Goal: Task Accomplishment & Management: Complete application form

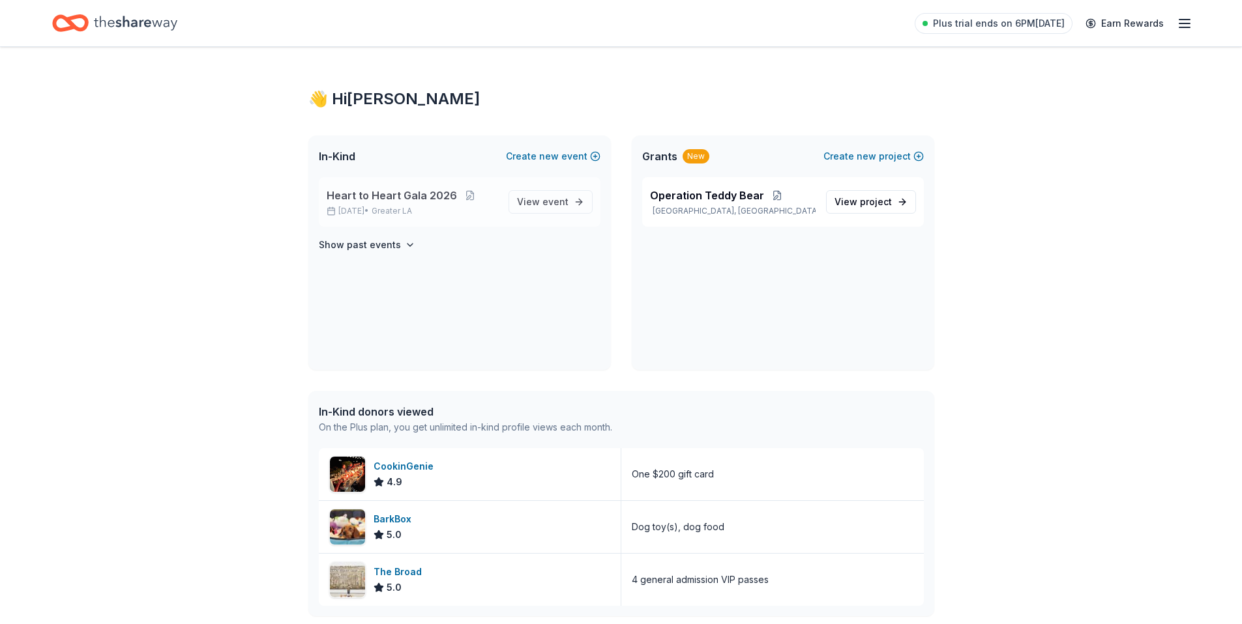
click at [429, 194] on span "Heart to Heart Gala 2026" at bounding box center [392, 196] width 130 height 16
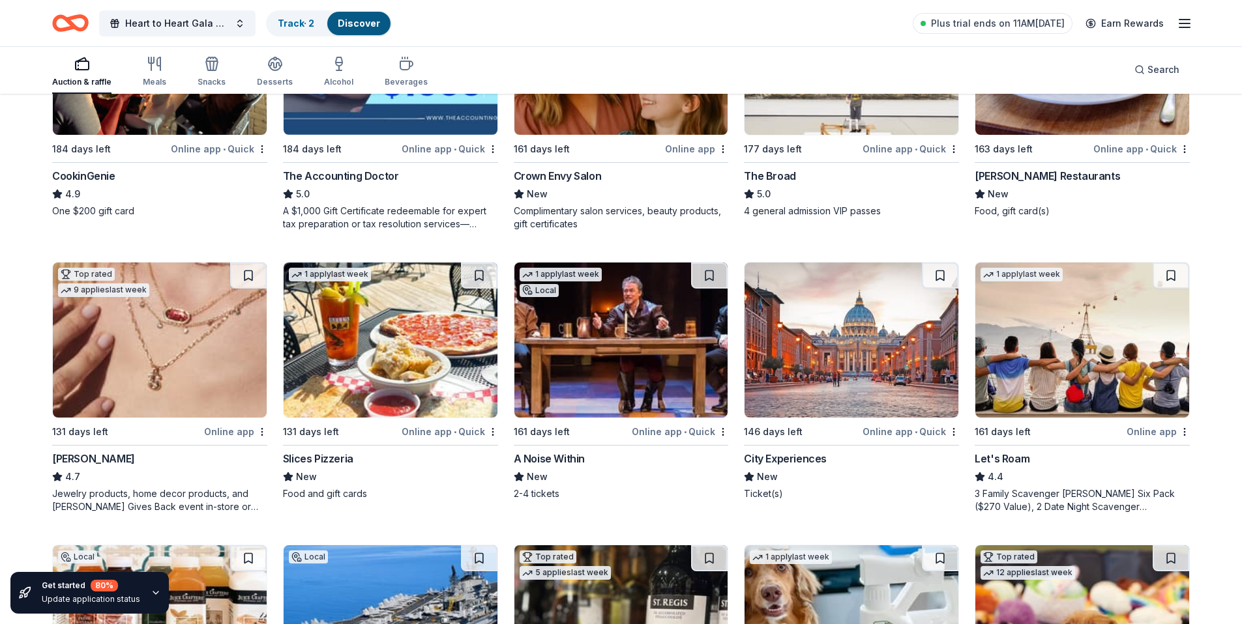
scroll to position [551, 0]
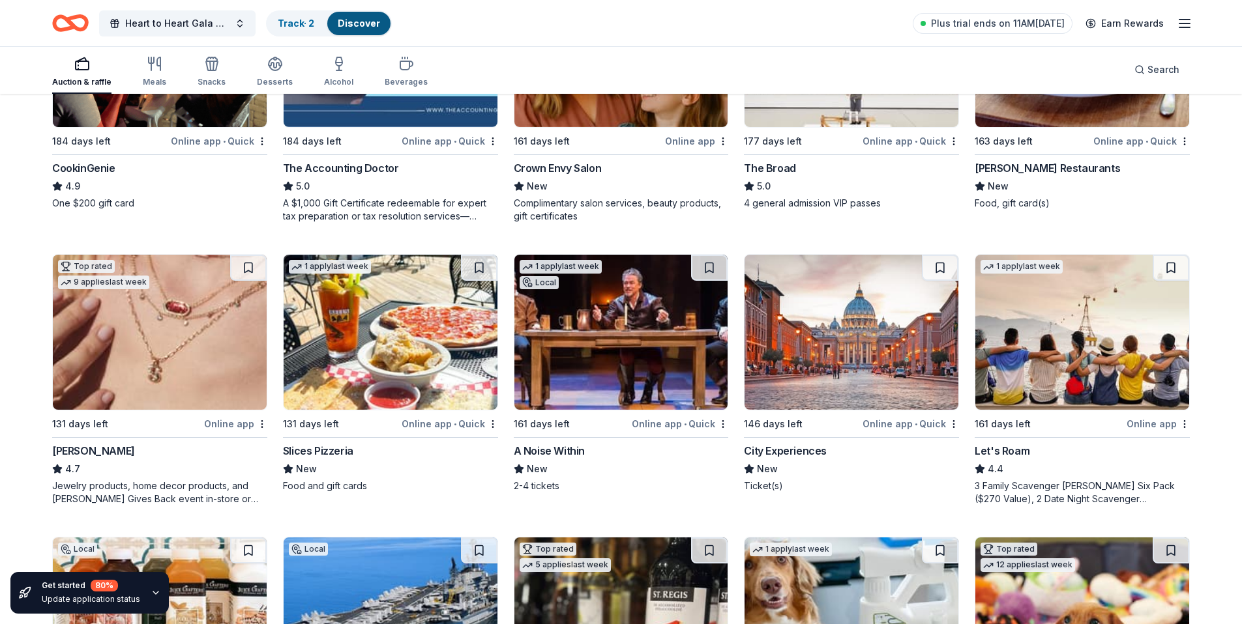
click at [381, 328] on img at bounding box center [391, 332] width 214 height 155
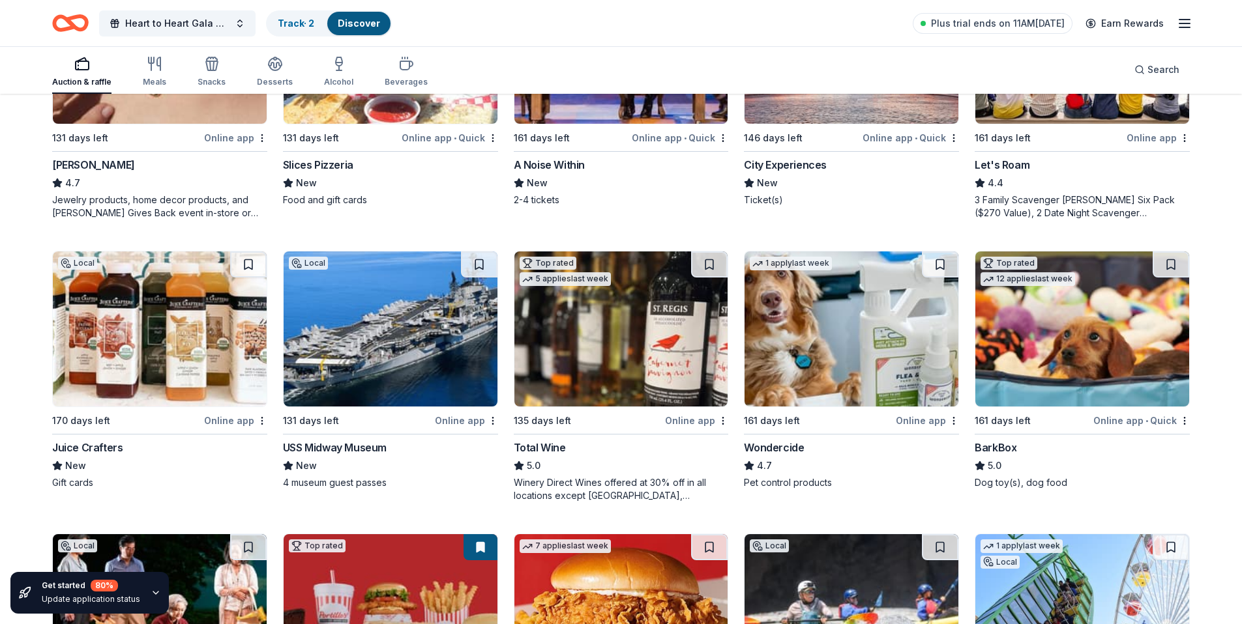
scroll to position [838, 0]
click at [625, 336] on img at bounding box center [621, 328] width 214 height 155
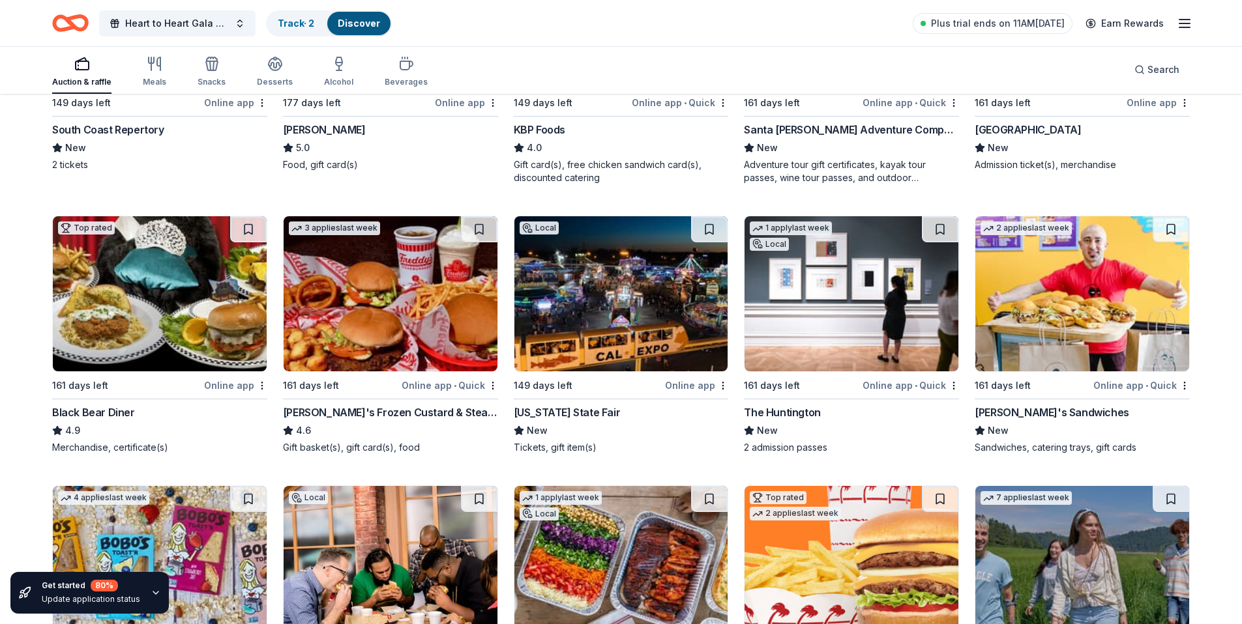
scroll to position [1439, 0]
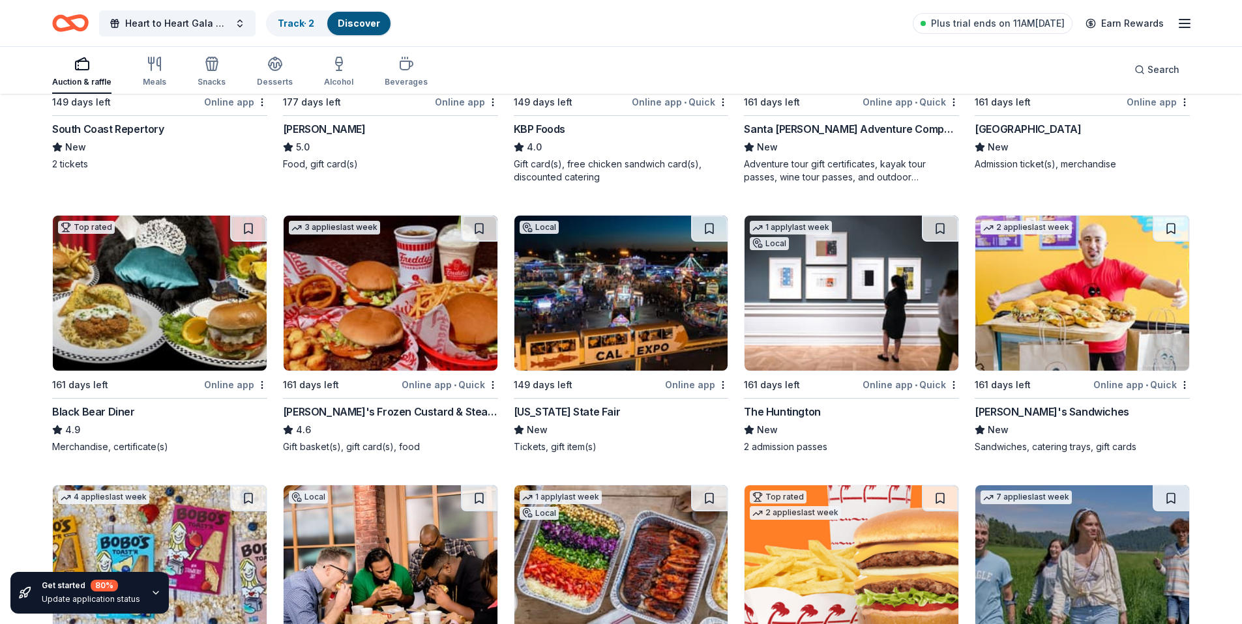
click at [146, 274] on img at bounding box center [160, 293] width 214 height 155
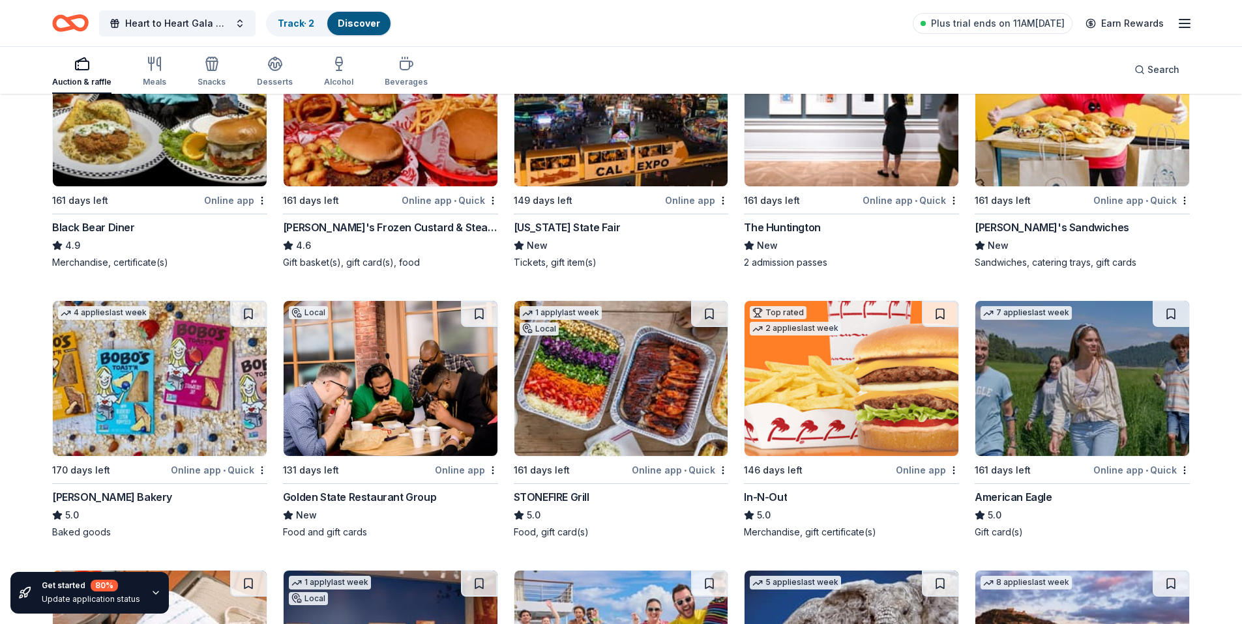
scroll to position [1657, 0]
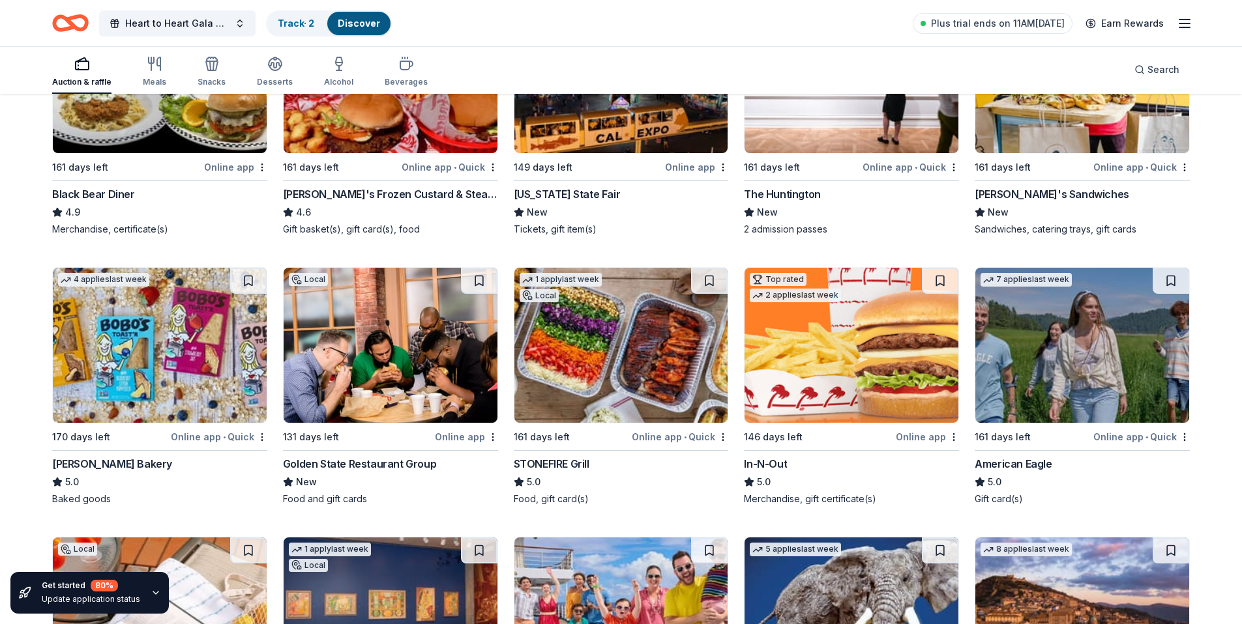
click at [606, 329] on img at bounding box center [621, 345] width 214 height 155
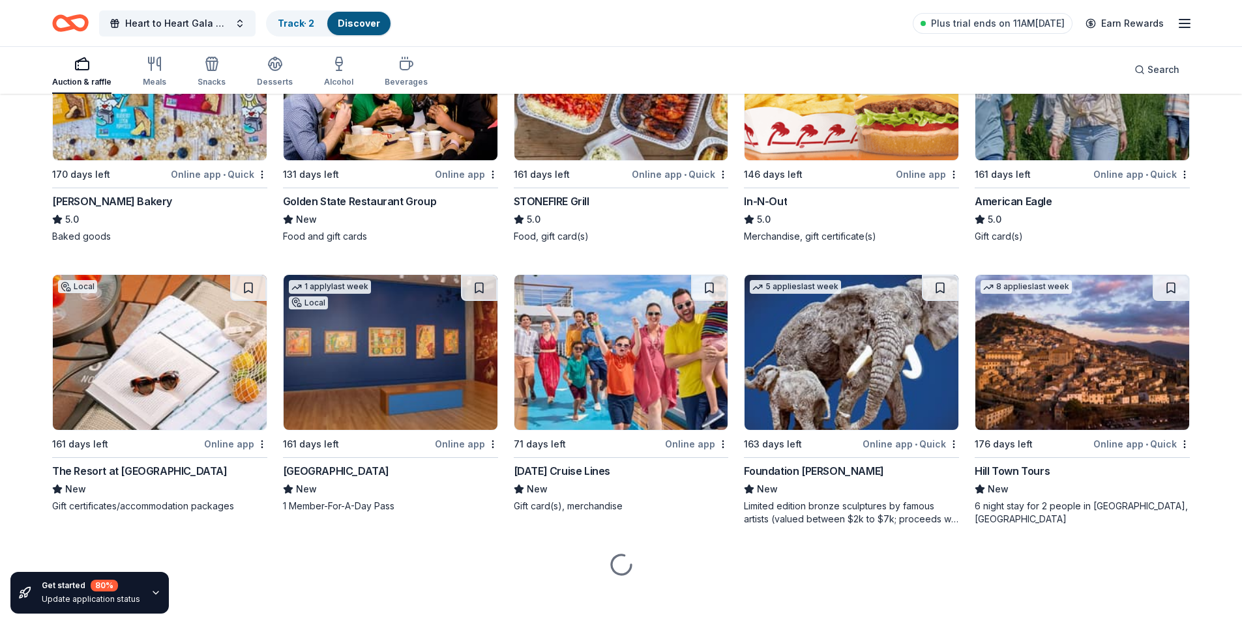
scroll to position [1926, 0]
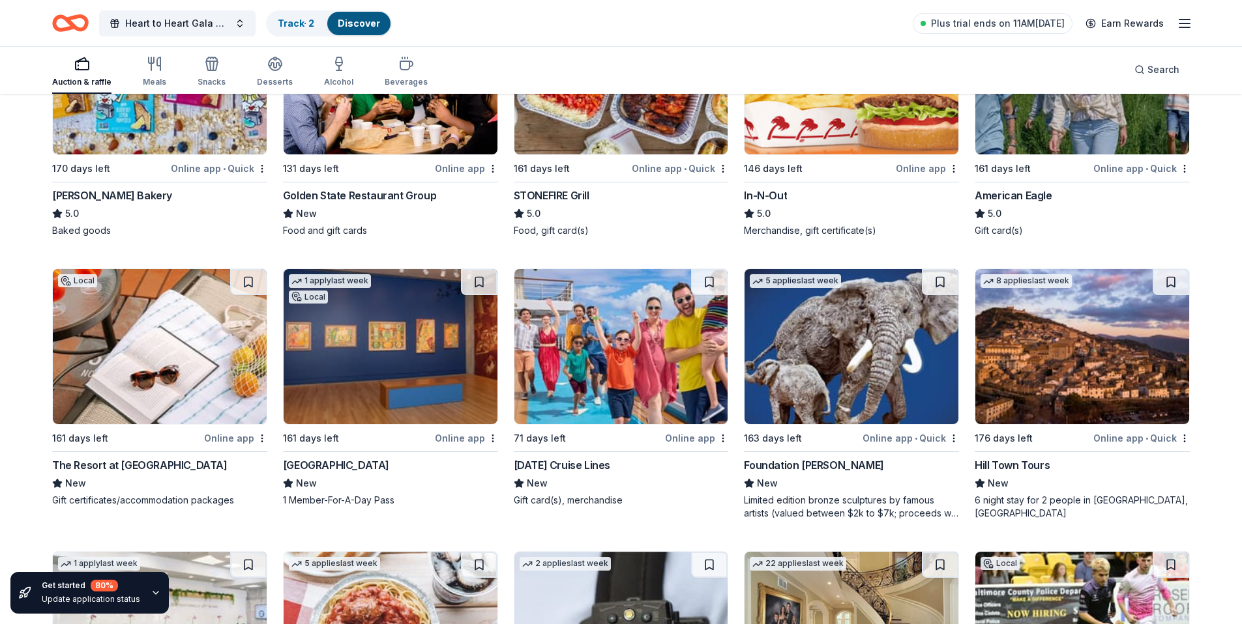
click at [143, 320] on img at bounding box center [160, 346] width 214 height 155
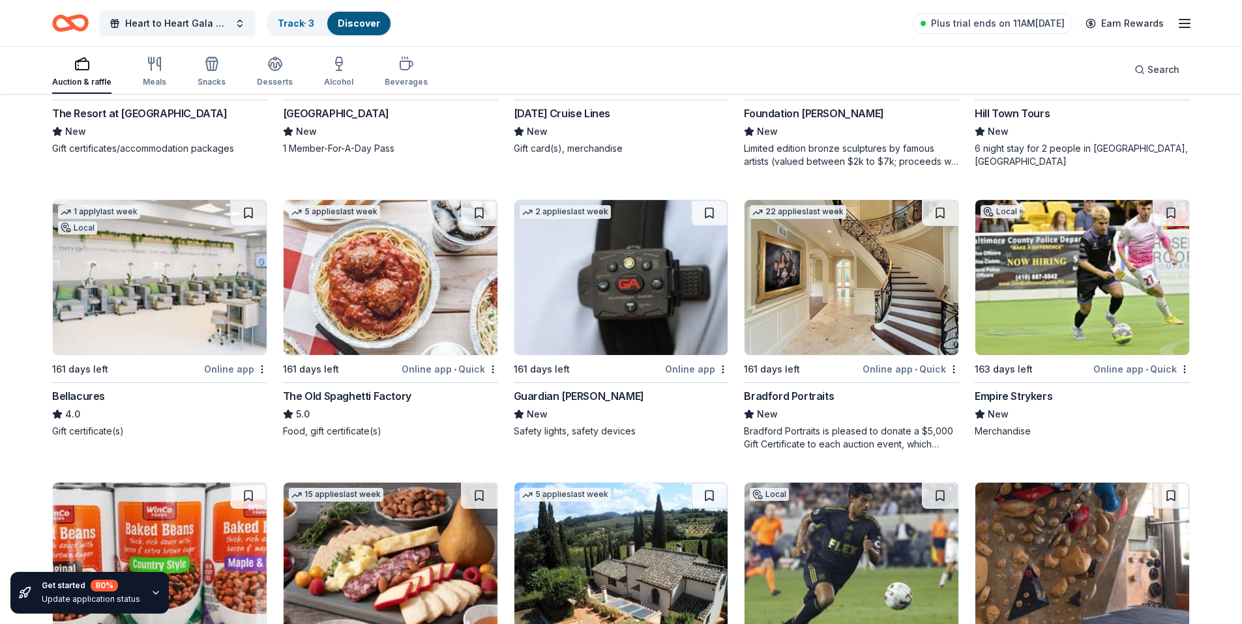
scroll to position [2317, 0]
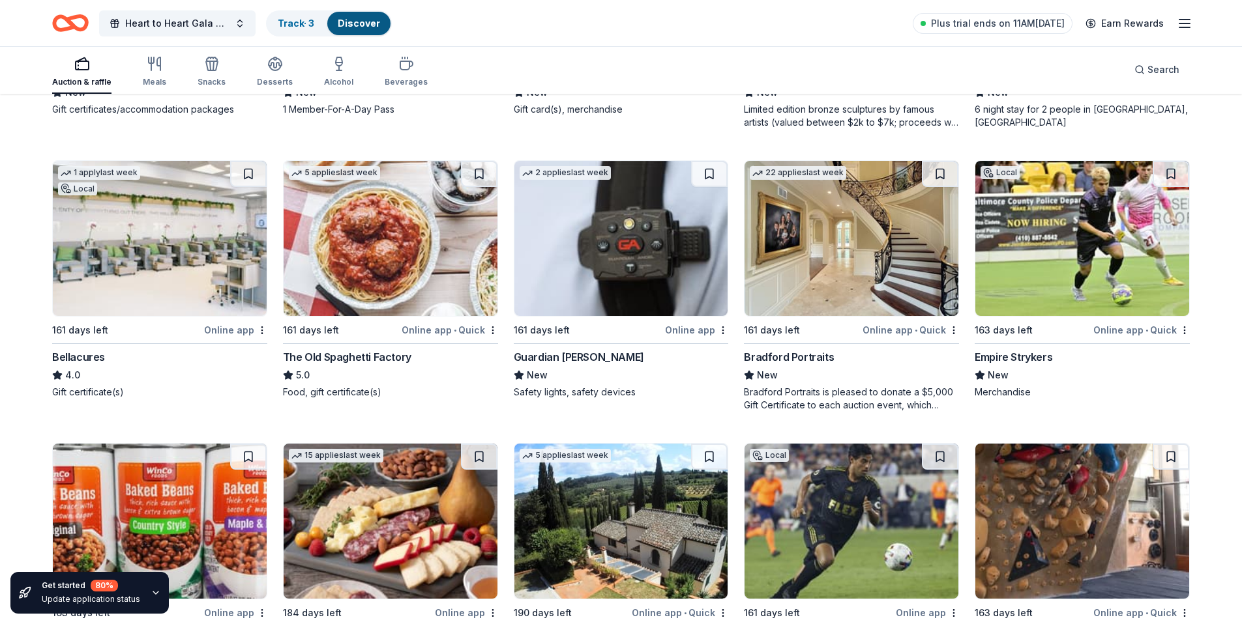
click at [866, 272] on img at bounding box center [851, 238] width 214 height 155
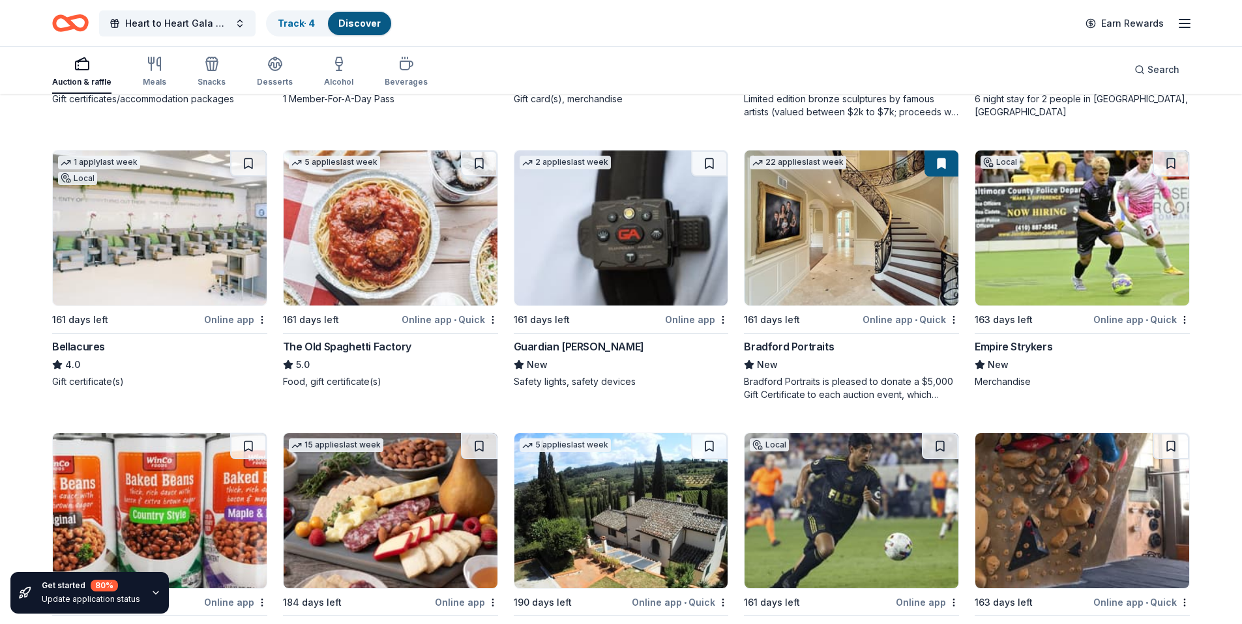
scroll to position [2330, 0]
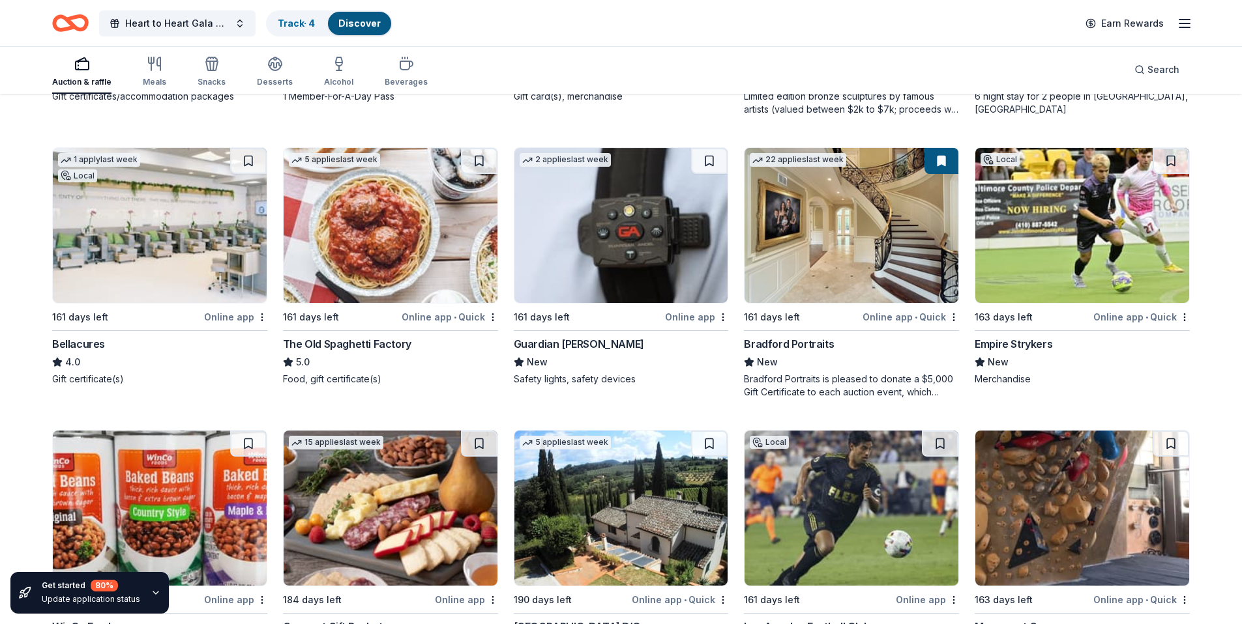
click at [434, 202] on img at bounding box center [391, 225] width 214 height 155
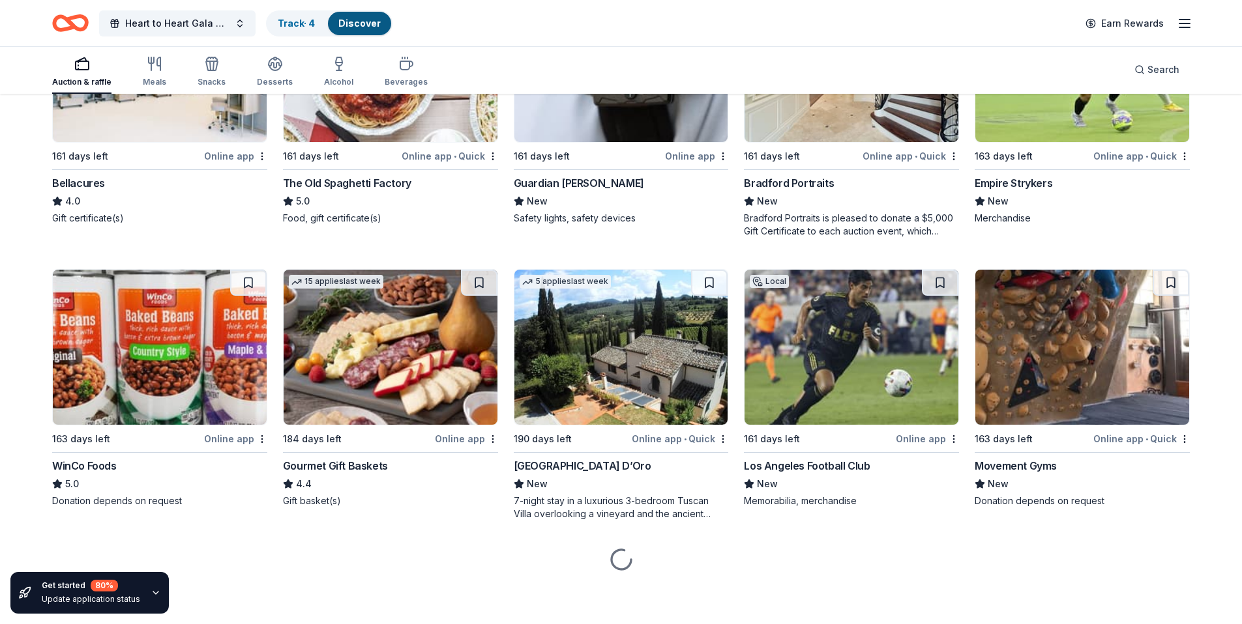
scroll to position [2491, 0]
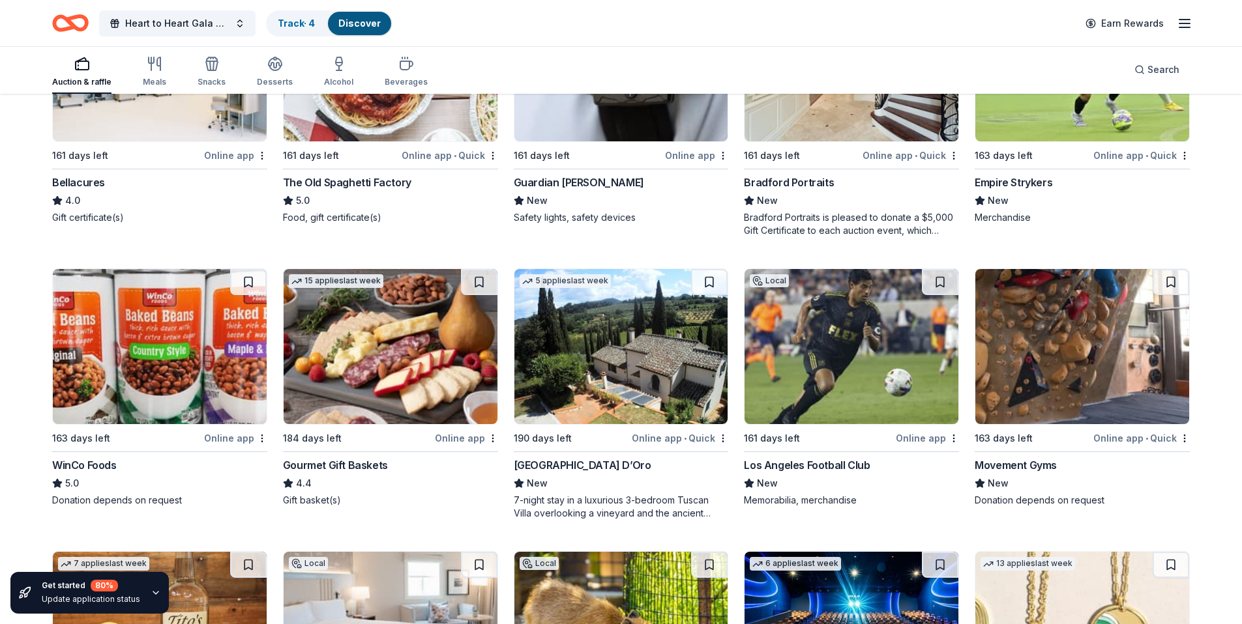
click at [424, 342] on img at bounding box center [391, 346] width 214 height 155
click at [618, 346] on img at bounding box center [621, 346] width 214 height 155
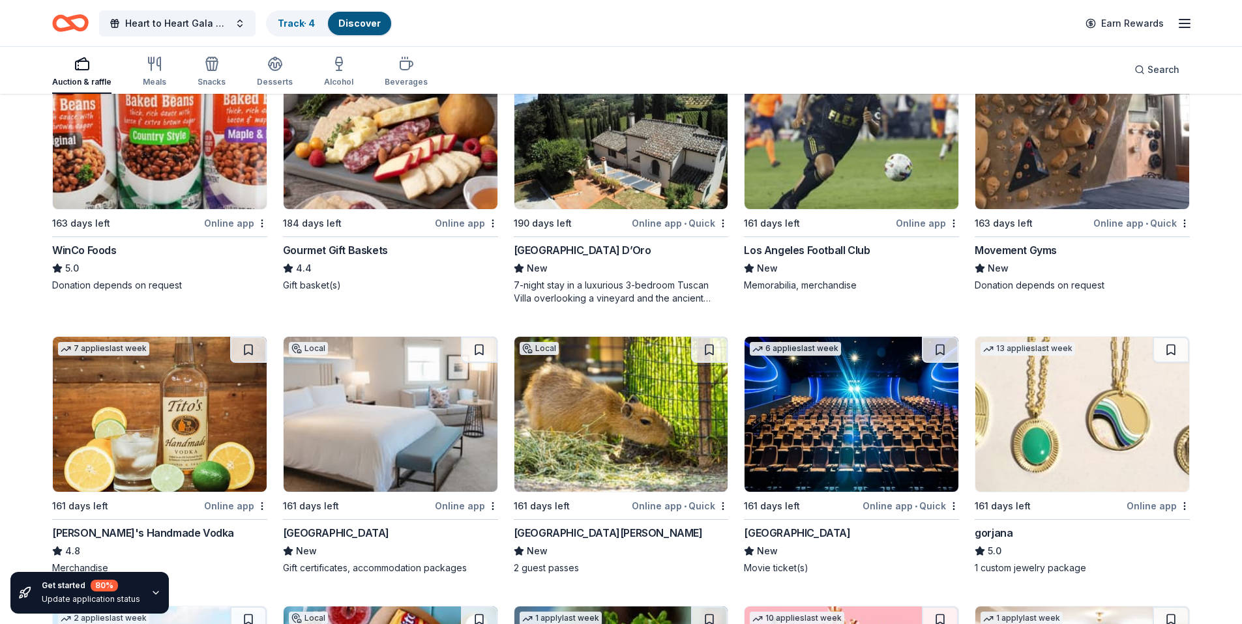
scroll to position [2710, 0]
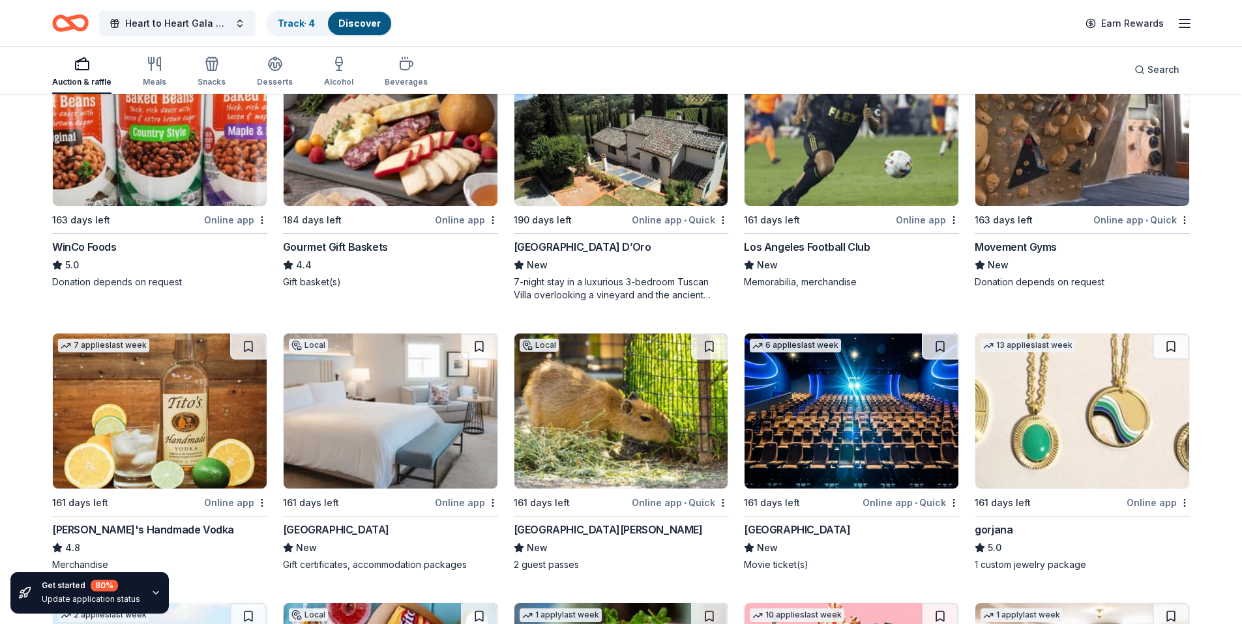
click at [385, 412] on img at bounding box center [391, 411] width 214 height 155
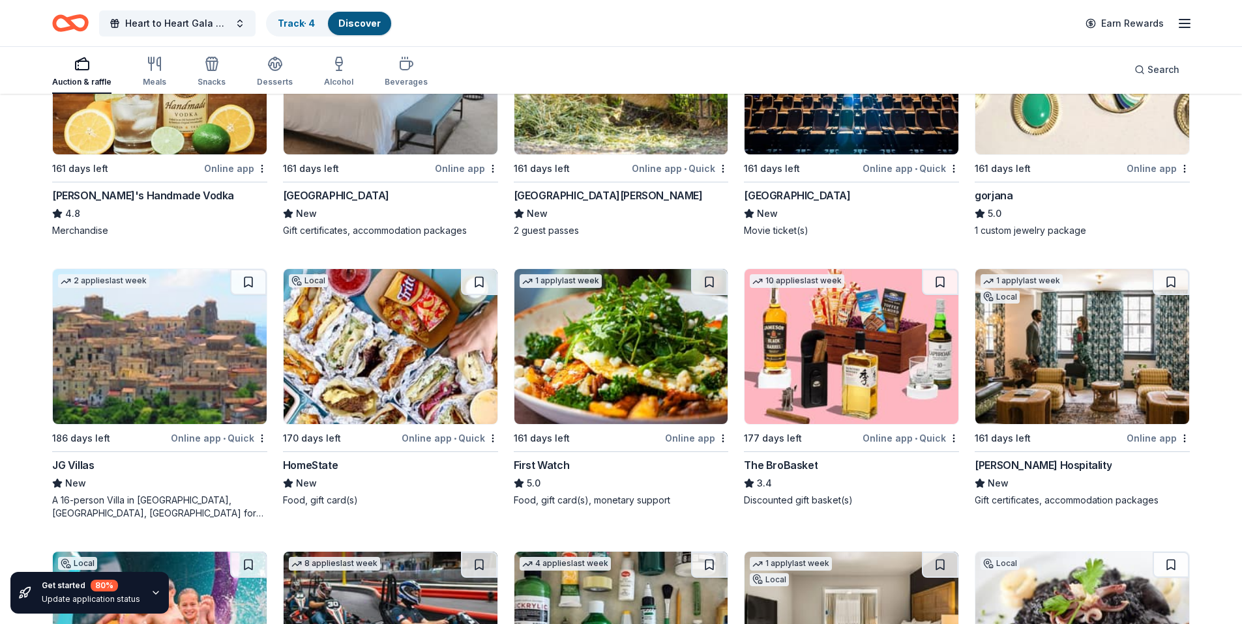
click at [1067, 333] on img at bounding box center [1082, 346] width 214 height 155
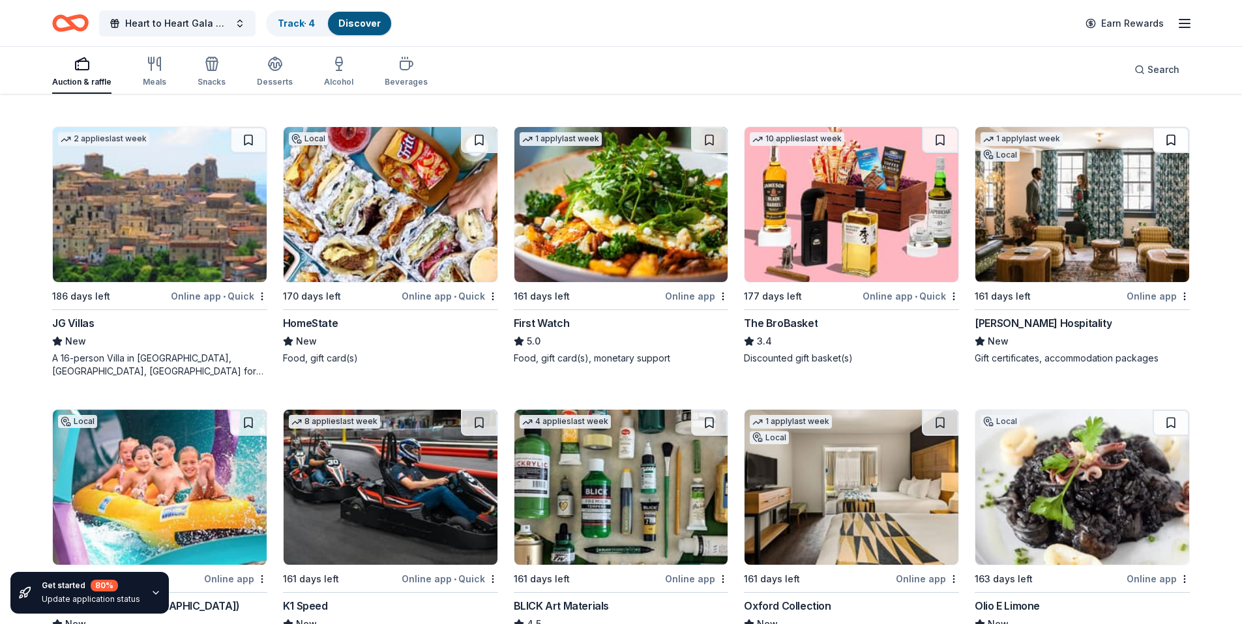
scroll to position [3332, 0]
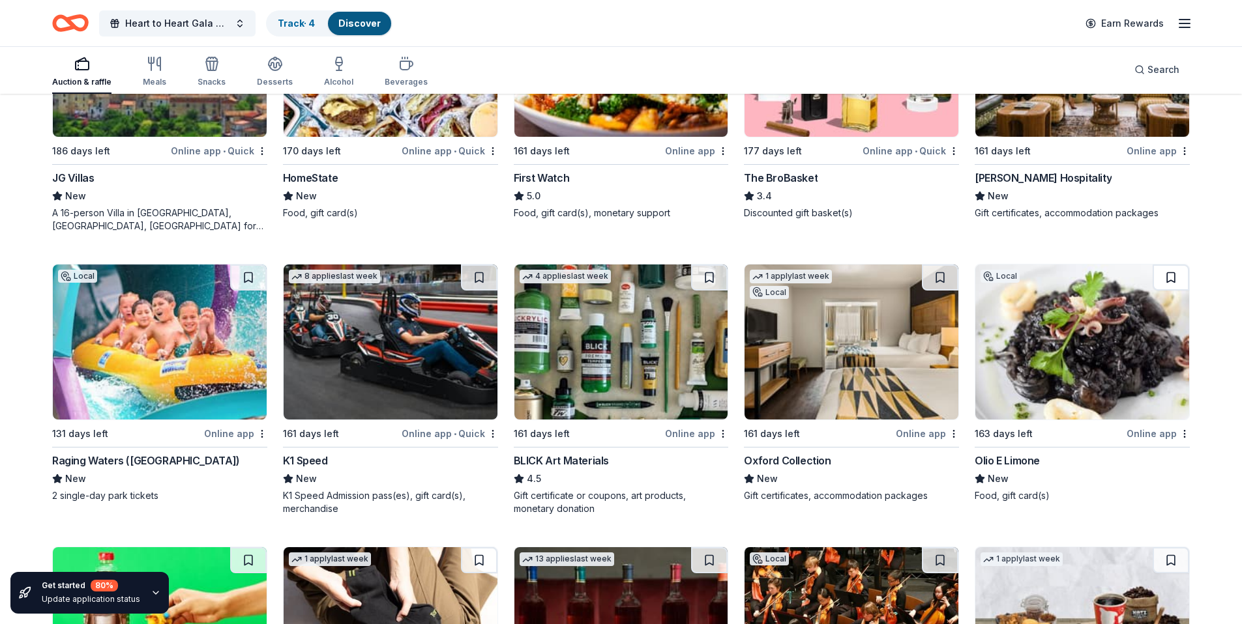
click at [1167, 282] on button at bounding box center [1171, 278] width 37 height 26
click at [428, 358] on img at bounding box center [391, 342] width 214 height 155
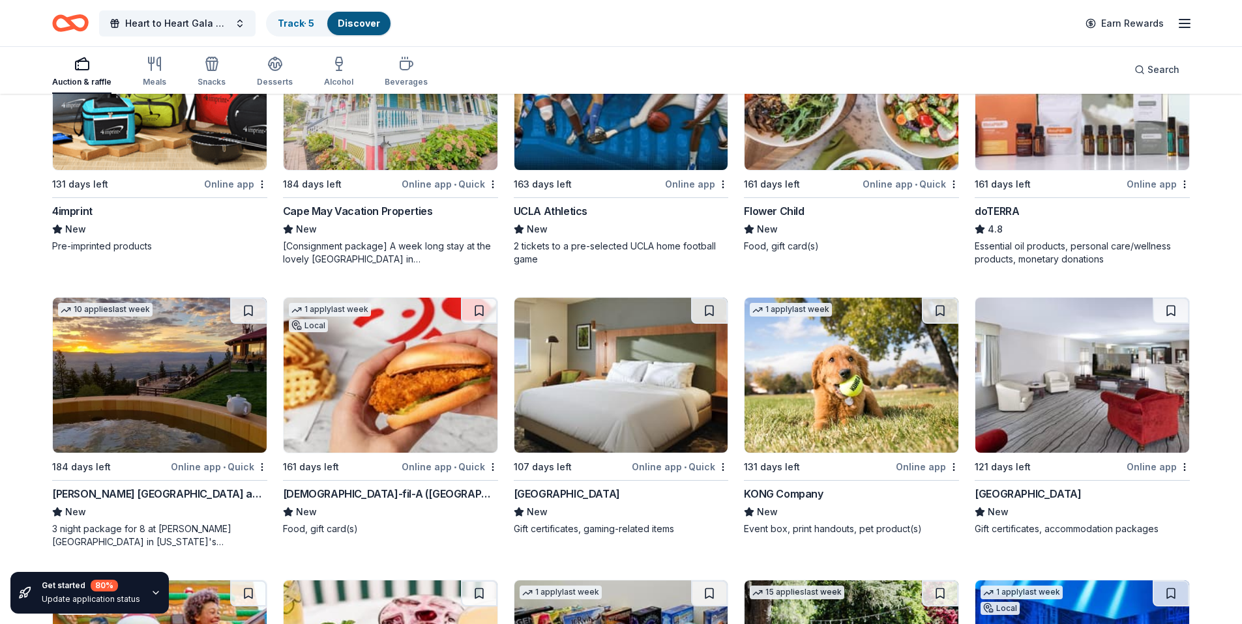
scroll to position [4139, 0]
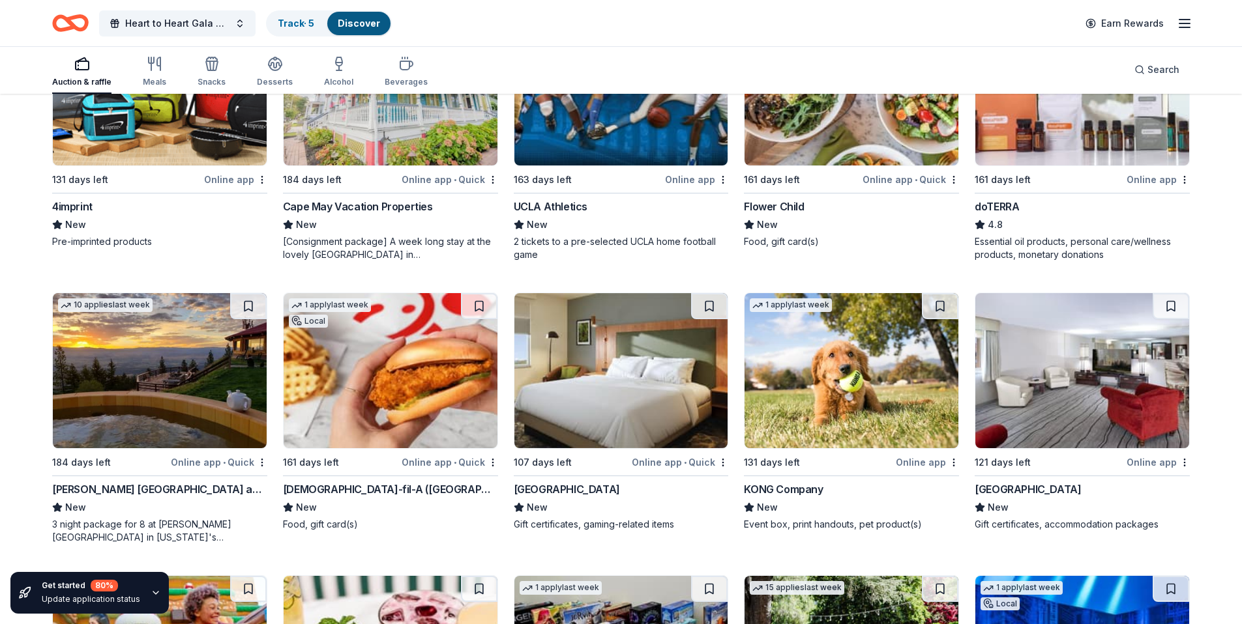
click at [197, 410] on img at bounding box center [160, 370] width 214 height 155
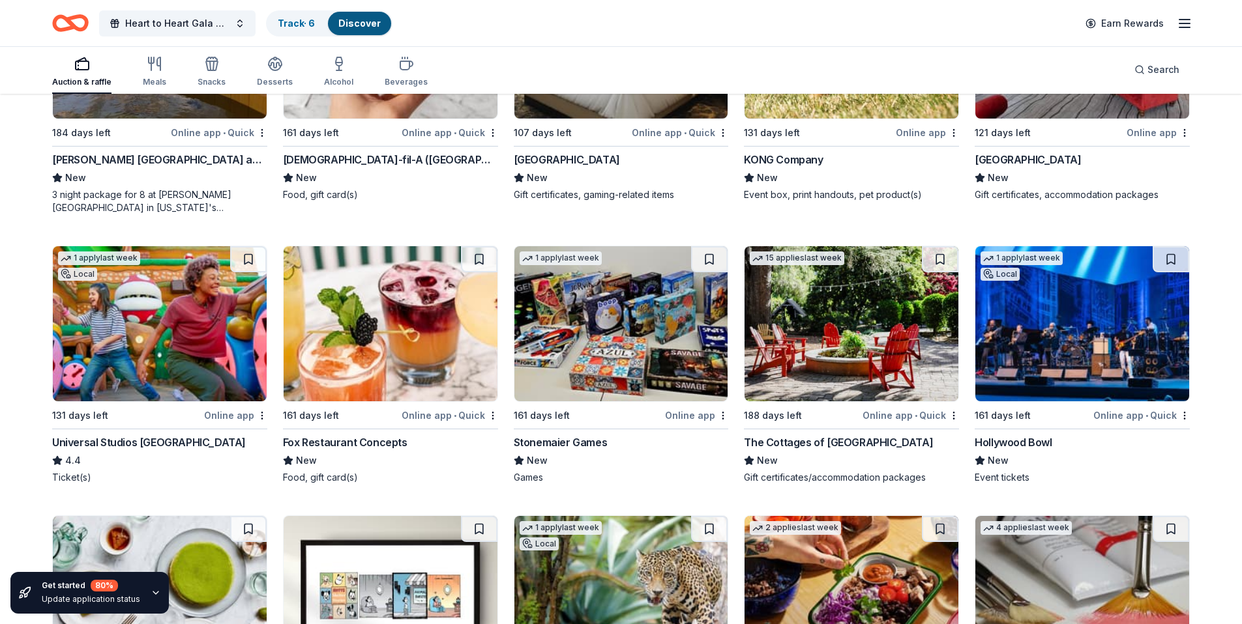
scroll to position [4471, 0]
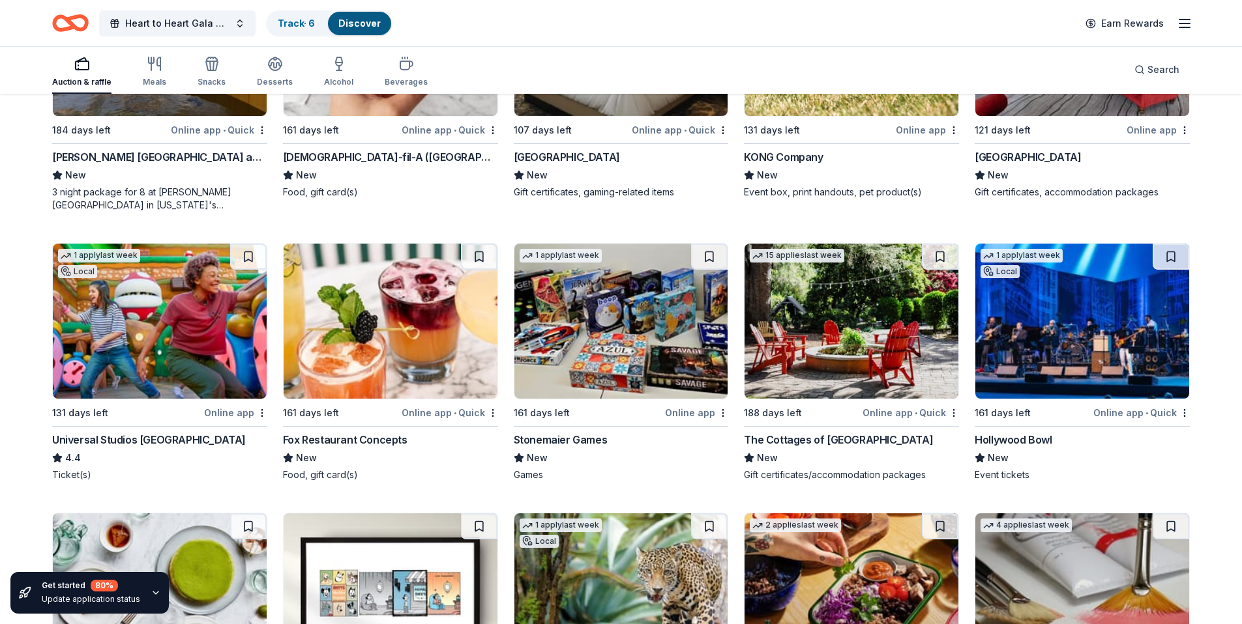
click at [1052, 330] on img at bounding box center [1082, 321] width 214 height 155
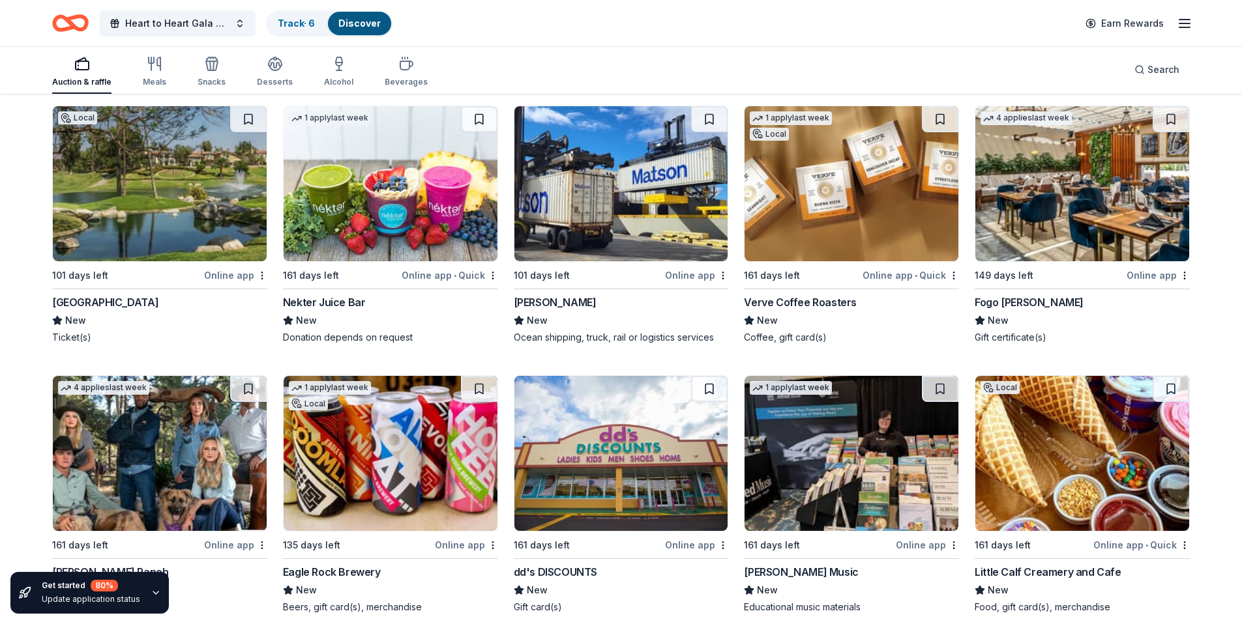
scroll to position [5150, 0]
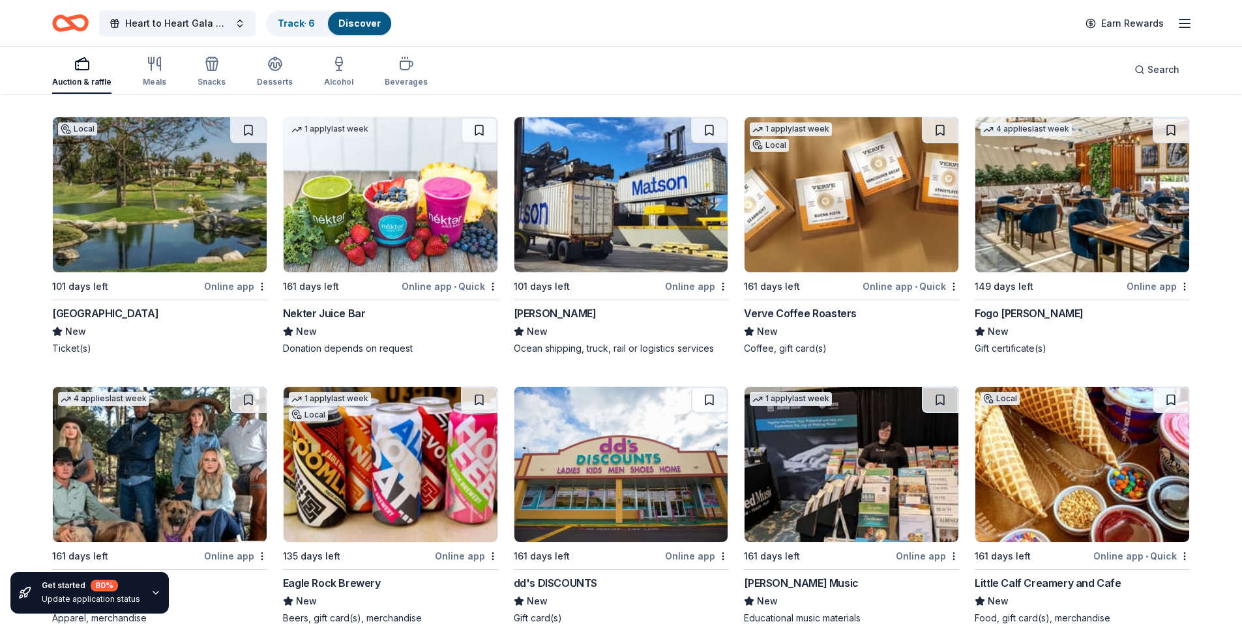
click at [789, 186] on img at bounding box center [851, 194] width 214 height 155
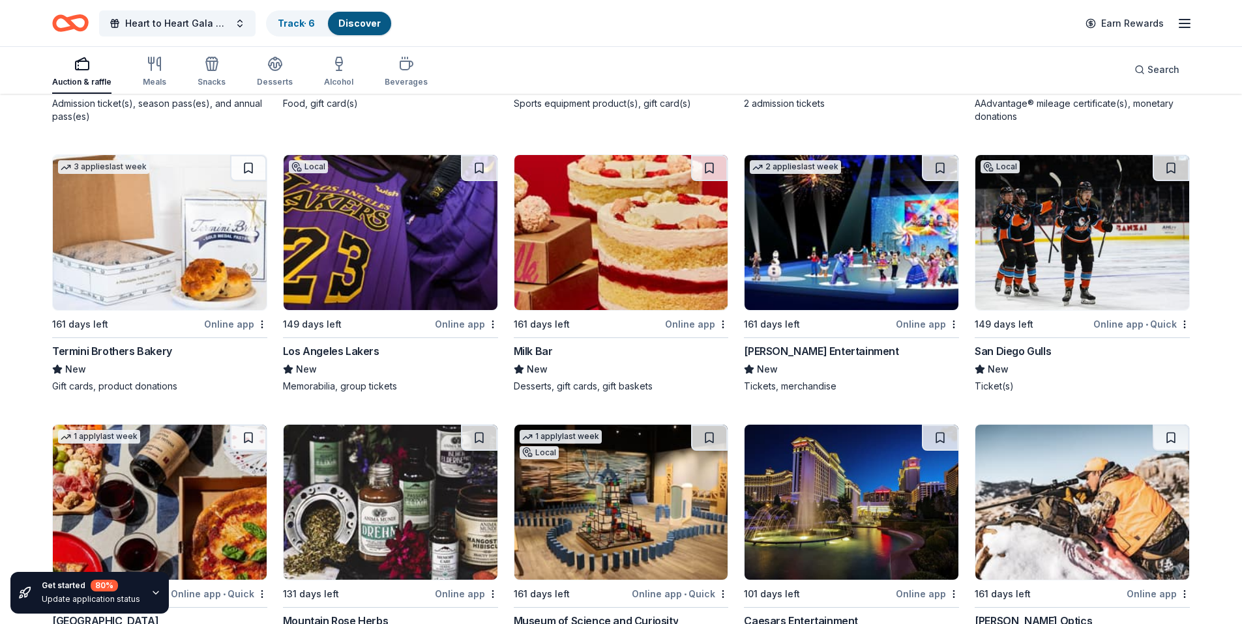
scroll to position [7163, 0]
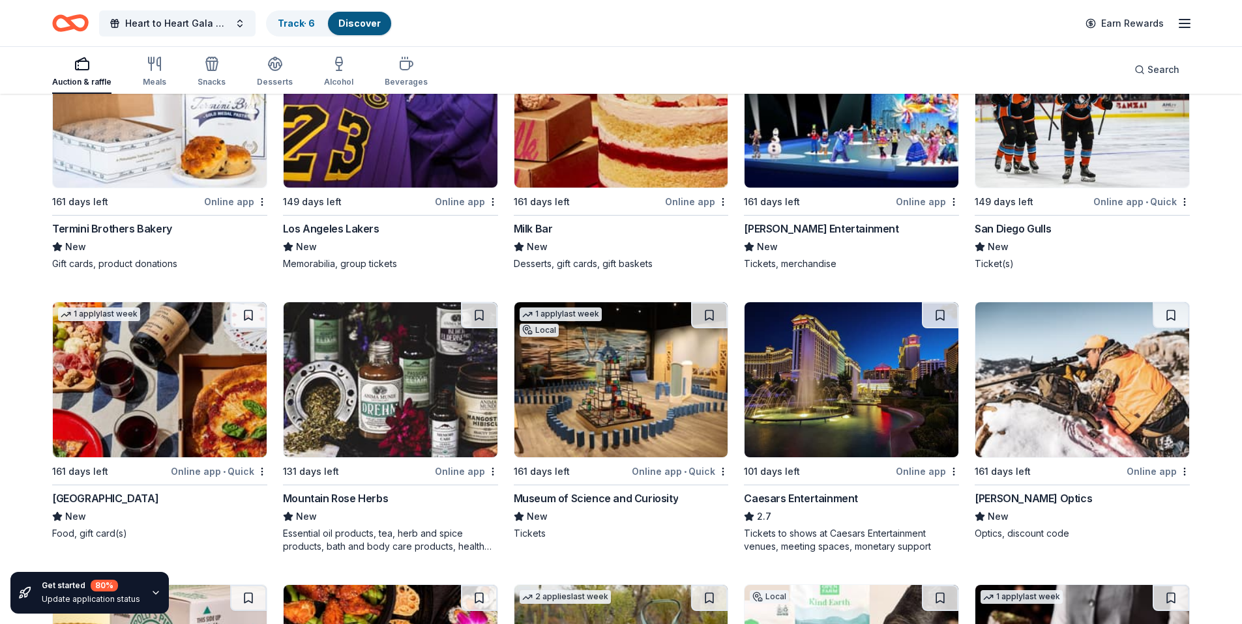
click at [385, 125] on img at bounding box center [391, 110] width 214 height 155
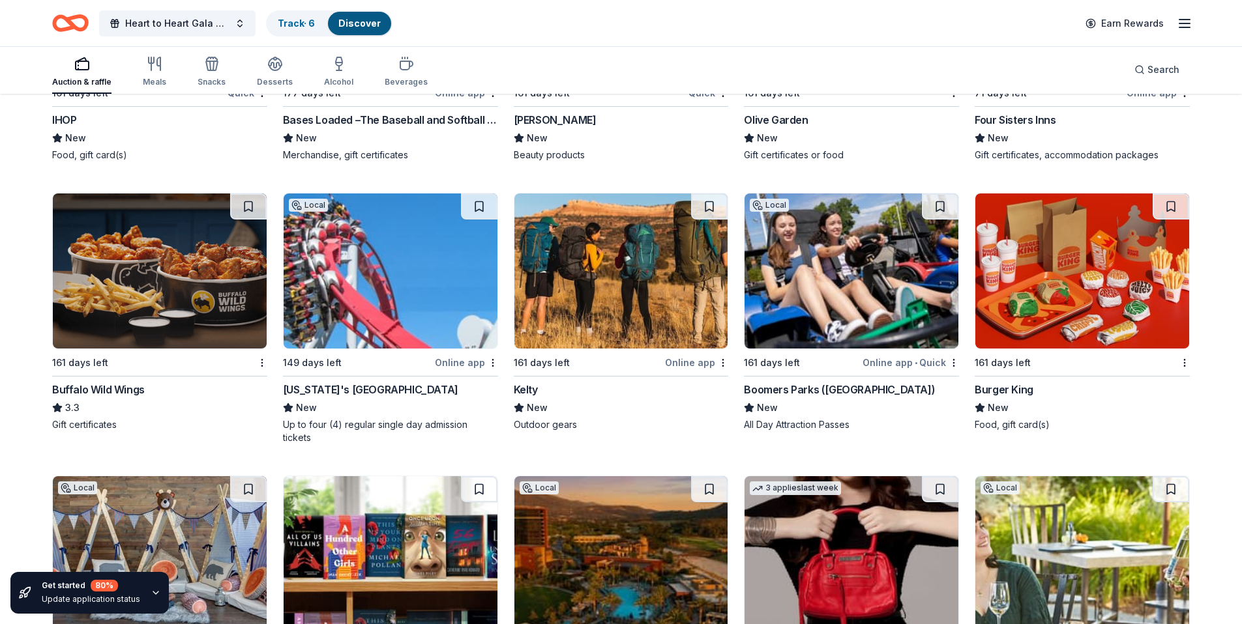
scroll to position [11850, 0]
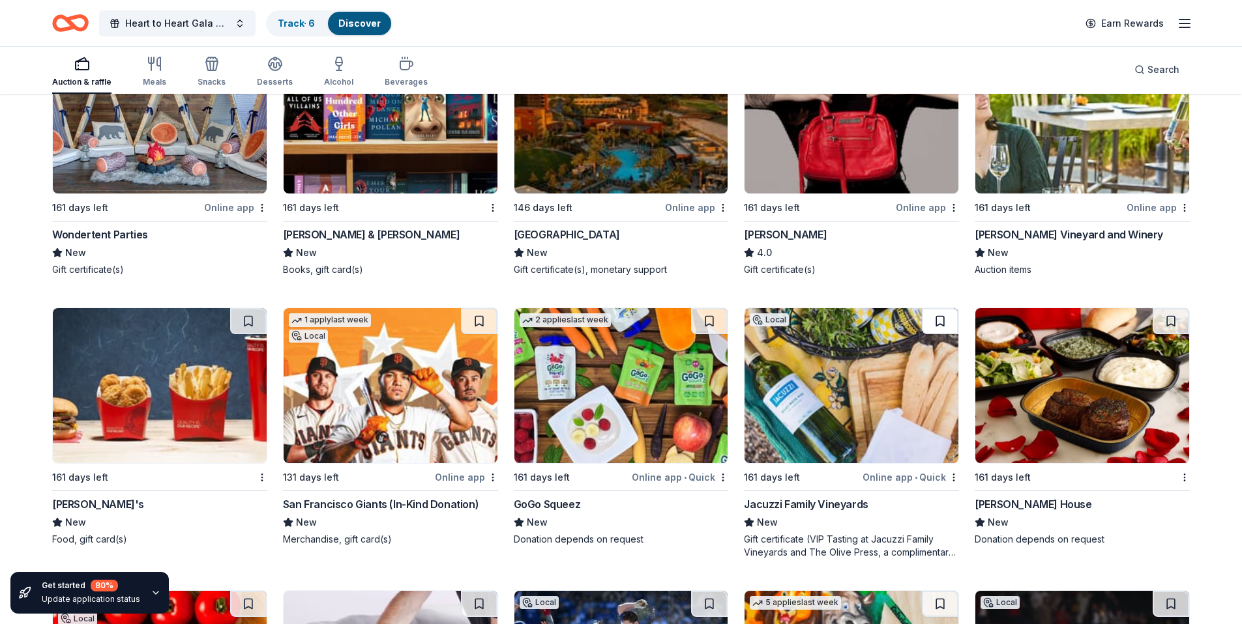
click at [946, 308] on button at bounding box center [940, 321] width 37 height 26
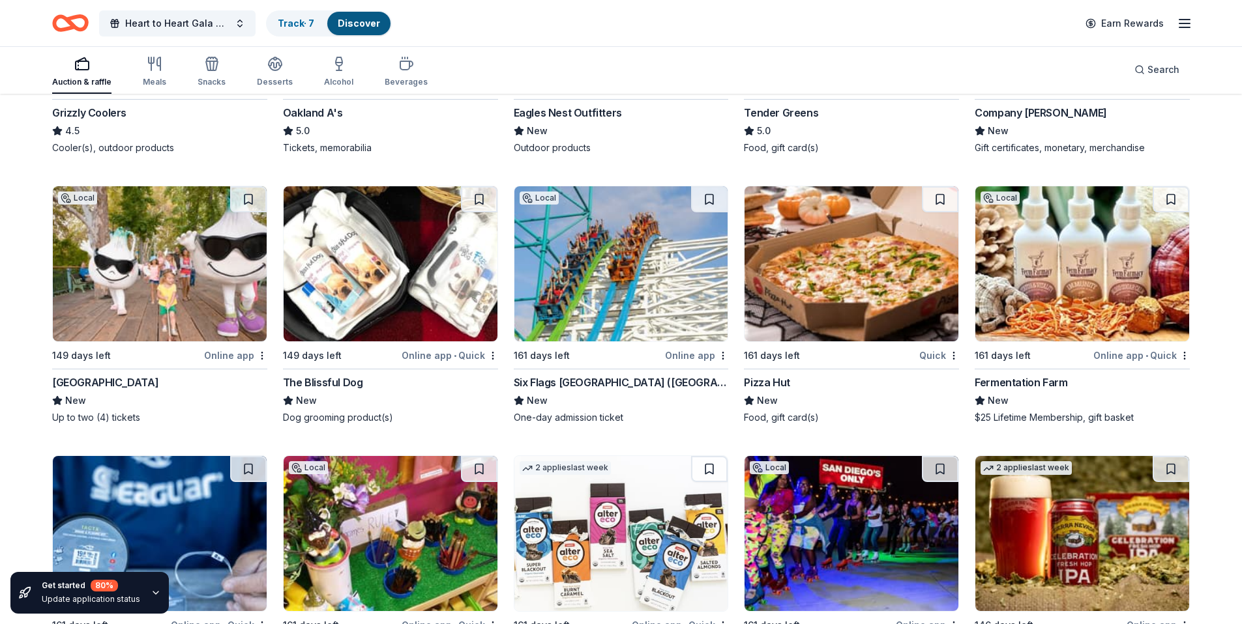
scroll to position [13453, 0]
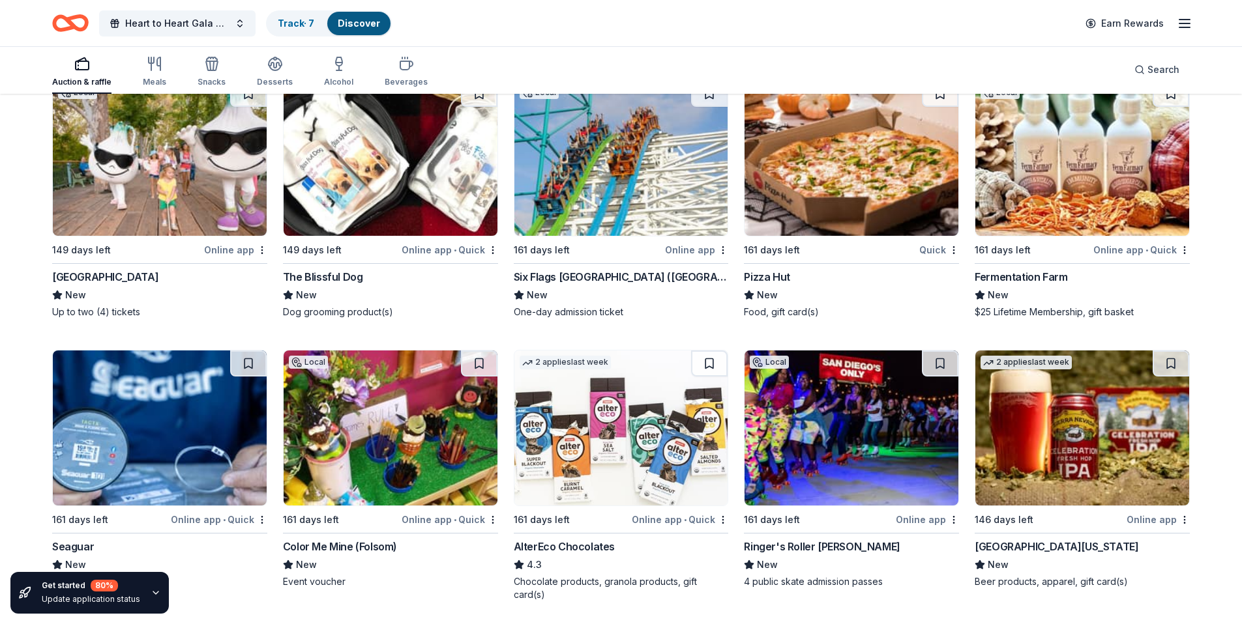
click at [1085, 402] on img at bounding box center [1082, 428] width 214 height 155
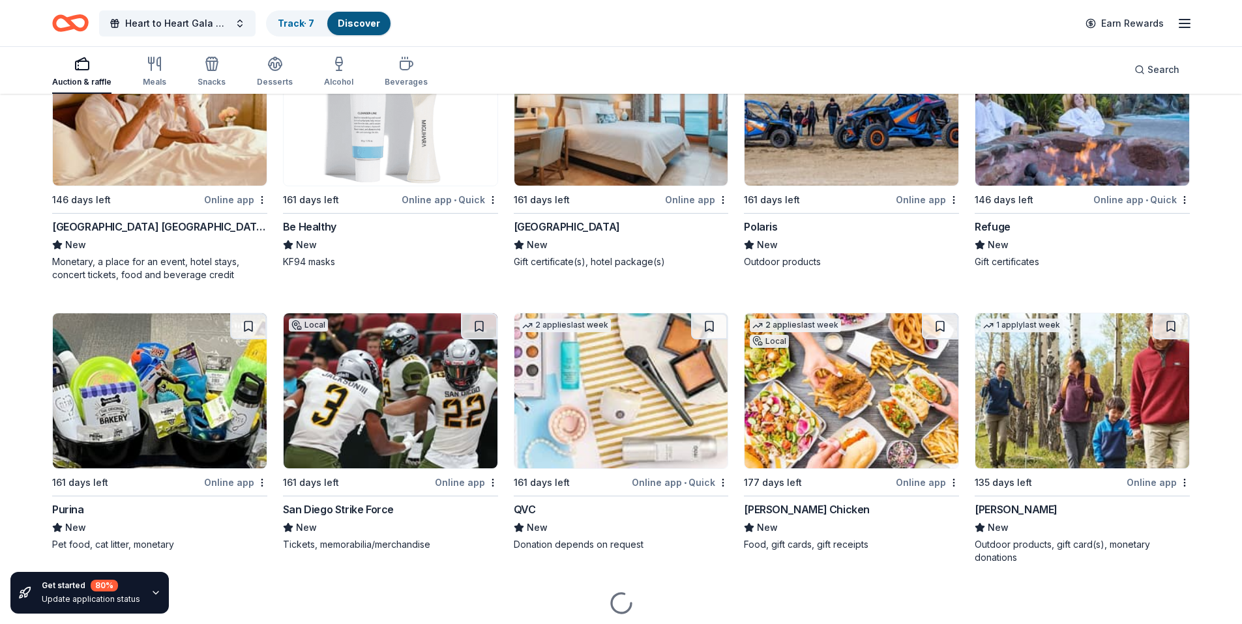
scroll to position [14061, 0]
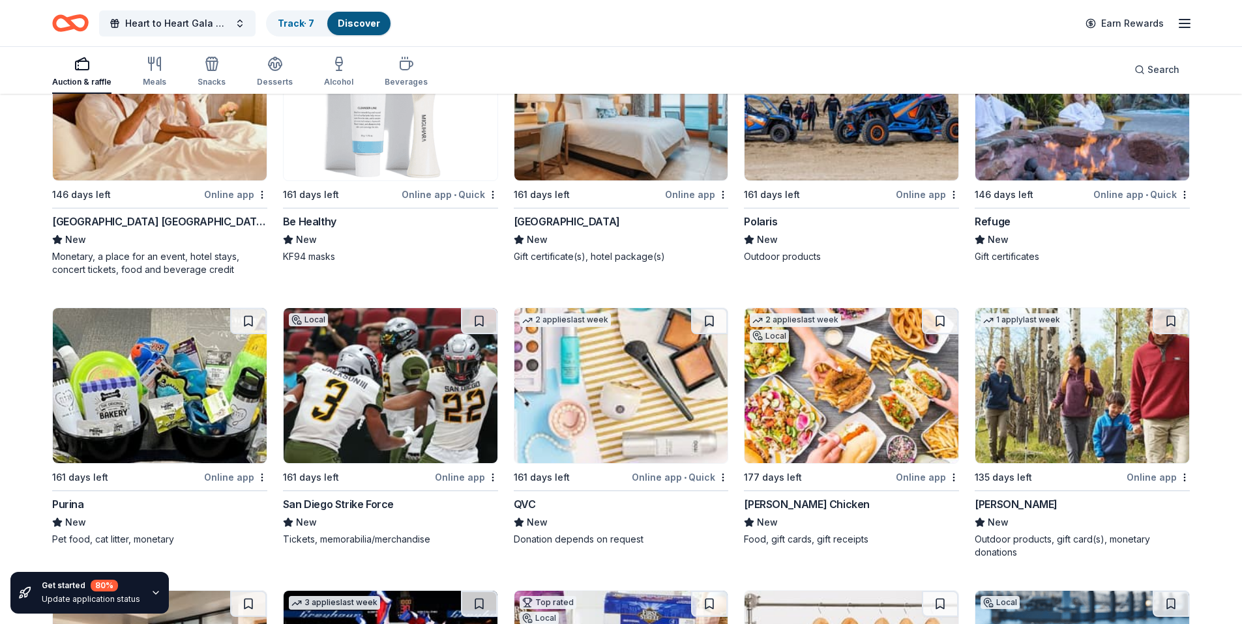
click at [839, 330] on img at bounding box center [851, 385] width 214 height 155
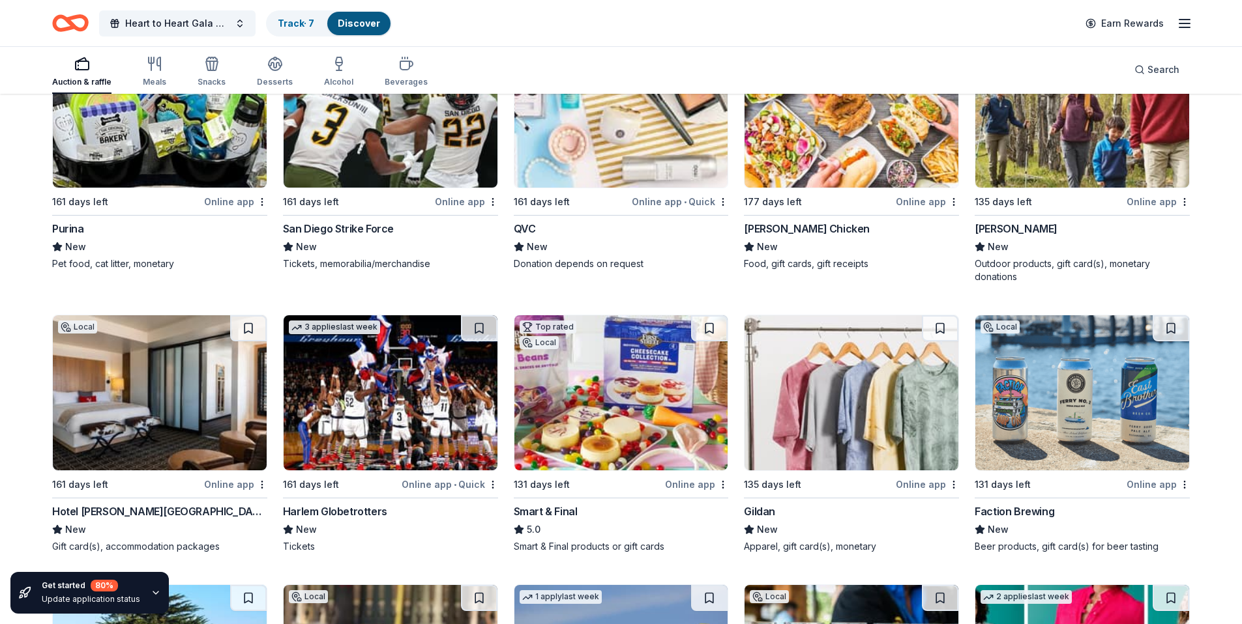
scroll to position [14614, 0]
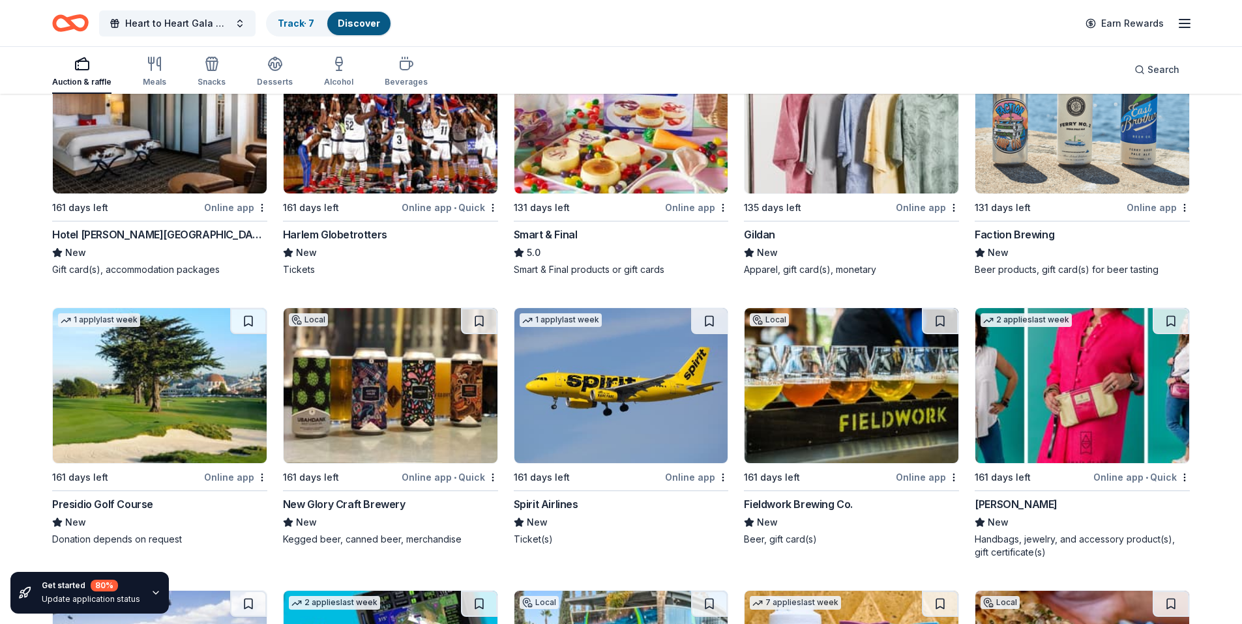
click at [616, 333] on img at bounding box center [621, 385] width 214 height 155
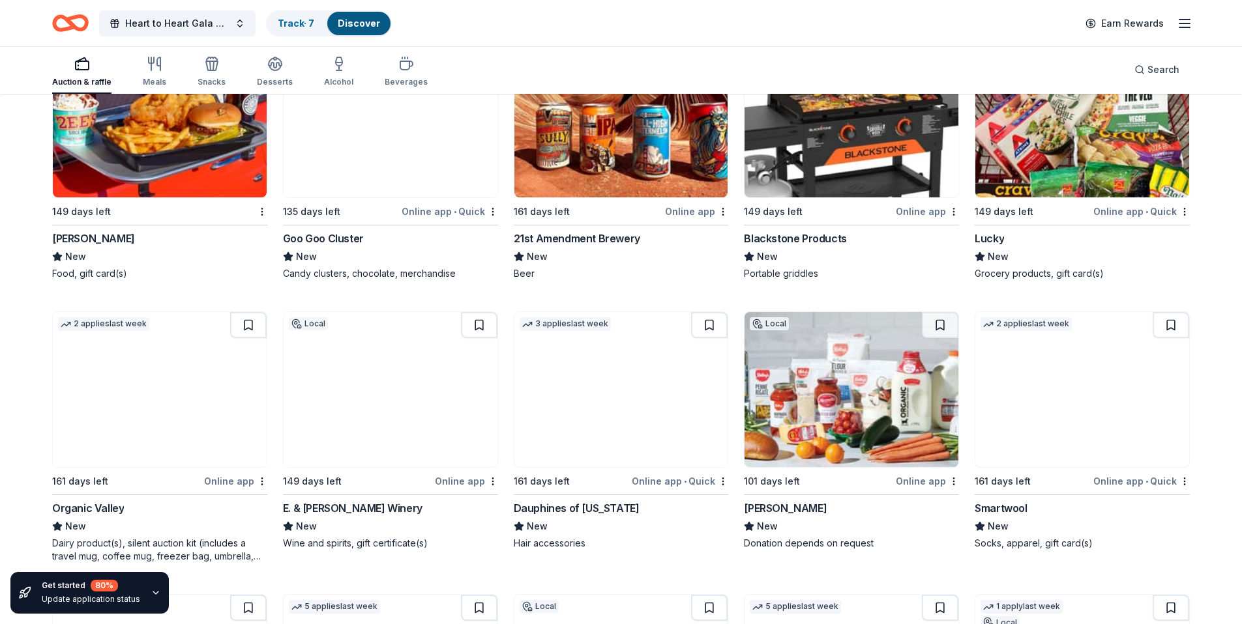
scroll to position [17087, 0]
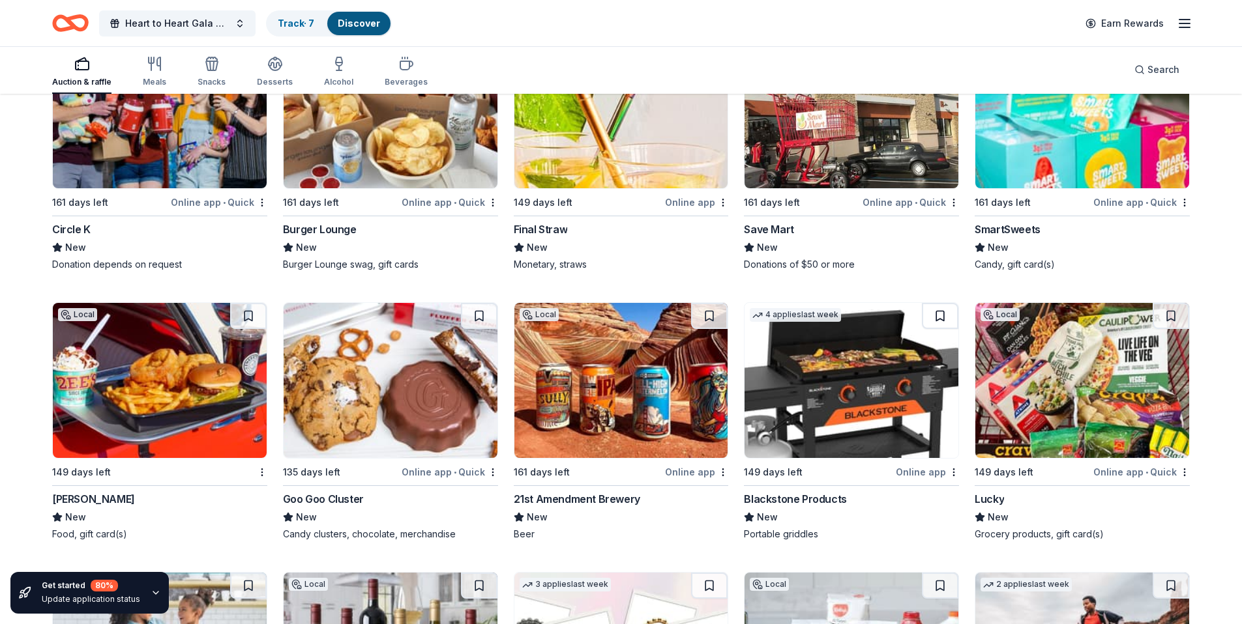
click at [932, 303] on button at bounding box center [940, 316] width 37 height 26
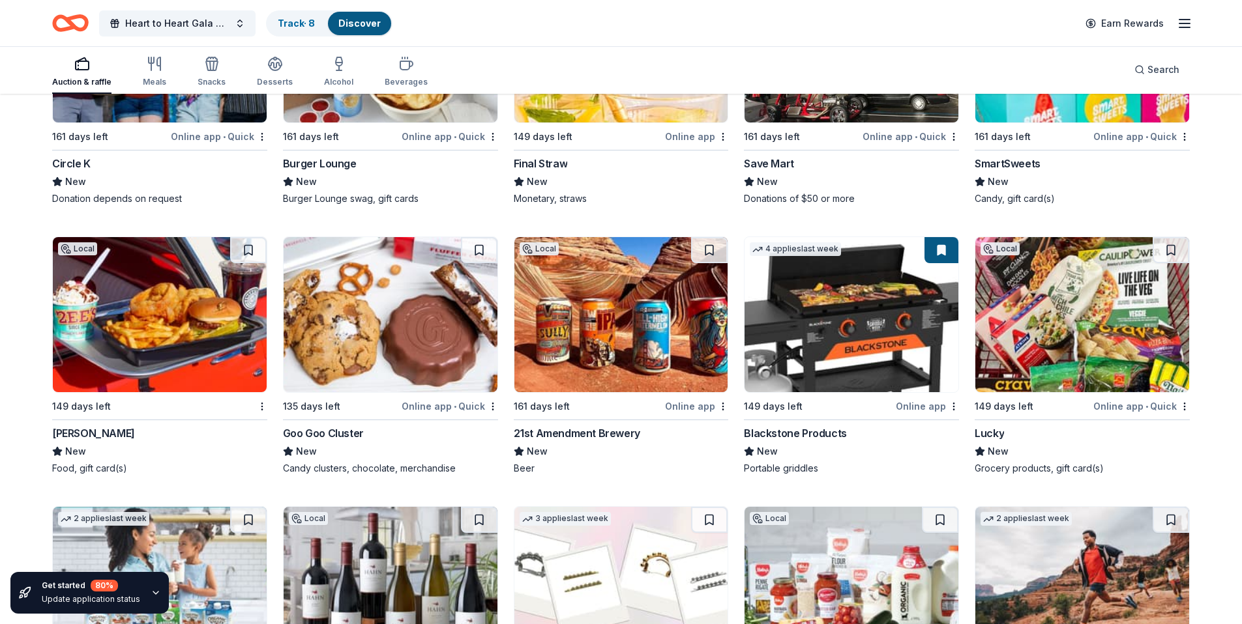
scroll to position [17175, 0]
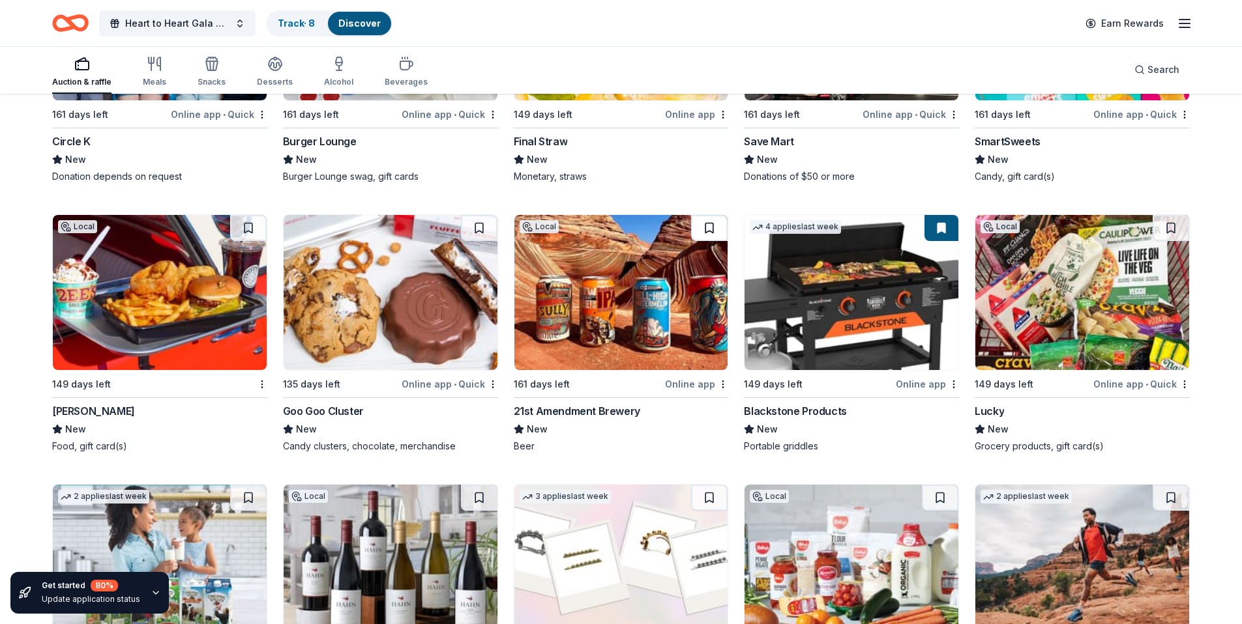
click at [713, 215] on button at bounding box center [709, 228] width 37 height 26
click at [620, 229] on img at bounding box center [621, 292] width 214 height 155
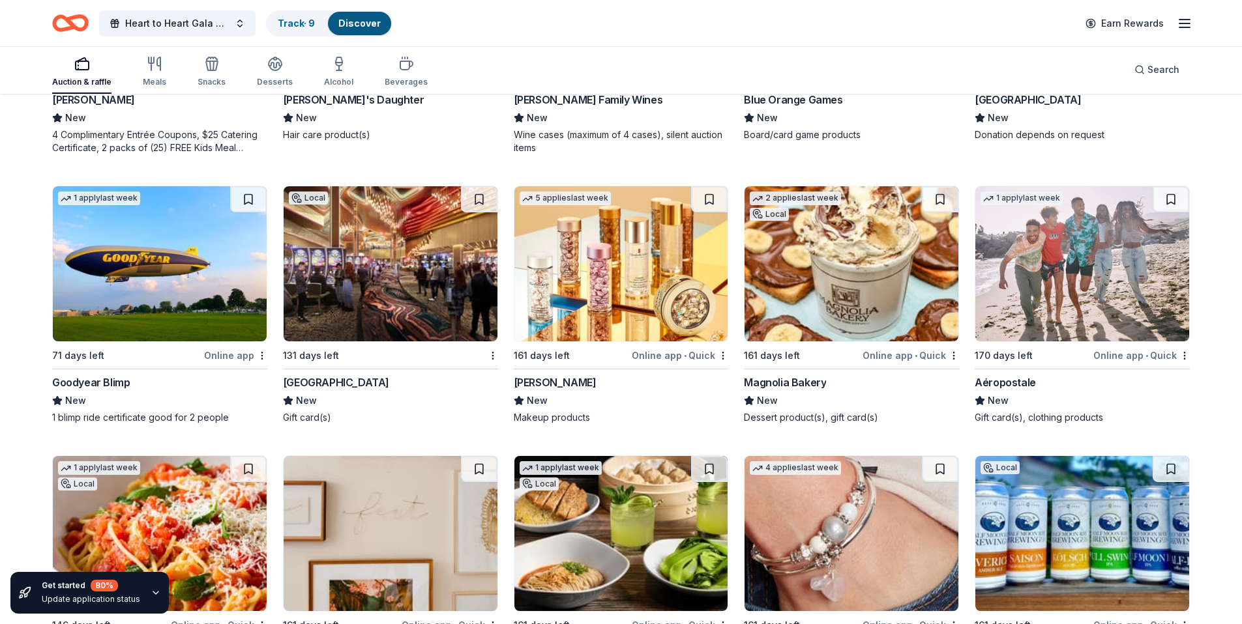
scroll to position [18582, 0]
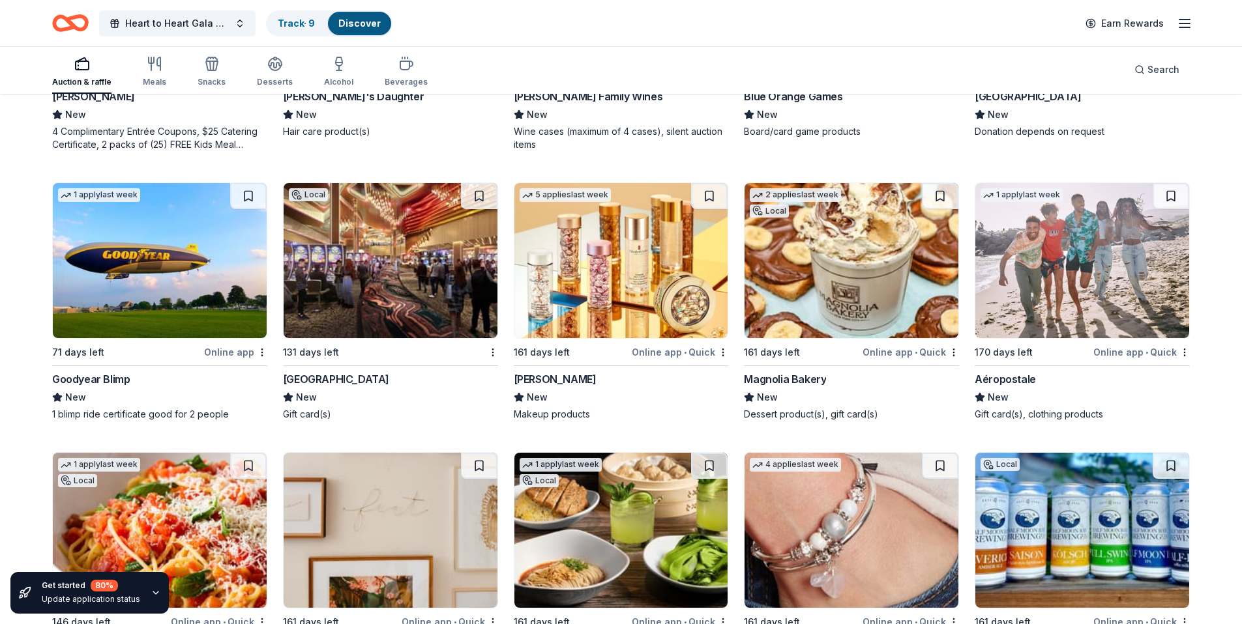
click at [175, 210] on img at bounding box center [160, 260] width 214 height 155
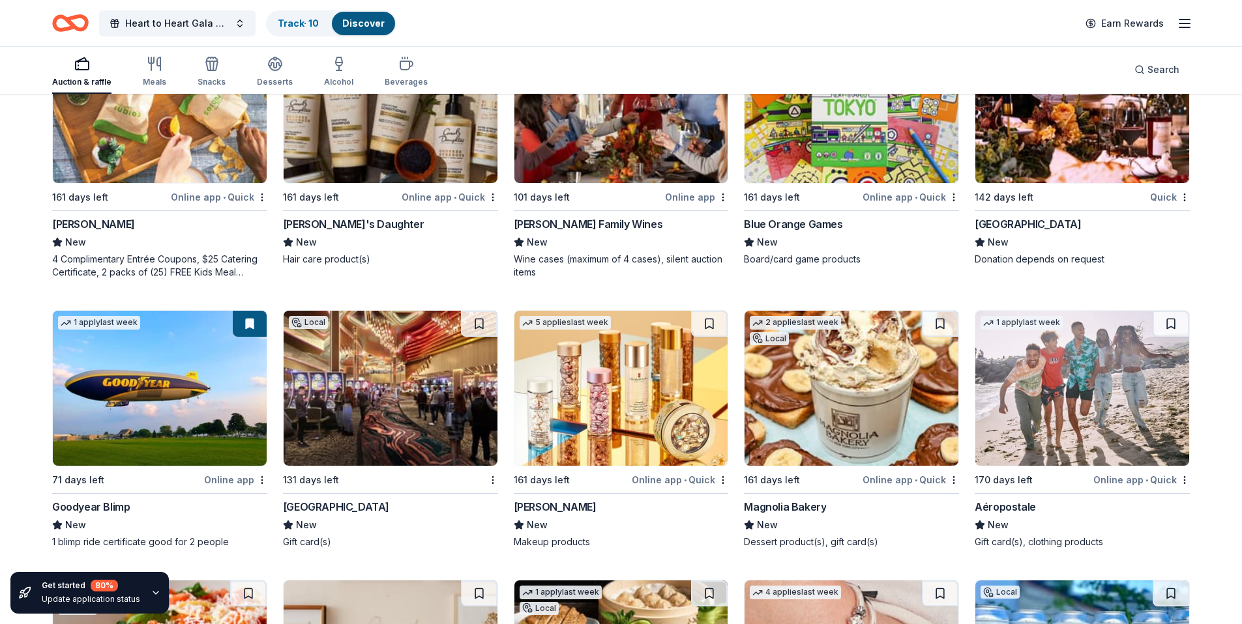
scroll to position [18393, 0]
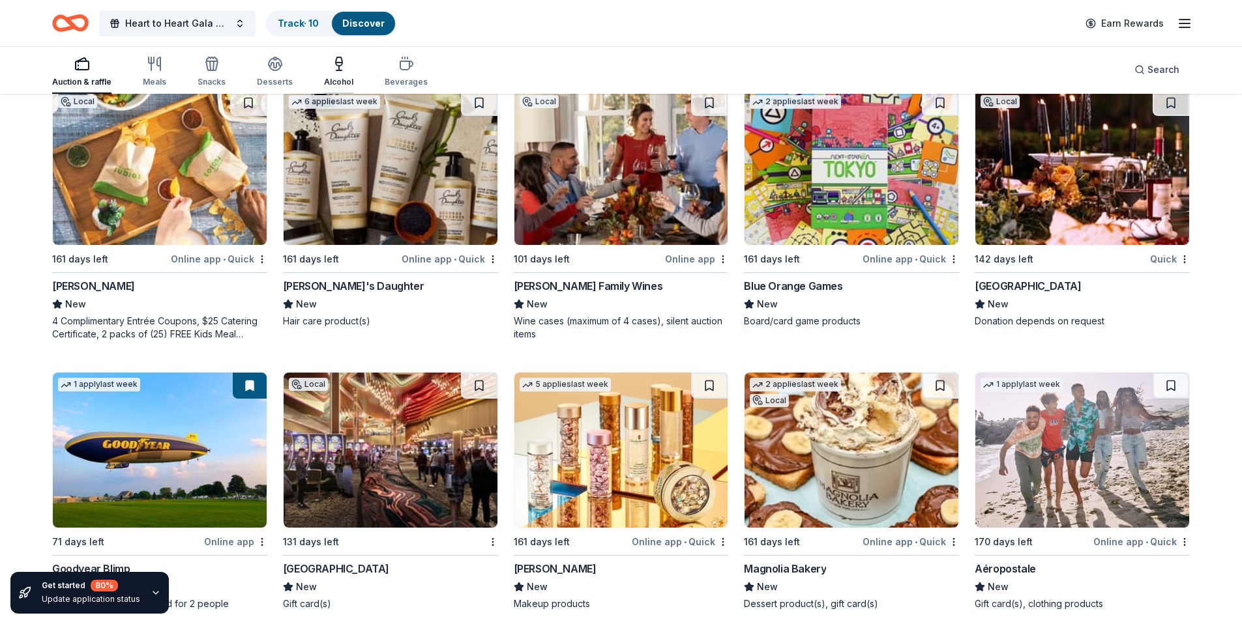
click at [340, 75] on div "Alcohol" at bounding box center [338, 71] width 29 height 31
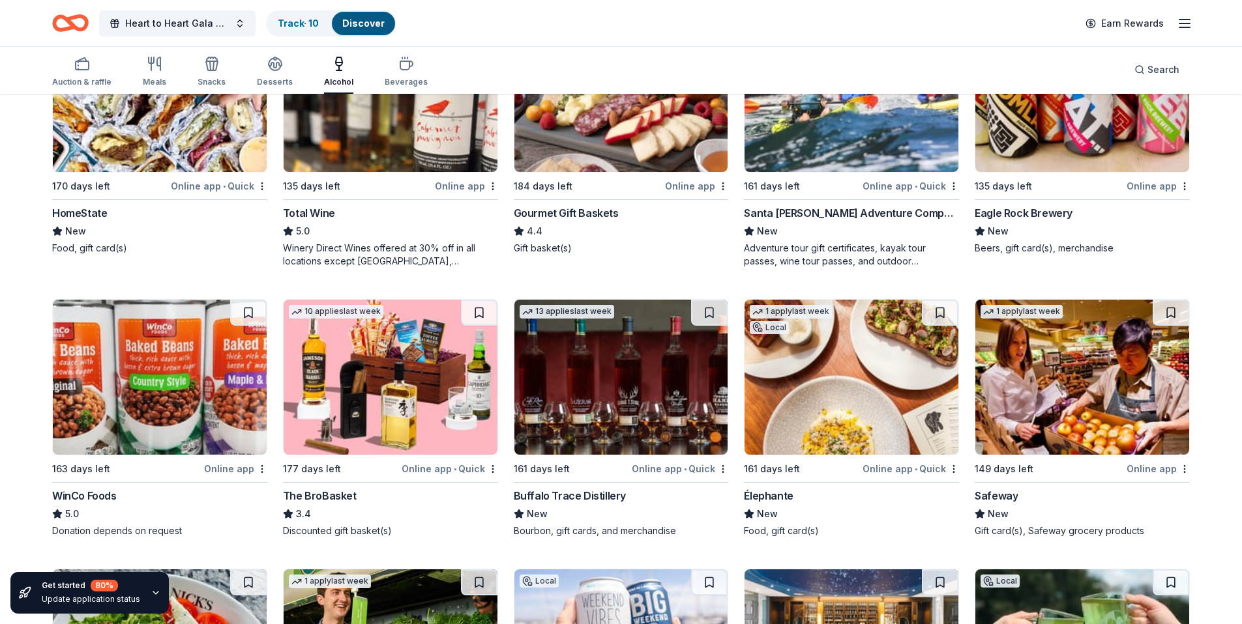
scroll to position [251, 0]
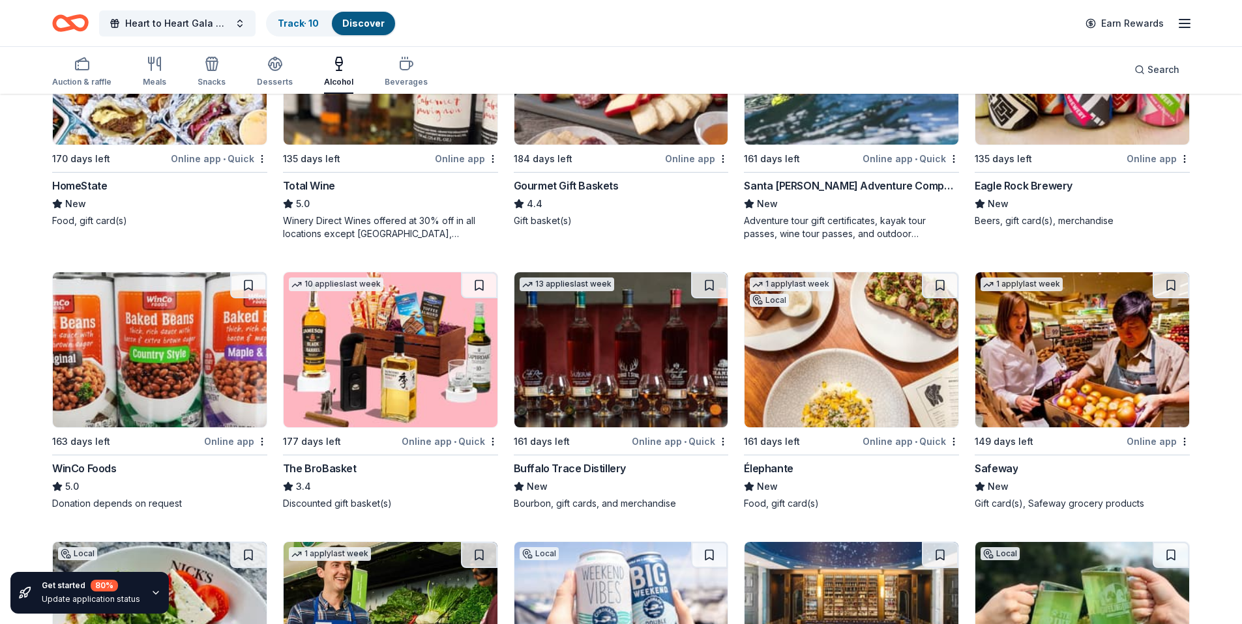
click at [885, 348] on img at bounding box center [851, 349] width 214 height 155
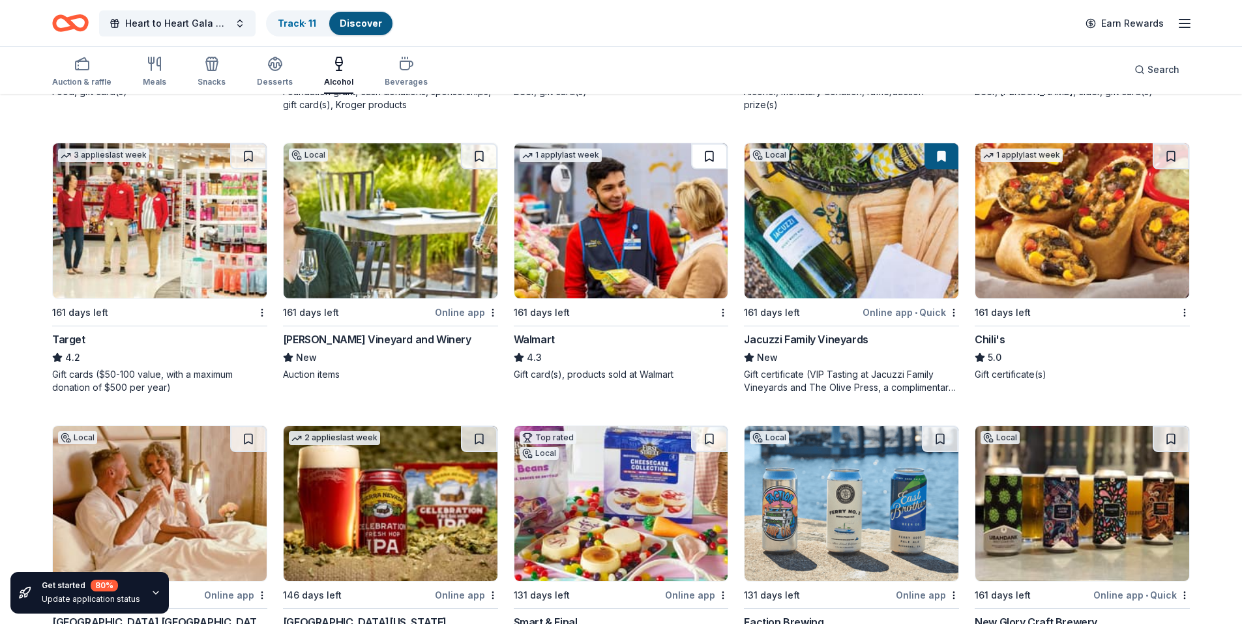
scroll to position [954, 0]
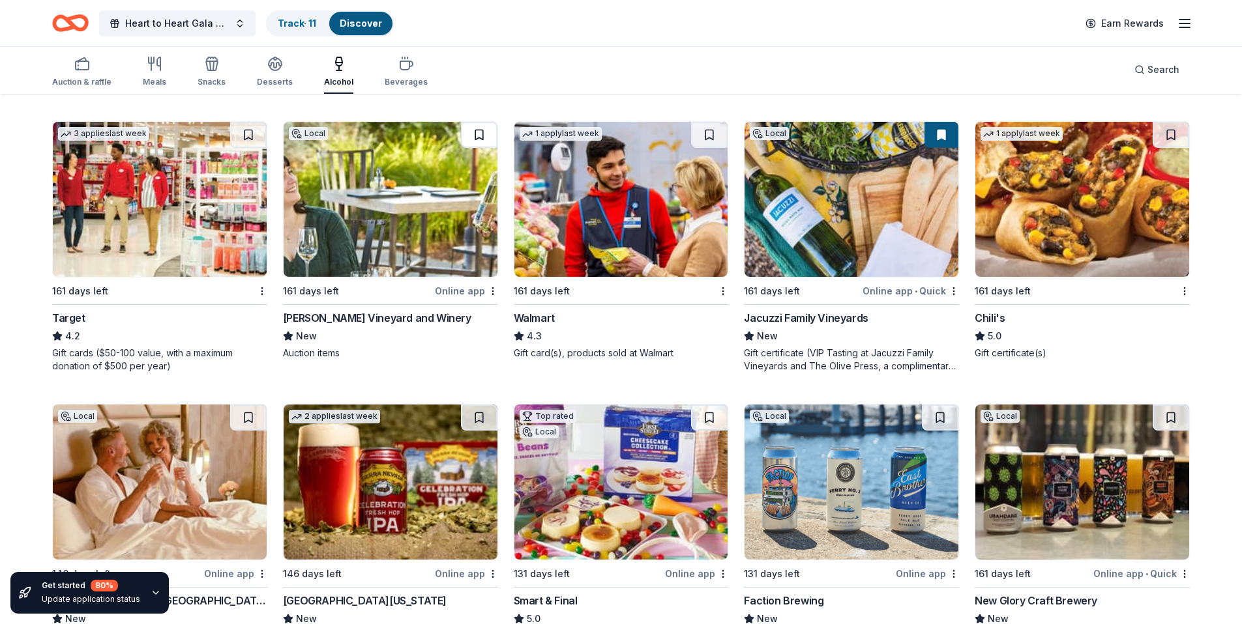
click at [482, 138] on button at bounding box center [479, 135] width 37 height 26
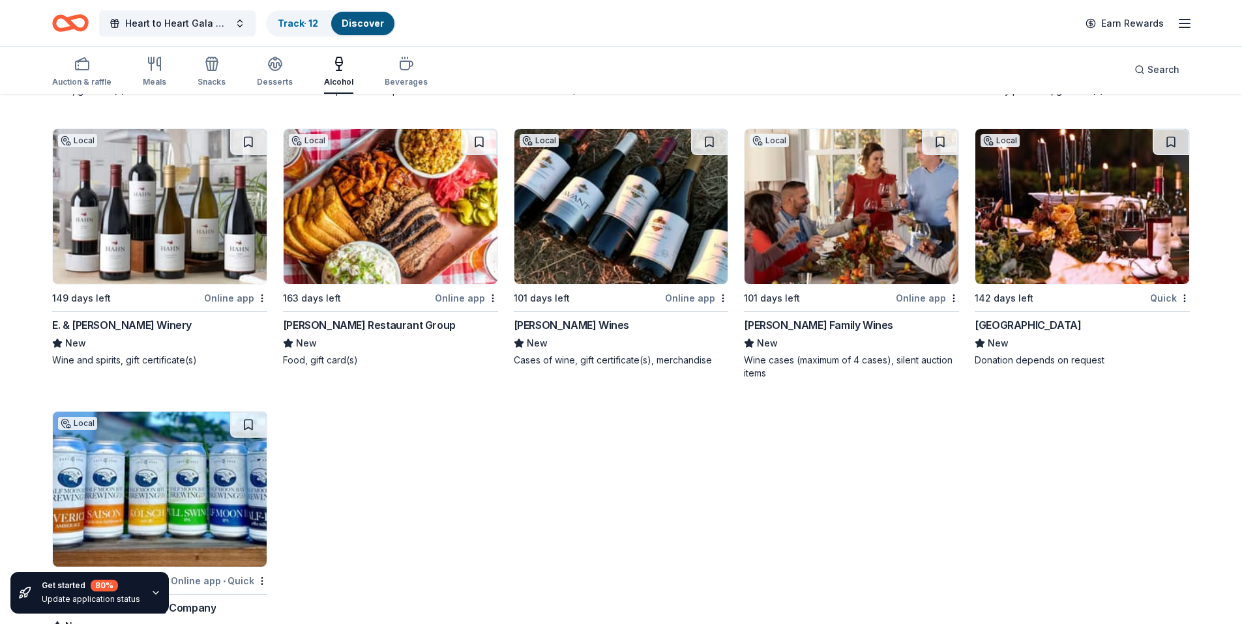
scroll to position [1781, 0]
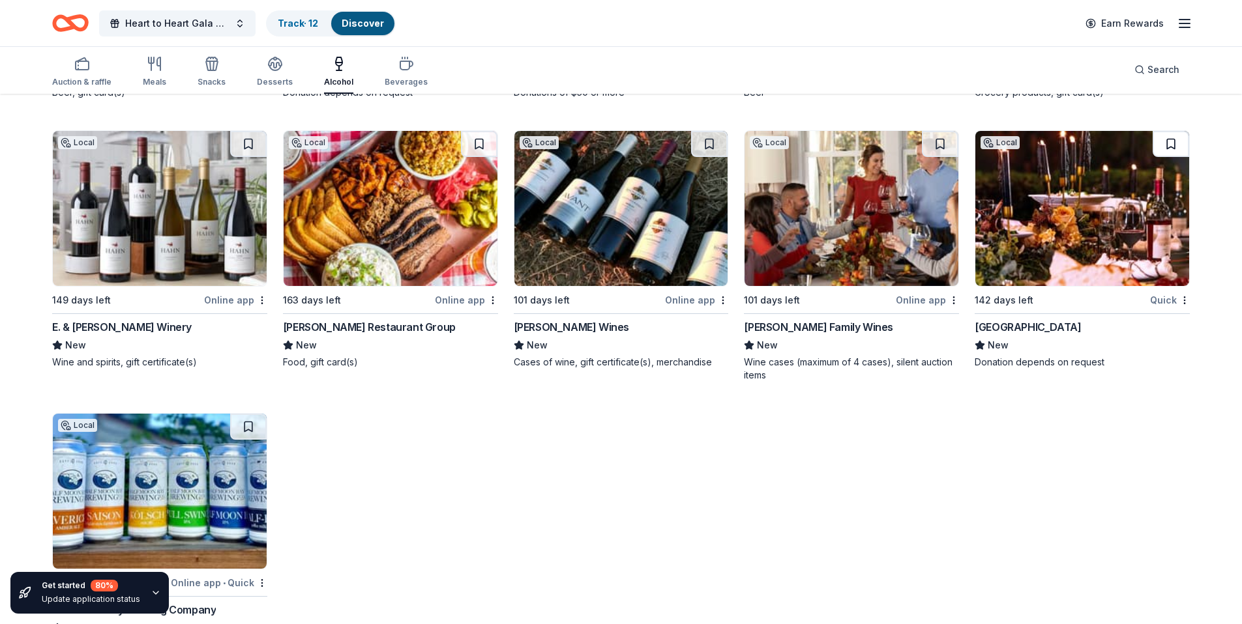
click at [1168, 145] on button at bounding box center [1171, 144] width 37 height 26
click at [943, 144] on button at bounding box center [940, 144] width 37 height 26
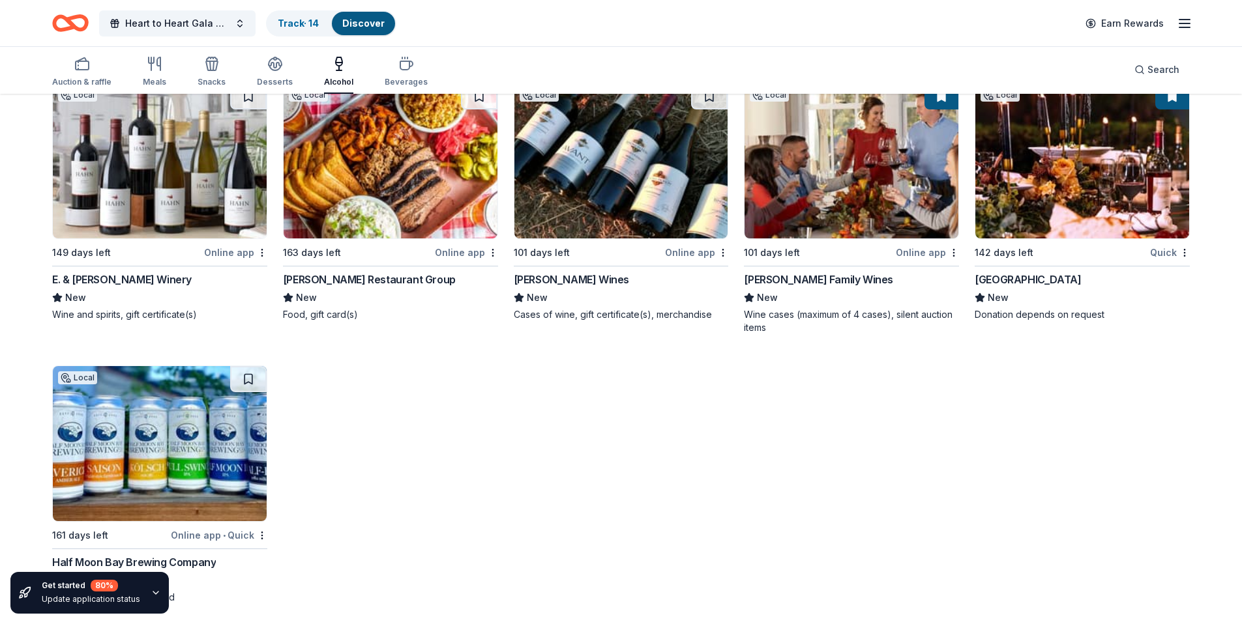
scroll to position [1834, 0]
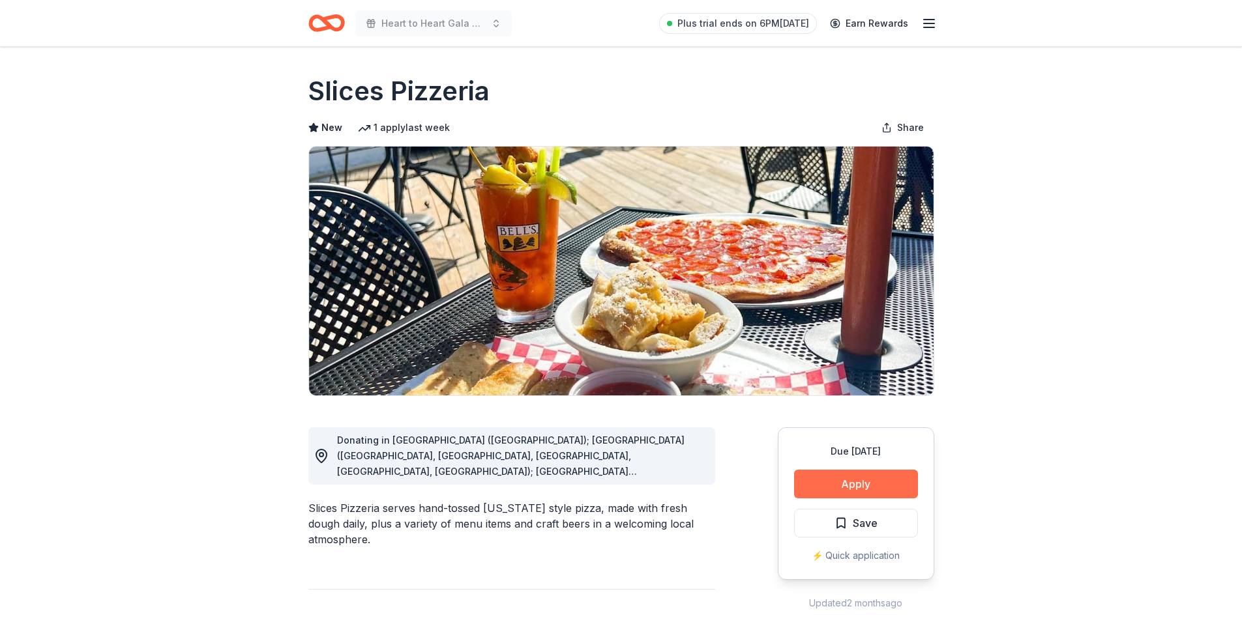
click at [885, 477] on button "Apply" at bounding box center [856, 484] width 124 height 29
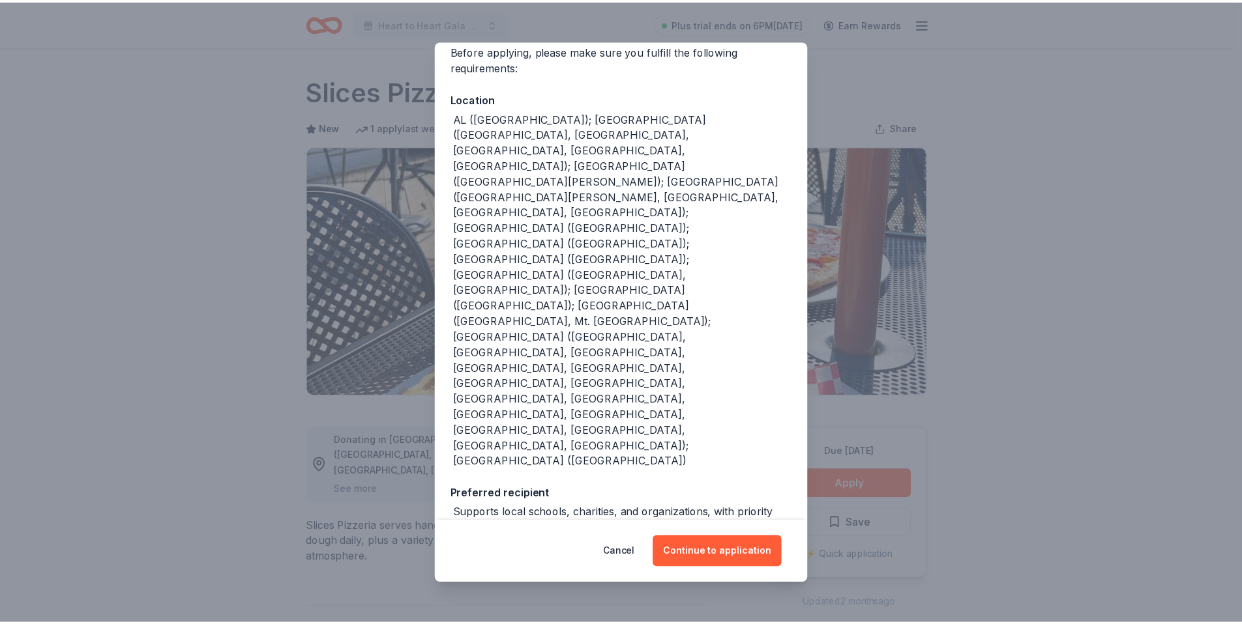
scroll to position [111, 0]
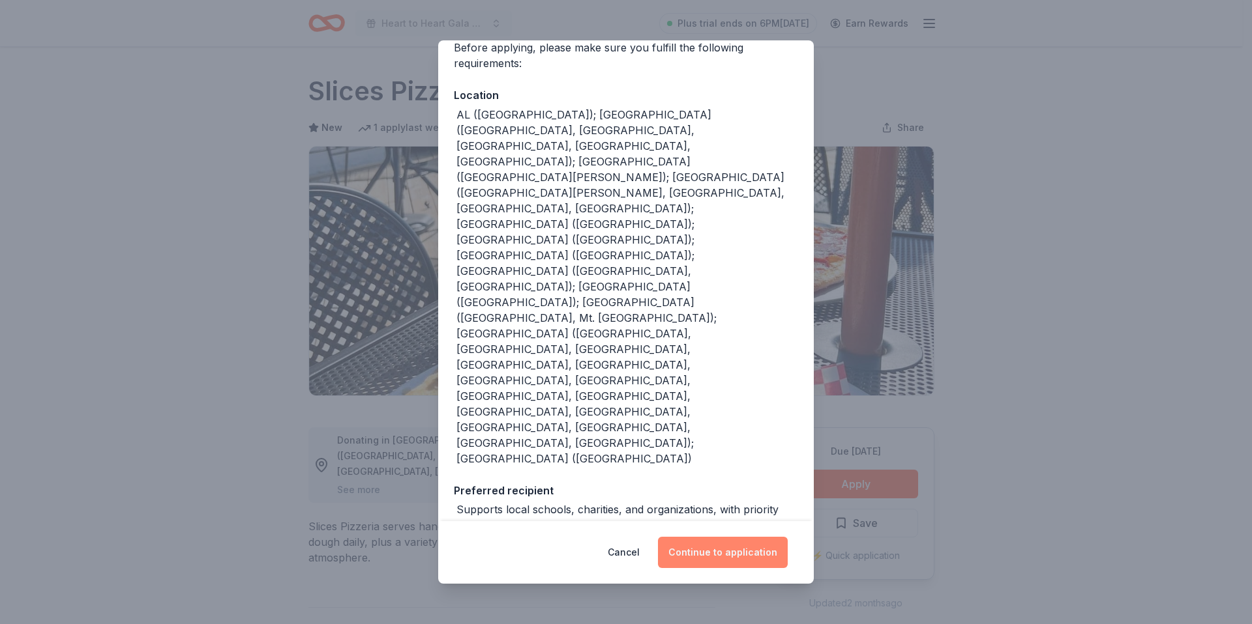
click at [741, 553] on button "Continue to application" at bounding box center [723, 552] width 130 height 31
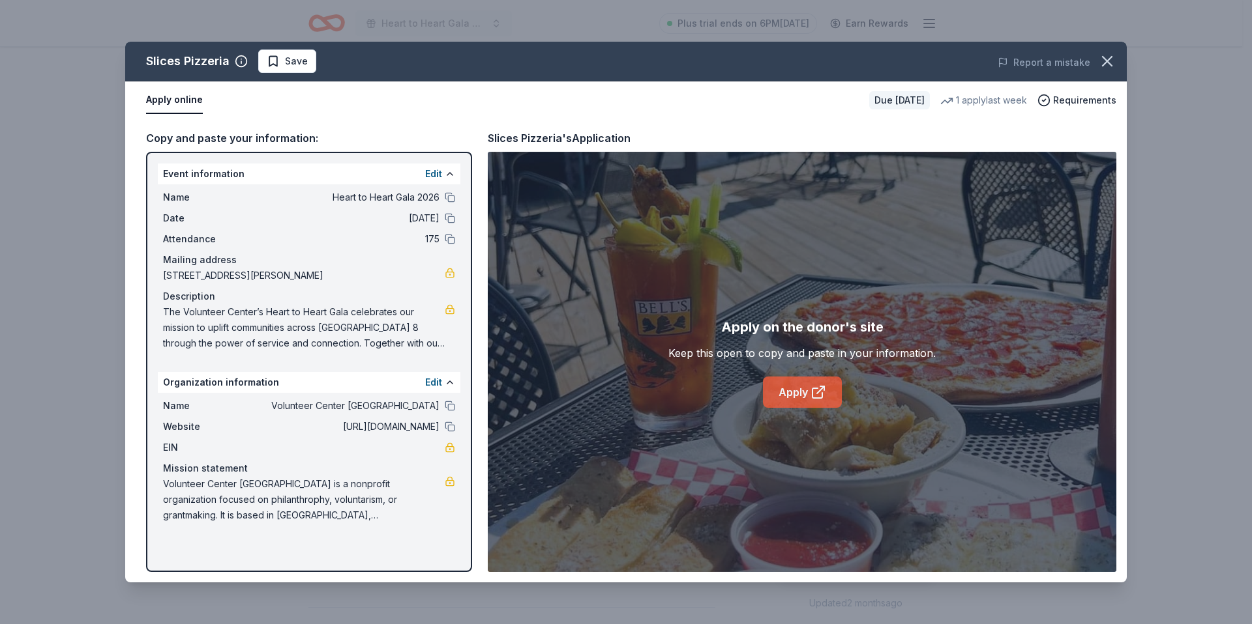
click at [821, 390] on icon at bounding box center [818, 393] width 16 height 16
click at [1111, 61] on icon "button" at bounding box center [1107, 61] width 18 height 18
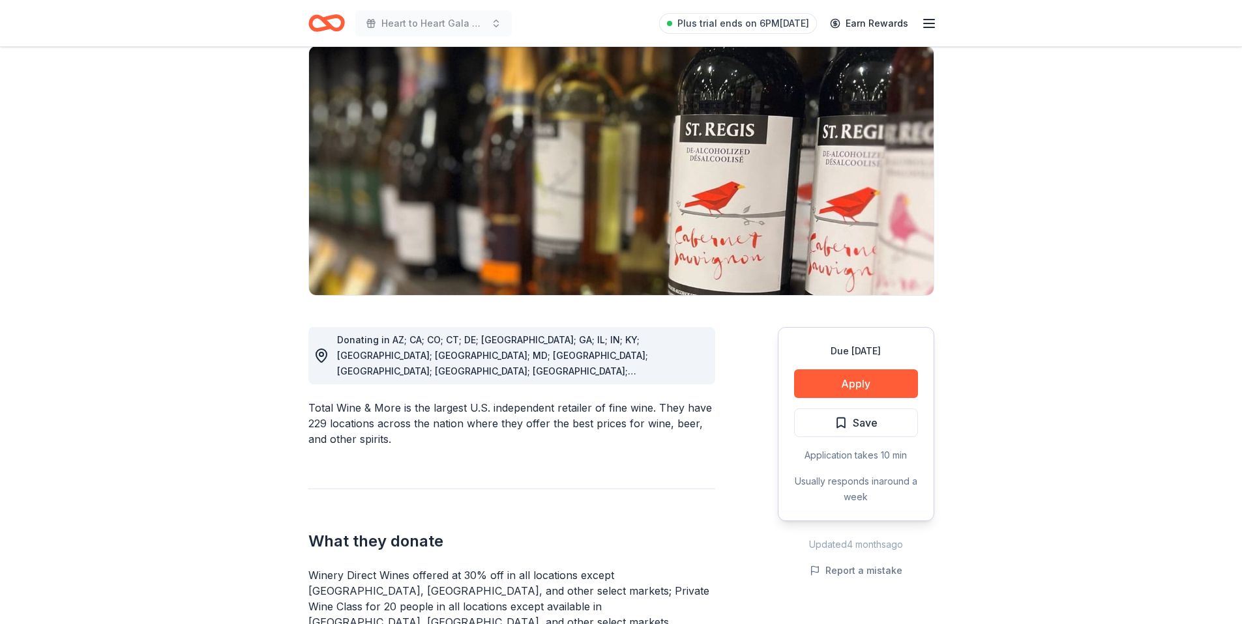
scroll to position [117, 0]
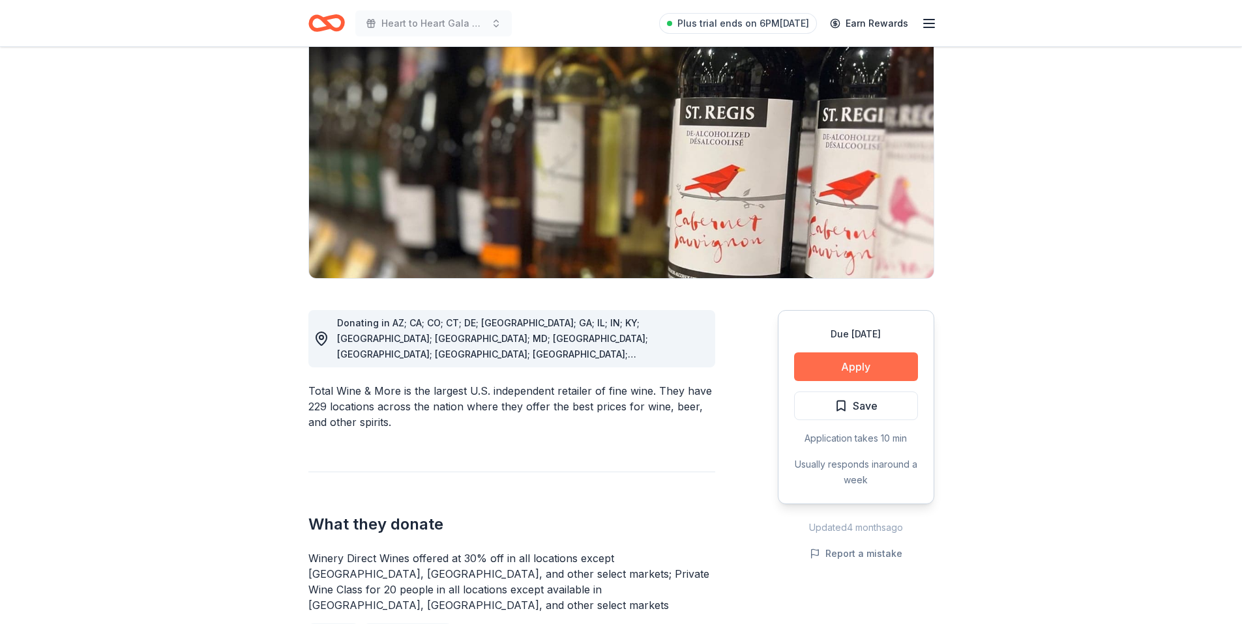
click at [859, 367] on button "Apply" at bounding box center [856, 367] width 124 height 29
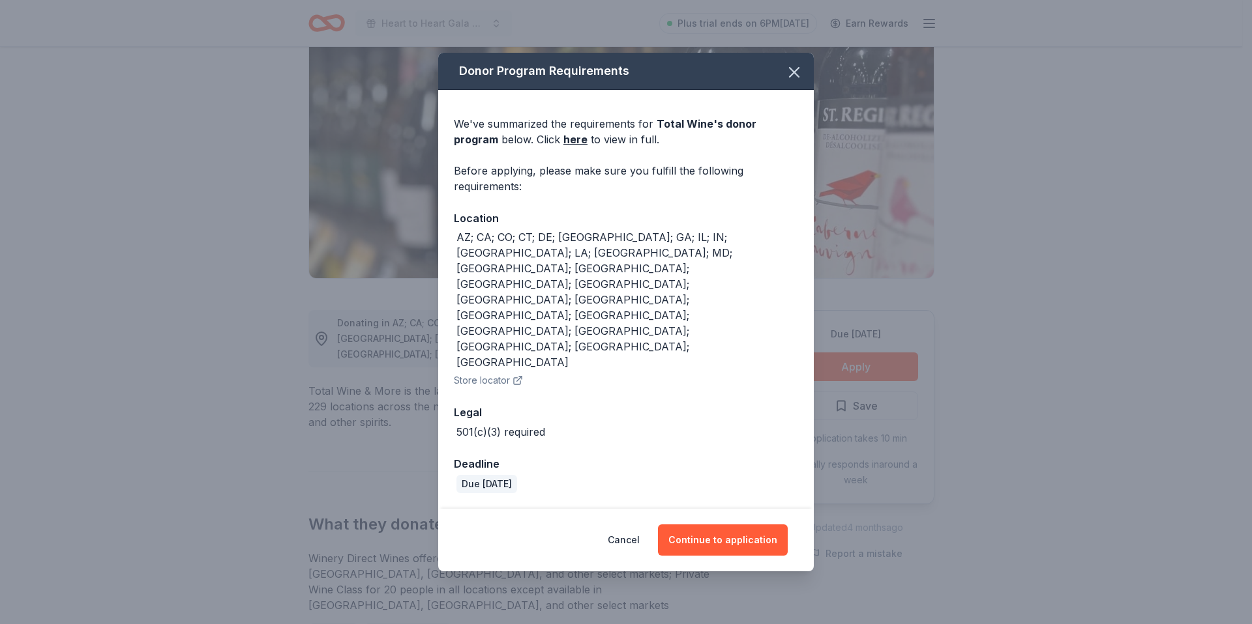
click at [1012, 308] on div "Donor Program Requirements We've summarized the requirements for Total Wine 's …" at bounding box center [626, 312] width 1252 height 624
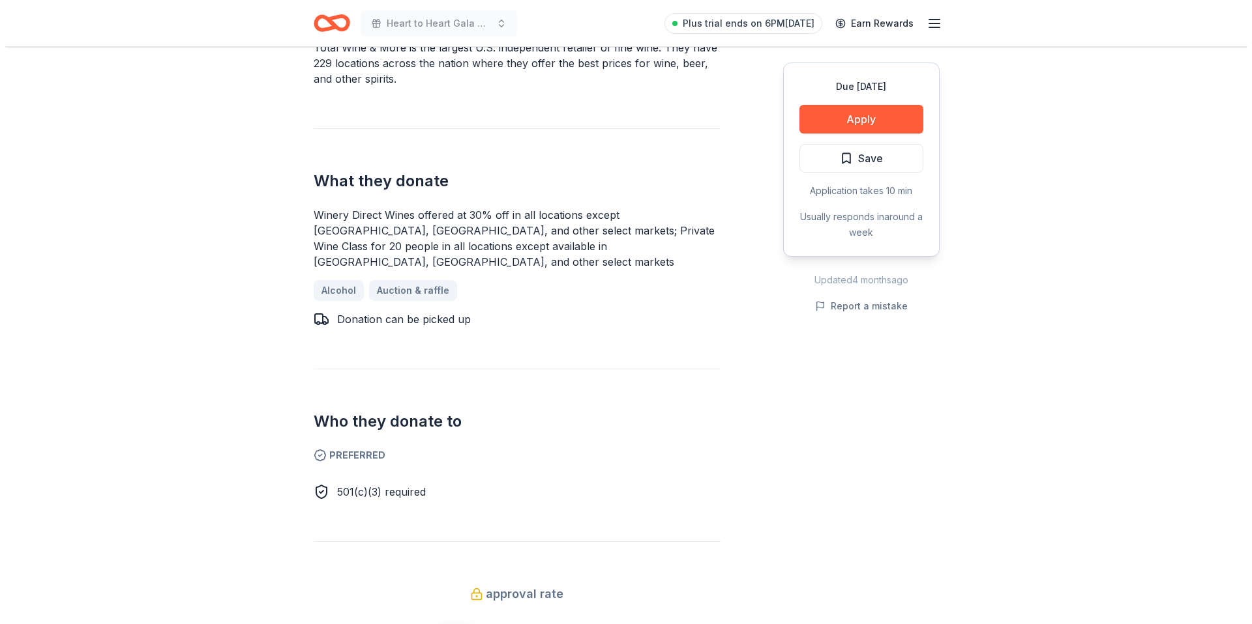
scroll to position [716, 0]
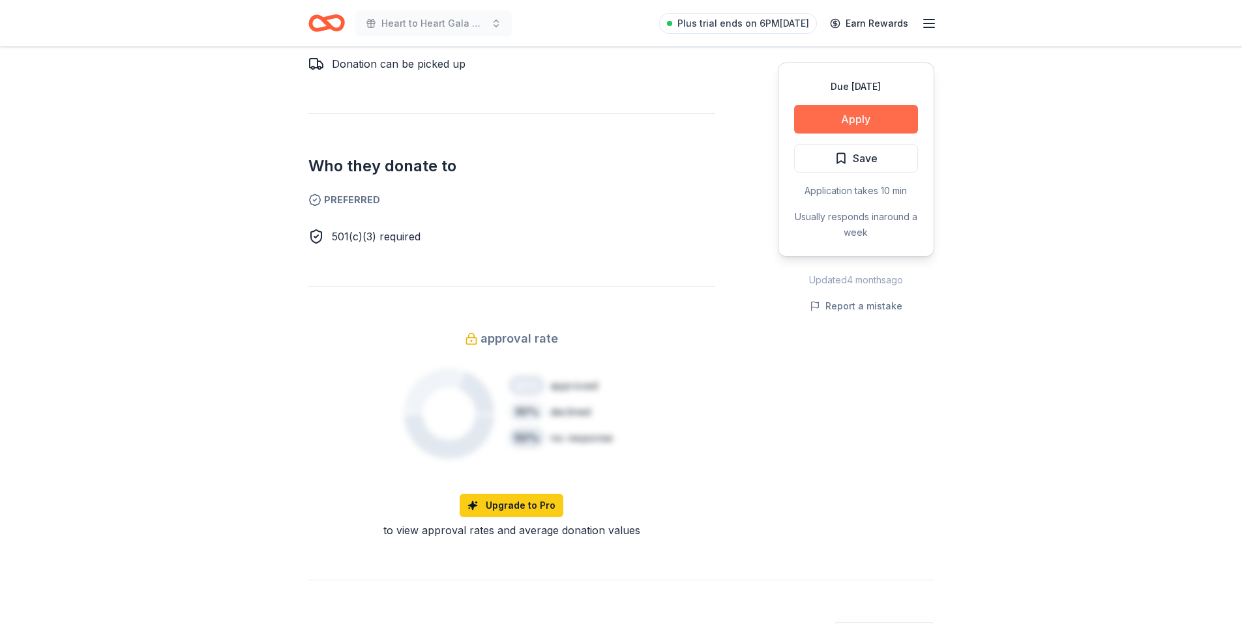
click at [855, 119] on button "Apply" at bounding box center [856, 119] width 124 height 29
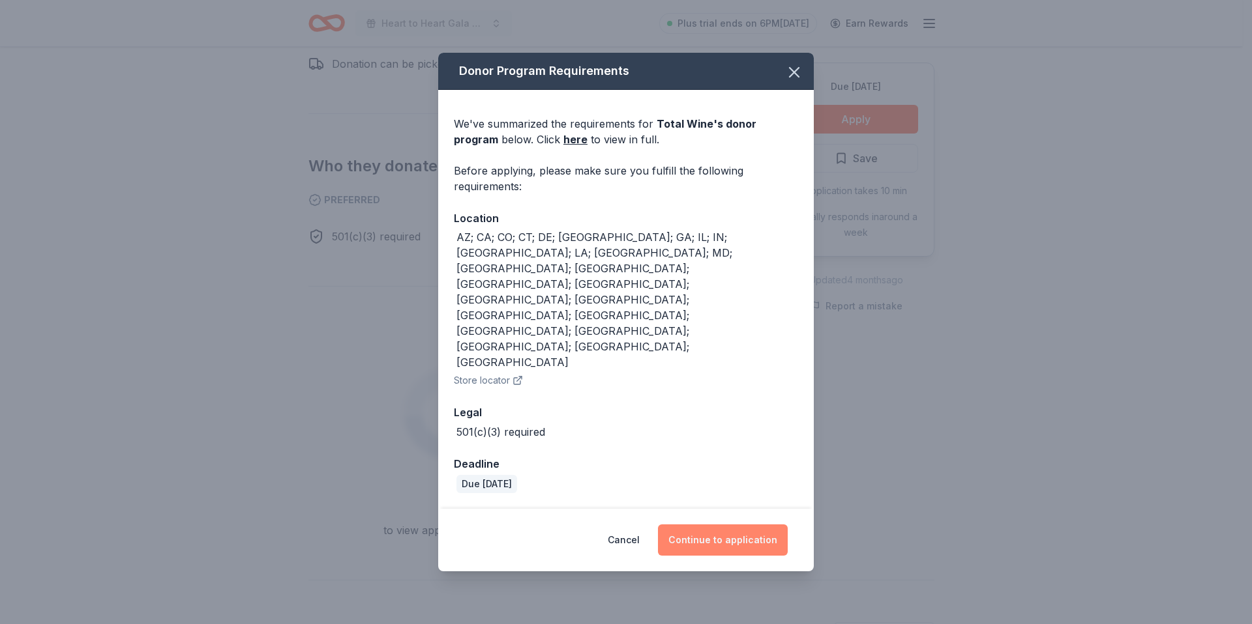
click at [726, 525] on button "Continue to application" at bounding box center [723, 540] width 130 height 31
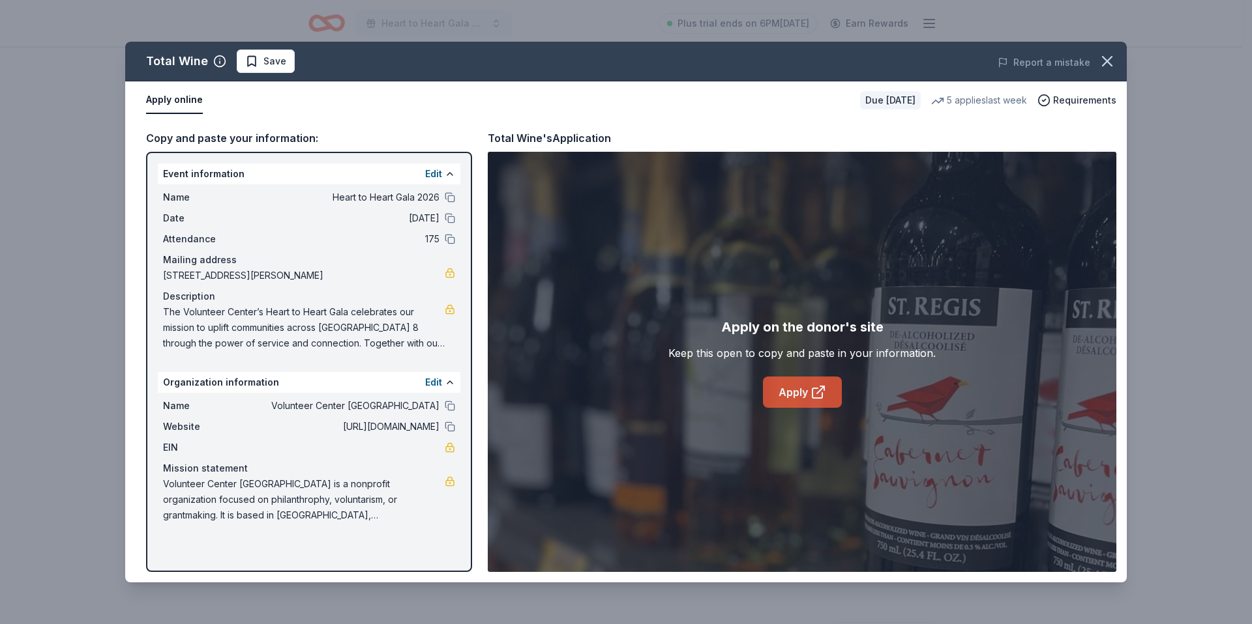
click at [798, 394] on link "Apply" at bounding box center [802, 392] width 79 height 31
click at [806, 394] on link "Apply" at bounding box center [802, 392] width 79 height 31
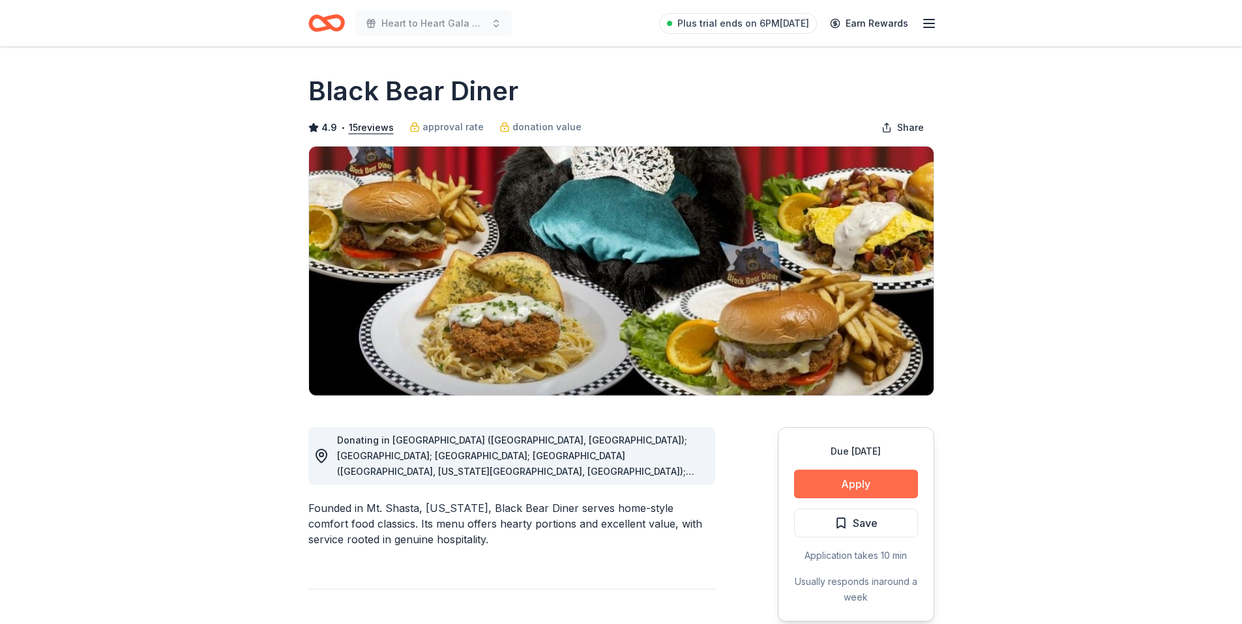
click at [877, 488] on button "Apply" at bounding box center [856, 484] width 124 height 29
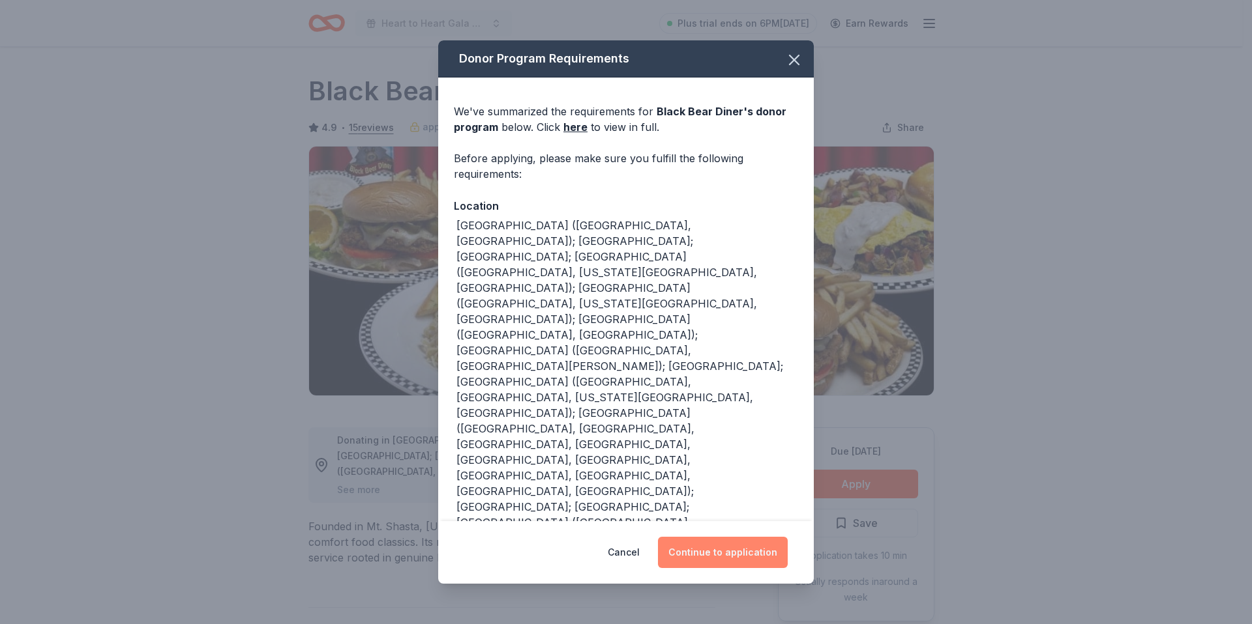
click at [762, 537] on button "Continue to application" at bounding box center [723, 552] width 130 height 31
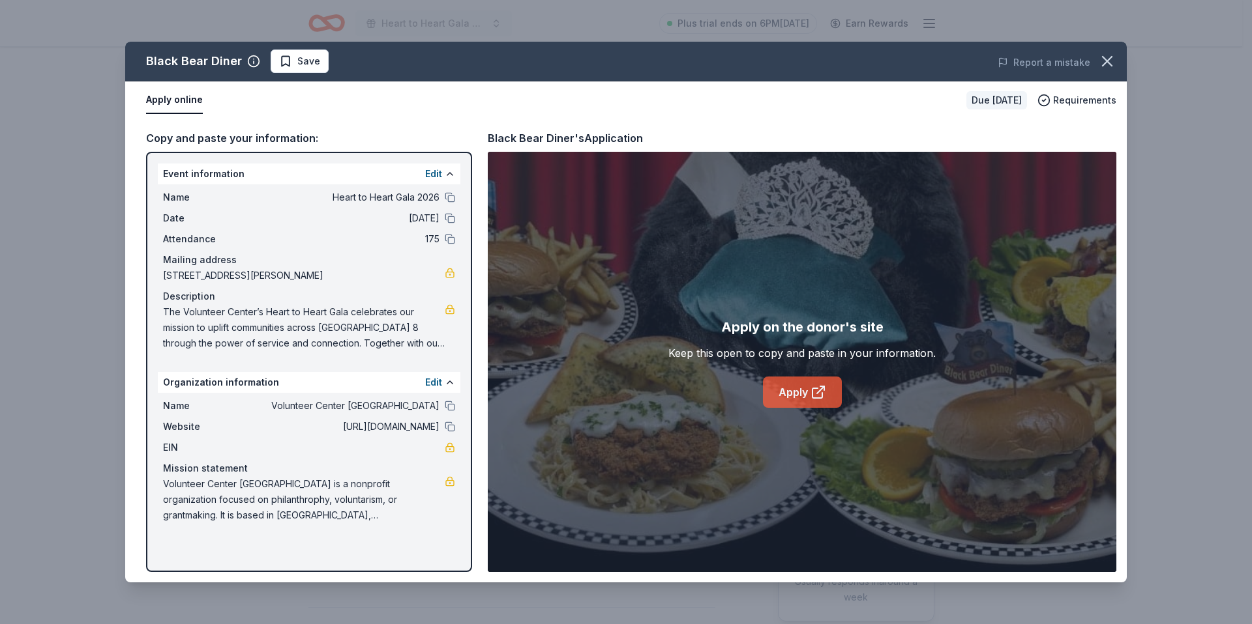
click at [793, 389] on link "Apply" at bounding box center [802, 392] width 79 height 31
click at [1102, 63] on icon "button" at bounding box center [1107, 61] width 18 height 18
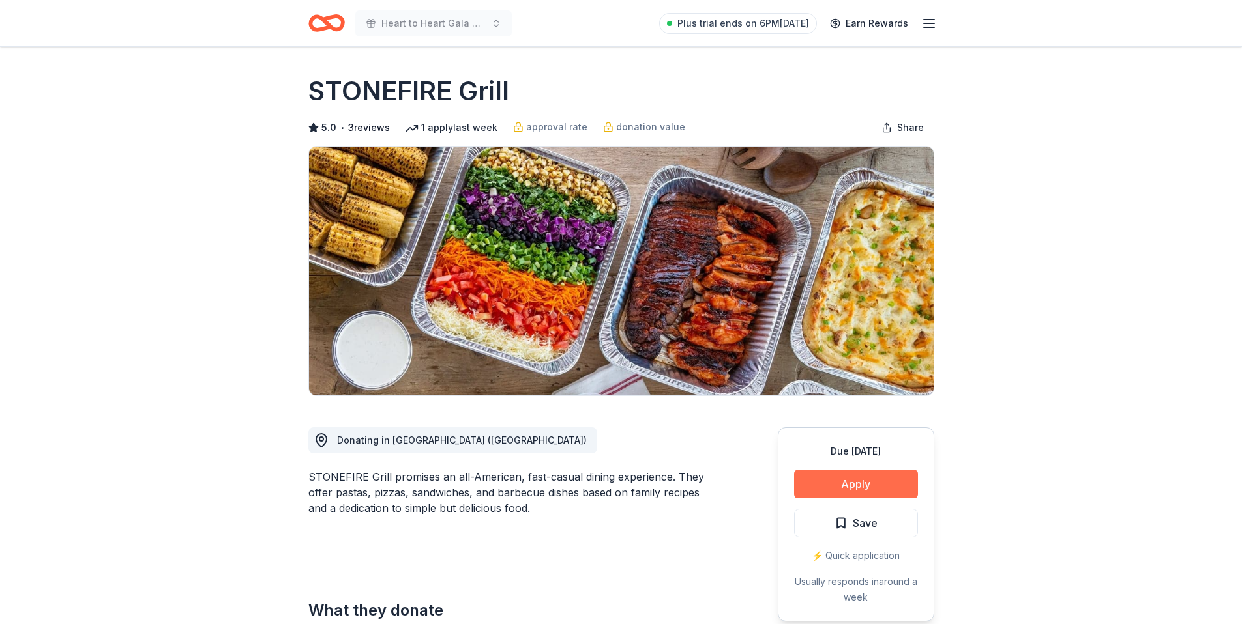
click at [887, 478] on button "Apply" at bounding box center [856, 484] width 124 height 29
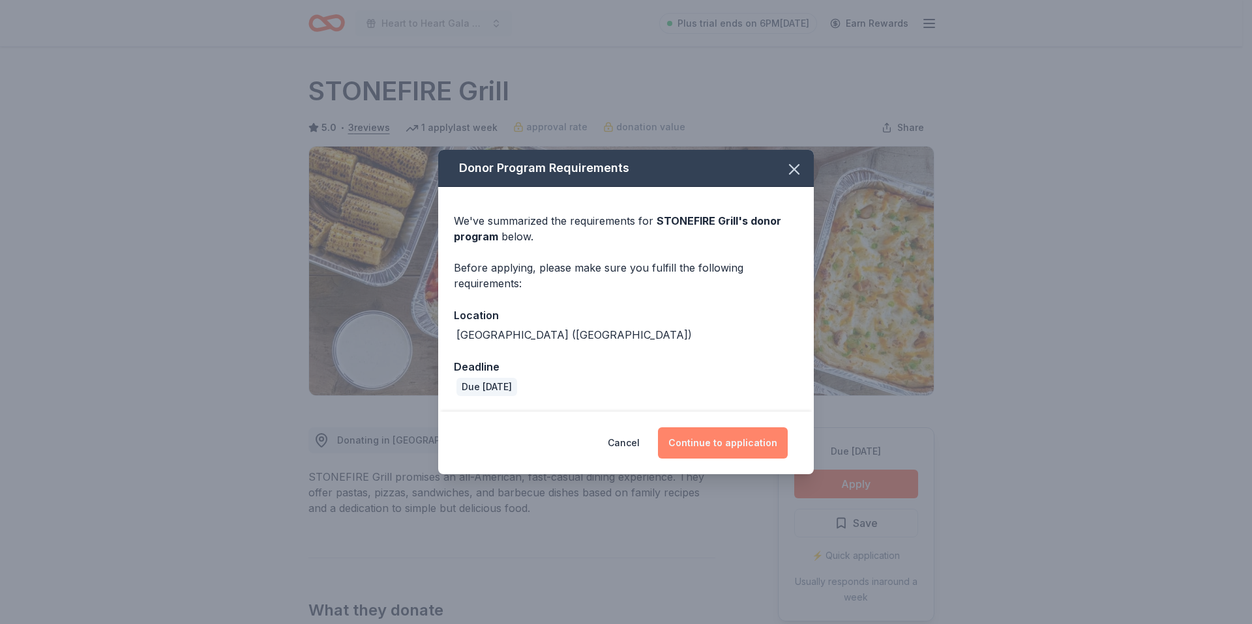
click at [709, 436] on button "Continue to application" at bounding box center [723, 443] width 130 height 31
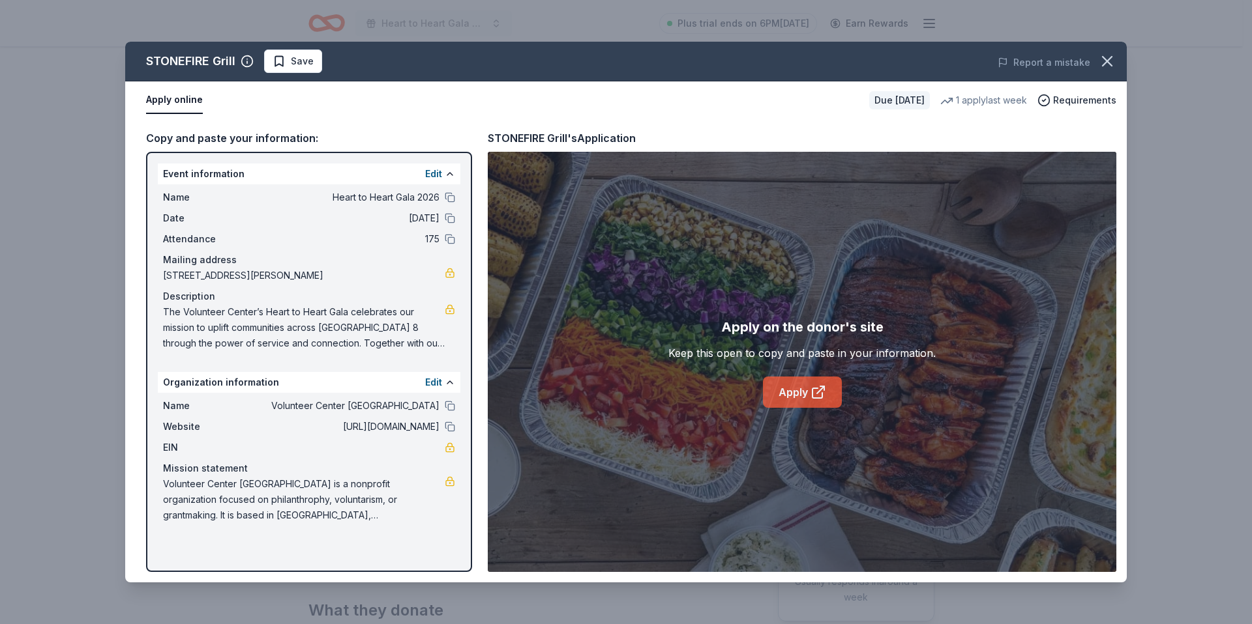
click at [799, 395] on link "Apply" at bounding box center [802, 392] width 79 height 31
click at [1104, 62] on icon "button" at bounding box center [1107, 61] width 18 height 18
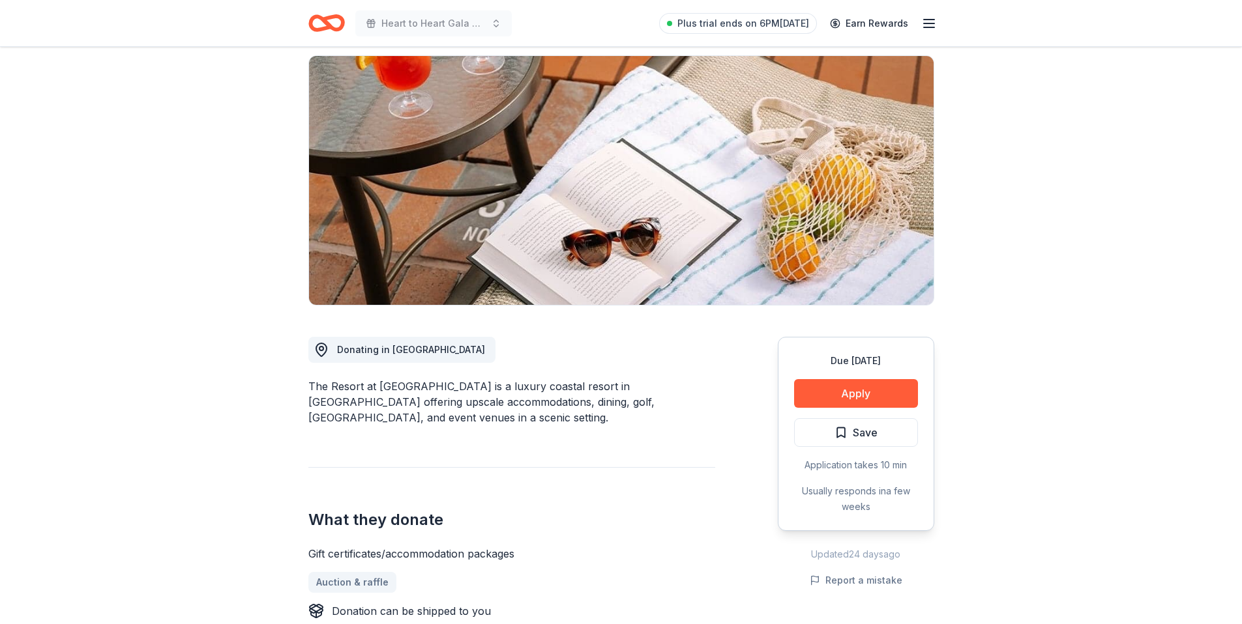
scroll to position [103, 0]
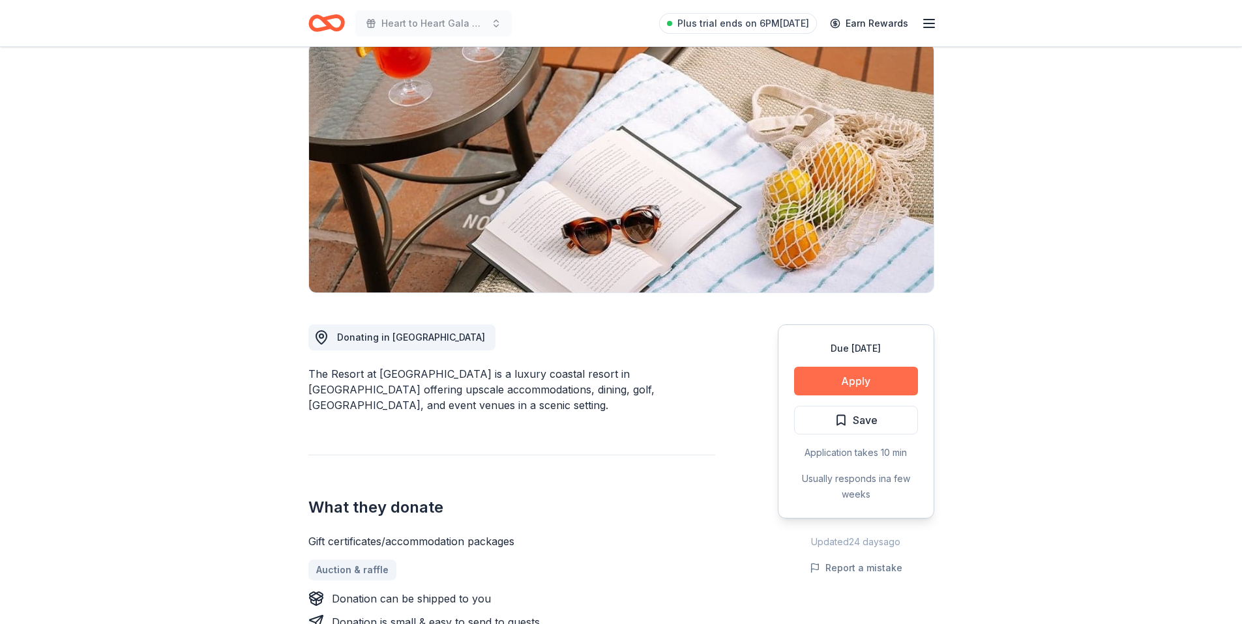
click at [894, 380] on button "Apply" at bounding box center [856, 381] width 124 height 29
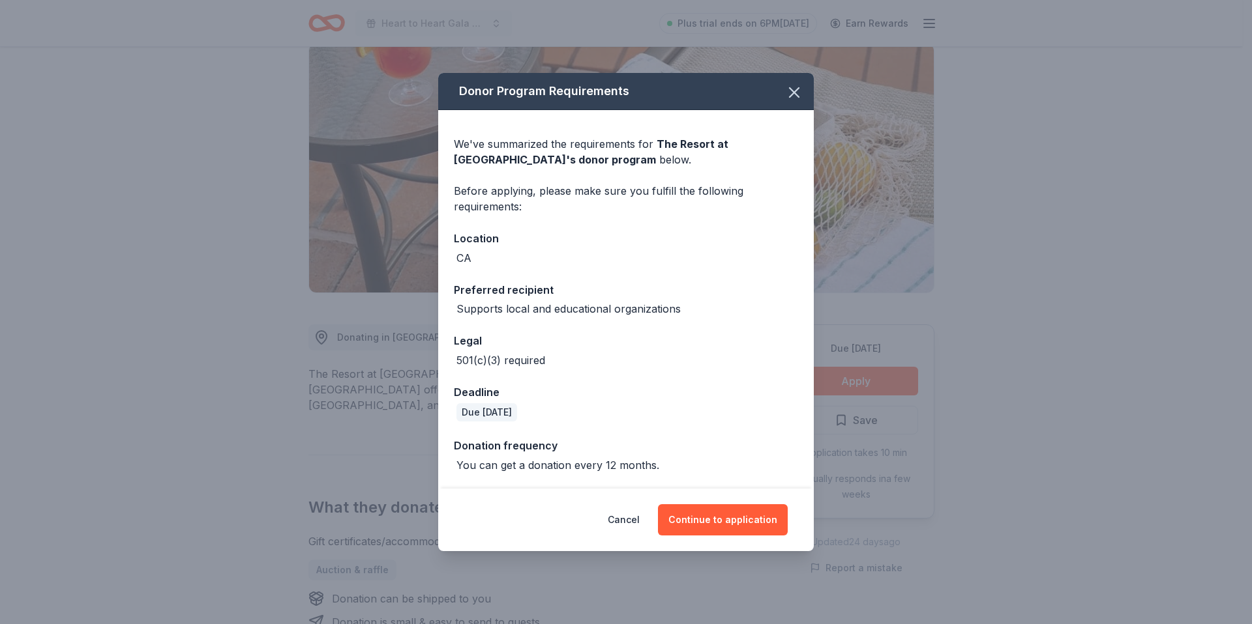
drag, startPoint x: 761, startPoint y: 524, endPoint x: 820, endPoint y: 484, distance: 71.2
click at [761, 524] on button "Continue to application" at bounding box center [723, 520] width 130 height 31
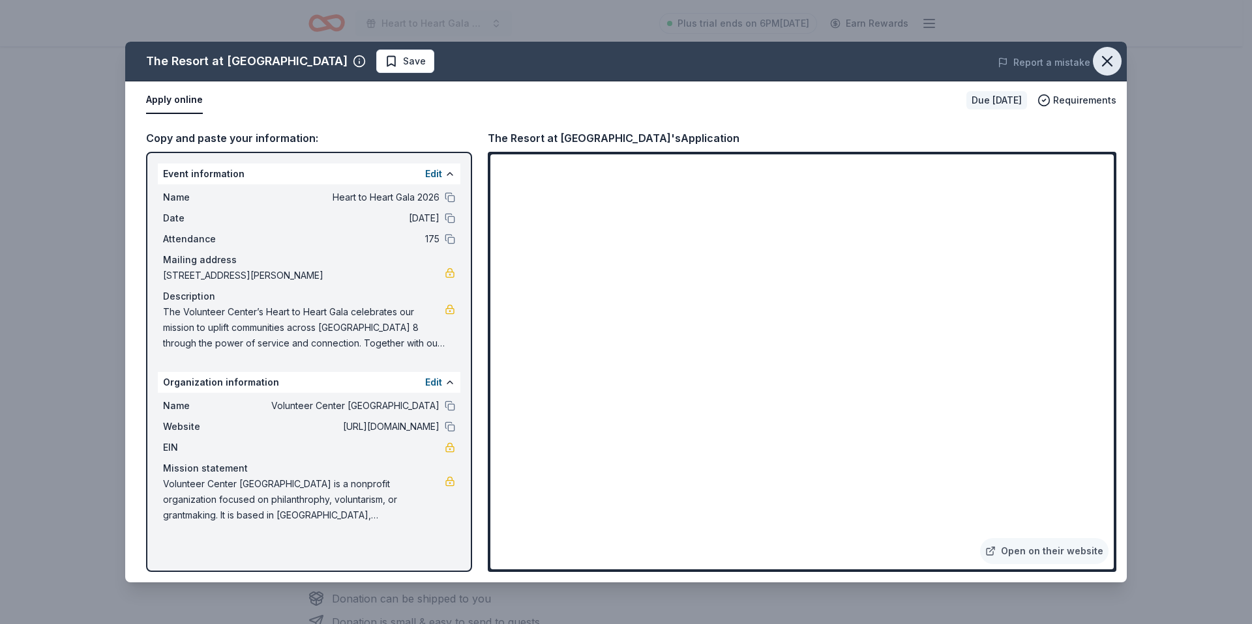
click at [1108, 61] on icon "button" at bounding box center [1107, 61] width 18 height 18
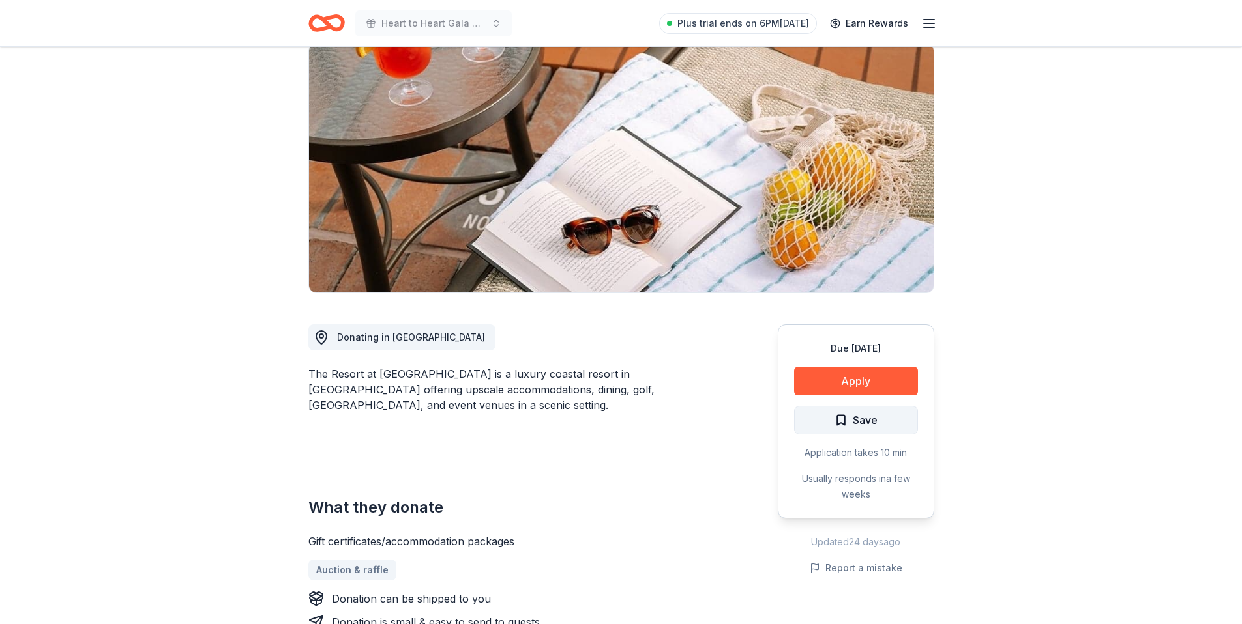
click at [893, 428] on button "Save" at bounding box center [856, 420] width 124 height 29
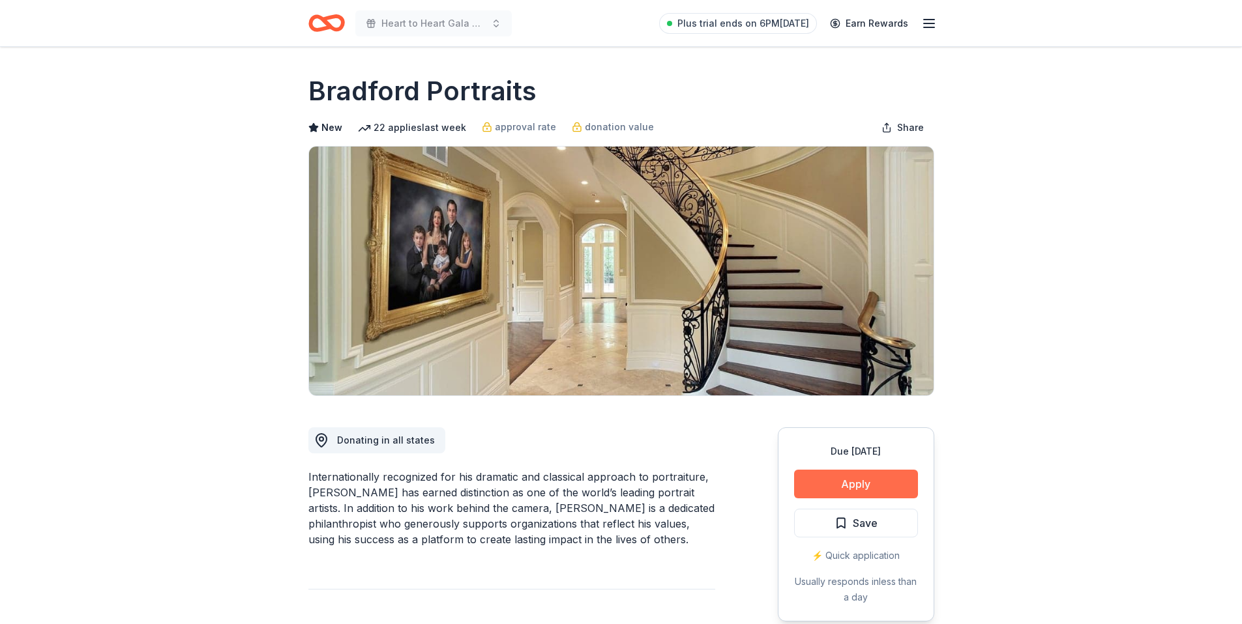
click at [868, 481] on button "Apply" at bounding box center [856, 484] width 124 height 29
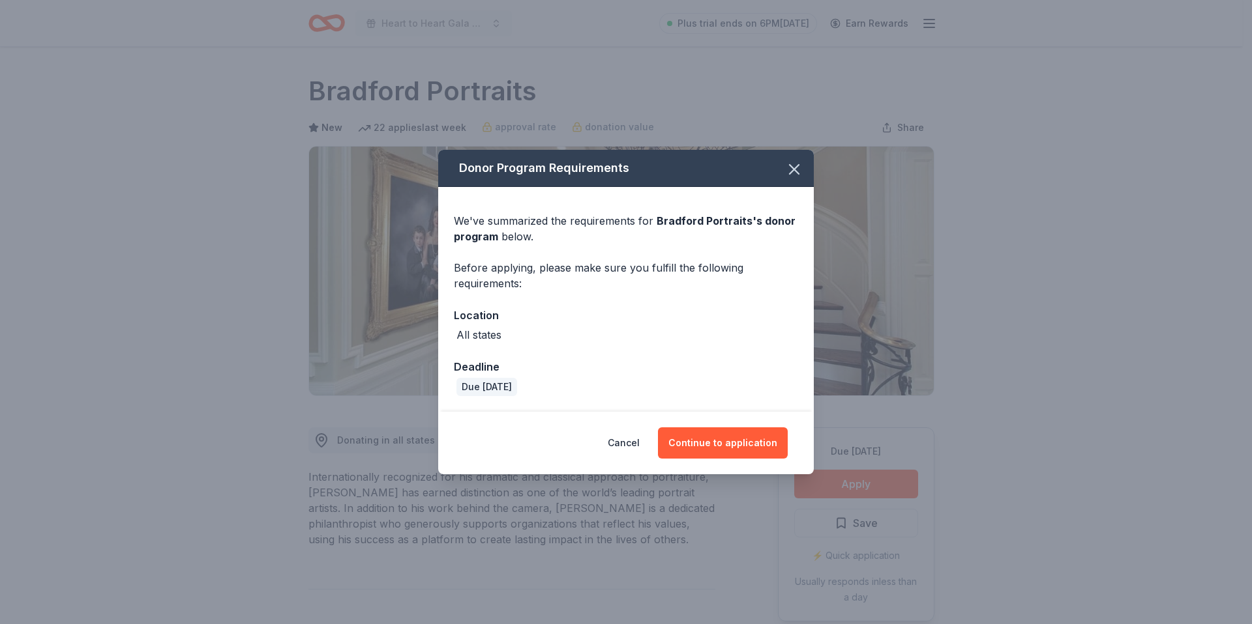
drag, startPoint x: 754, startPoint y: 437, endPoint x: 844, endPoint y: 342, distance: 130.5
click at [754, 437] on button "Continue to application" at bounding box center [723, 443] width 130 height 31
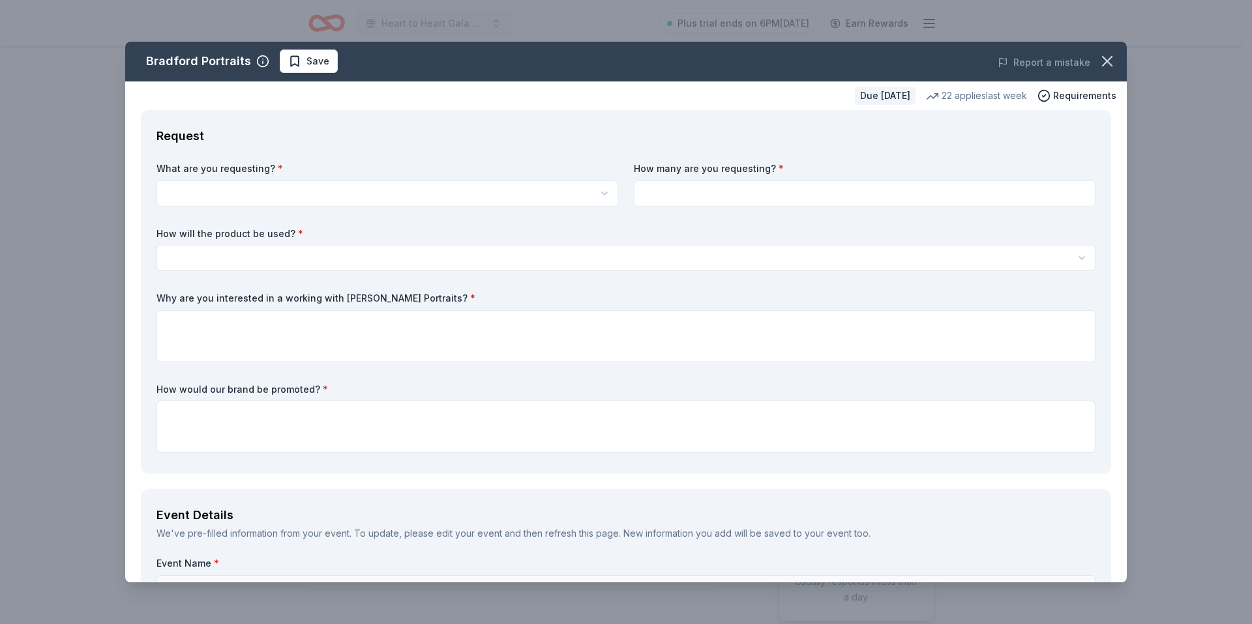
click at [596, 191] on html "Heart to Heart Gala 2026 Plus trial ends on 6PM, 10/15 Earn Rewards Due in 161 …" at bounding box center [626, 312] width 1252 height 624
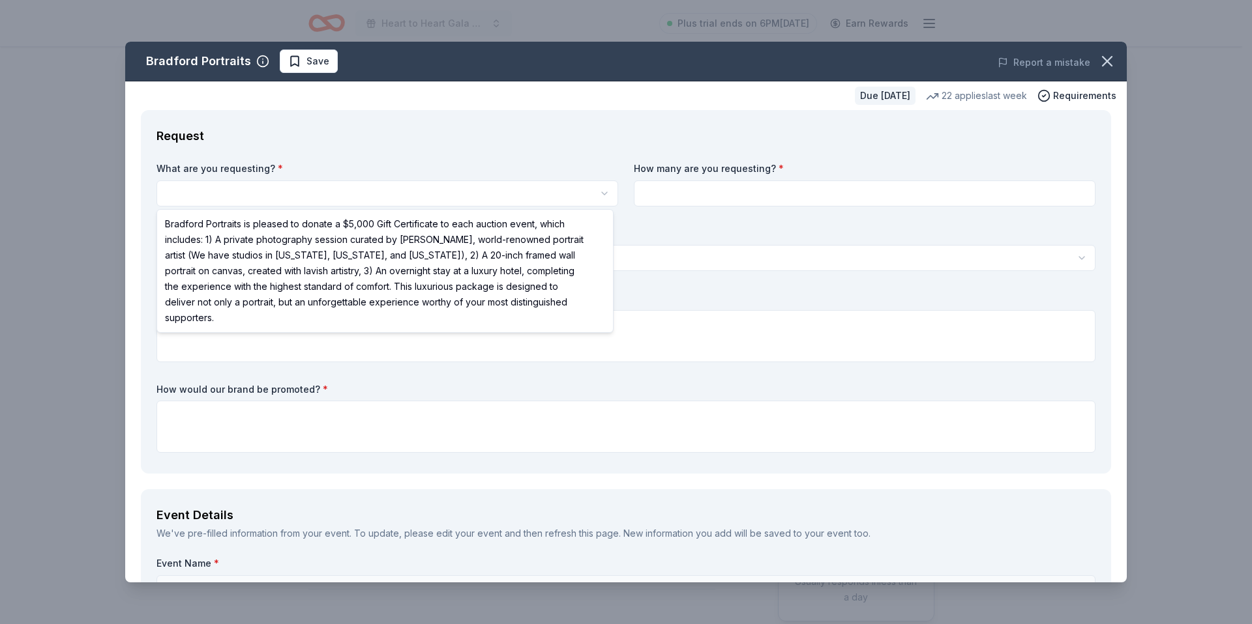
select select "Bradford Portraits is pleased to donate a $5,000 Gift Certificate to each aucti…"
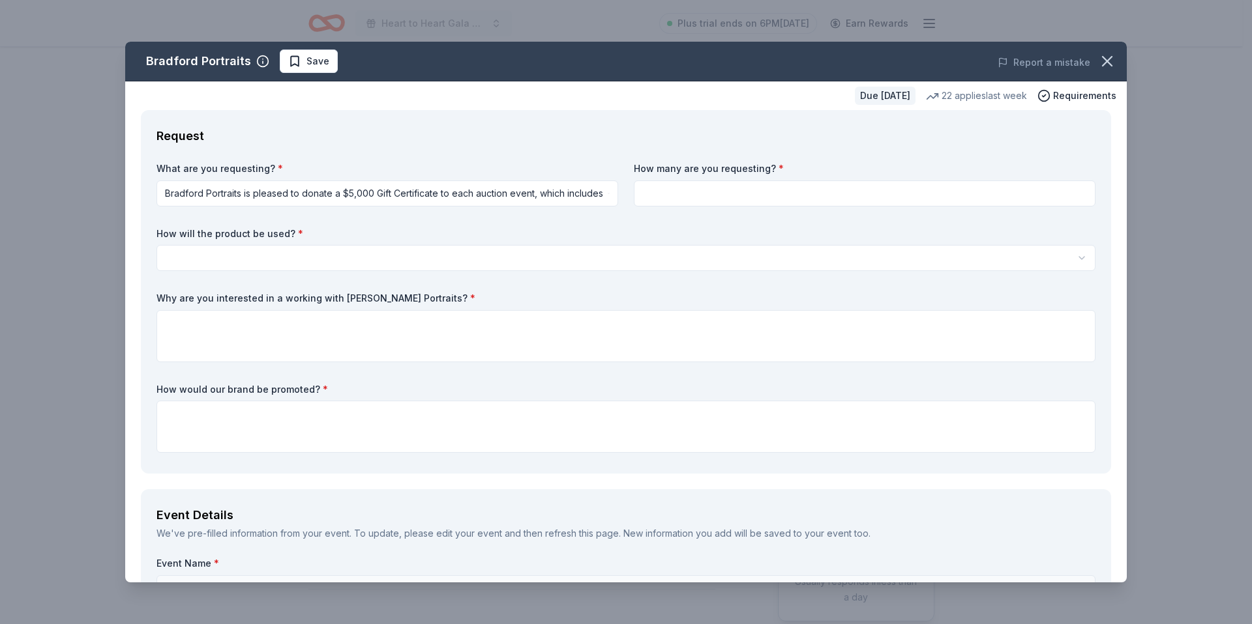
click at [456, 196] on html "Heart to Heart Gala 2026 Plus trial ends on 6PM, 10/15 Earn Rewards Due in 161 …" at bounding box center [626, 312] width 1252 height 624
click at [669, 204] on input at bounding box center [865, 194] width 462 height 26
click at [543, 200] on html "Heart to Heart Gala 2026 Plus trial ends on 6PM, 10/15 Earn Rewards Due in 161 …" at bounding box center [626, 312] width 1252 height 624
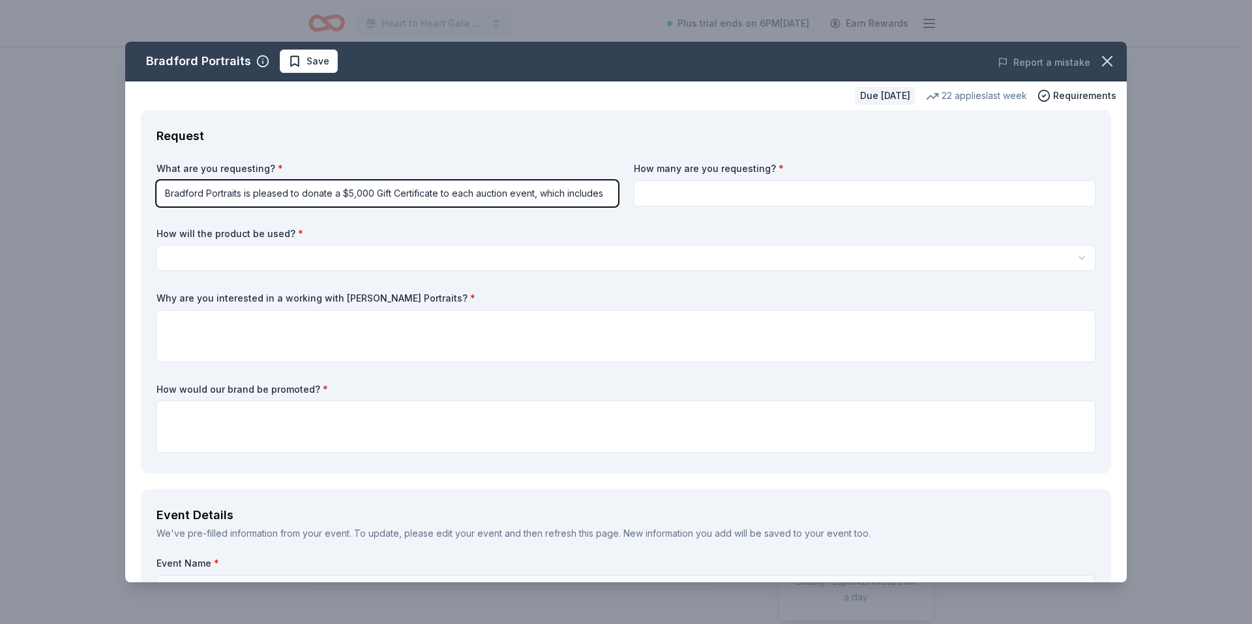
click at [664, 194] on html "Heart to Heart Gala 2026 Plus trial ends on 6PM, 10/15 Earn Rewards Due in 161 …" at bounding box center [626, 312] width 1252 height 624
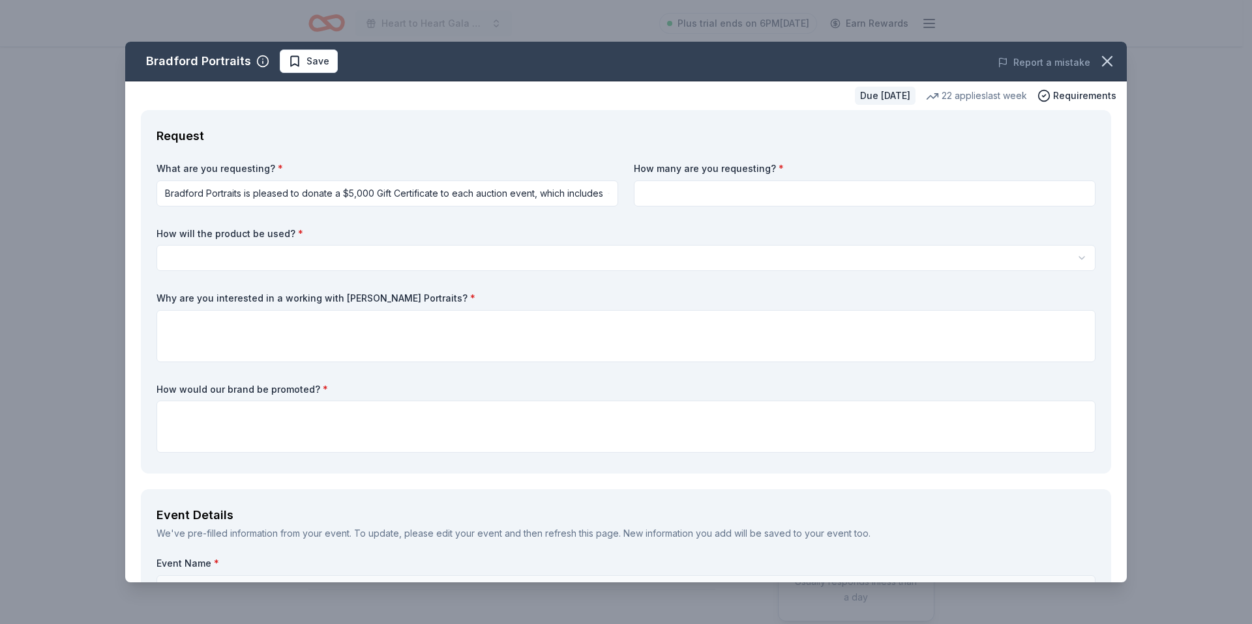
click at [682, 198] on input at bounding box center [865, 194] width 462 height 26
type input "1"
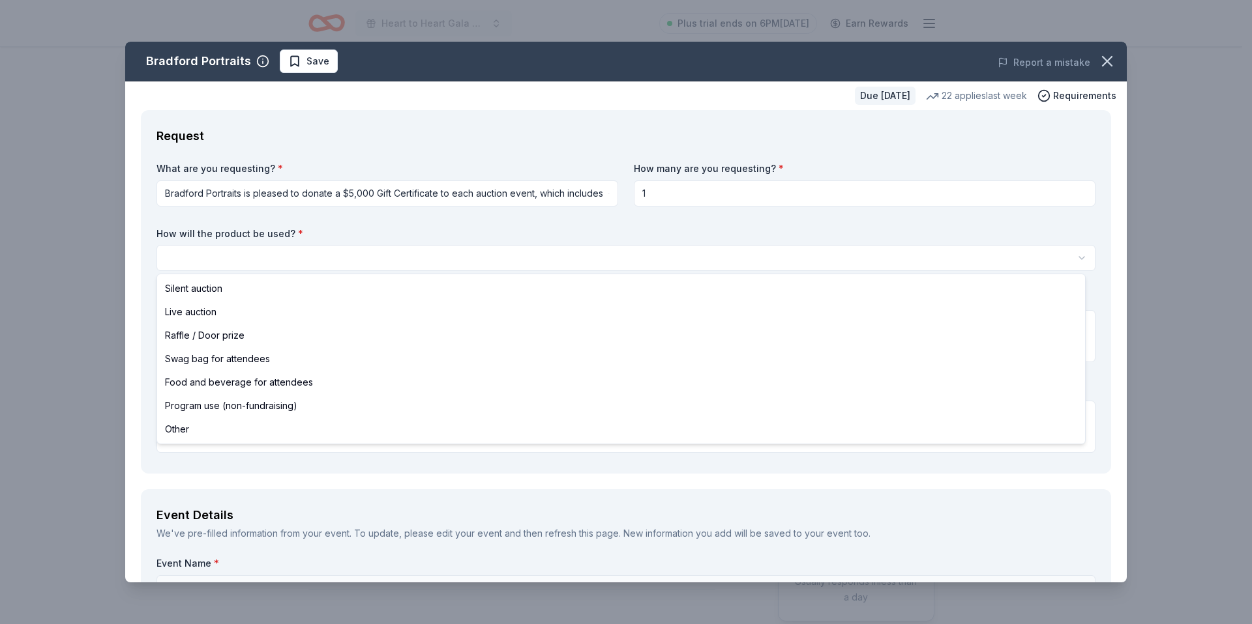
click at [460, 264] on html "Heart to Heart Gala 2026 Plus trial ends on 6PM, 10/15 Earn Rewards Due in 161 …" at bounding box center [626, 312] width 1252 height 624
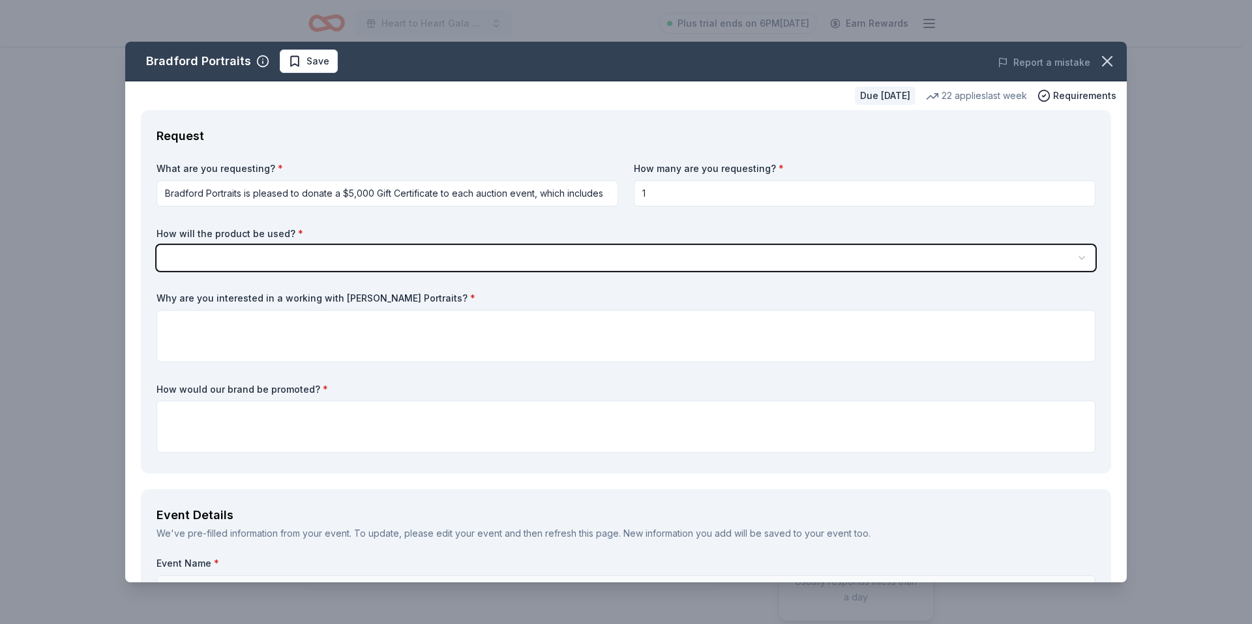
click at [477, 196] on html "Heart to Heart Gala 2026 Plus trial ends on 6PM, 10/15 Earn Rewards Due in 161 …" at bounding box center [626, 312] width 1252 height 624
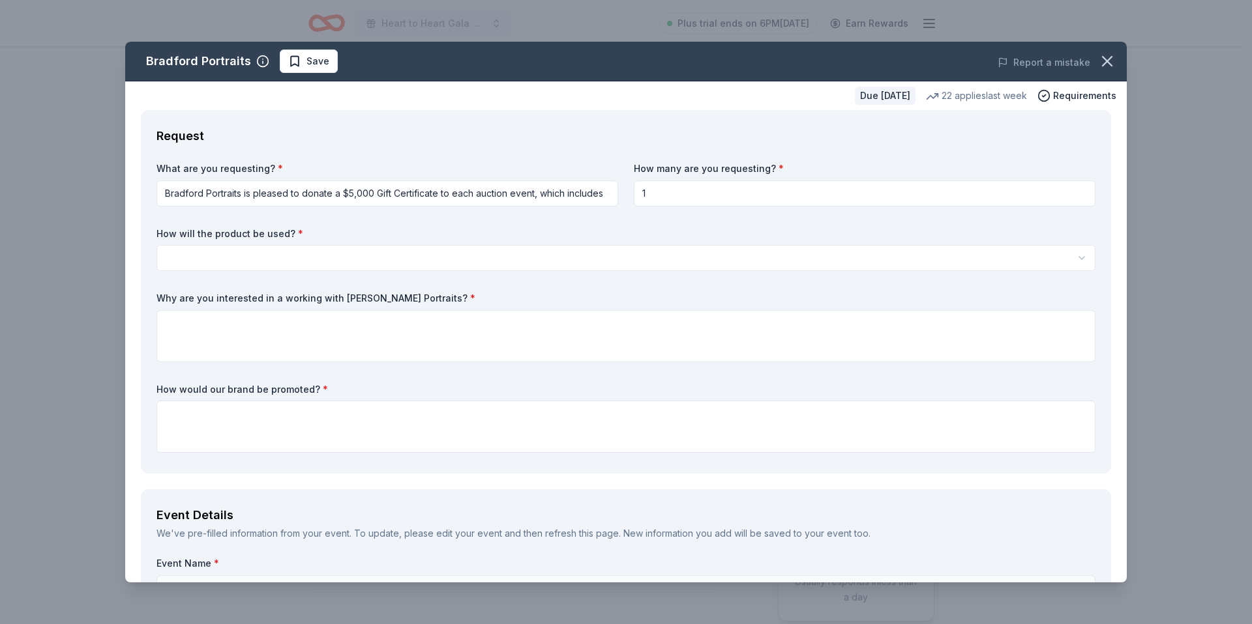
click at [591, 192] on html "Heart to Heart Gala 2026 Plus trial ends on 6PM, 10/15 Earn Rewards Due in 161 …" at bounding box center [626, 312] width 1252 height 624
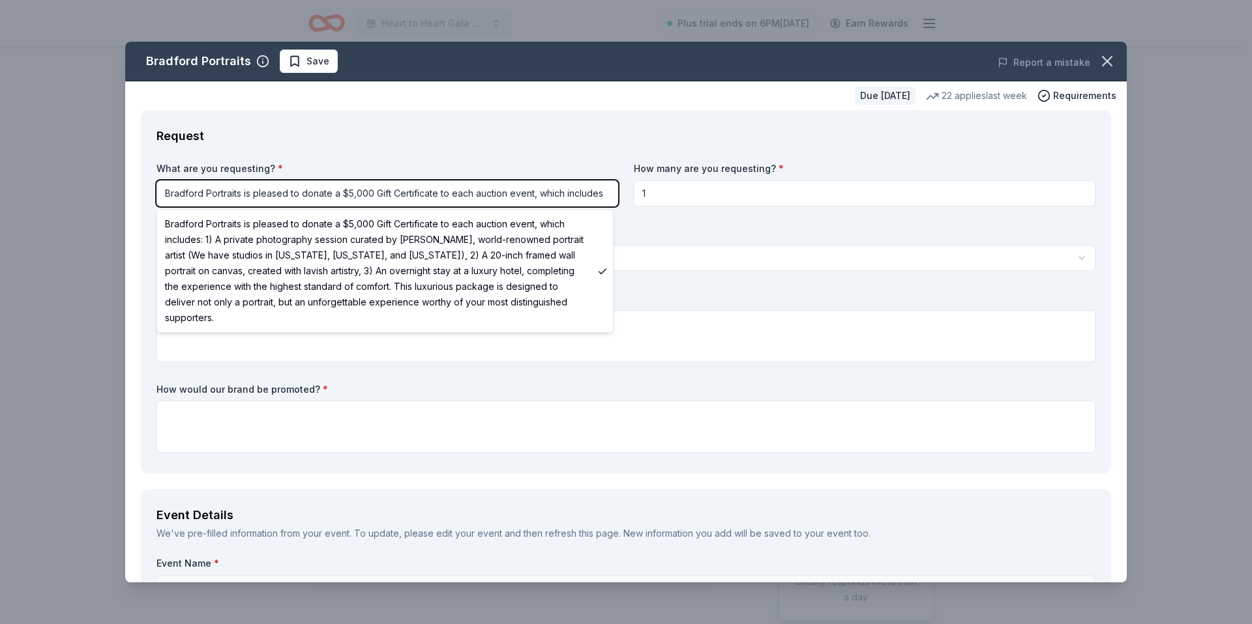
click at [514, 113] on html "Heart to Heart Gala 2026 Plus trial ends on 6PM, 10/15 Earn Rewards Due in 161 …" at bounding box center [626, 312] width 1252 height 624
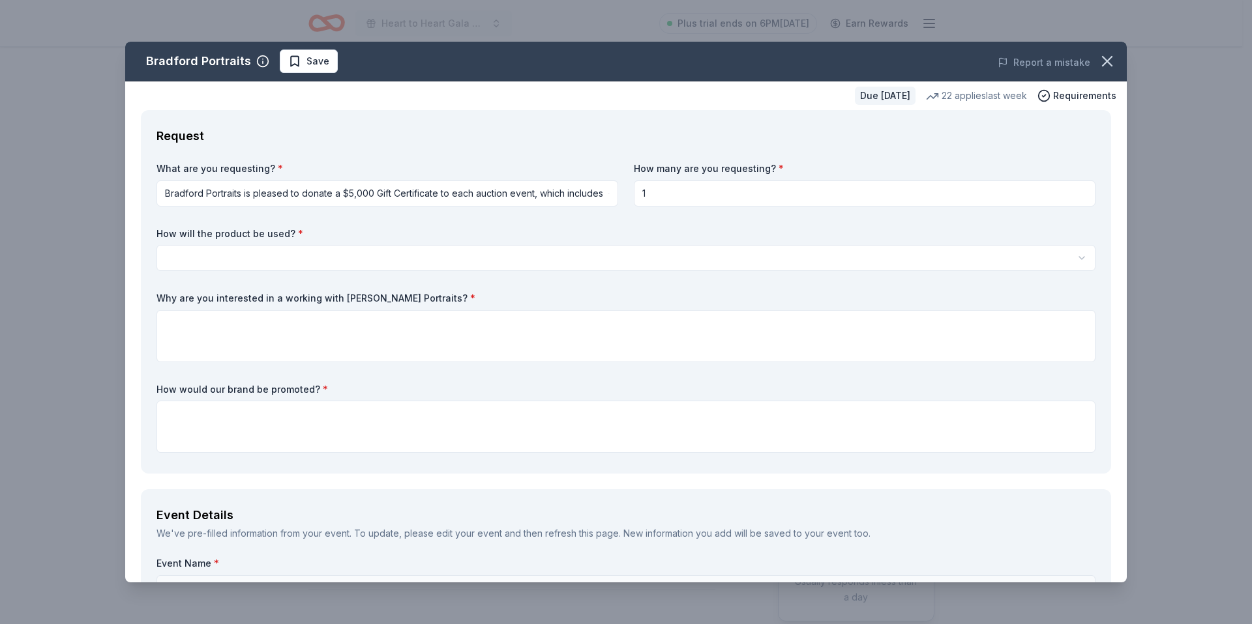
click at [467, 256] on html "Heart to Heart Gala 2026 Plus trial ends on 6PM, 10/15 Earn Rewards Due in 161 …" at bounding box center [626, 312] width 1252 height 624
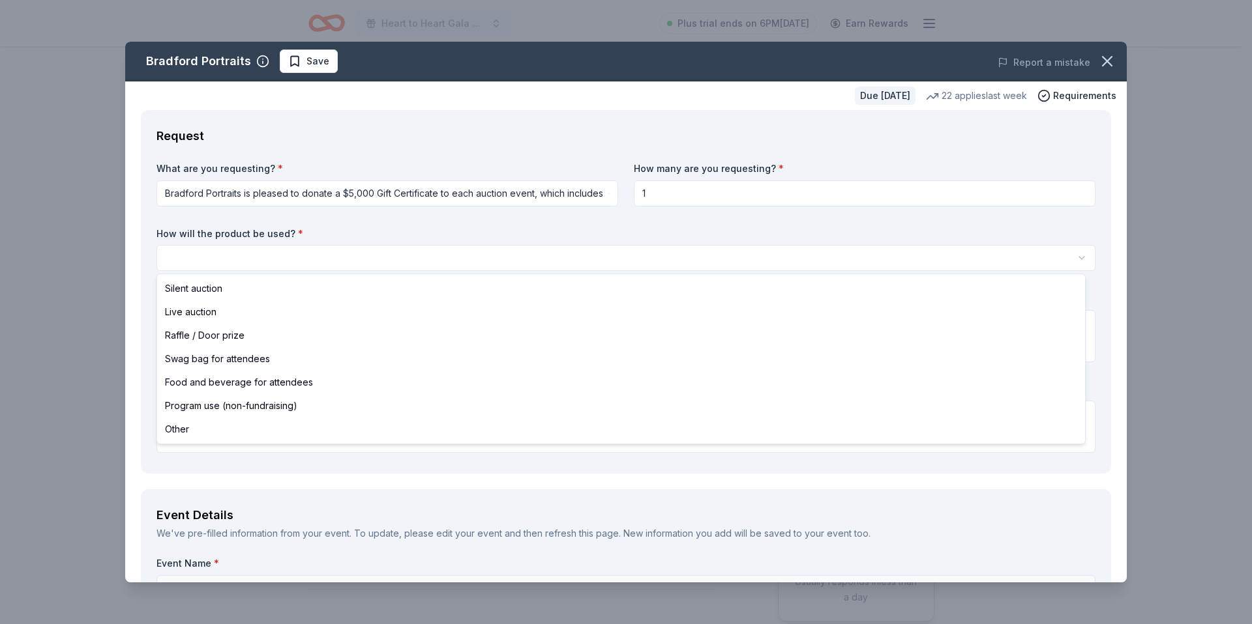
select select "liveAuction"
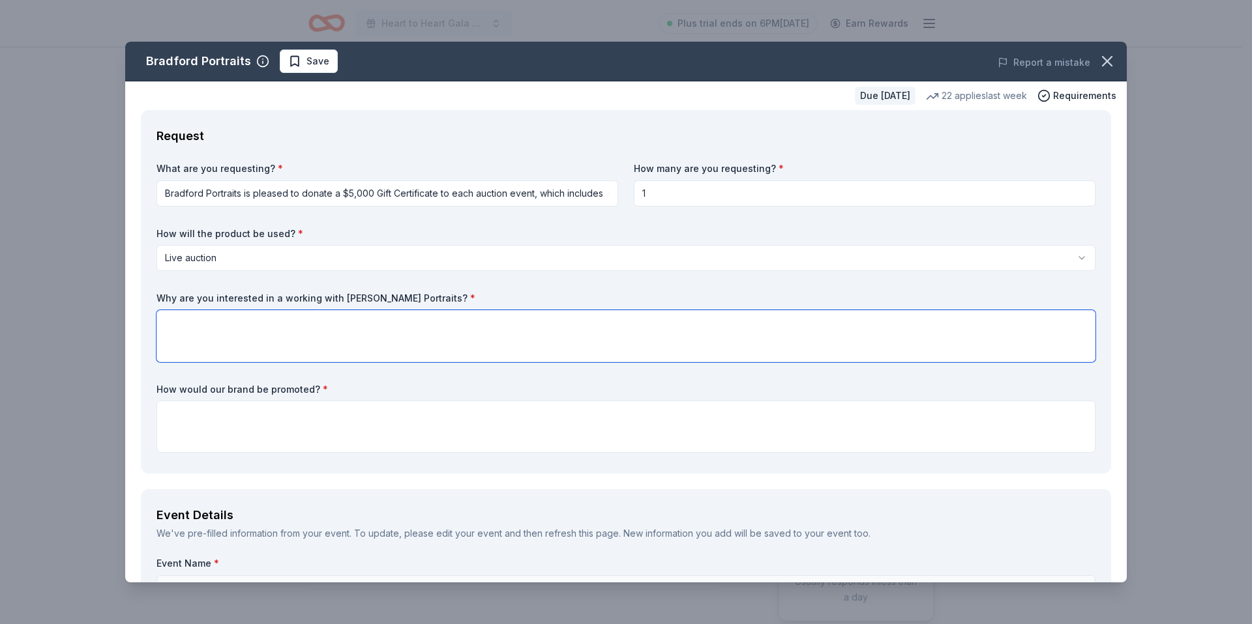
click at [462, 329] on textarea at bounding box center [625, 336] width 939 height 52
click at [444, 437] on textarea at bounding box center [625, 427] width 939 height 52
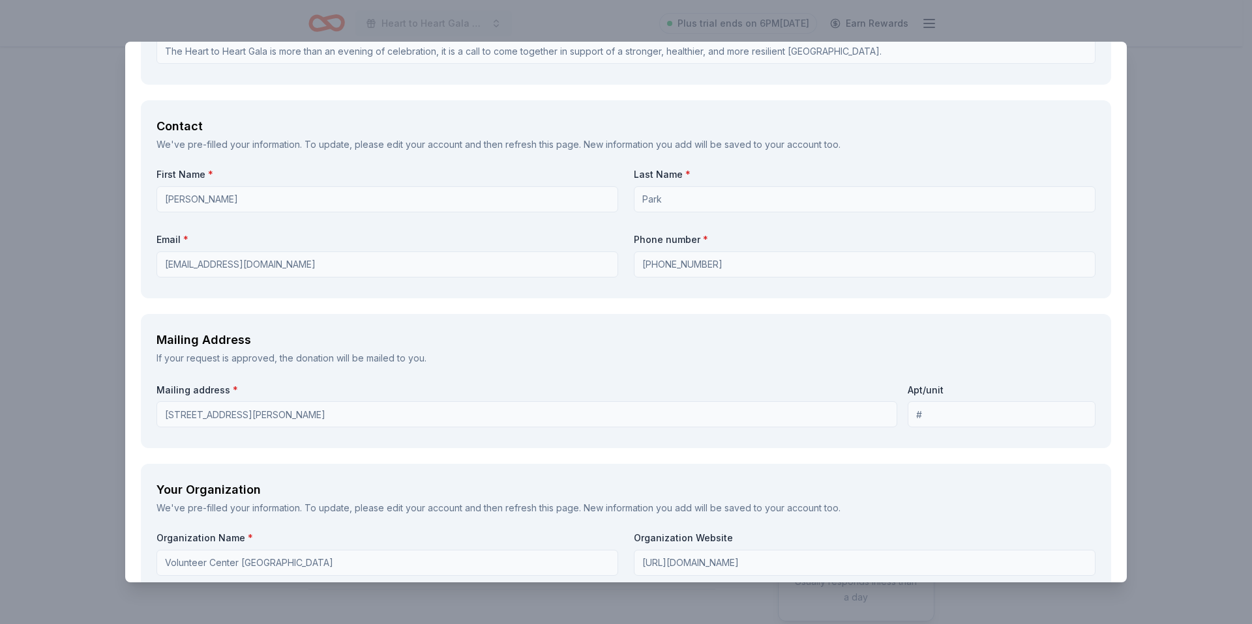
scroll to position [1204, 0]
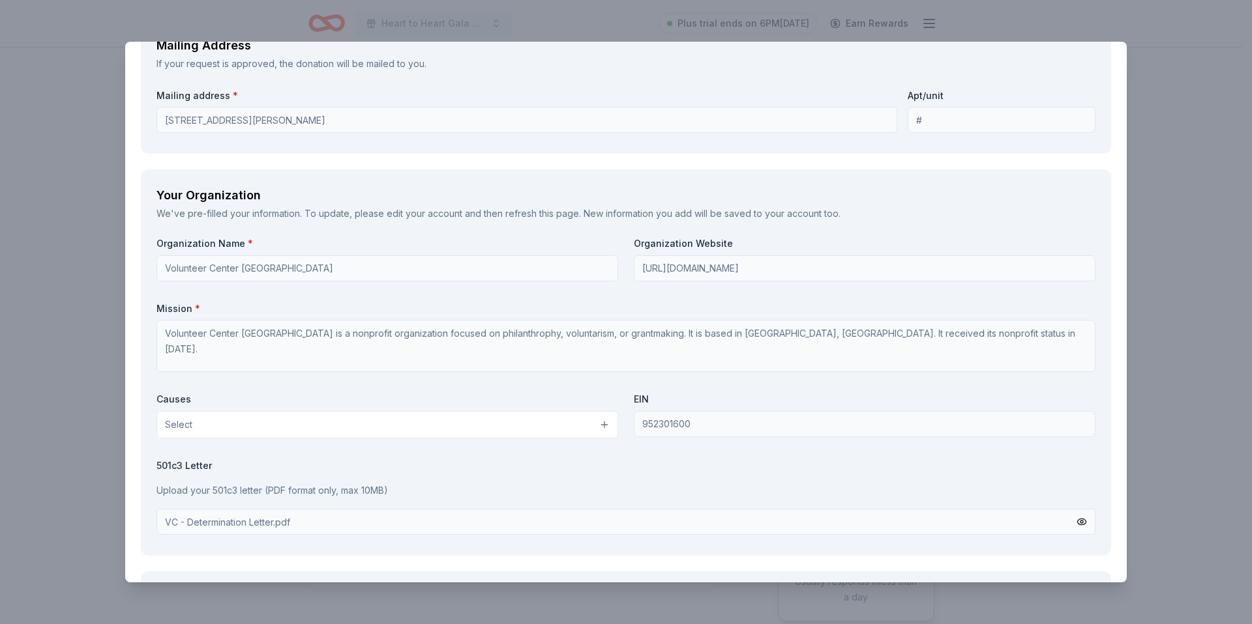
click at [595, 426] on button "Select" at bounding box center [387, 424] width 462 height 27
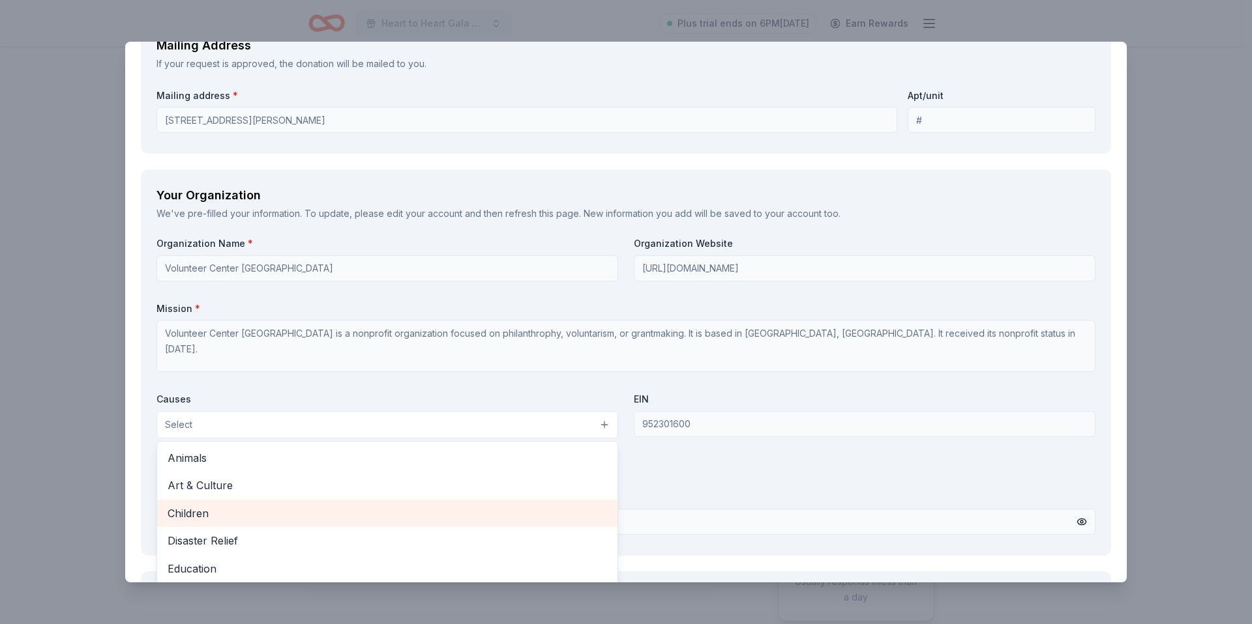
click at [468, 507] on span "Children" at bounding box center [387, 513] width 439 height 17
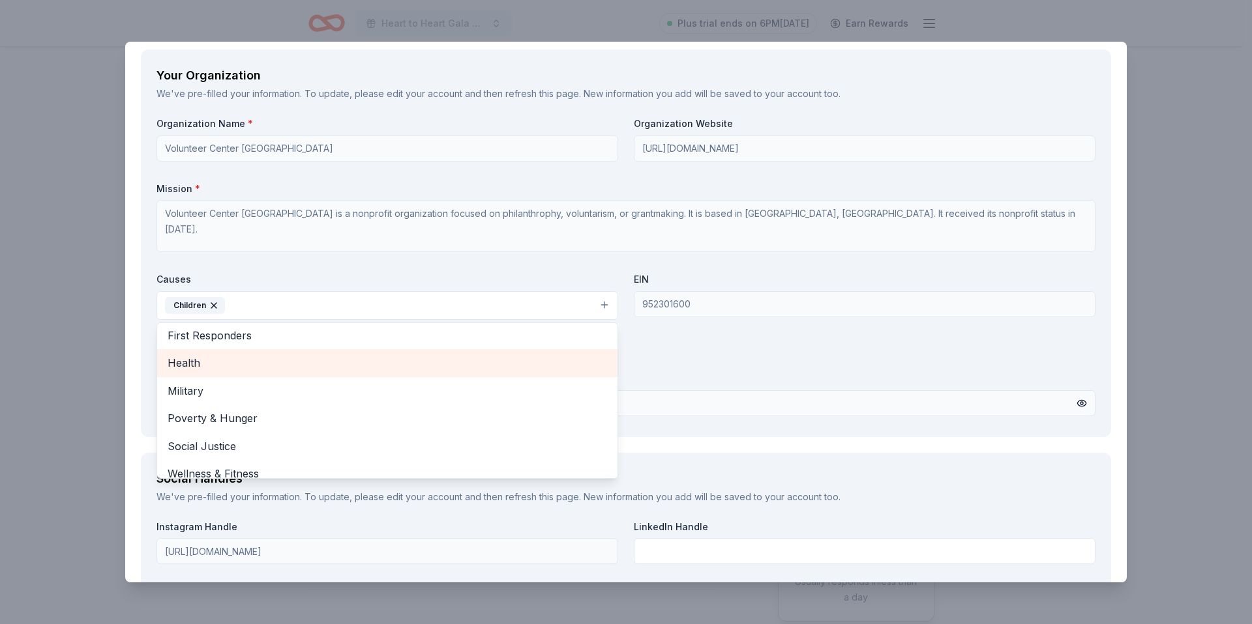
scroll to position [154, 0]
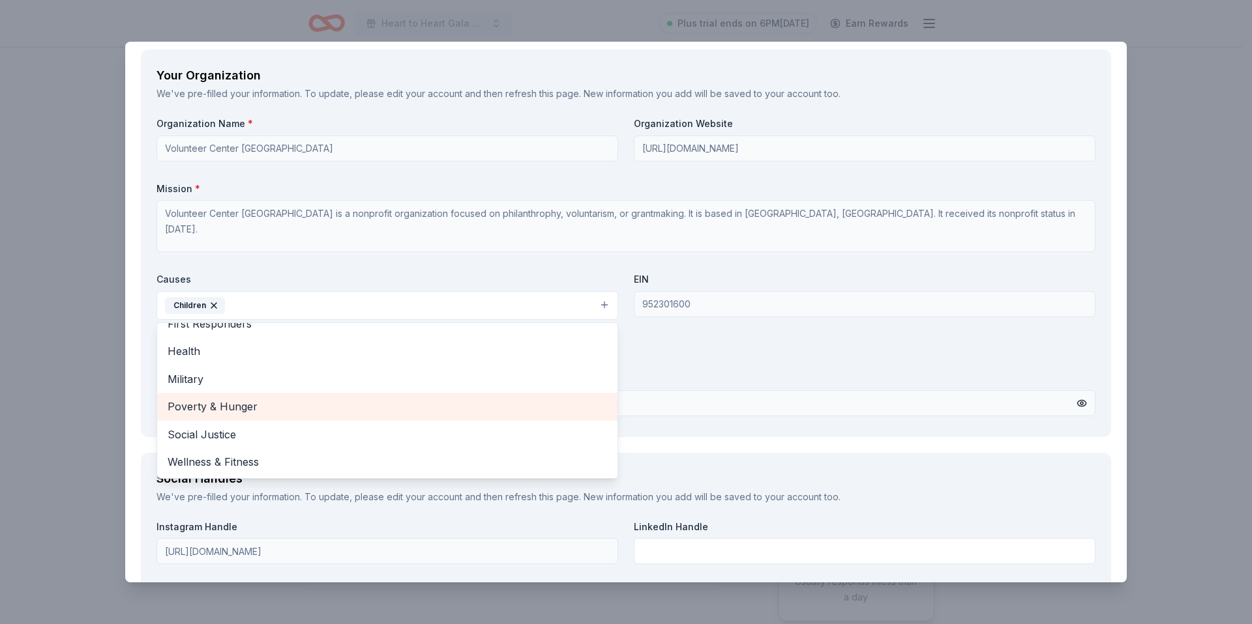
click at [280, 410] on span "Poverty & Hunger" at bounding box center [387, 406] width 439 height 17
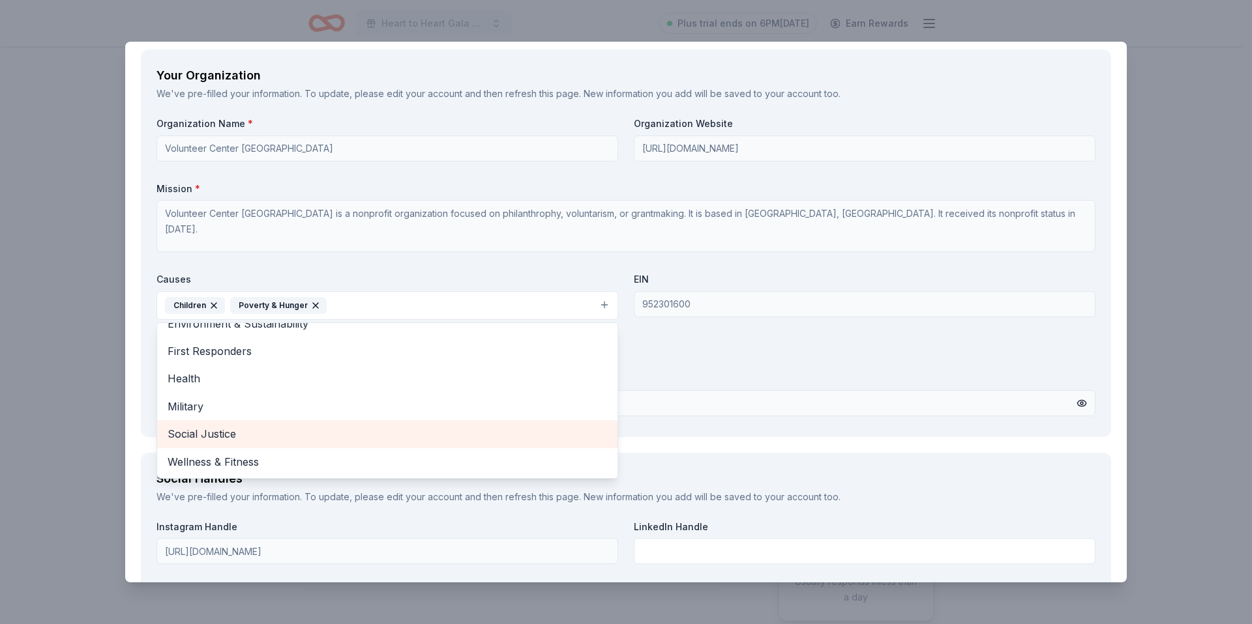
click at [276, 441] on span "Social Justice" at bounding box center [387, 434] width 439 height 17
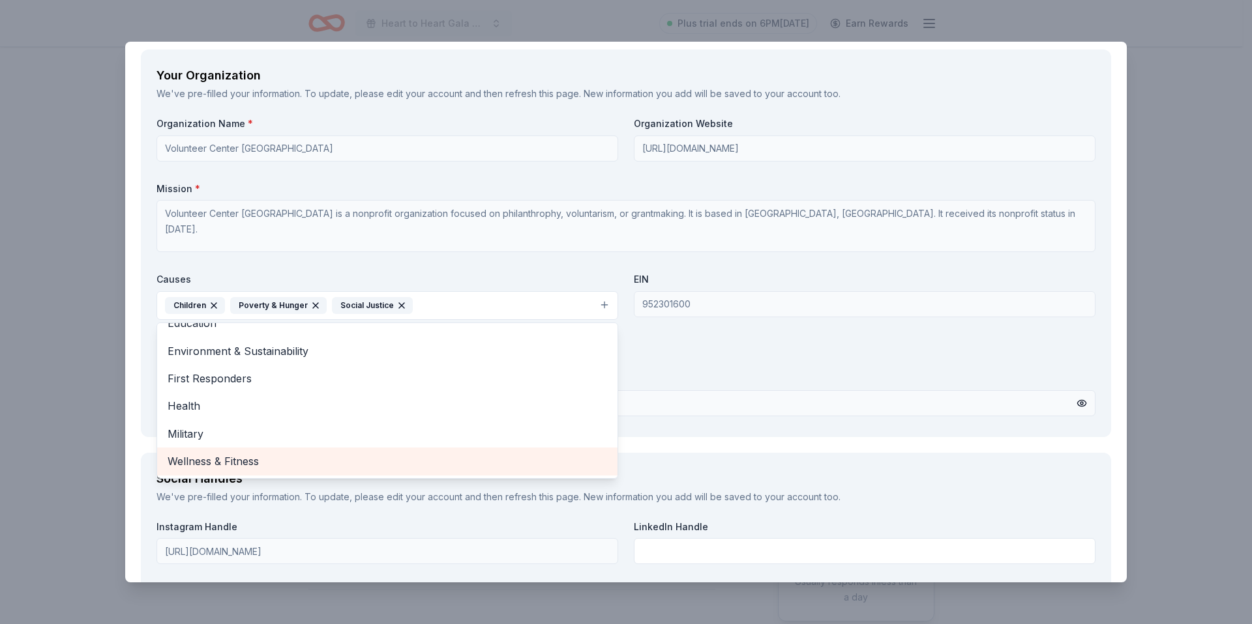
click at [276, 460] on span "Wellness & Fitness" at bounding box center [387, 461] width 439 height 17
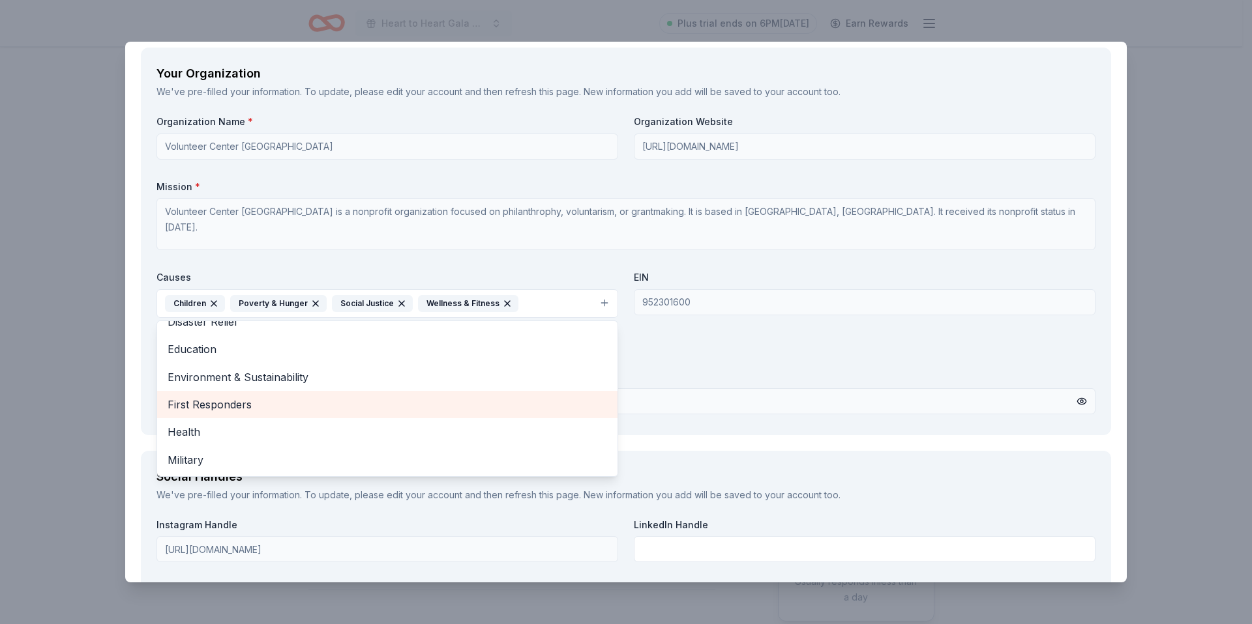
scroll to position [1325, 0]
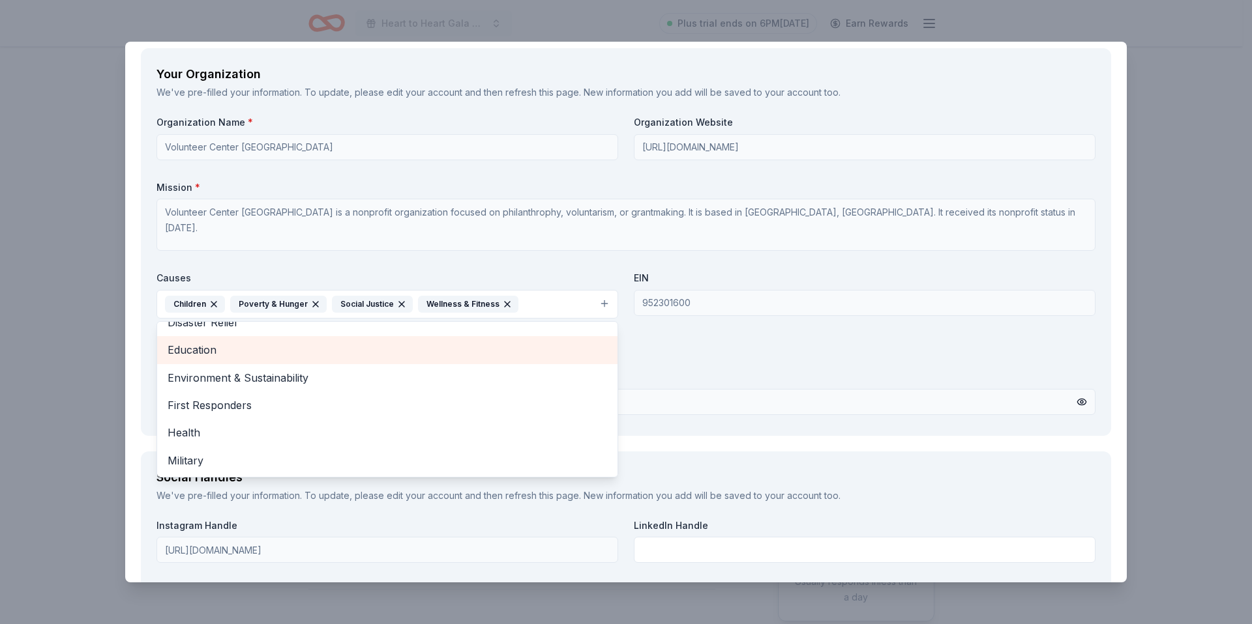
click at [226, 353] on span "Education" at bounding box center [387, 350] width 439 height 17
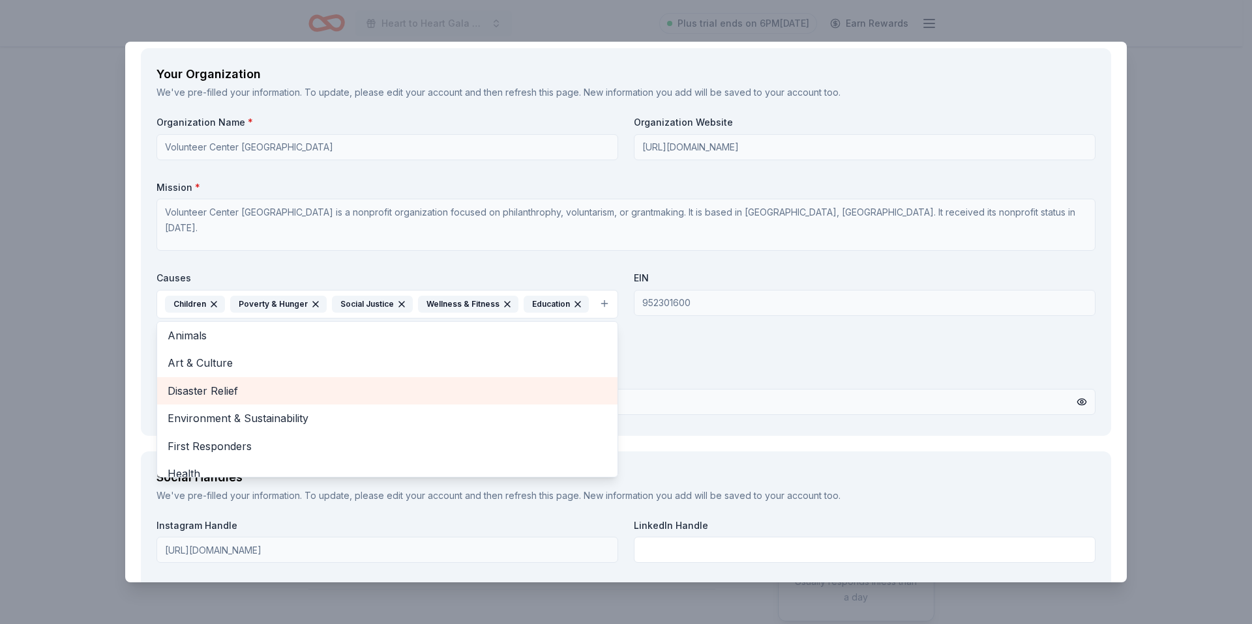
scroll to position [0, 0]
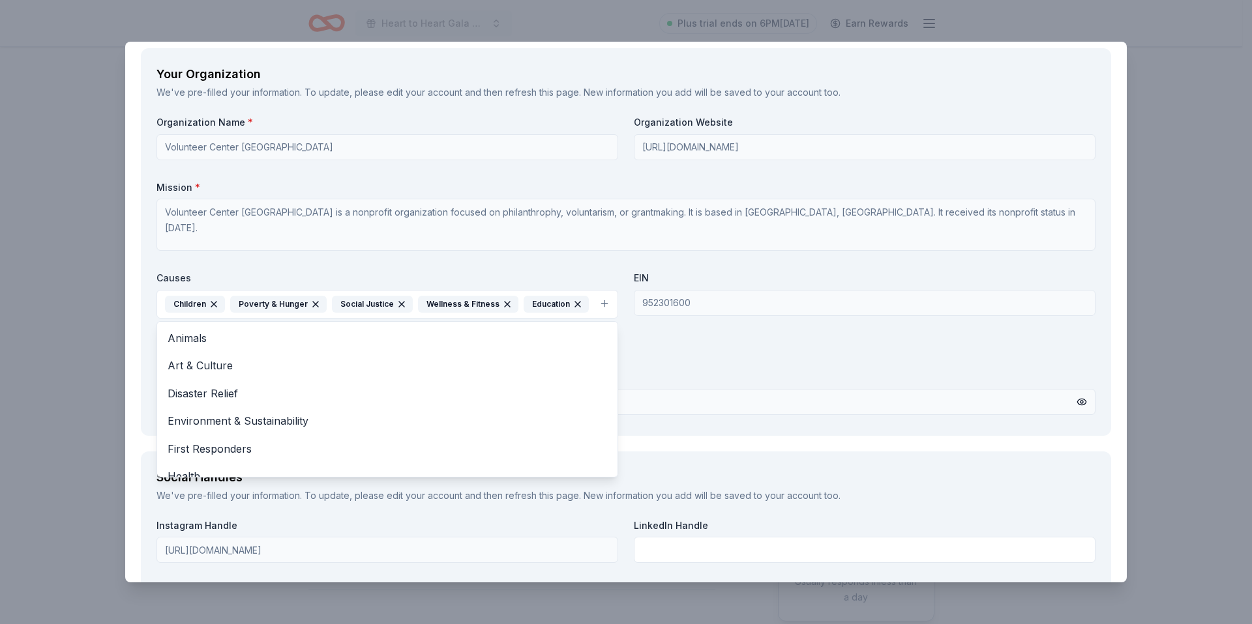
click at [791, 341] on div "Organization Name * Volunteer Center South Bay Harbor Long Beach Organization W…" at bounding box center [625, 268] width 939 height 304
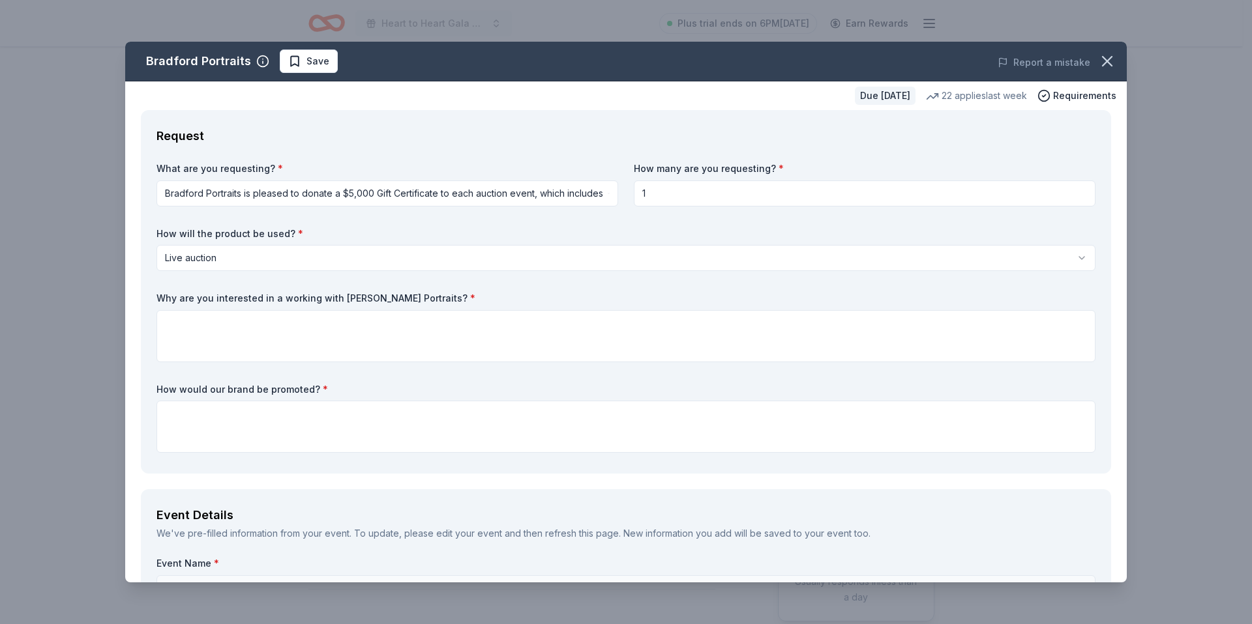
drag, startPoint x: 158, startPoint y: 296, endPoint x: 378, endPoint y: 295, distance: 219.7
click at [378, 295] on label "Why are you interested in a working with Bradford Portraits? *" at bounding box center [625, 298] width 939 height 13
drag, startPoint x: 415, startPoint y: 298, endPoint x: 244, endPoint y: 289, distance: 171.0
click at [244, 289] on div "What are you requesting? * Bradford Portraits is pleased to donate a $5,000 Gif…" at bounding box center [625, 310] width 939 height 296
click at [308, 336] on textarea at bounding box center [625, 336] width 939 height 52
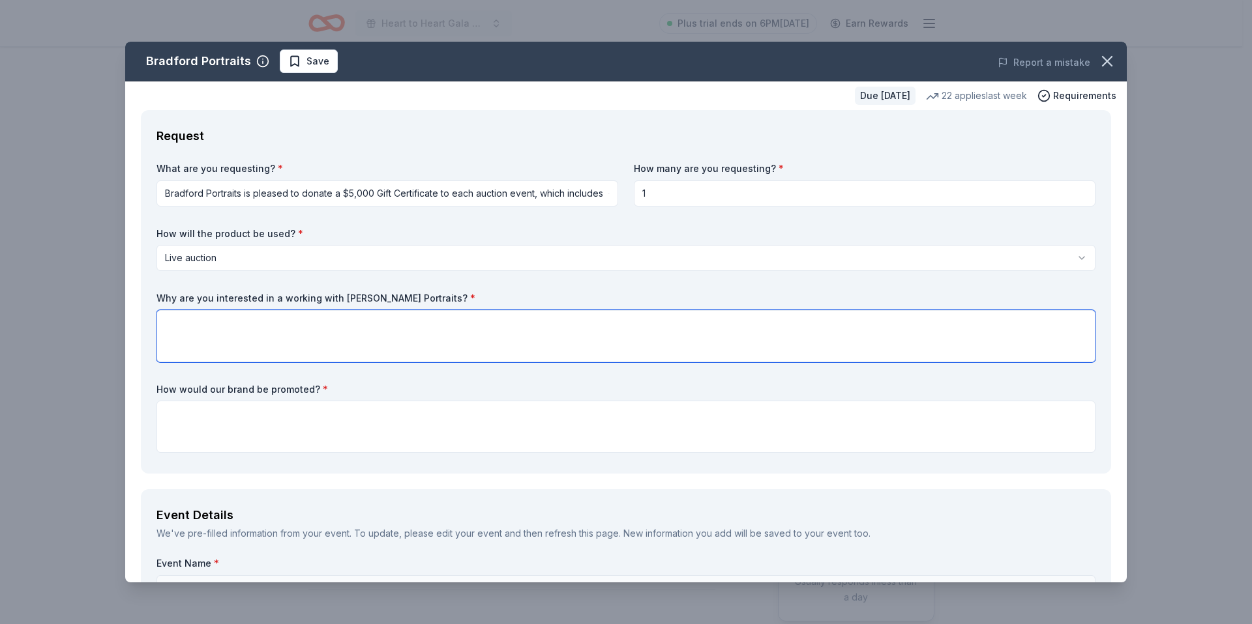
paste textarea "We’re interested in requesting an auction item from Bradford Renaissance Portra…"
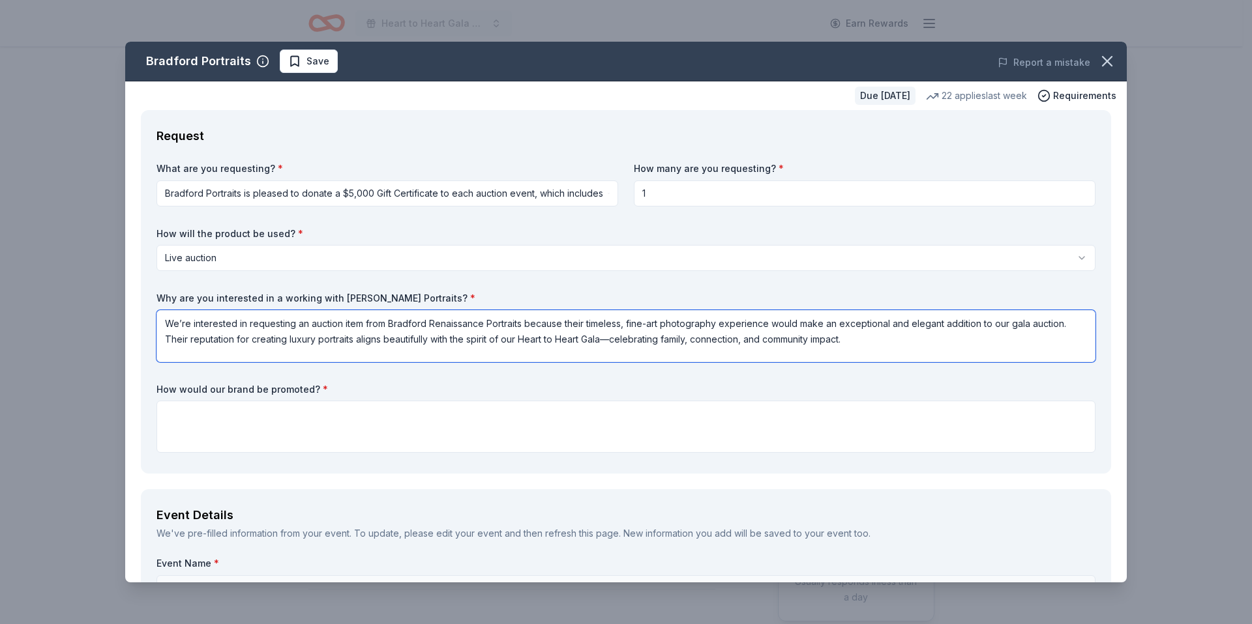
type textarea "We’re interested in requesting an auction item from Bradford Renaissance Portra…"
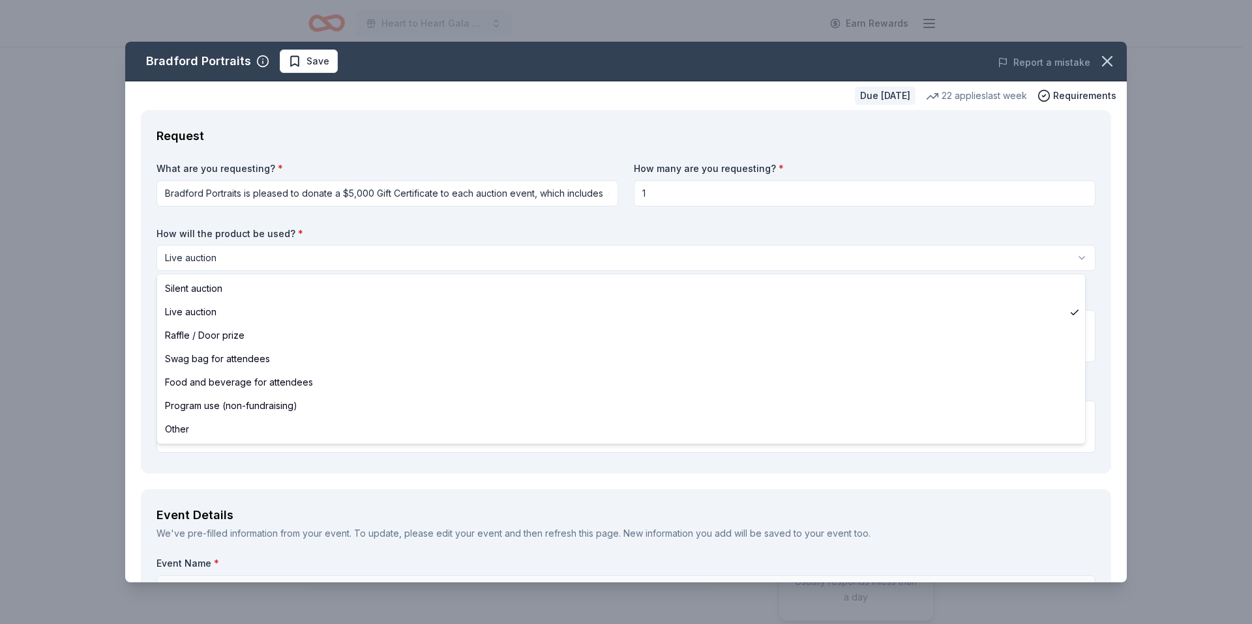
click at [598, 265] on html "Heart to Heart Gala 2026 Earn Rewards Due in 161 days Share Bradford Portraits …" at bounding box center [626, 312] width 1252 height 624
select select "silentAuction"
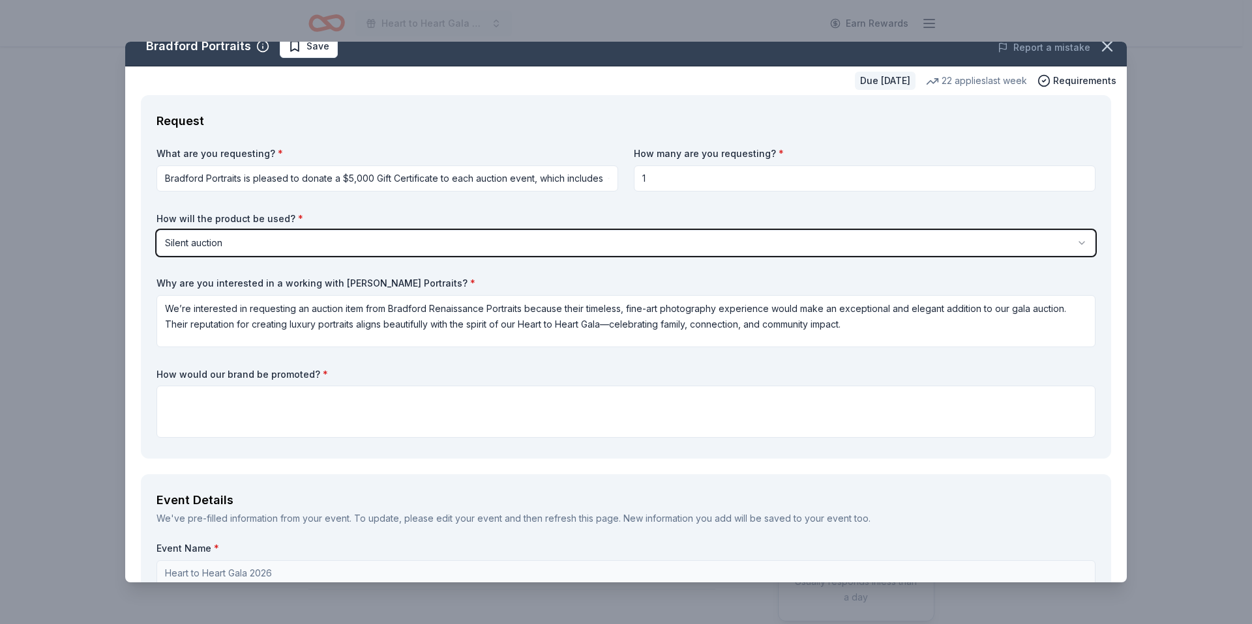
scroll to position [16, 0]
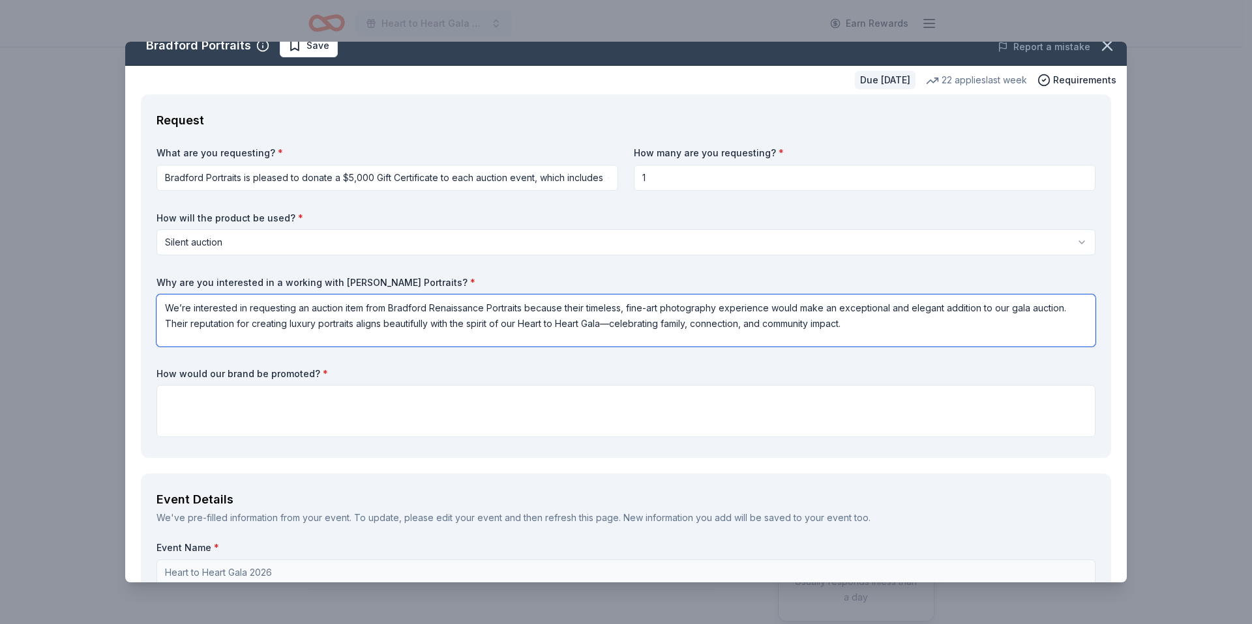
click at [611, 328] on textarea "We’re interested in requesting an auction item from Bradford Renaissance Portra…" at bounding box center [625, 321] width 939 height 52
click at [657, 325] on textarea "We’re interested in requesting an auction item from Bradford Renaissance Portra…" at bounding box center [625, 321] width 939 height 52
click at [881, 330] on textarea "We’re interested in requesting an auction item from Bradford Renaissance Portra…" at bounding box center [625, 321] width 939 height 52
click at [924, 310] on textarea "We’re interested in requesting an auction item from Bradford Renaissance Portra…" at bounding box center [625, 321] width 939 height 52
click at [769, 310] on textarea "We’re interested in requesting an auction item from Bradford Renaissance Portra…" at bounding box center [625, 321] width 939 height 52
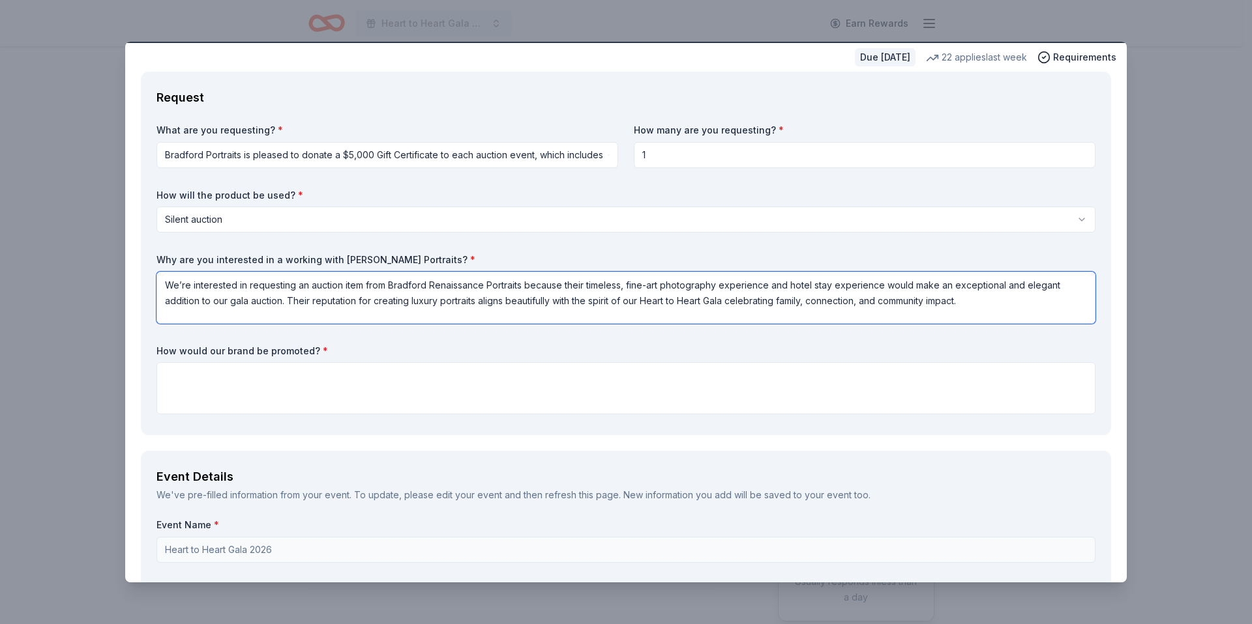
scroll to position [55, 0]
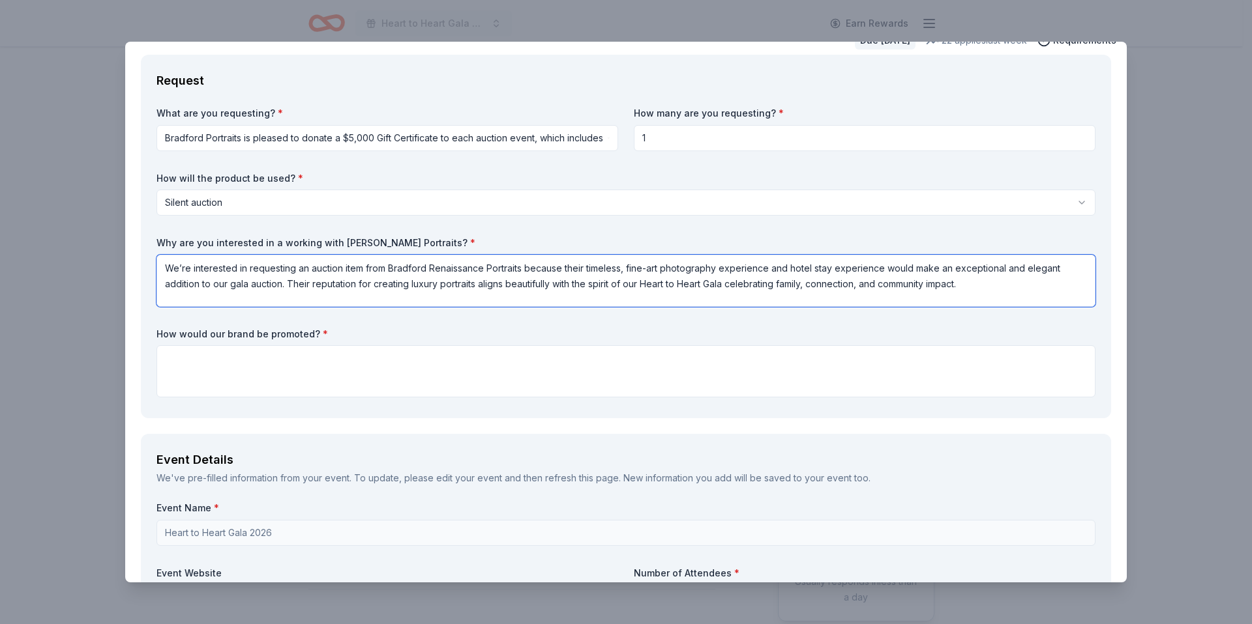
type textarea "We’re interested in requesting an auction item from Bradford Renaissance Portra…"
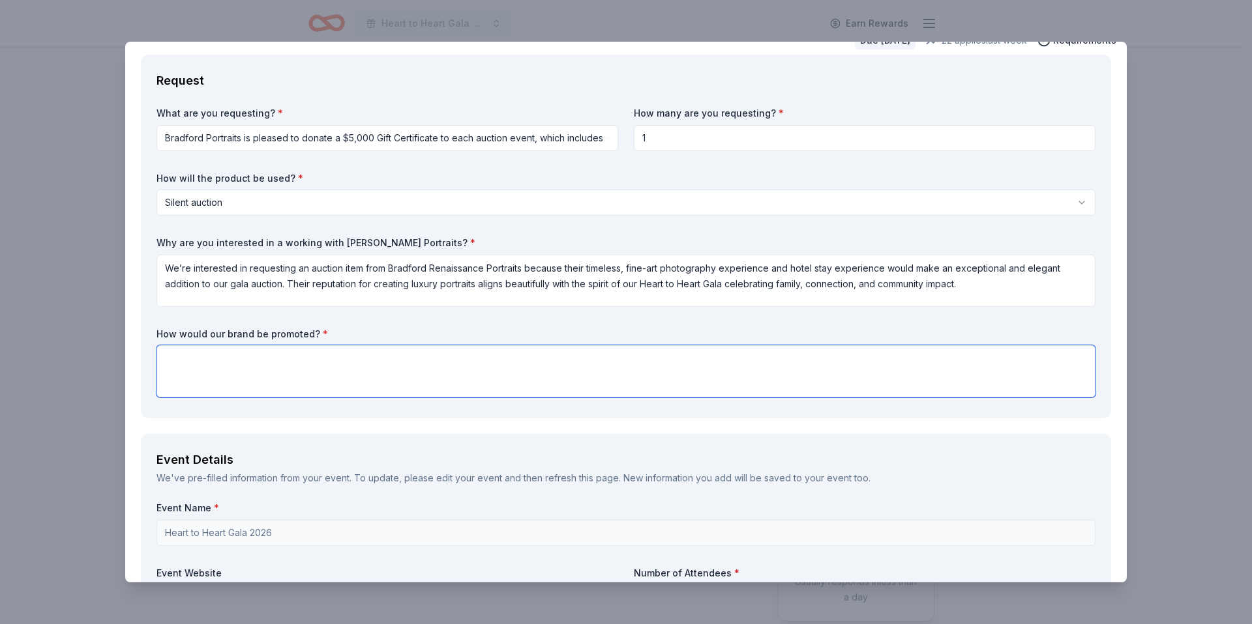
click at [954, 371] on textarea at bounding box center [625, 371] width 939 height 52
paste textarea "Your partnership would be recognized through multiple channels, including: -The…"
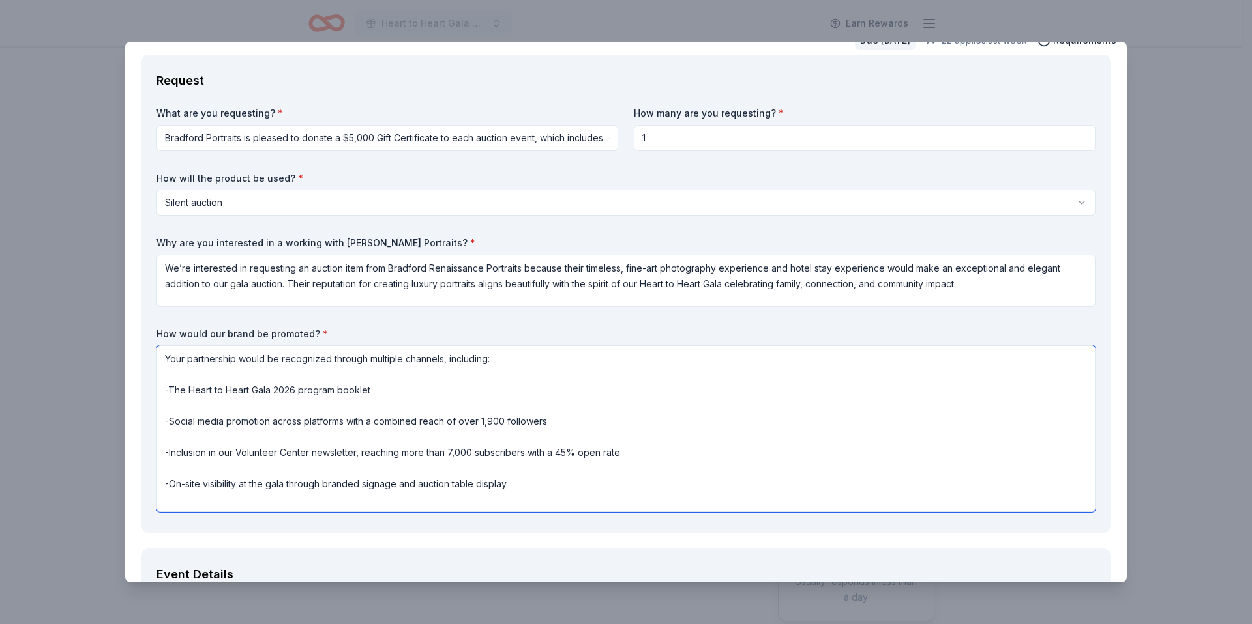
type textarea "Your partnership would be recognized through multiple channels, including: -The…"
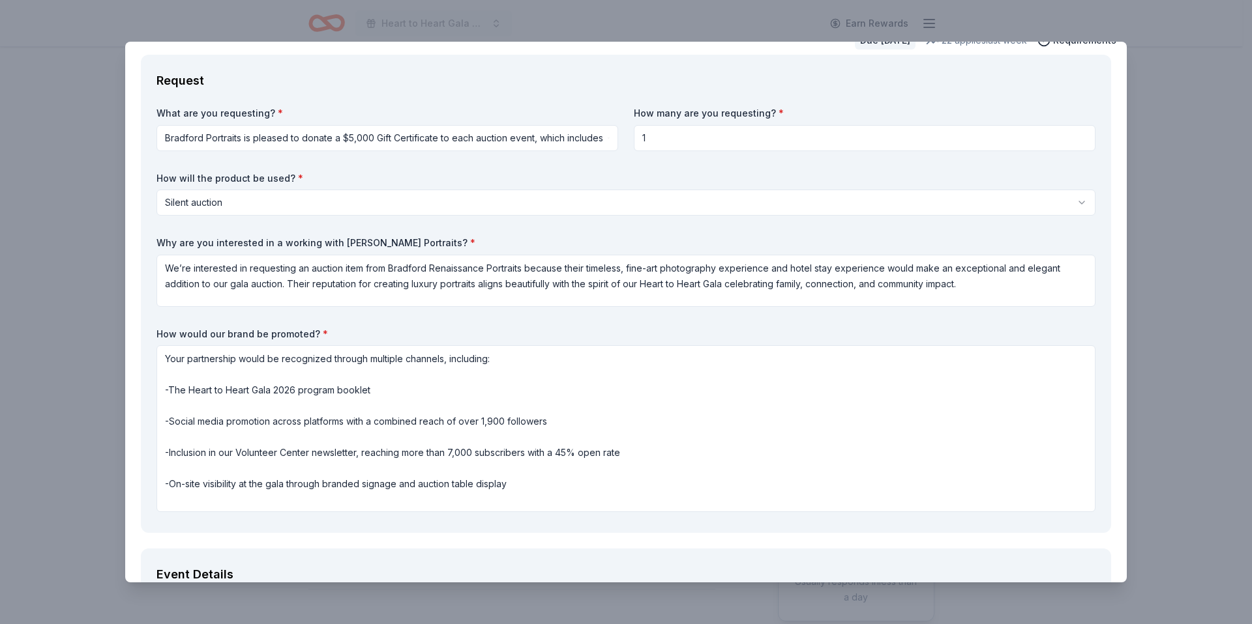
click at [346, 203] on html "Heart to Heart Gala 2026 Earn Rewards Due in 161 days Share Bradford Portraits …" at bounding box center [626, 312] width 1252 height 624
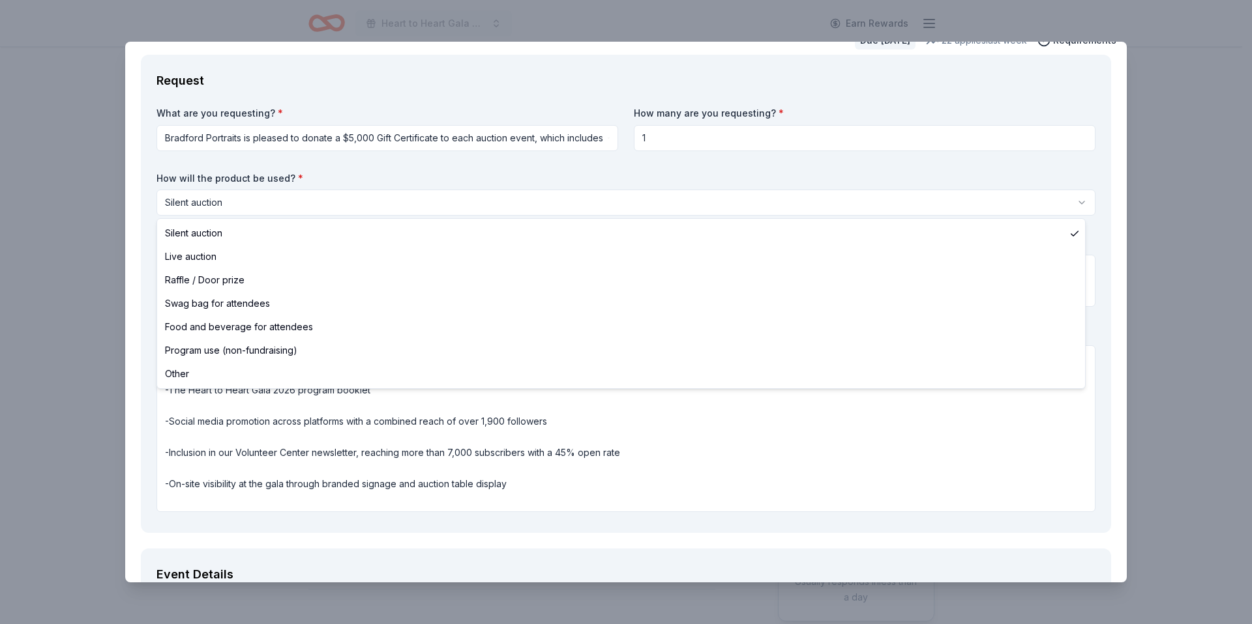
select select "liveAuction"
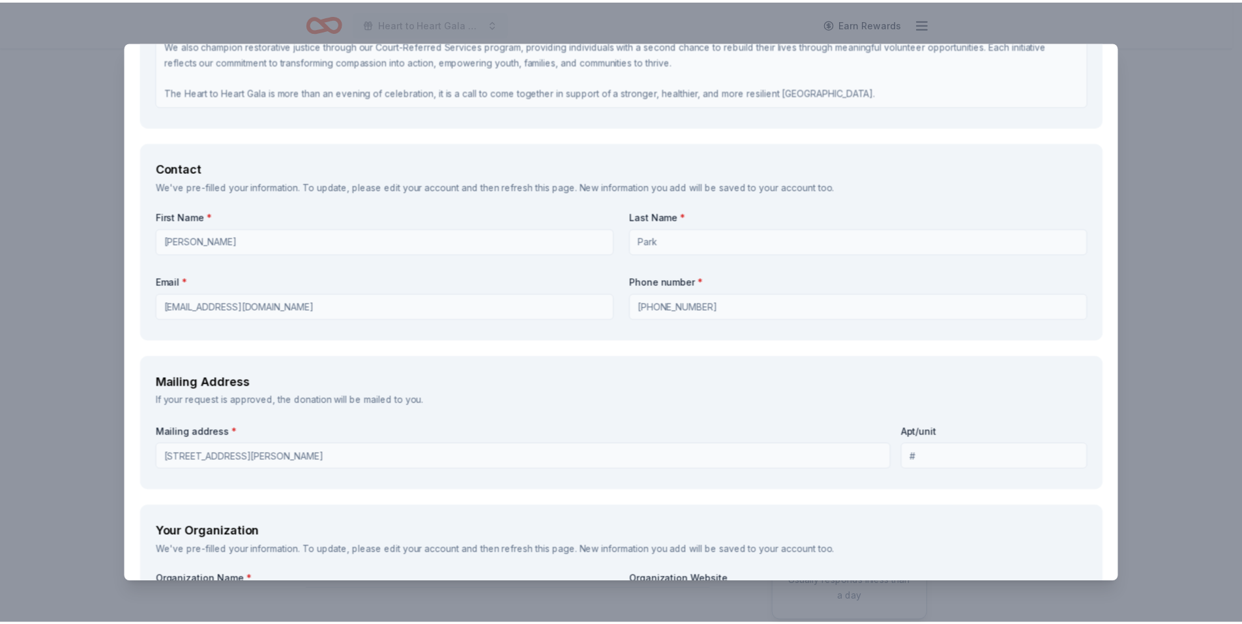
scroll to position [1733, 0]
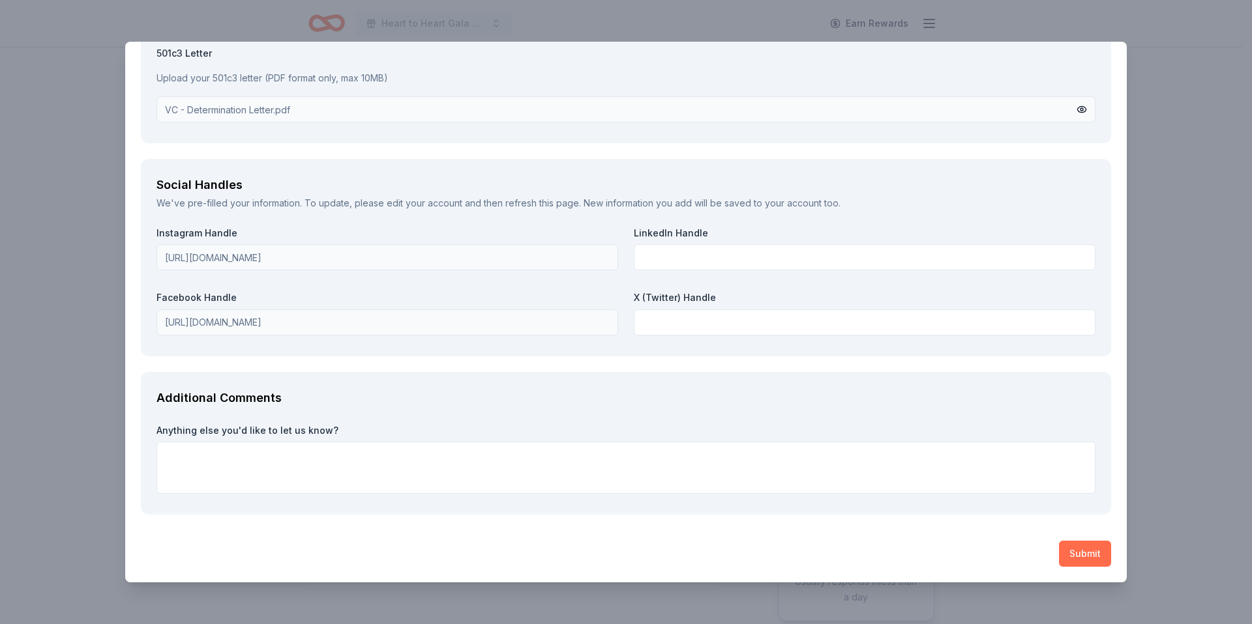
click at [1076, 555] on button "Submit" at bounding box center [1085, 554] width 52 height 26
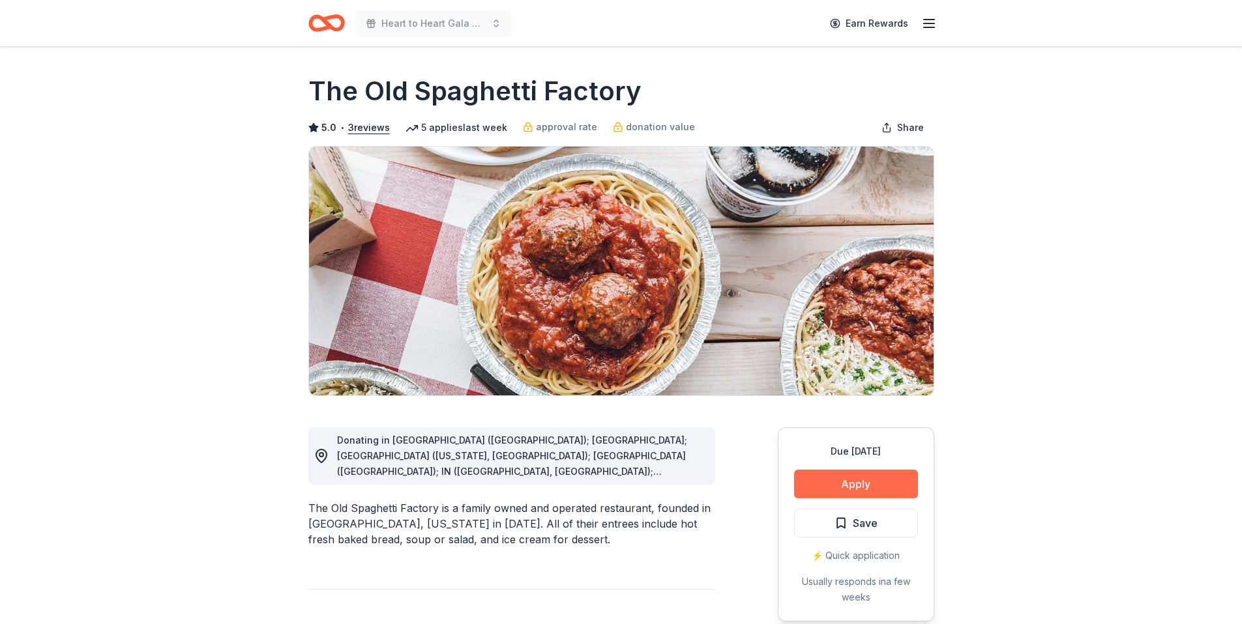
click at [866, 482] on button "Apply" at bounding box center [856, 484] width 124 height 29
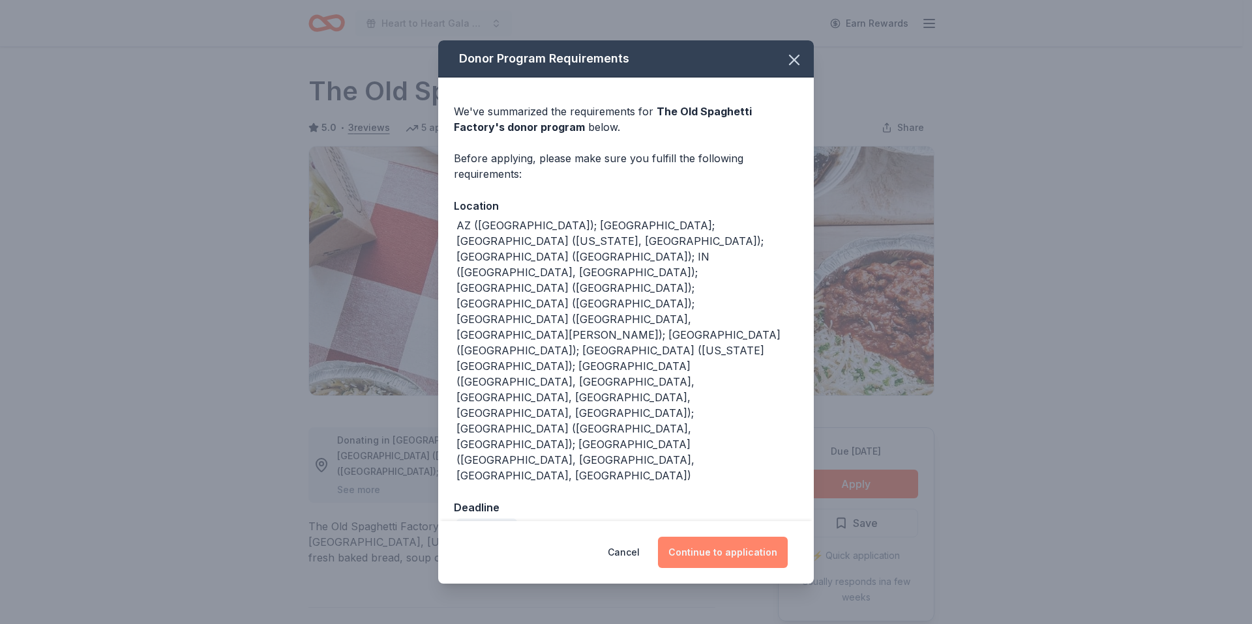
click at [740, 537] on button "Continue to application" at bounding box center [723, 552] width 130 height 31
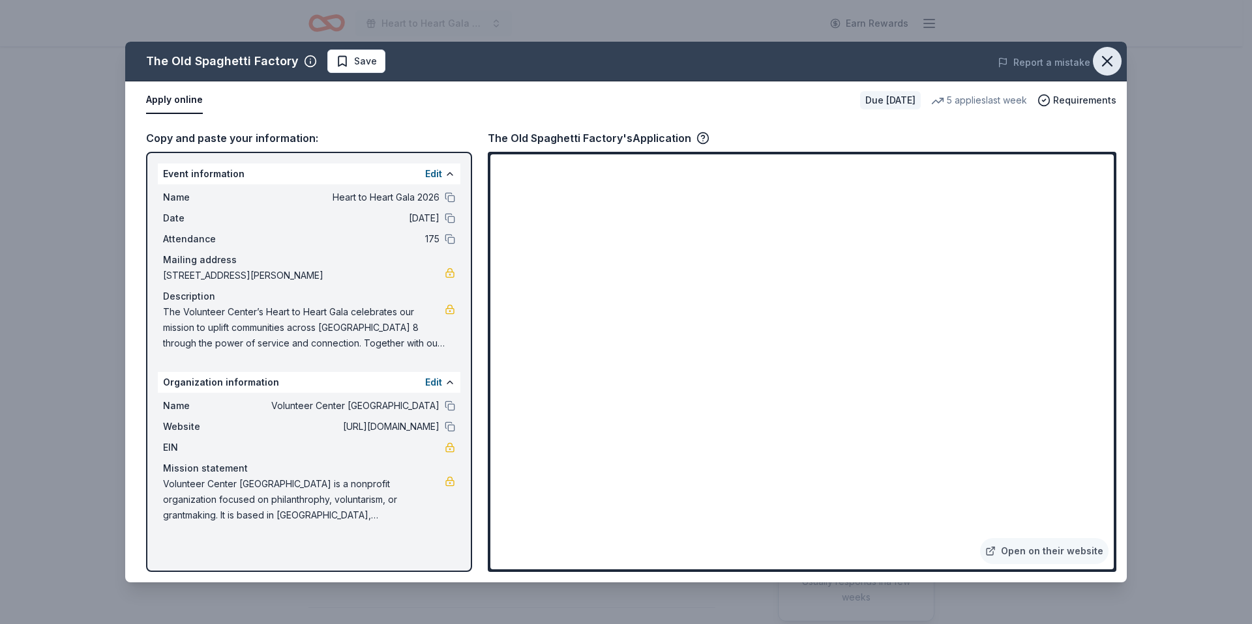
click at [1113, 60] on icon "button" at bounding box center [1107, 61] width 18 height 18
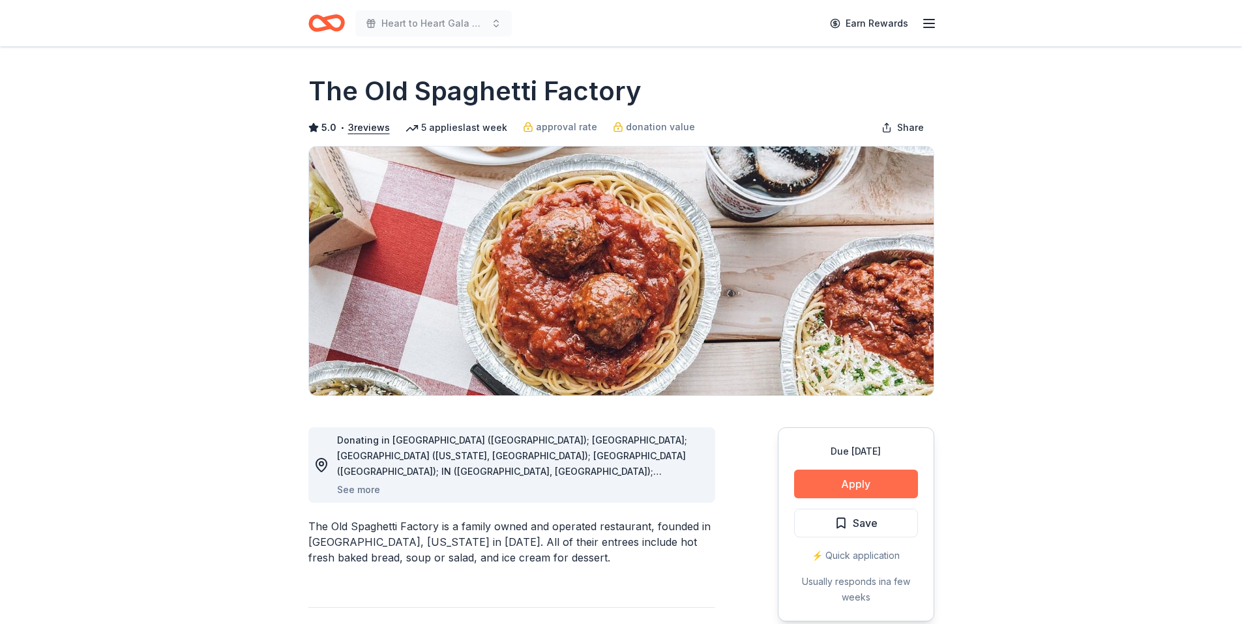
click at [904, 494] on button "Apply" at bounding box center [856, 484] width 124 height 29
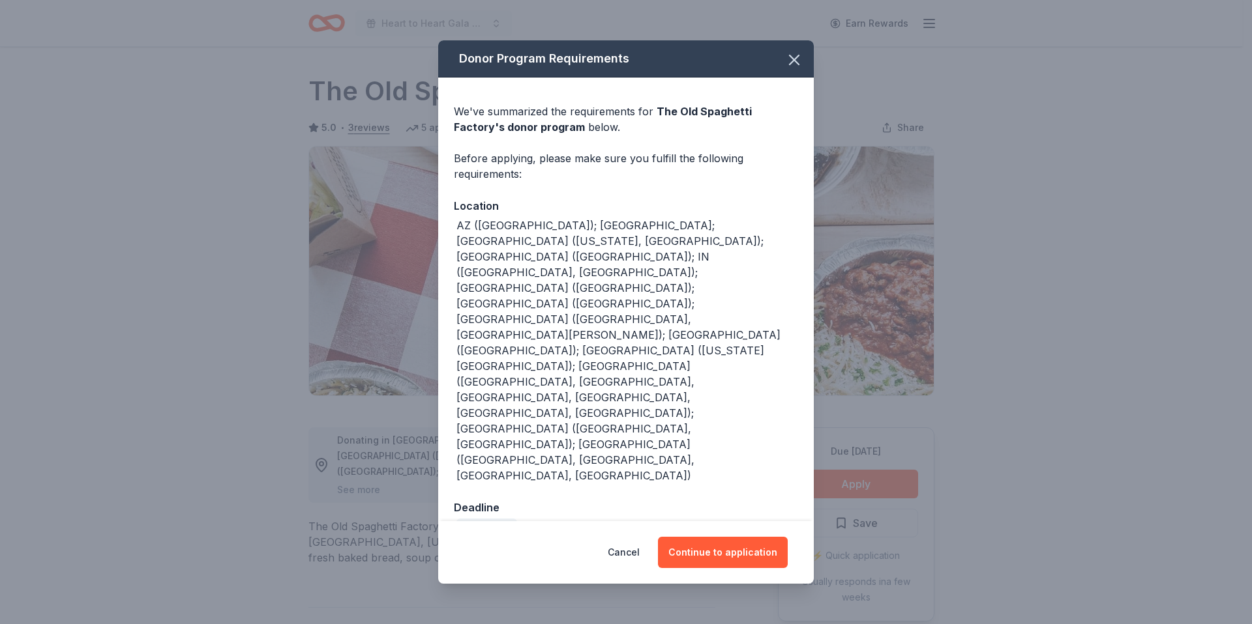
drag, startPoint x: 731, startPoint y: 475, endPoint x: 745, endPoint y: 438, distance: 39.0
click at [731, 537] on button "Continue to application" at bounding box center [723, 552] width 130 height 31
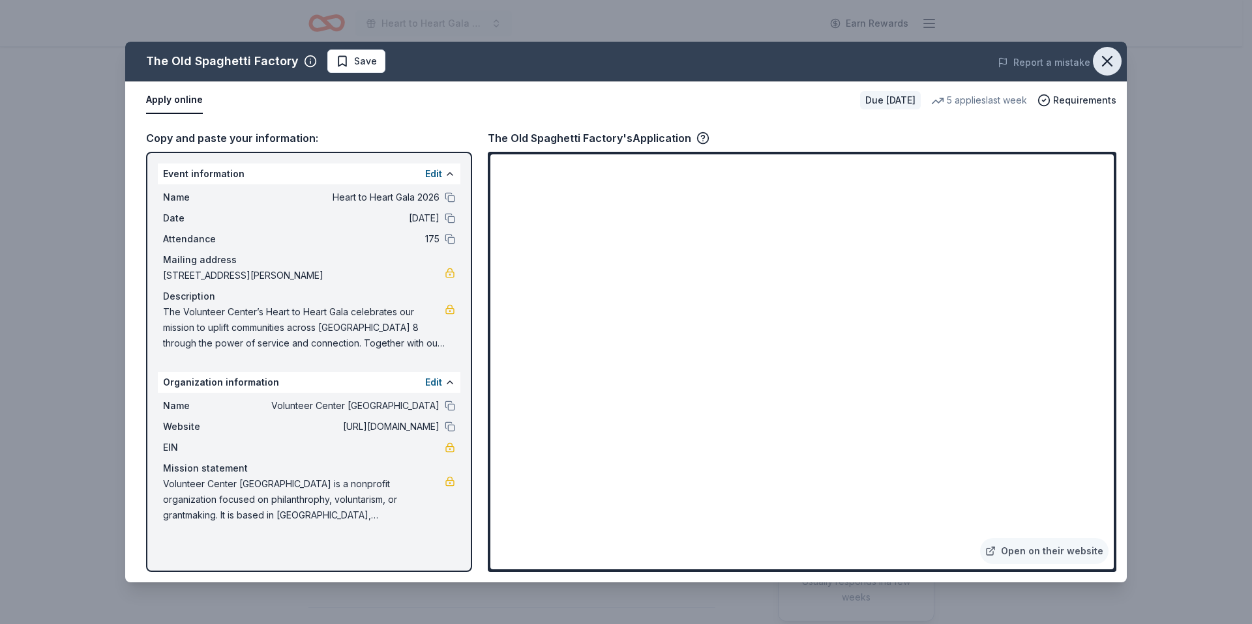
click at [1109, 57] on icon "button" at bounding box center [1106, 61] width 9 height 9
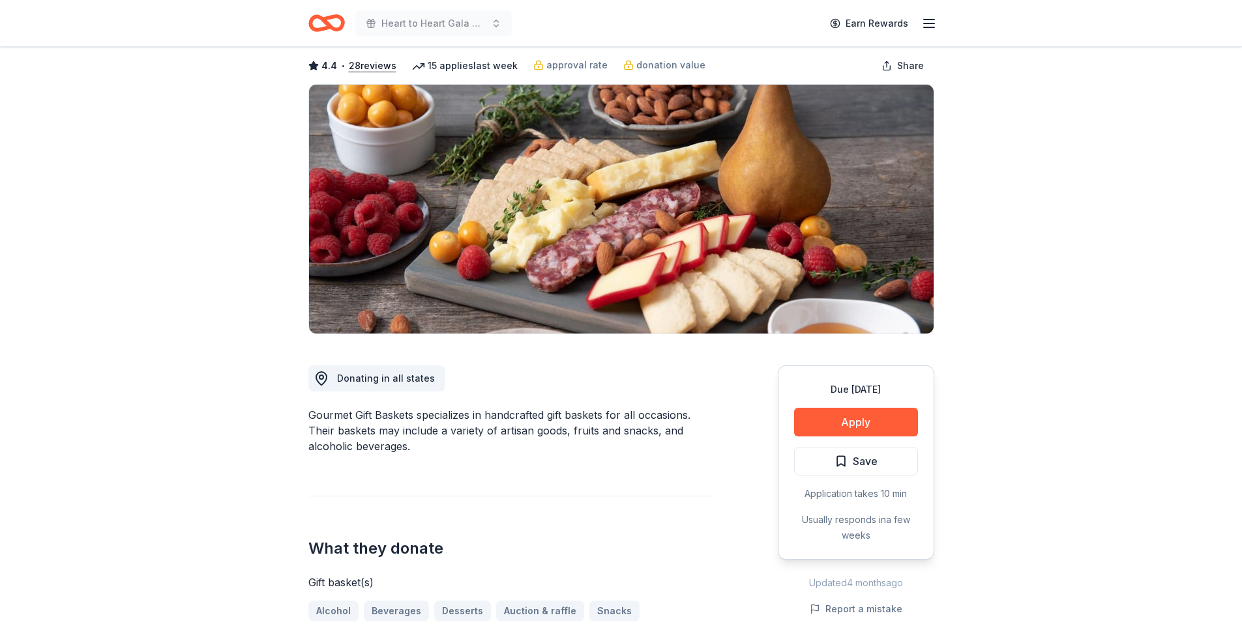
scroll to position [78, 0]
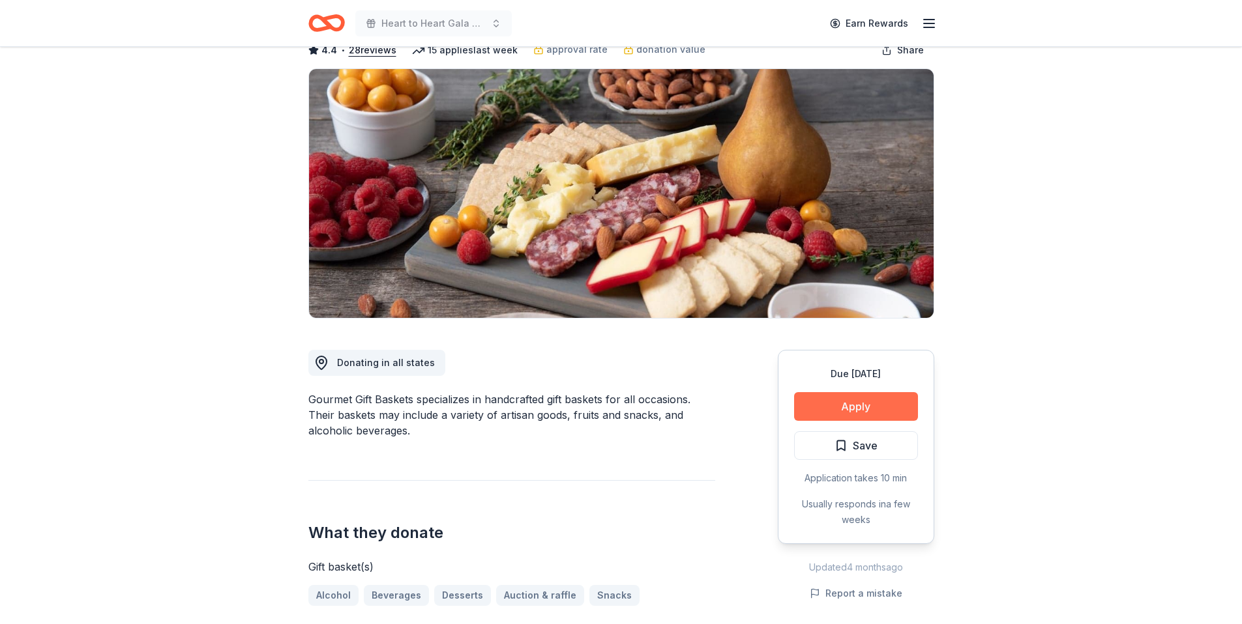
click at [864, 404] on button "Apply" at bounding box center [856, 406] width 124 height 29
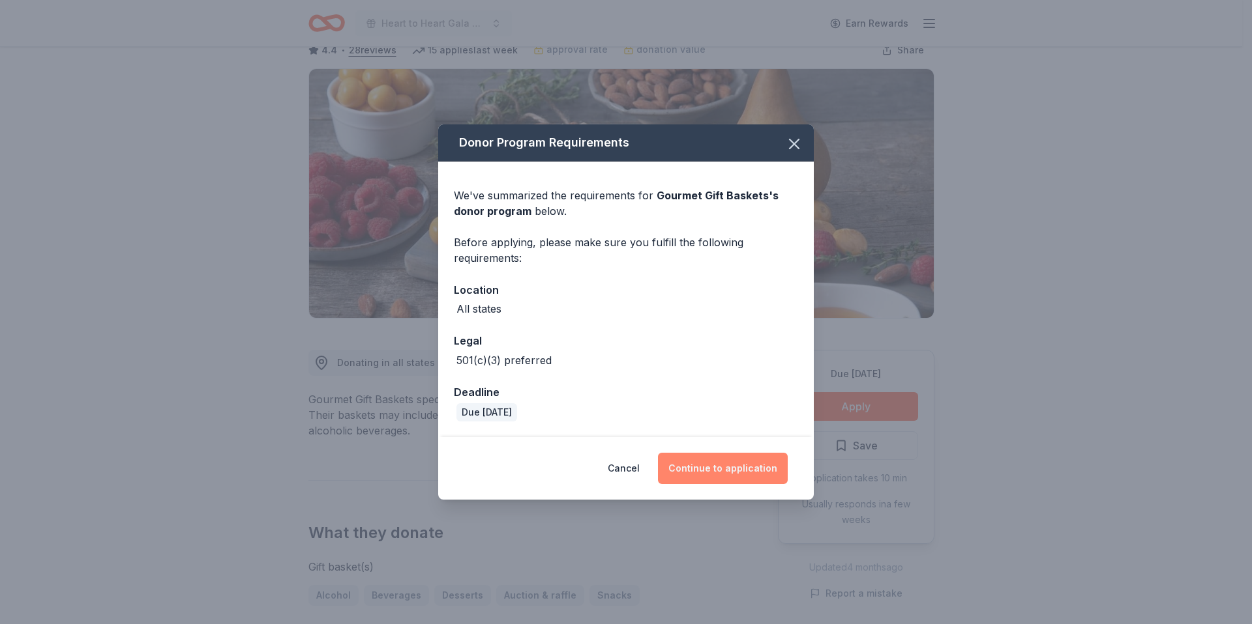
click at [729, 465] on button "Continue to application" at bounding box center [723, 468] width 130 height 31
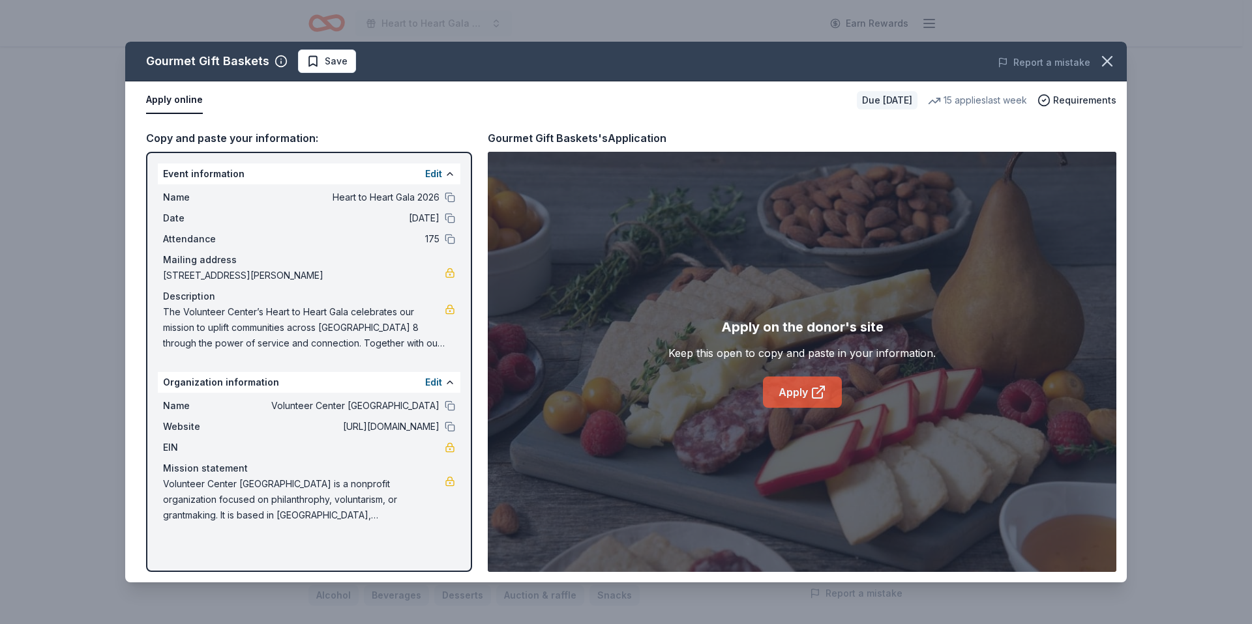
click at [804, 377] on link "Apply" at bounding box center [802, 392] width 79 height 31
click at [1111, 63] on icon "button" at bounding box center [1107, 61] width 18 height 18
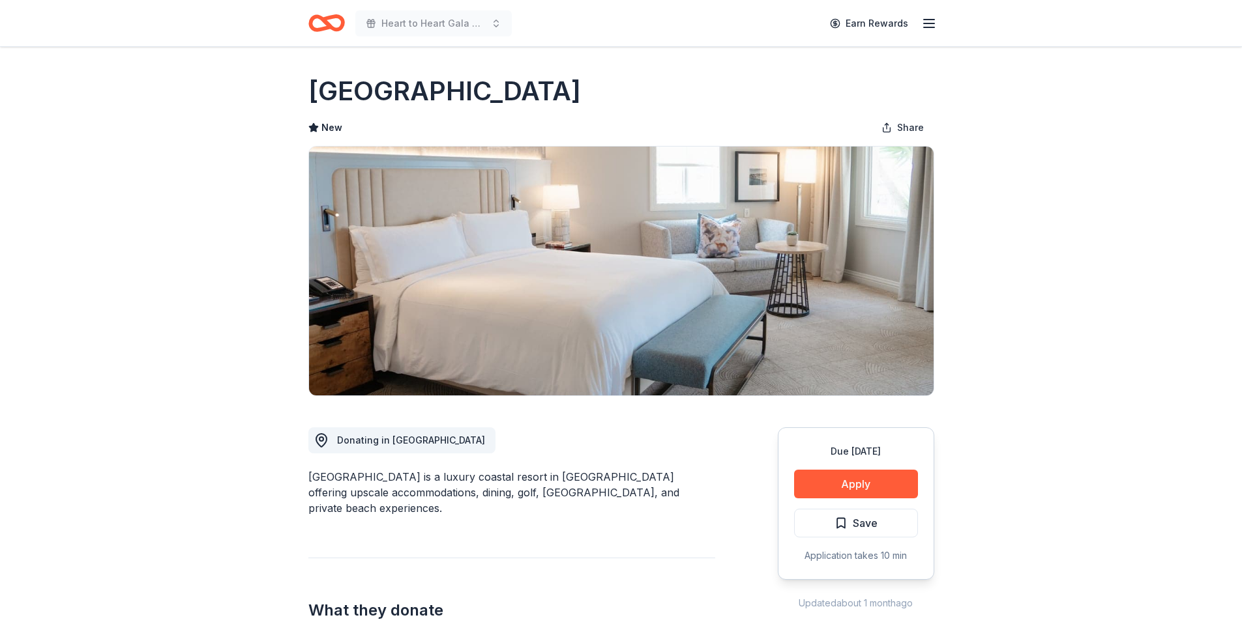
drag, startPoint x: 947, startPoint y: 86, endPoint x: 317, endPoint y: 104, distance: 630.0
drag, startPoint x: 395, startPoint y: 95, endPoint x: 679, endPoint y: 100, distance: 283.6
click at [581, 100] on h1 "Waldorf Astoria Monarch Beach Resort & Club" at bounding box center [444, 91] width 272 height 37
drag, startPoint x: 898, startPoint y: 95, endPoint x: 550, endPoint y: 80, distance: 348.4
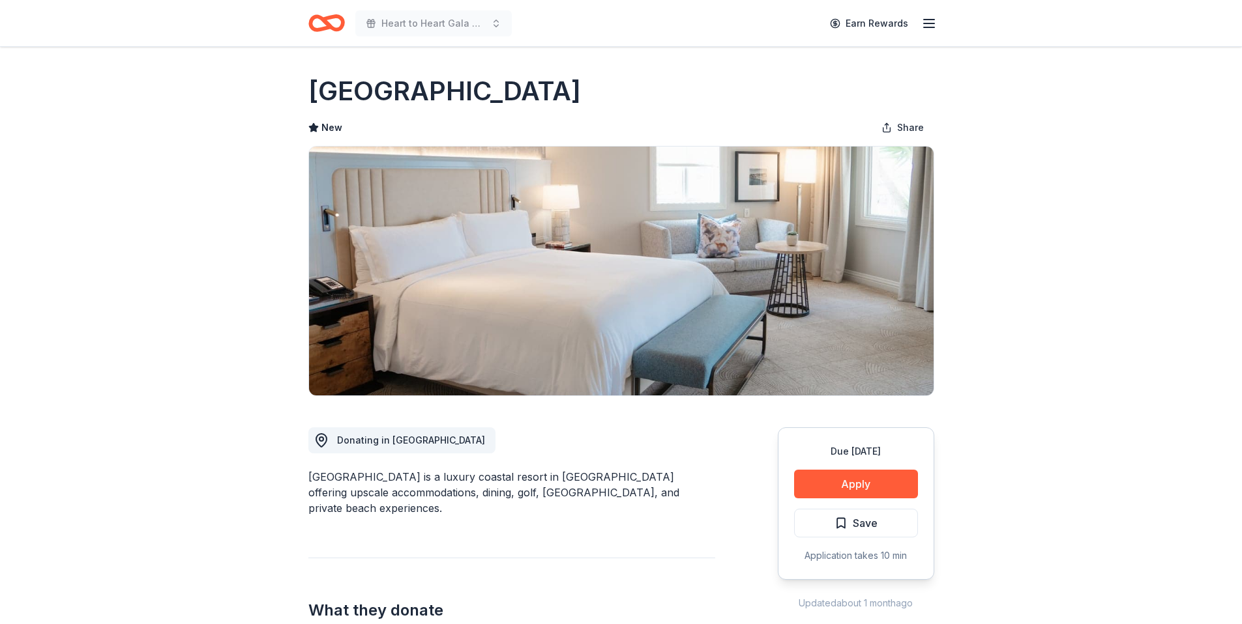
click at [550, 80] on div "Waldorf Astoria Monarch Beach Resort & Club" at bounding box center [621, 91] width 626 height 37
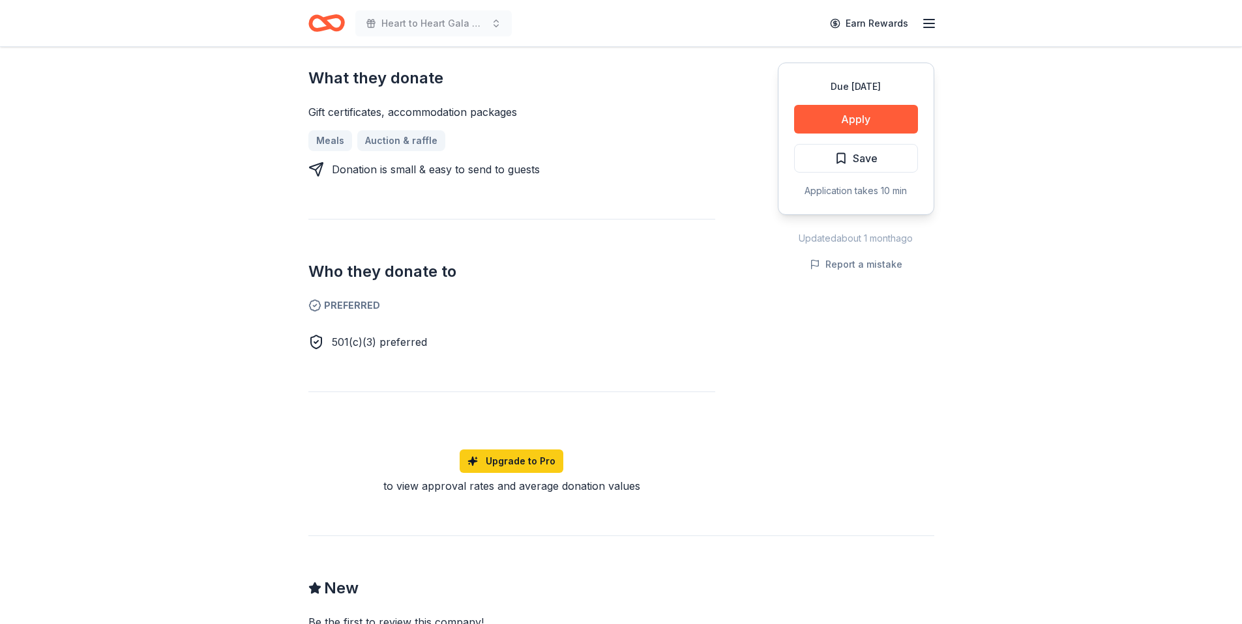
scroll to position [444, 0]
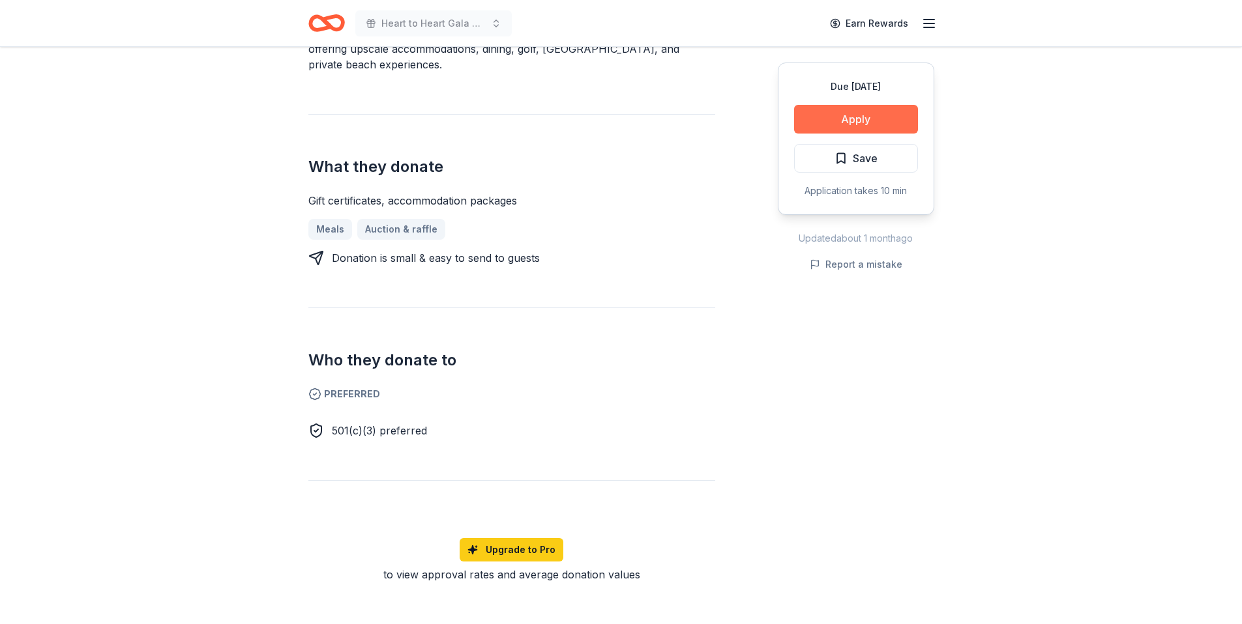
click at [883, 125] on button "Apply" at bounding box center [856, 119] width 124 height 29
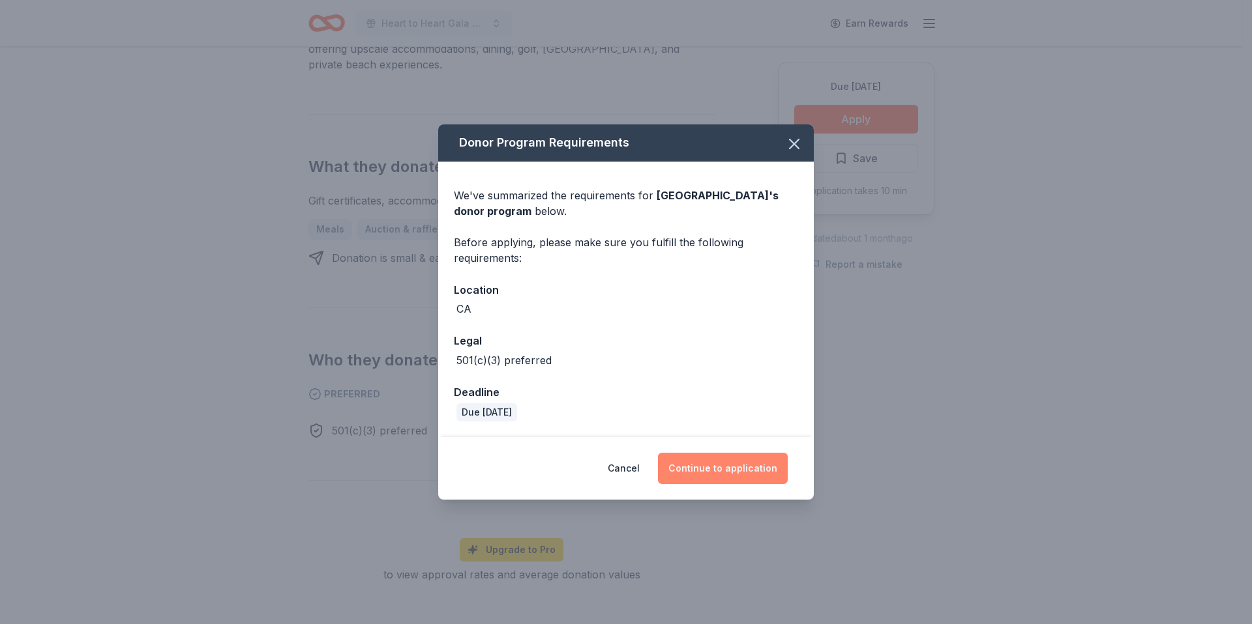
click at [748, 458] on button "Continue to application" at bounding box center [723, 468] width 130 height 31
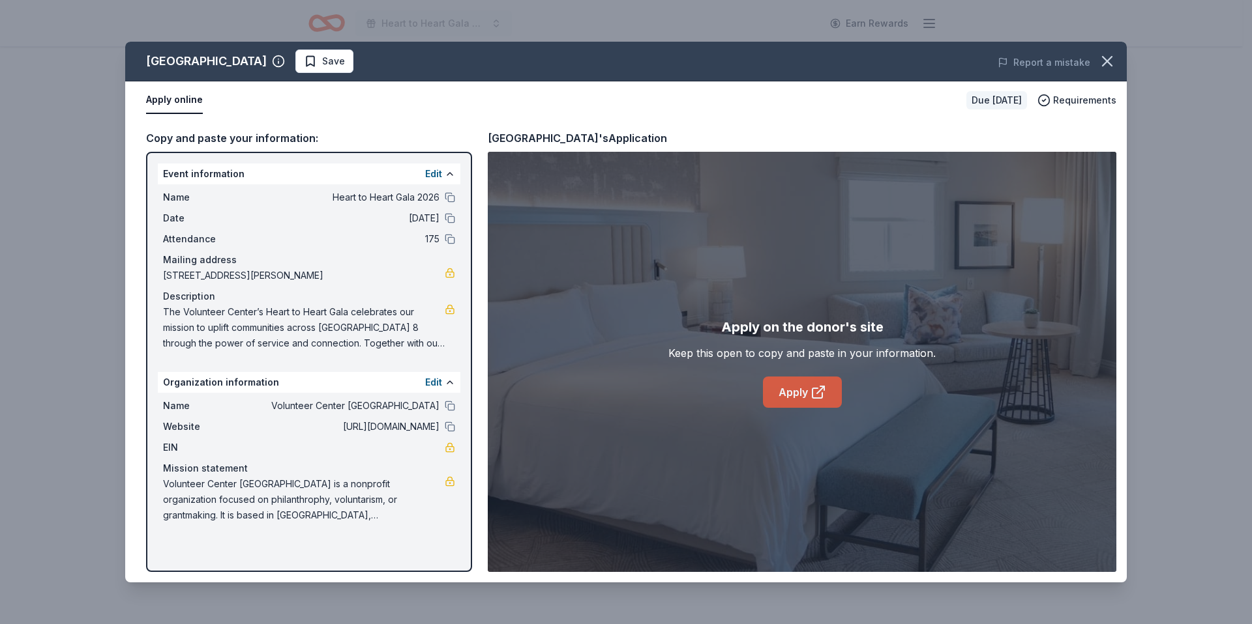
click at [819, 407] on link "Apply" at bounding box center [802, 392] width 79 height 31
click at [1106, 65] on icon "button" at bounding box center [1107, 61] width 18 height 18
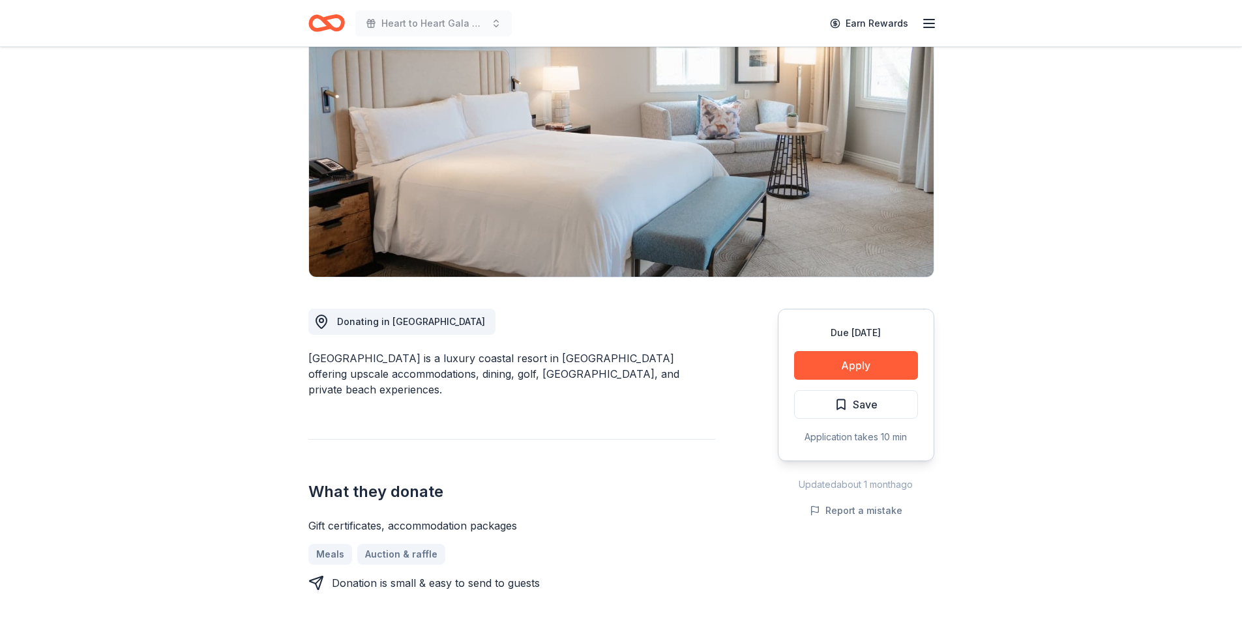
scroll to position [0, 0]
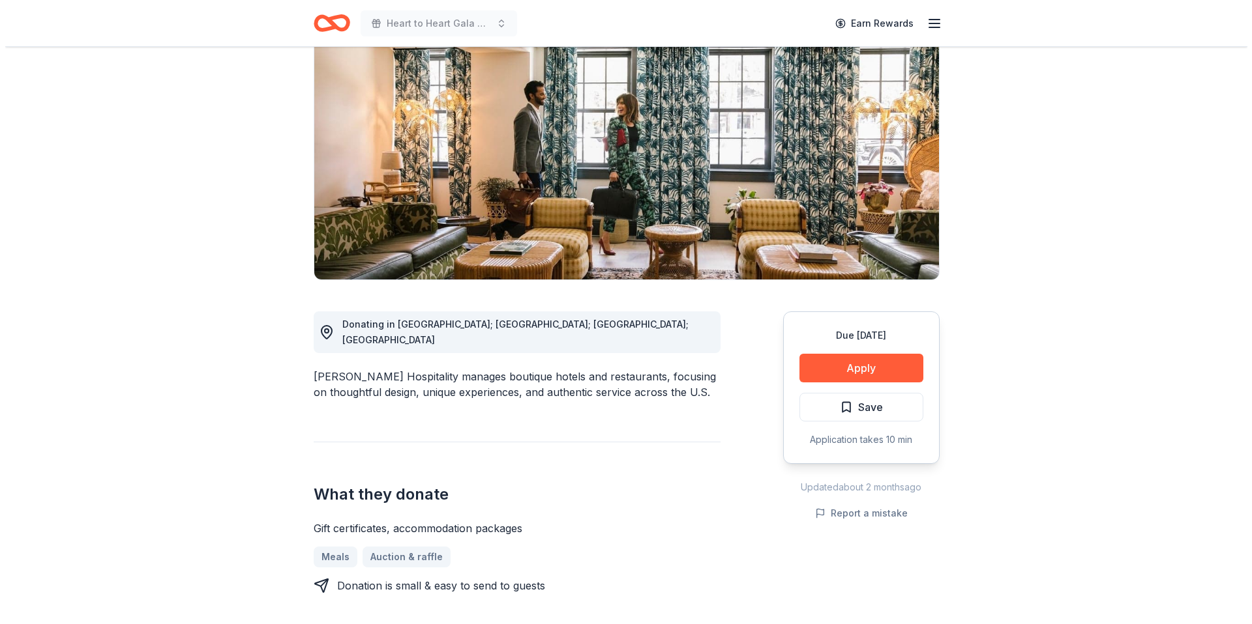
scroll to position [118, 0]
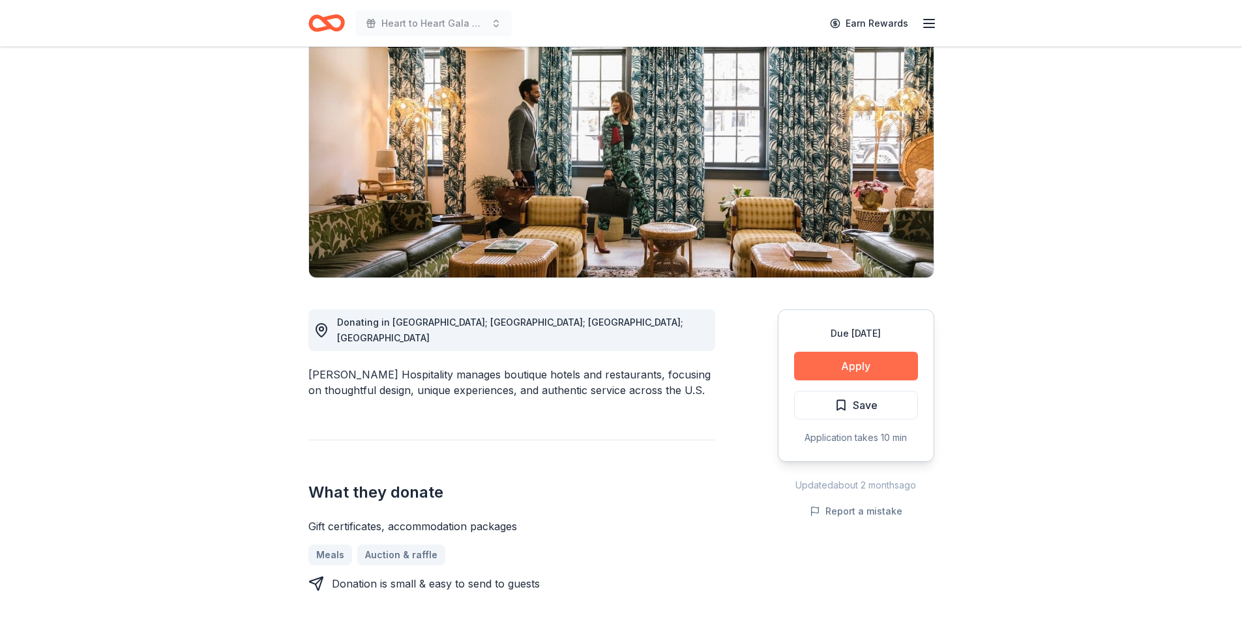
click at [872, 372] on button "Apply" at bounding box center [856, 366] width 124 height 29
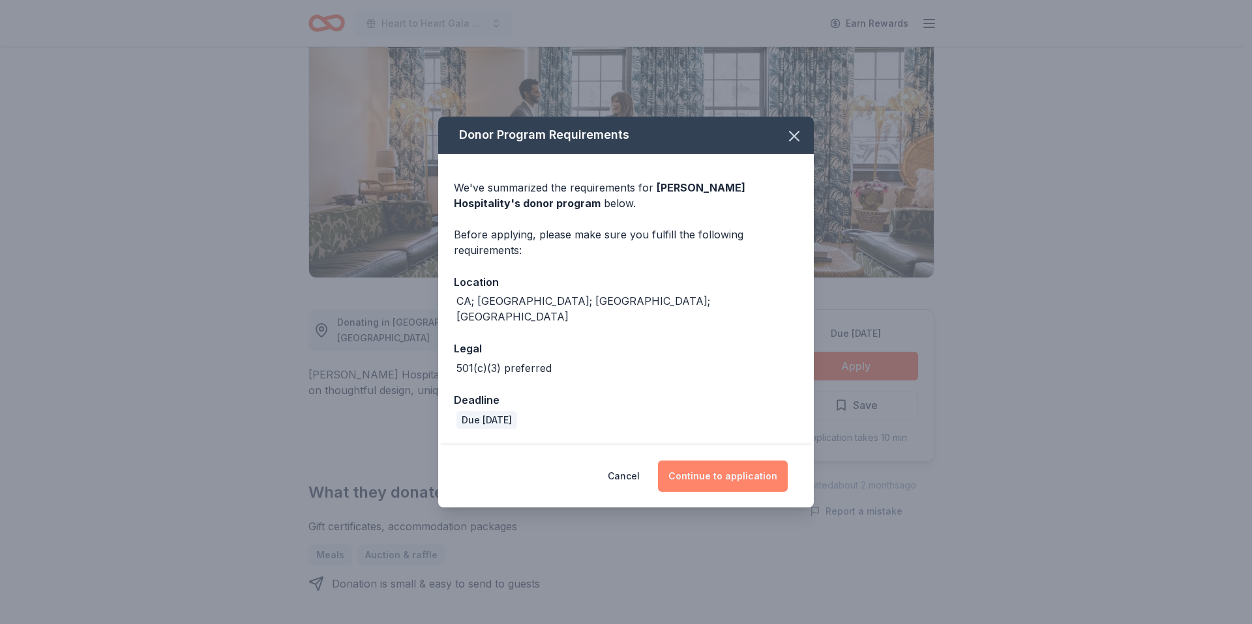
click at [772, 471] on button "Continue to application" at bounding box center [723, 476] width 130 height 31
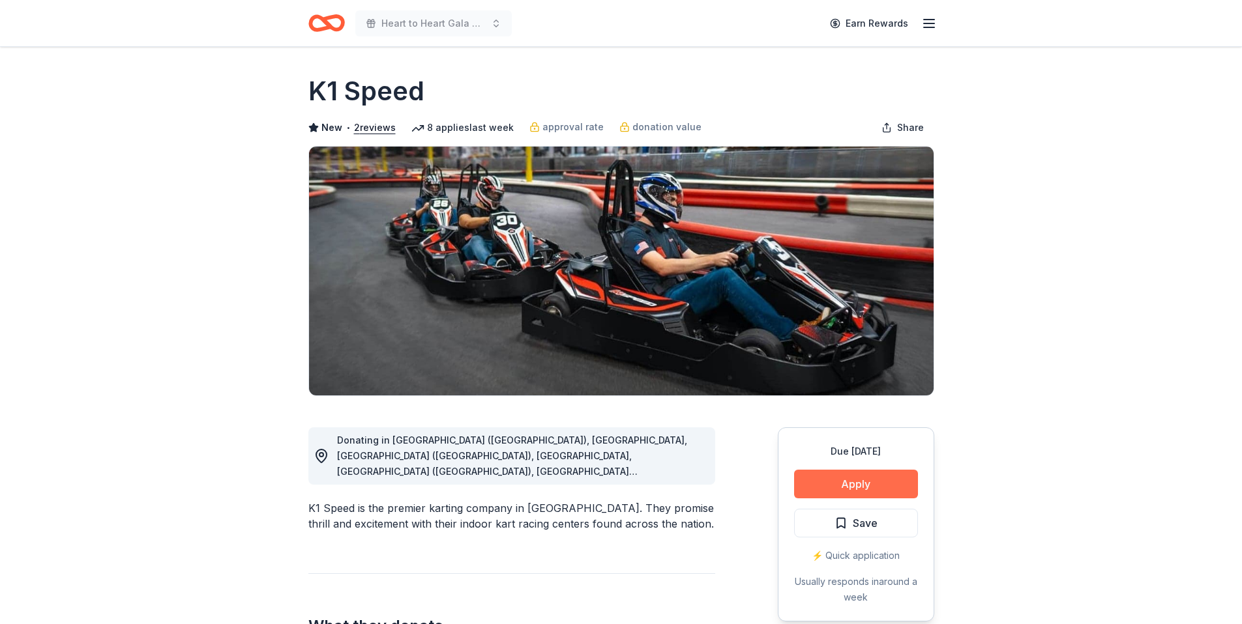
click at [885, 482] on button "Apply" at bounding box center [856, 484] width 124 height 29
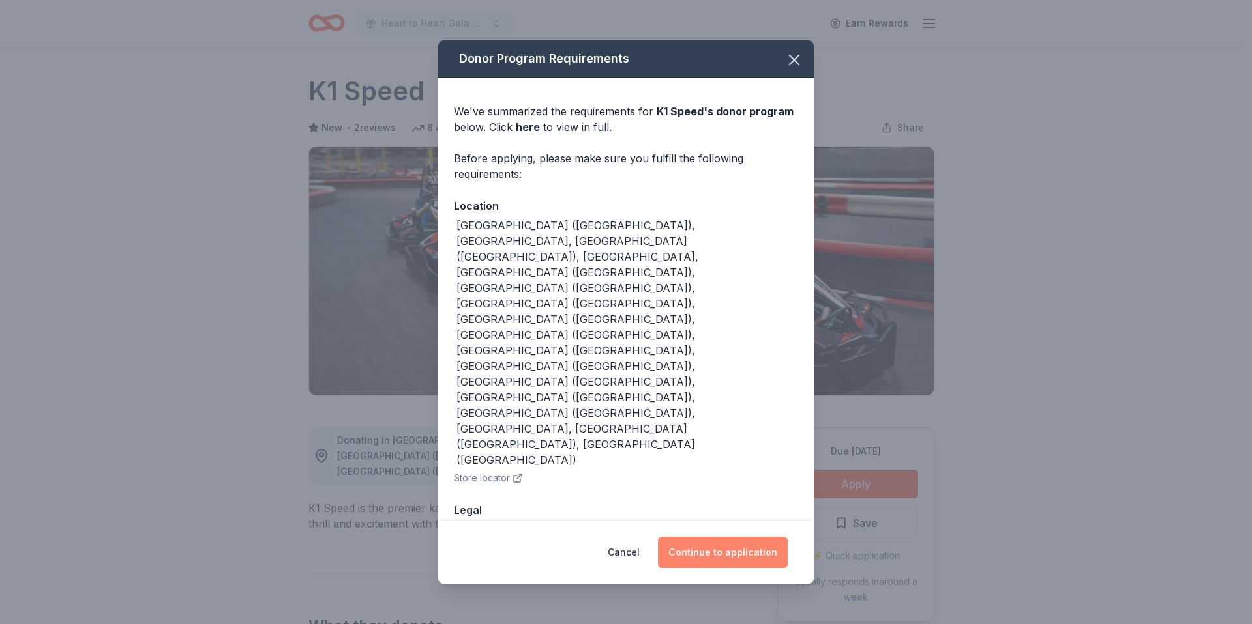
click at [712, 537] on button "Continue to application" at bounding box center [723, 552] width 130 height 31
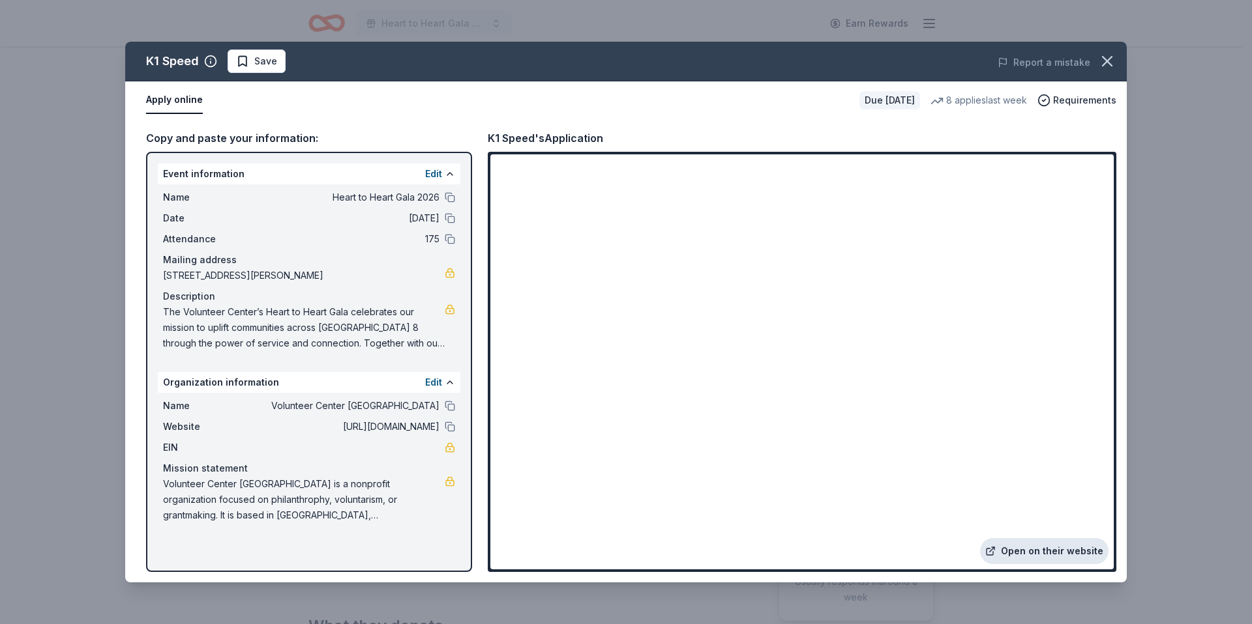
click at [1036, 561] on link "Open on their website" at bounding box center [1044, 551] width 128 height 26
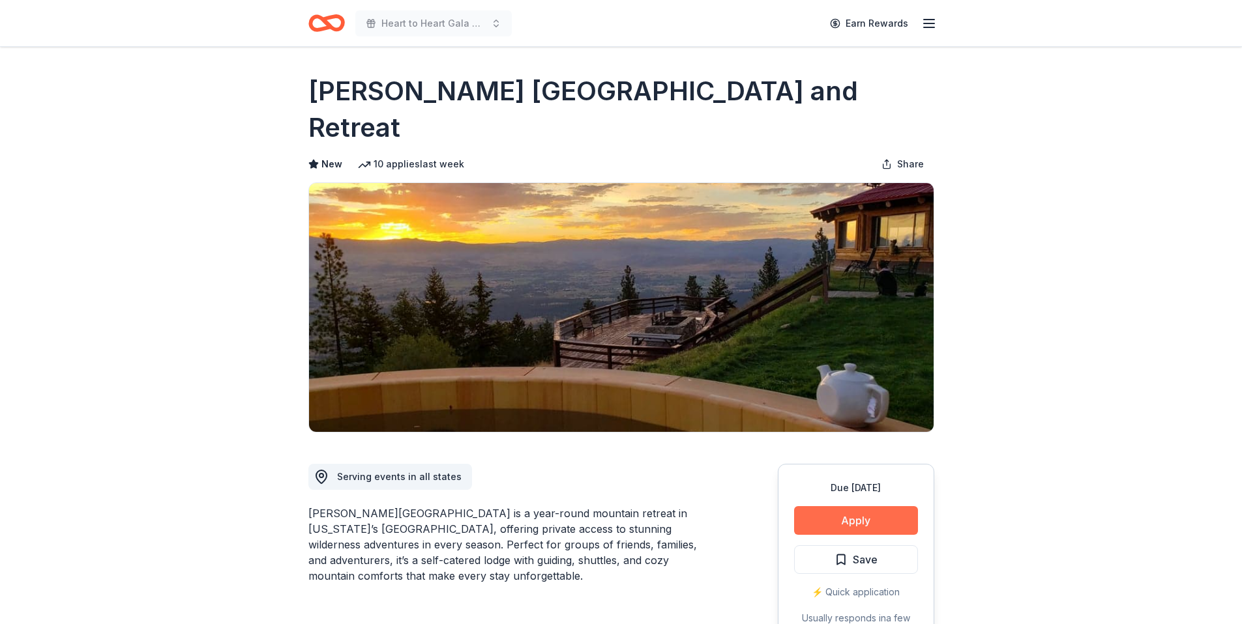
click at [855, 507] on button "Apply" at bounding box center [856, 521] width 124 height 29
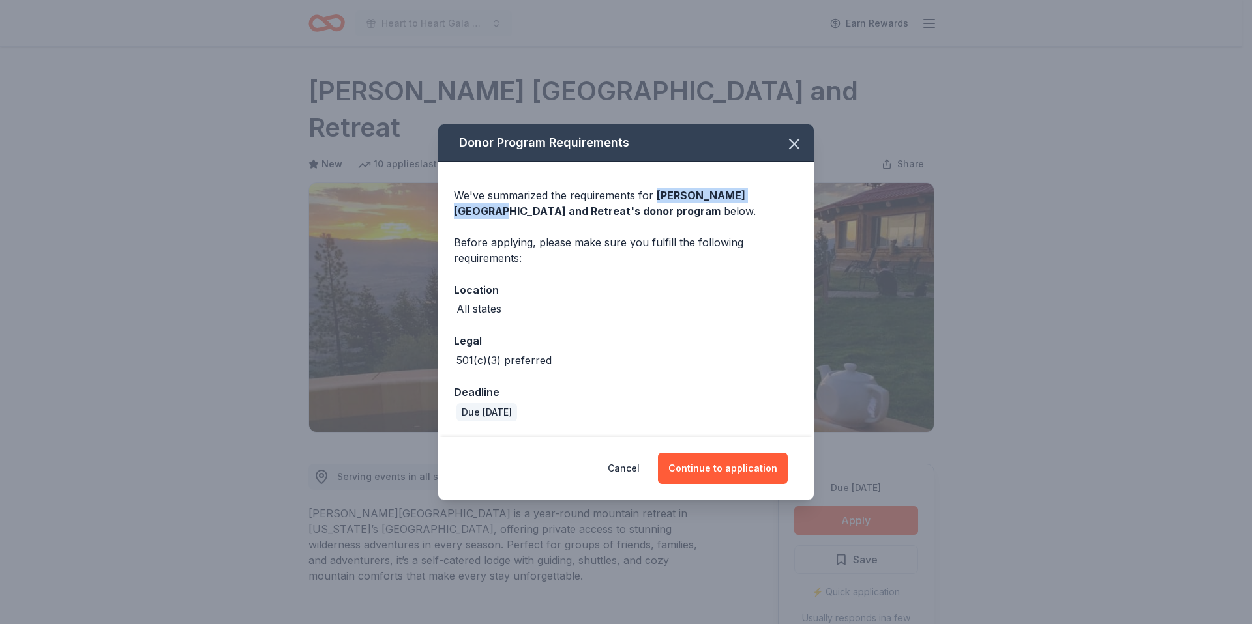
drag, startPoint x: 690, startPoint y: 198, endPoint x: 798, endPoint y: 198, distance: 108.2
click at [798, 198] on div "We've summarized the requirements for Downing Mountain Lodge and Retreat 's don…" at bounding box center [625, 300] width 375 height 276
click at [800, 144] on icon "button" at bounding box center [794, 144] width 18 height 18
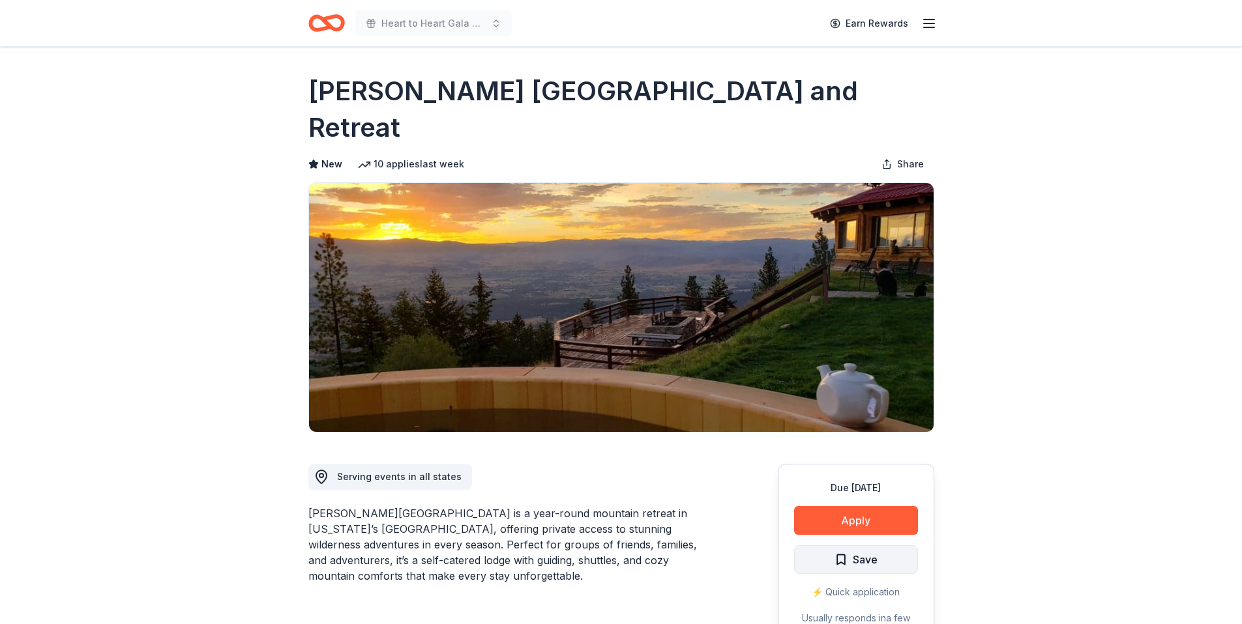
click at [892, 546] on button "Save" at bounding box center [856, 560] width 124 height 29
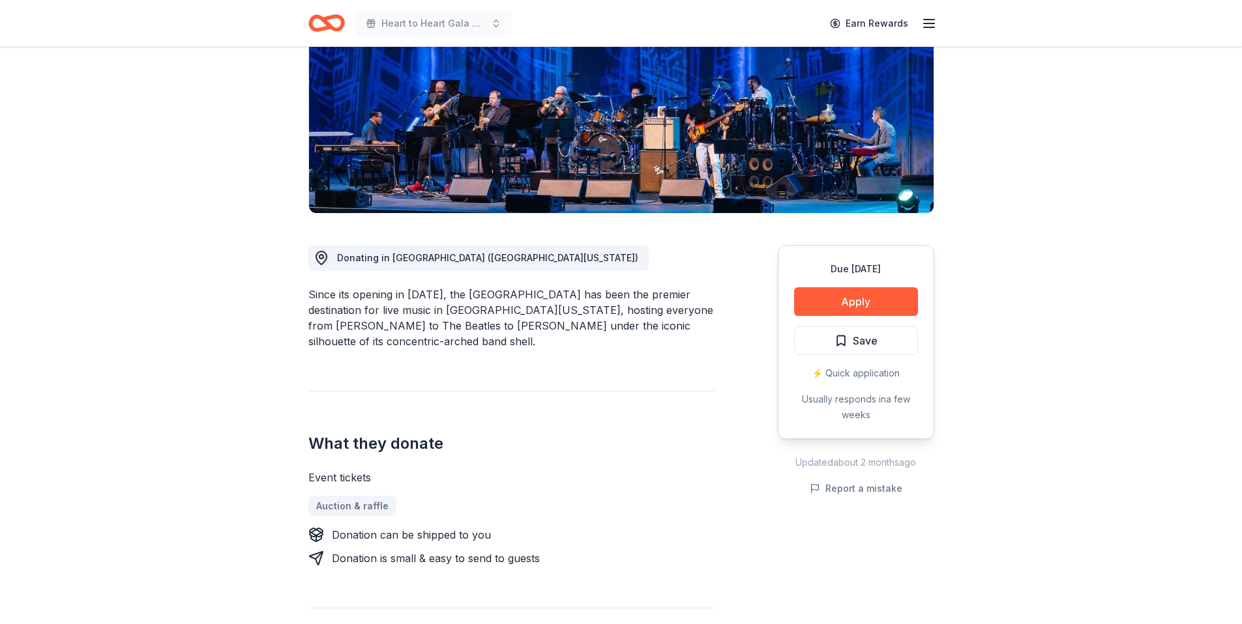
scroll to position [179, 0]
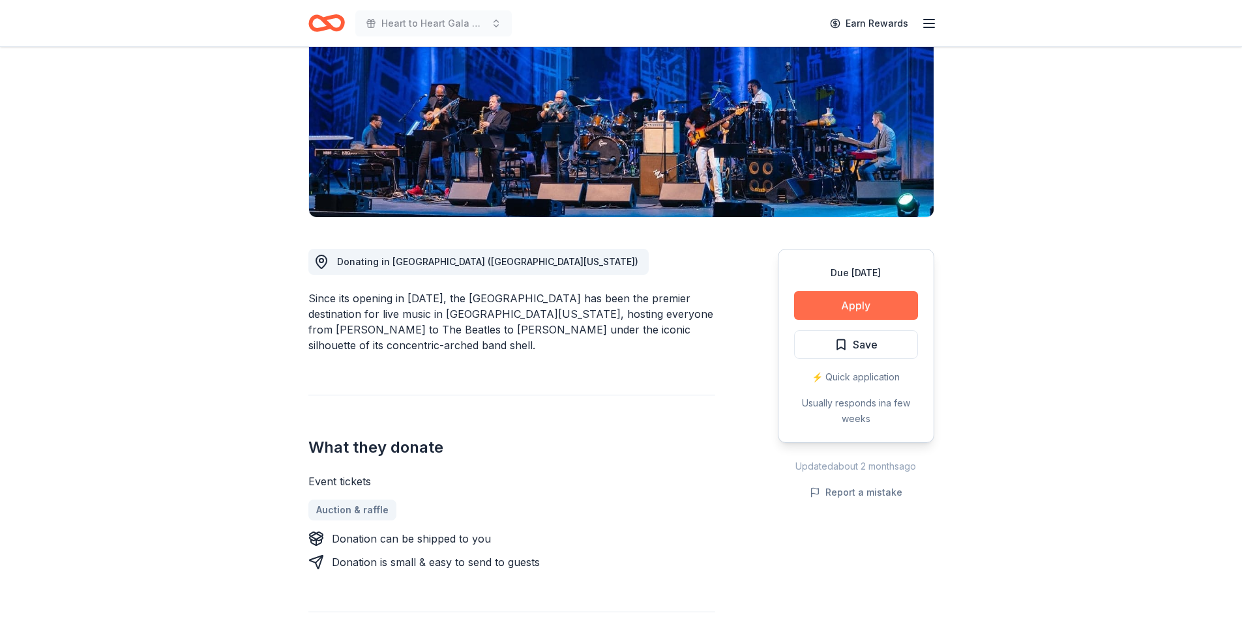
click at [880, 306] on button "Apply" at bounding box center [856, 305] width 124 height 29
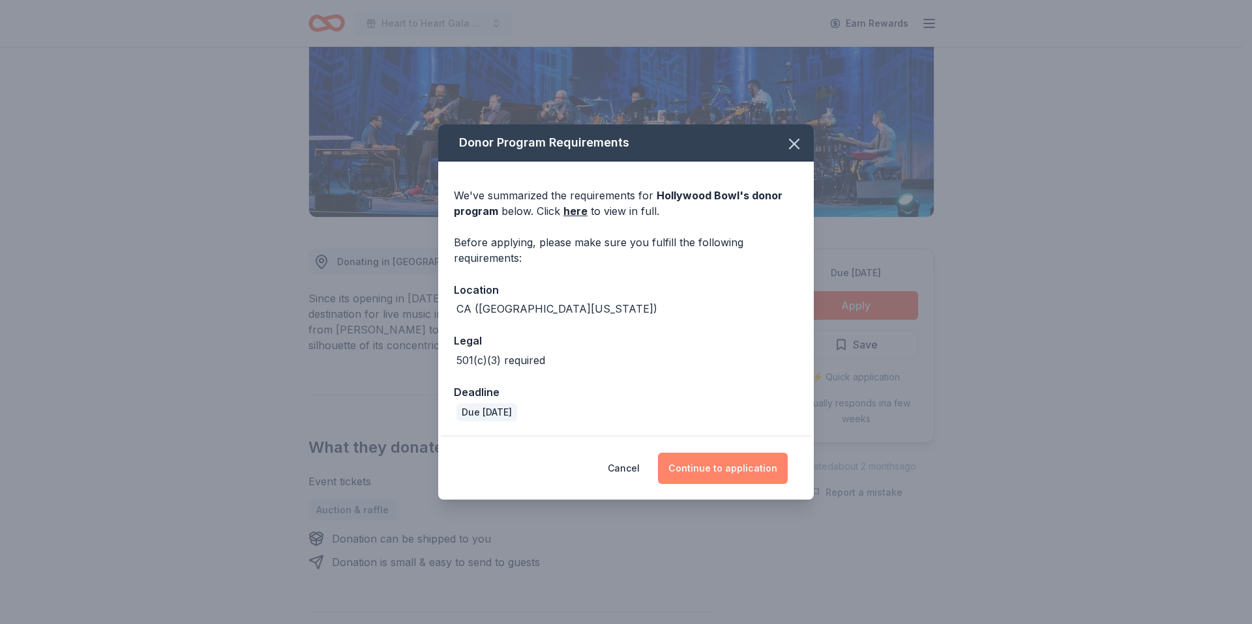
click at [740, 467] on button "Continue to application" at bounding box center [723, 468] width 130 height 31
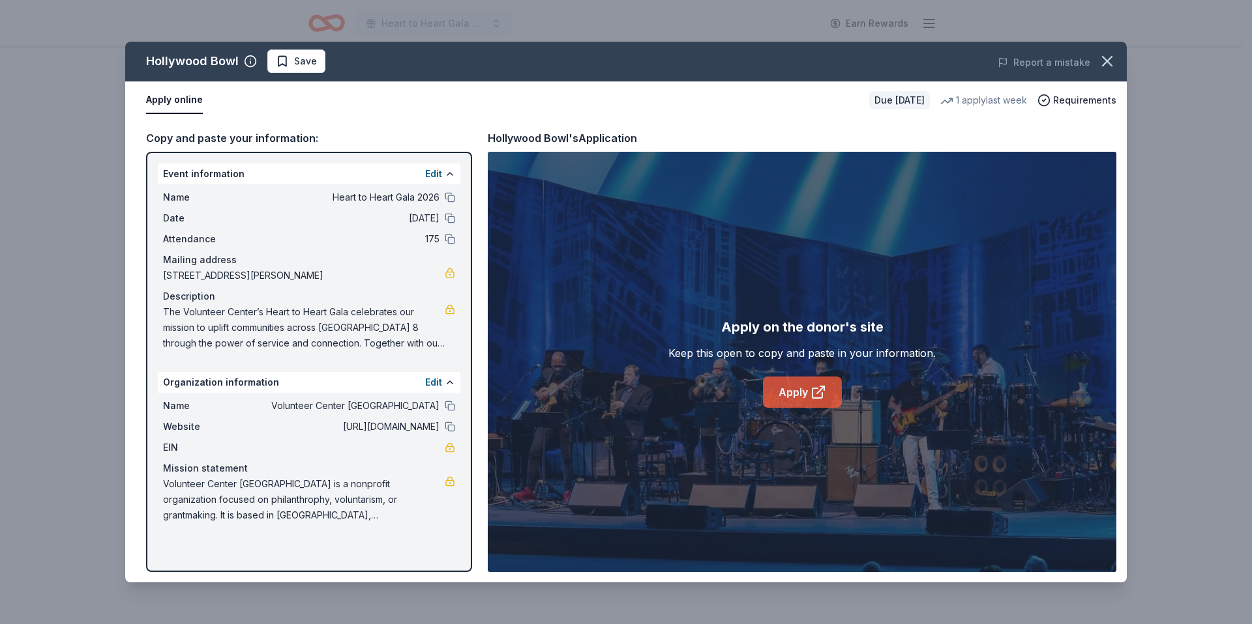
click at [808, 391] on link "Apply" at bounding box center [802, 392] width 79 height 31
click at [1108, 61] on icon "button" at bounding box center [1106, 61] width 9 height 9
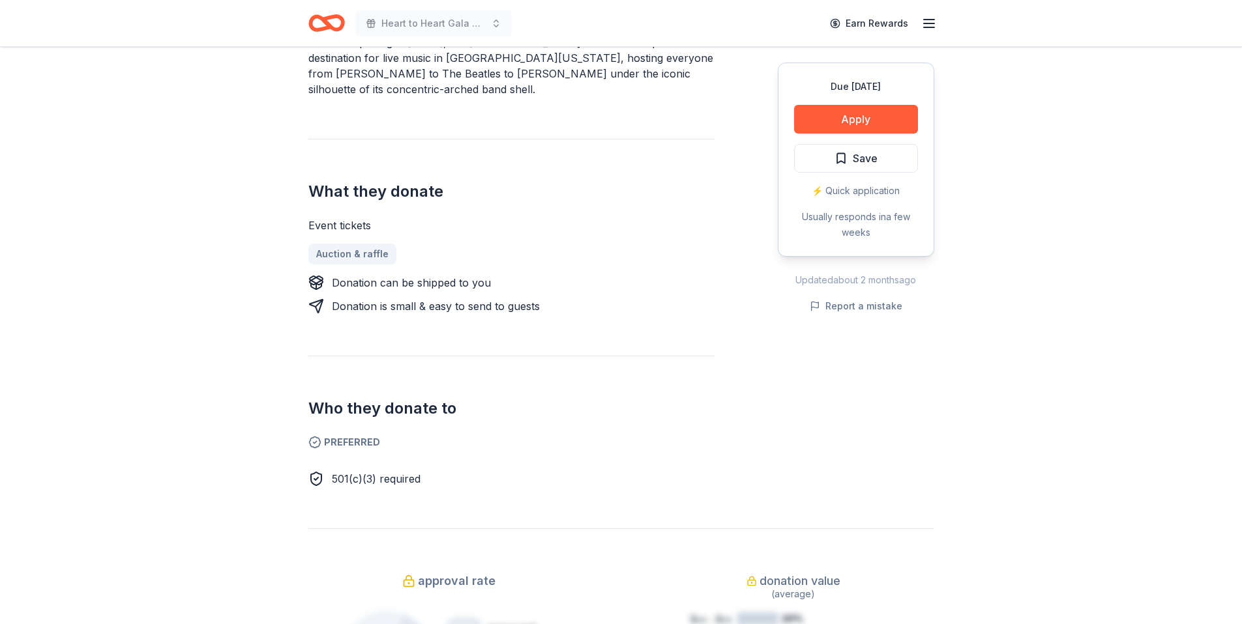
scroll to position [457, 0]
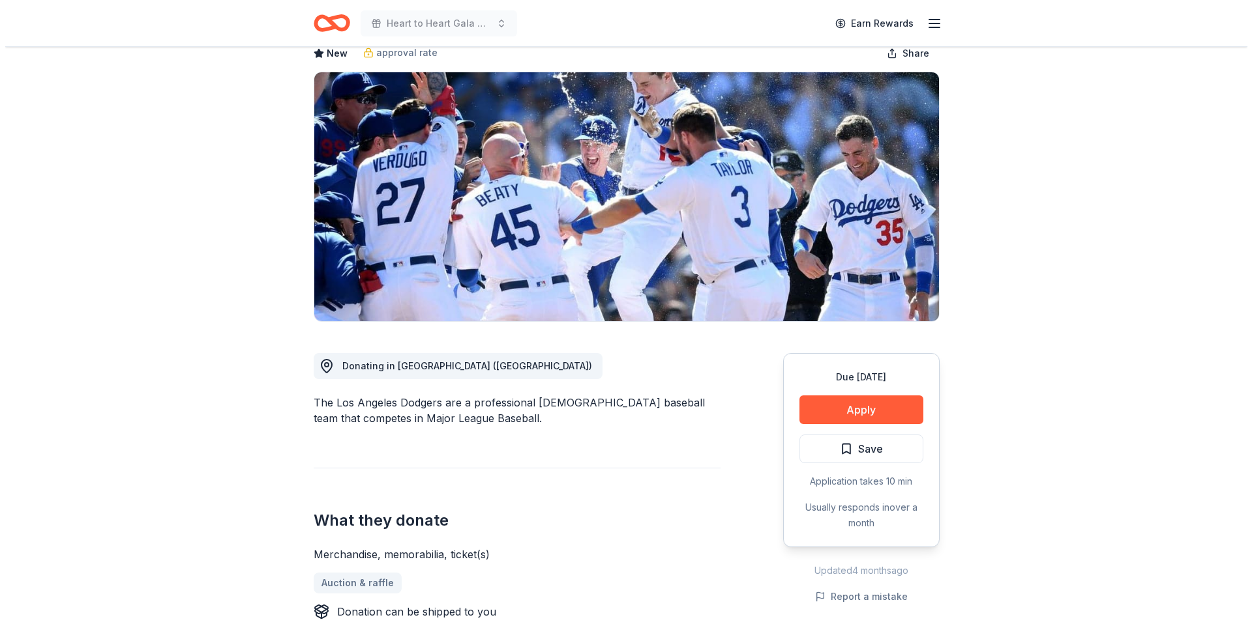
scroll to position [94, 0]
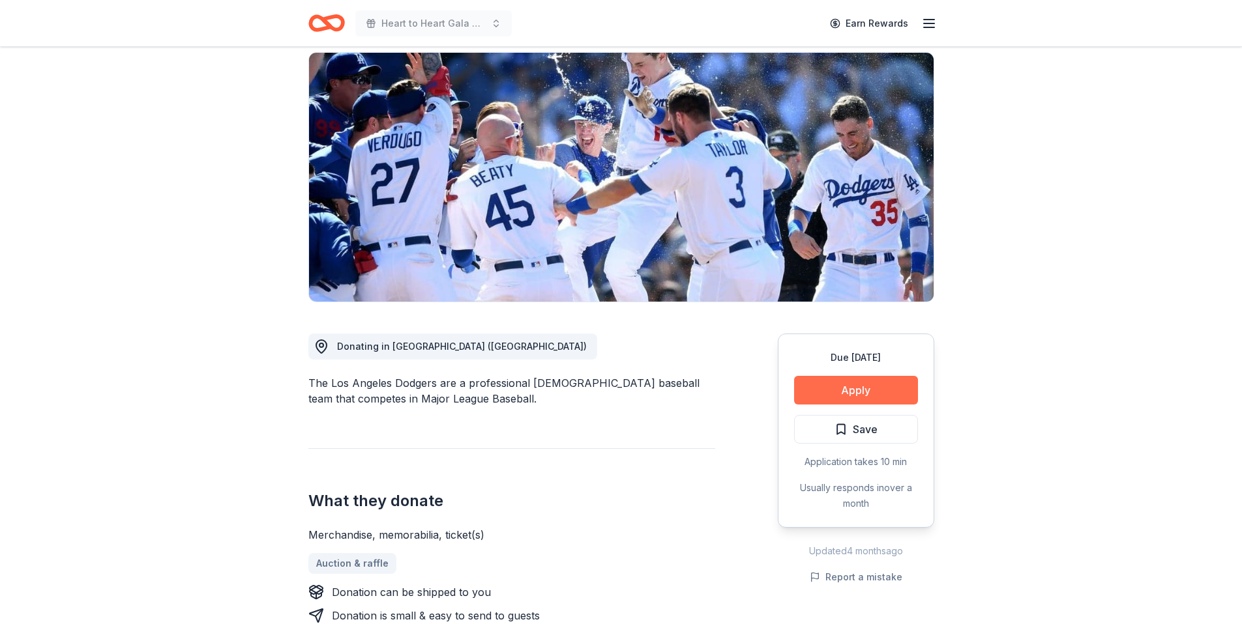
click at [898, 388] on button "Apply" at bounding box center [856, 390] width 124 height 29
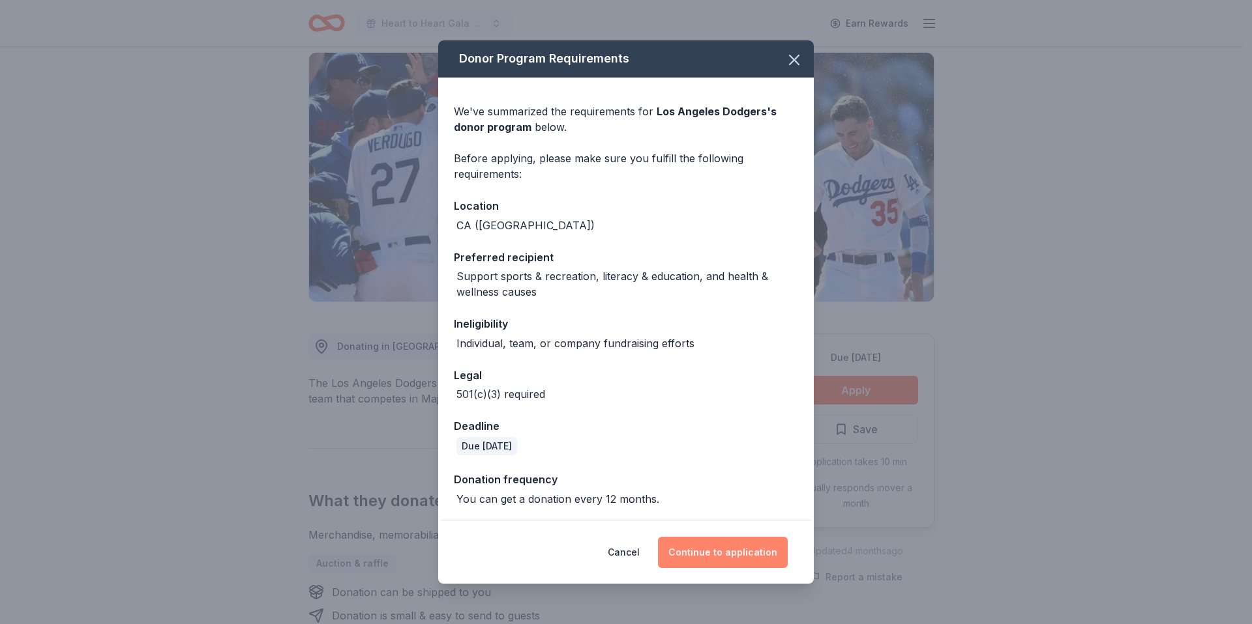
click at [733, 548] on button "Continue to application" at bounding box center [723, 552] width 130 height 31
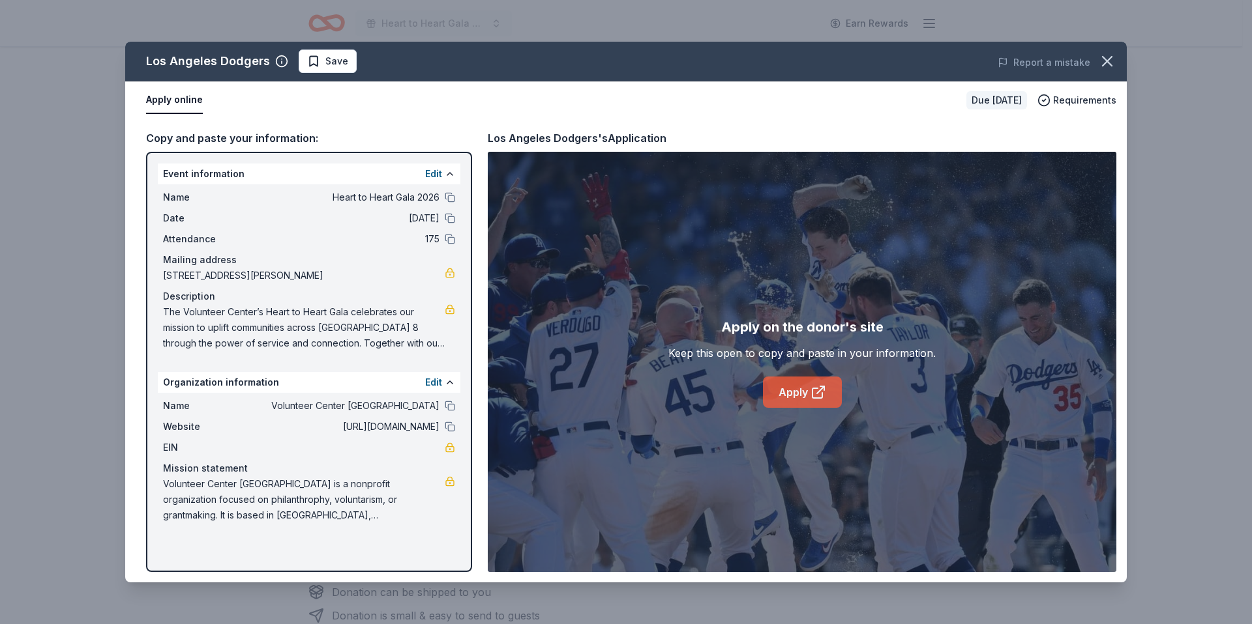
click at [796, 392] on link "Apply" at bounding box center [802, 392] width 79 height 31
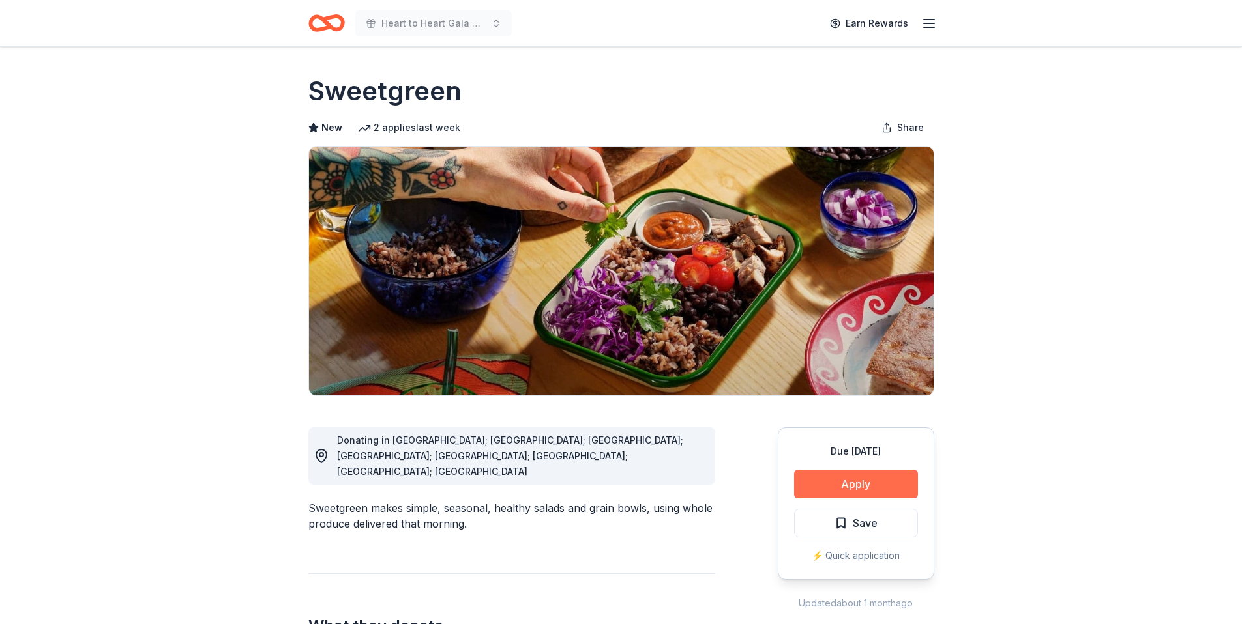
click at [886, 476] on button "Apply" at bounding box center [856, 484] width 124 height 29
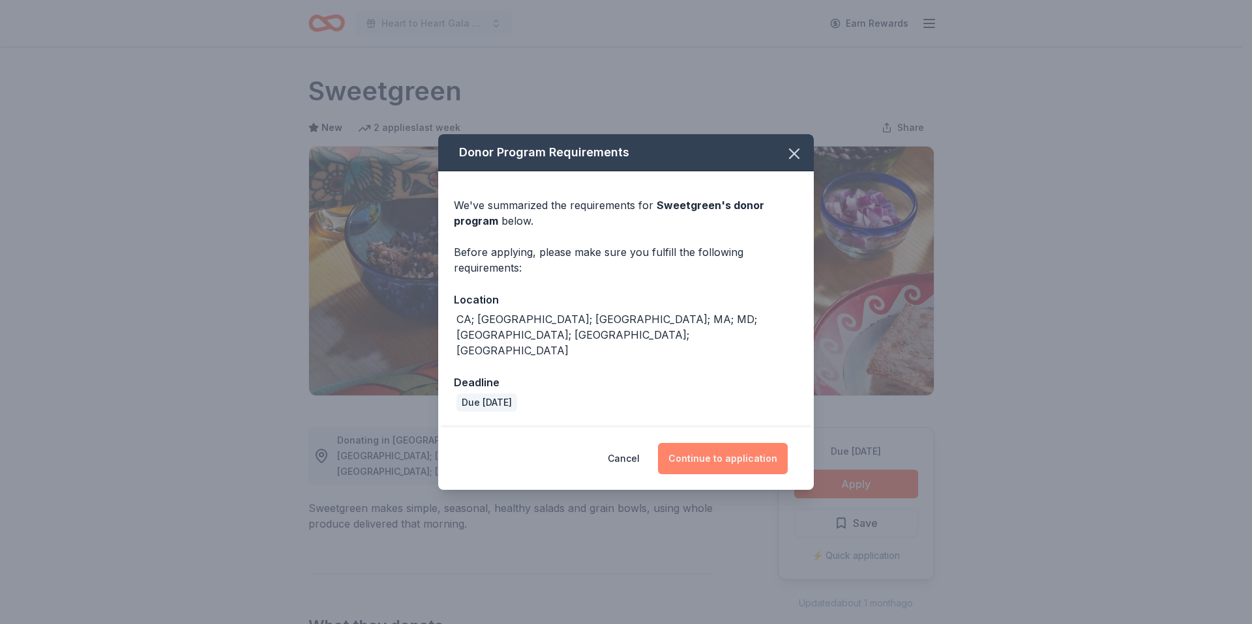
drag, startPoint x: 763, startPoint y: 447, endPoint x: 778, endPoint y: 437, distance: 17.6
click at [764, 447] on button "Continue to application" at bounding box center [723, 458] width 130 height 31
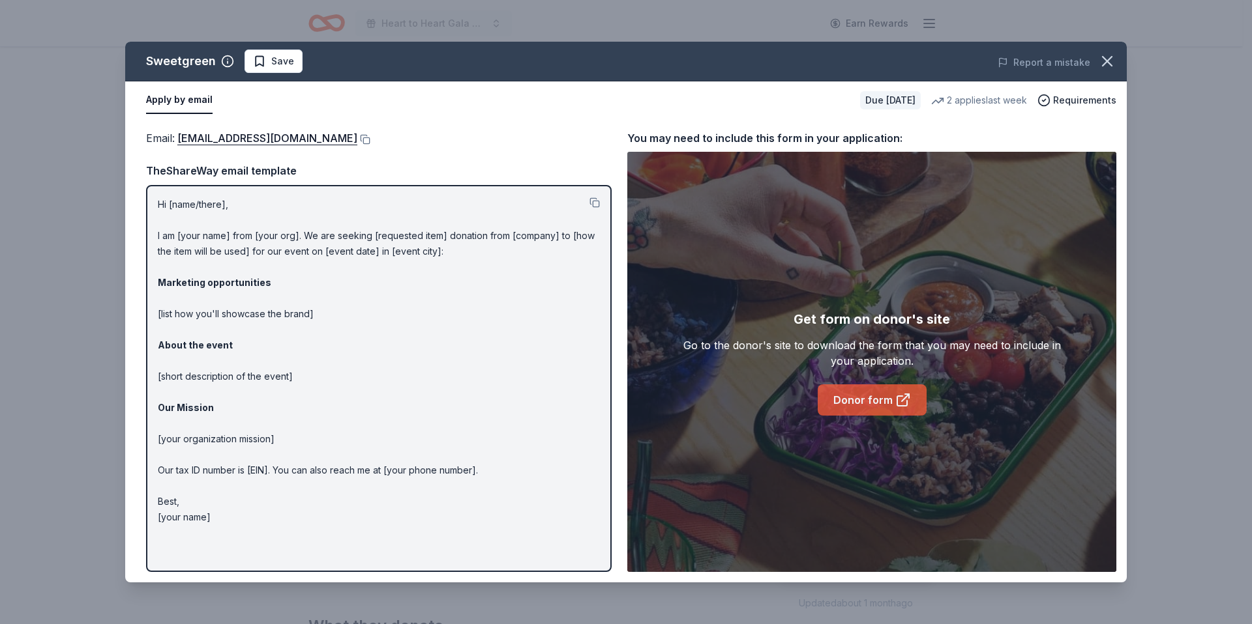
click at [883, 397] on link "Donor form" at bounding box center [871, 400] width 109 height 31
click at [900, 396] on icon at bounding box center [902, 401] width 10 height 10
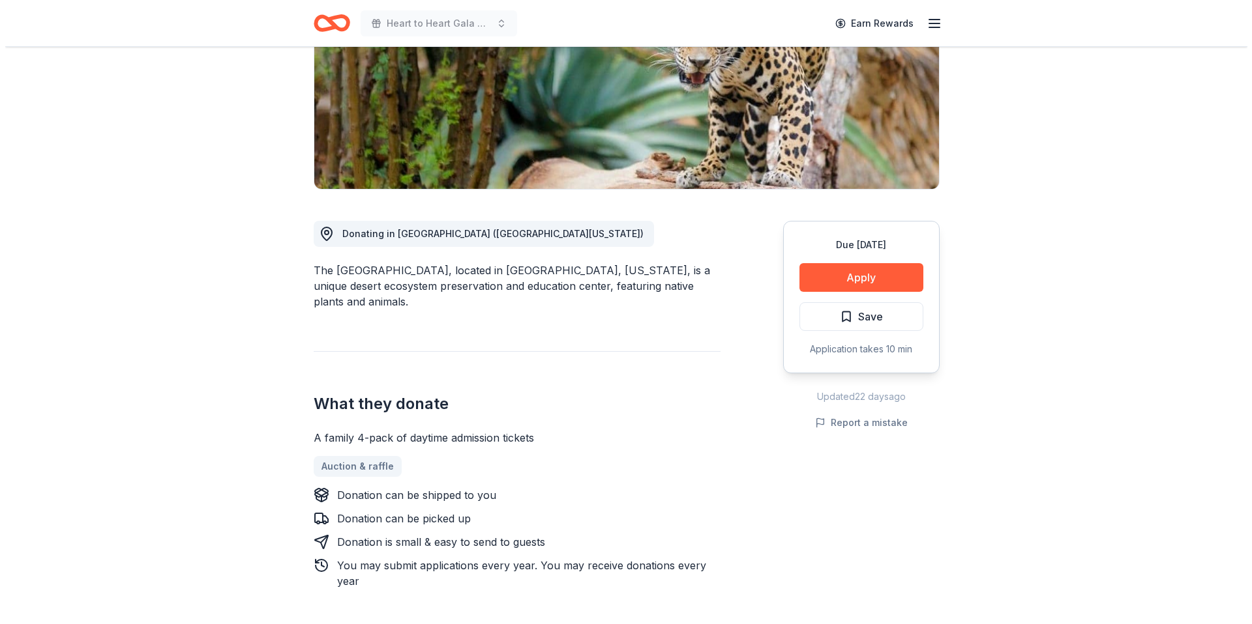
scroll to position [242, 0]
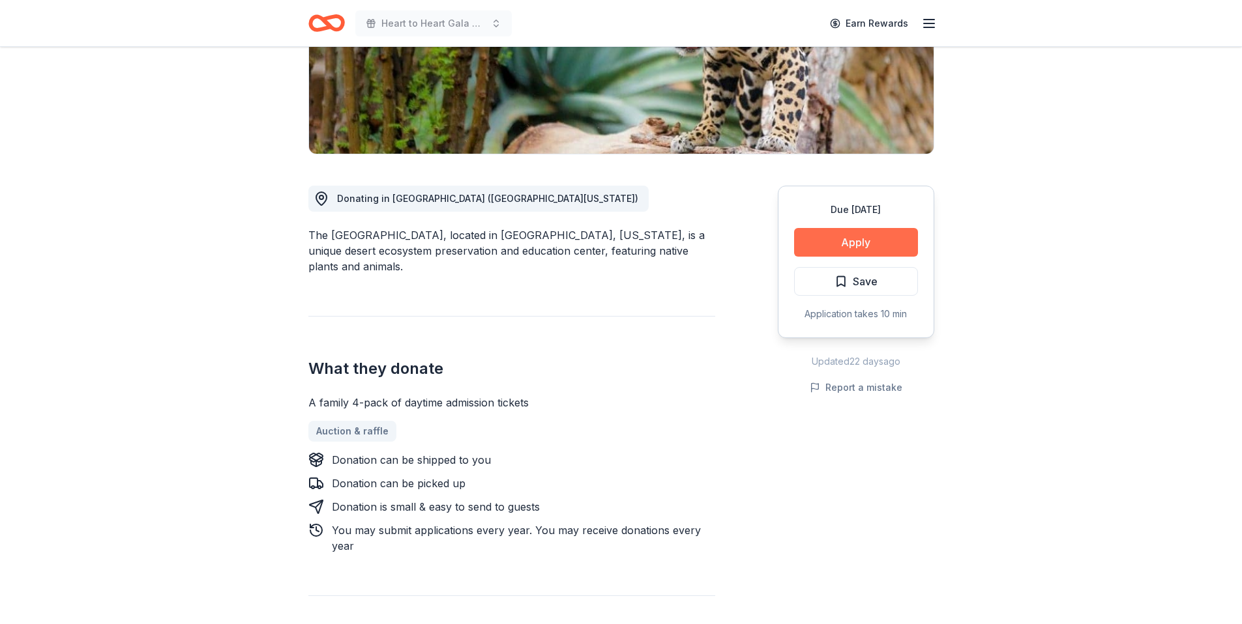
click at [903, 239] on button "Apply" at bounding box center [856, 242] width 124 height 29
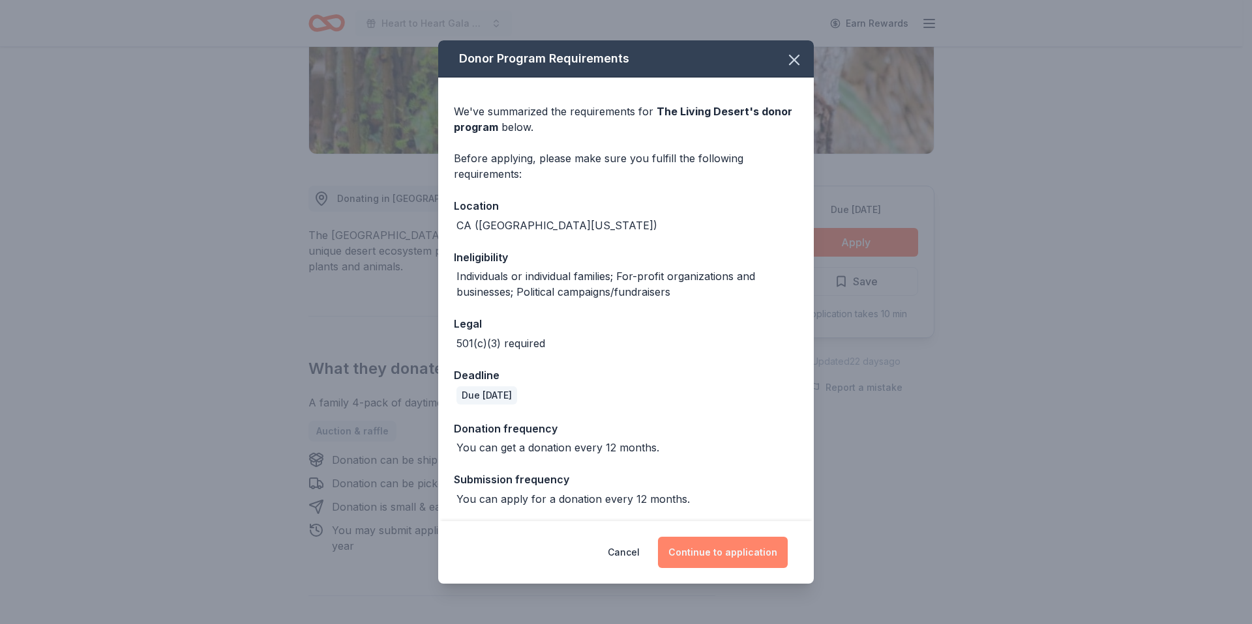
click at [753, 556] on button "Continue to application" at bounding box center [723, 552] width 130 height 31
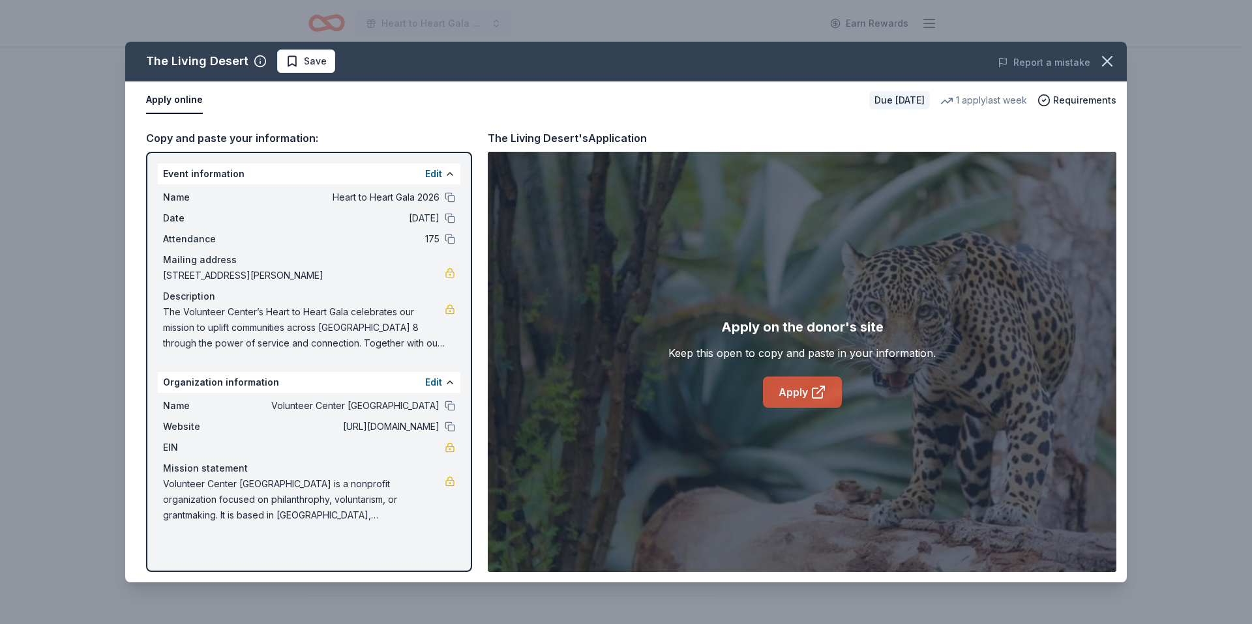
click at [813, 392] on icon at bounding box center [818, 393] width 16 height 16
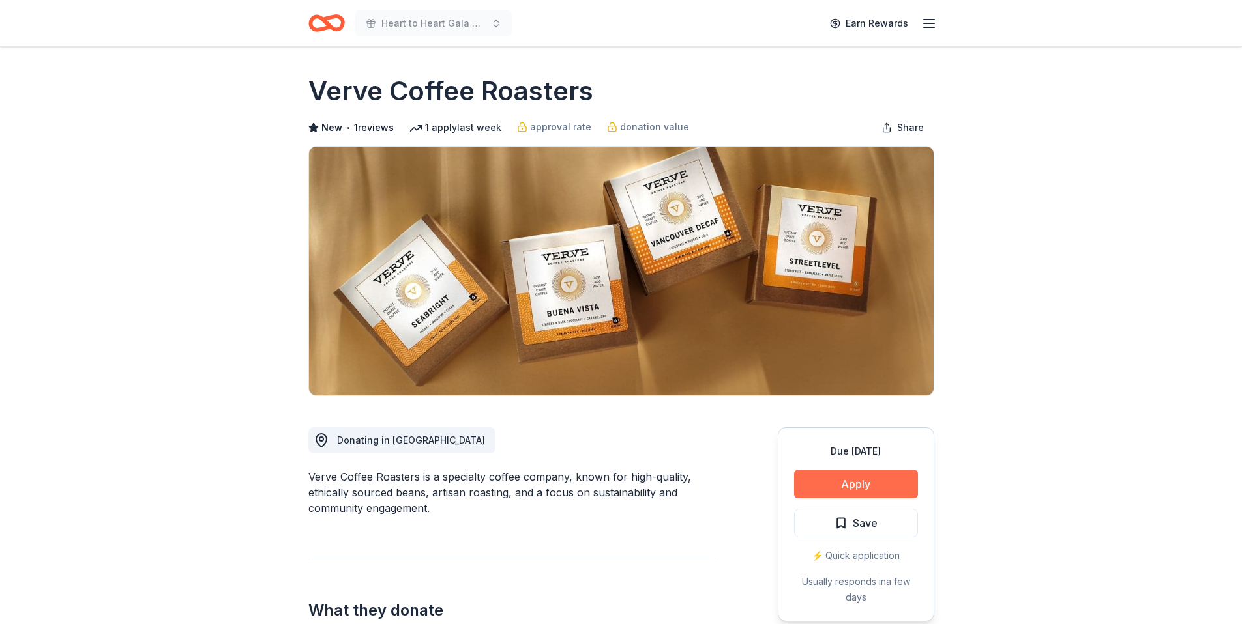
click at [849, 477] on button "Apply" at bounding box center [856, 484] width 124 height 29
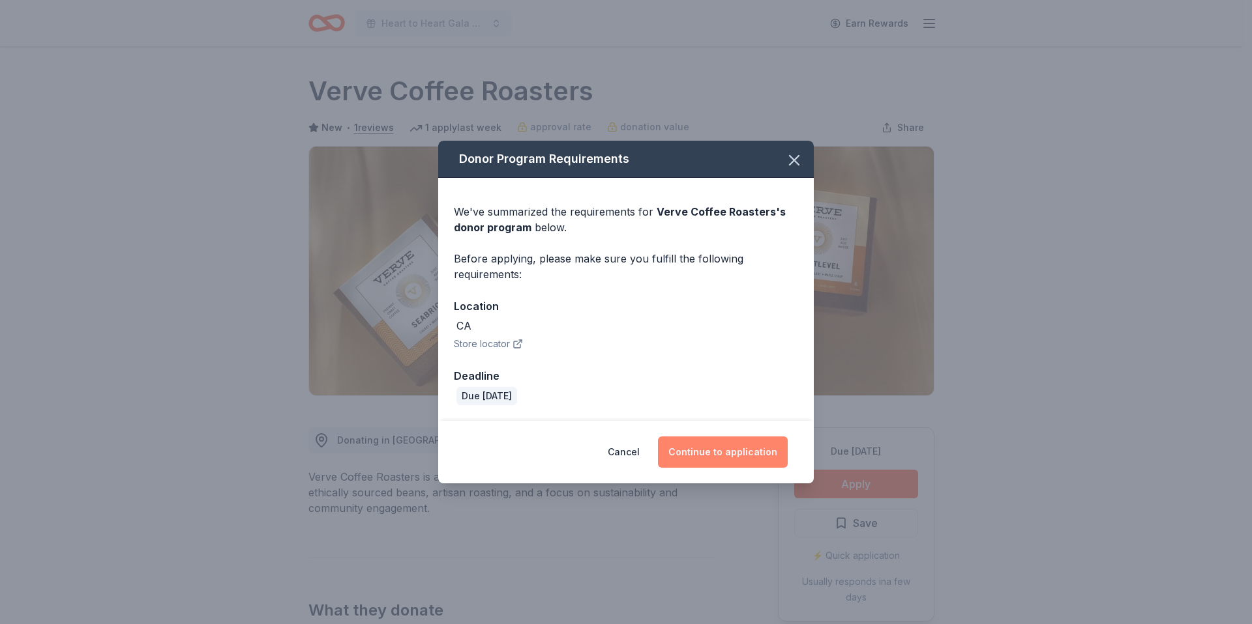
click at [769, 437] on button "Continue to application" at bounding box center [723, 452] width 130 height 31
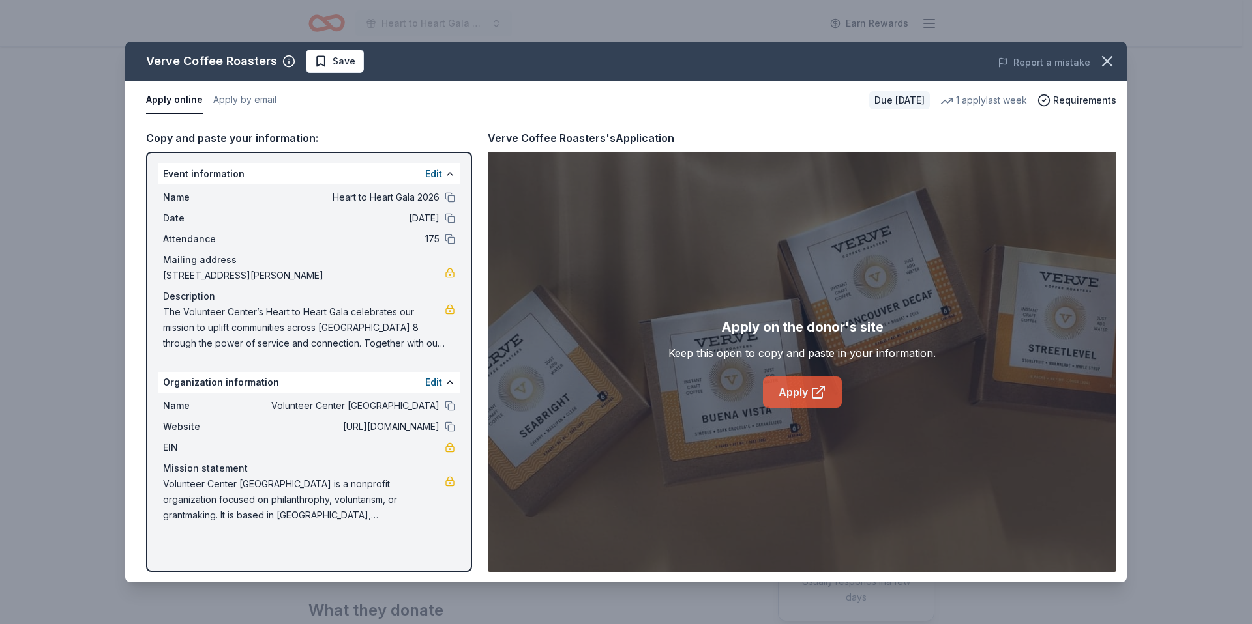
click at [815, 401] on link "Apply" at bounding box center [802, 392] width 79 height 31
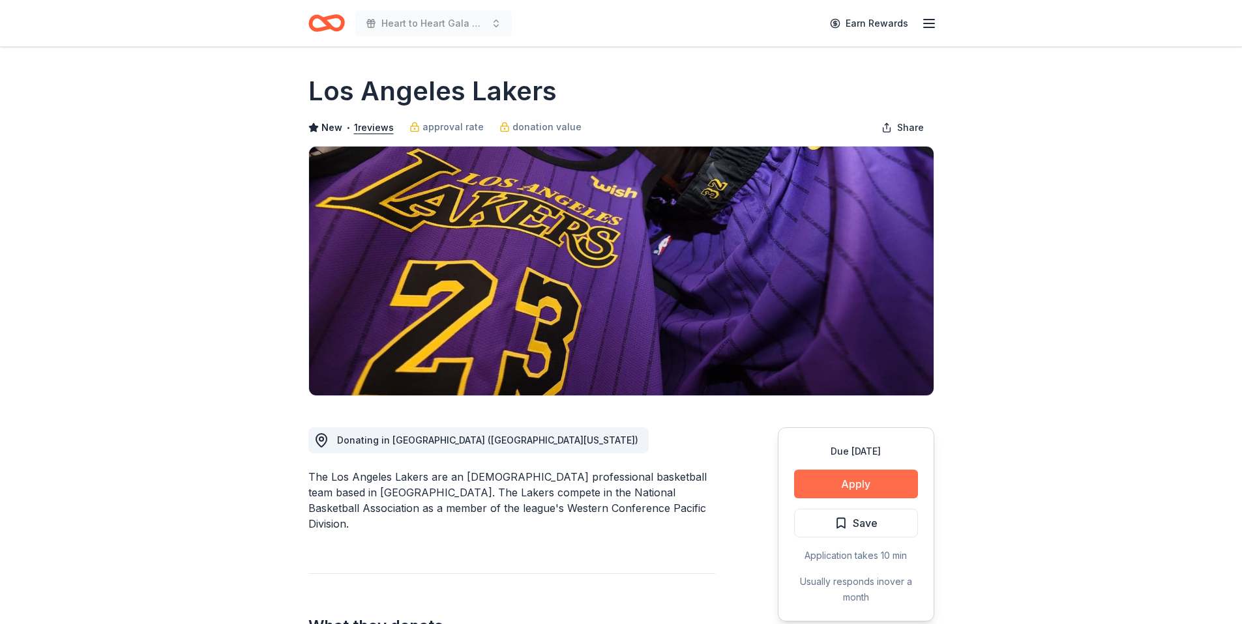
click at [874, 480] on button "Apply" at bounding box center [856, 484] width 124 height 29
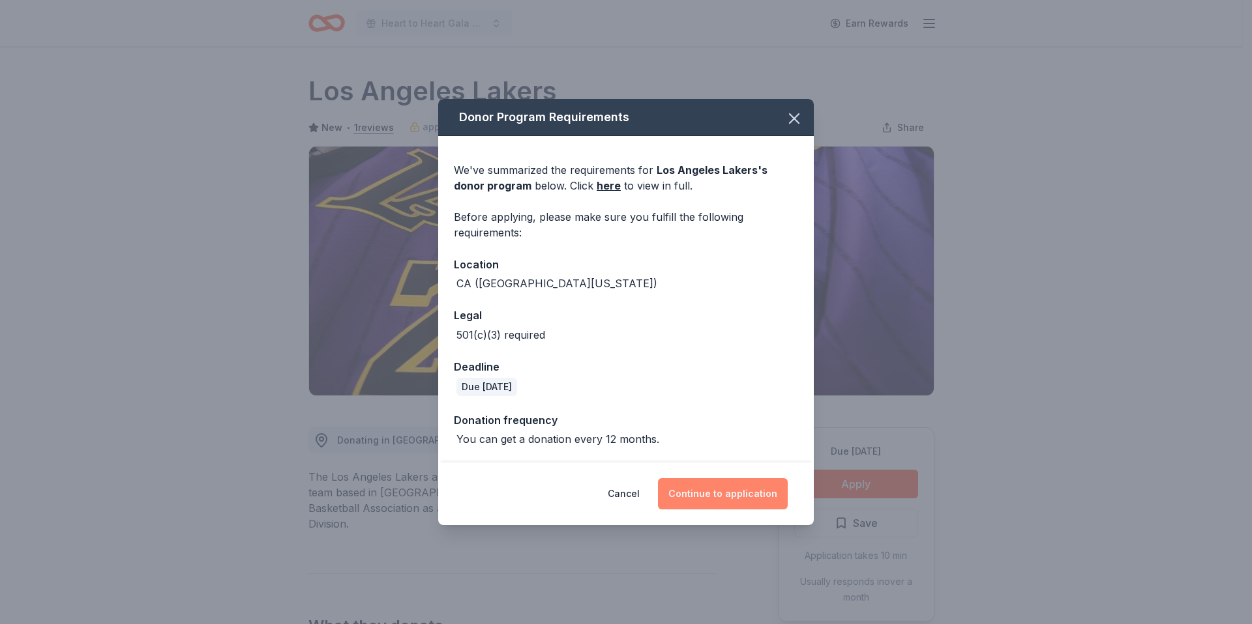
click at [709, 498] on button "Continue to application" at bounding box center [723, 493] width 130 height 31
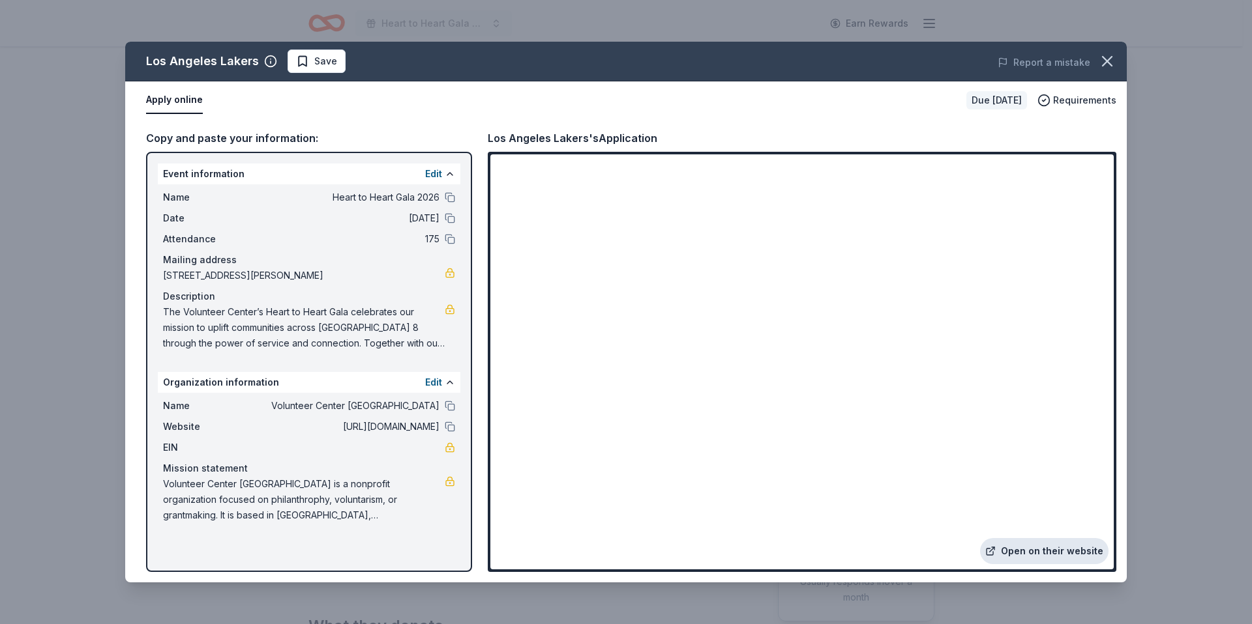
click at [1063, 546] on link "Open on their website" at bounding box center [1044, 551] width 128 height 26
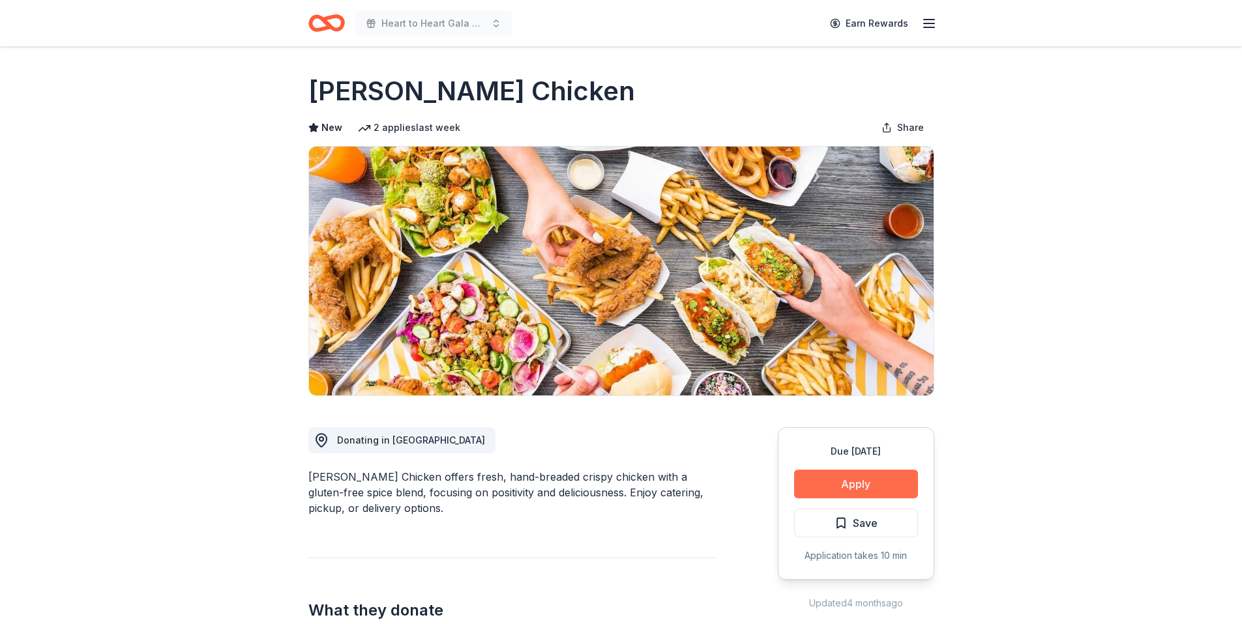
click at [869, 482] on button "Apply" at bounding box center [856, 484] width 124 height 29
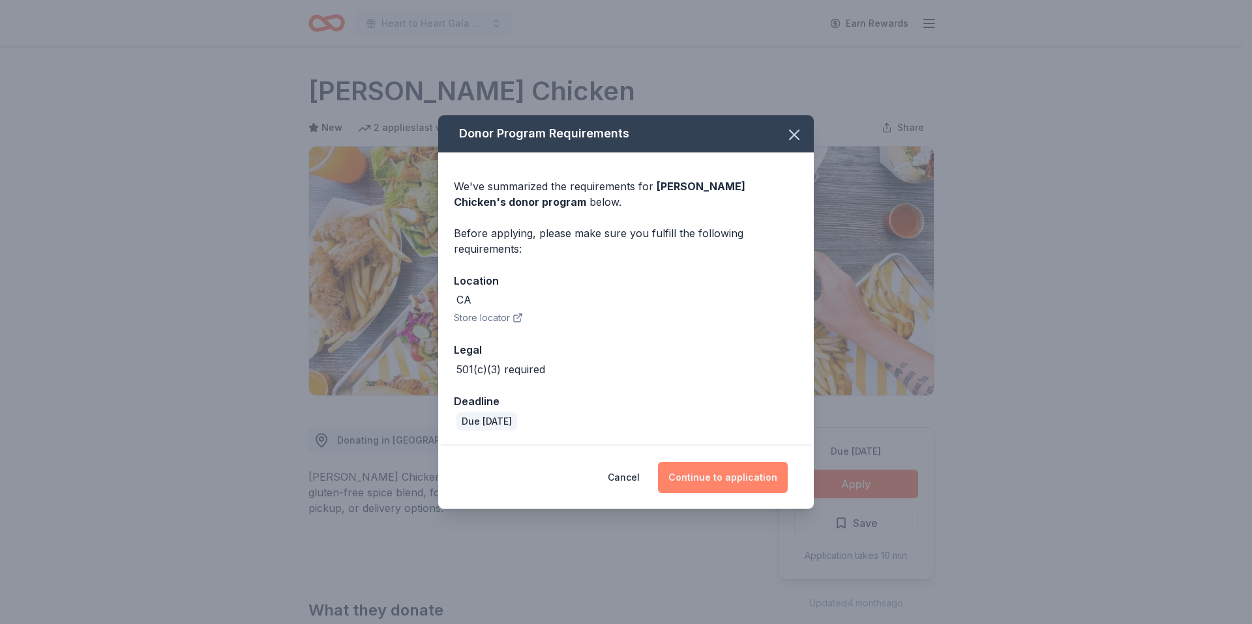
click at [734, 473] on button "Continue to application" at bounding box center [723, 477] width 130 height 31
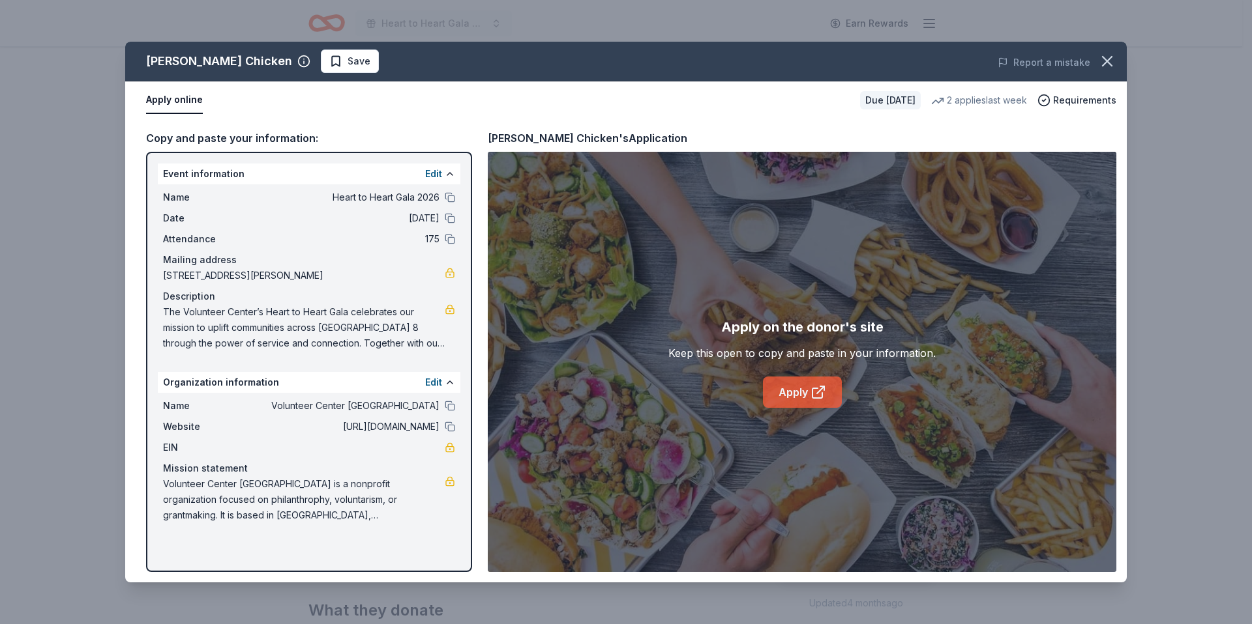
click at [810, 389] on icon at bounding box center [818, 393] width 16 height 16
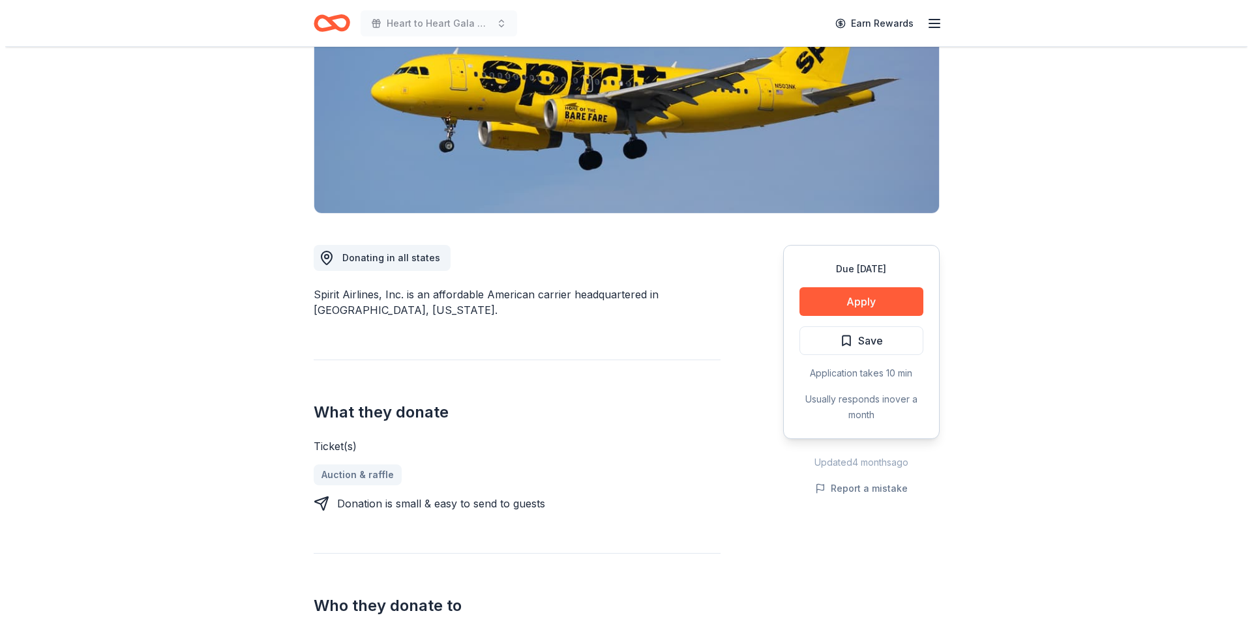
scroll to position [185, 0]
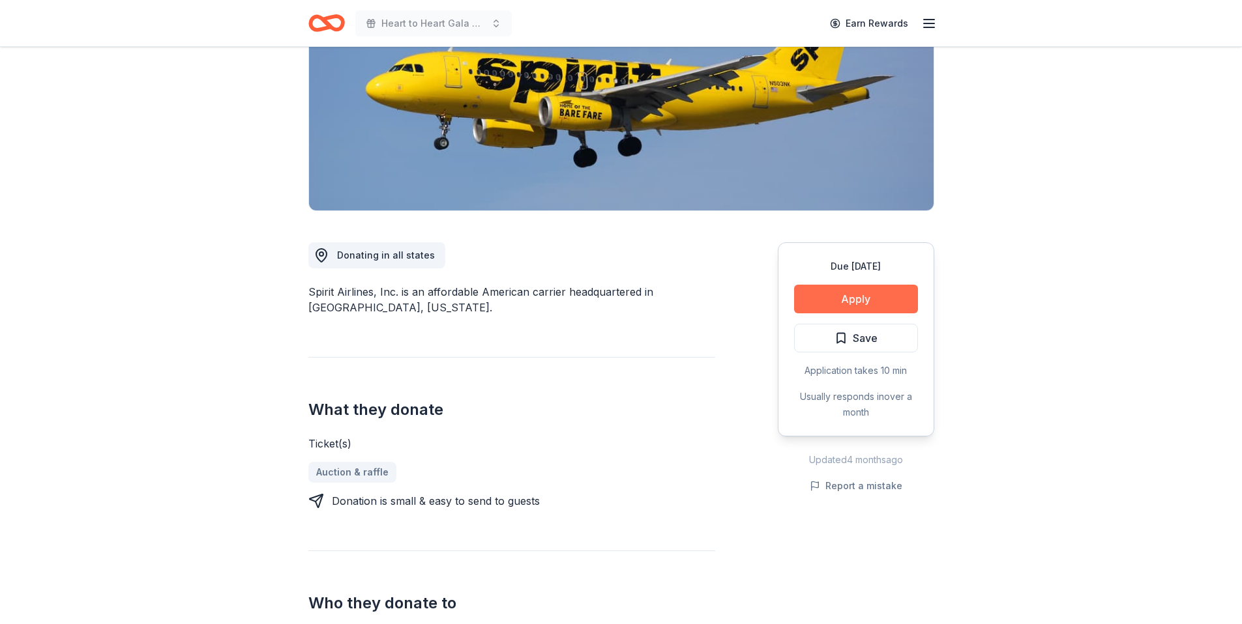
click at [865, 301] on button "Apply" at bounding box center [856, 299] width 124 height 29
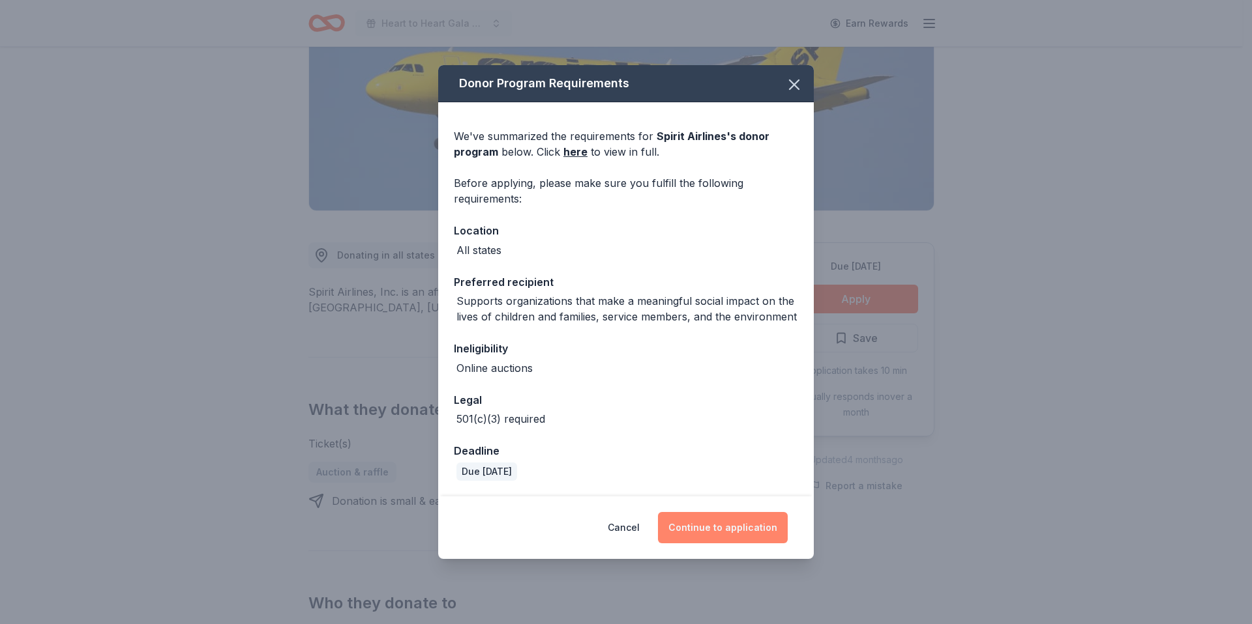
click at [746, 537] on button "Continue to application" at bounding box center [723, 527] width 130 height 31
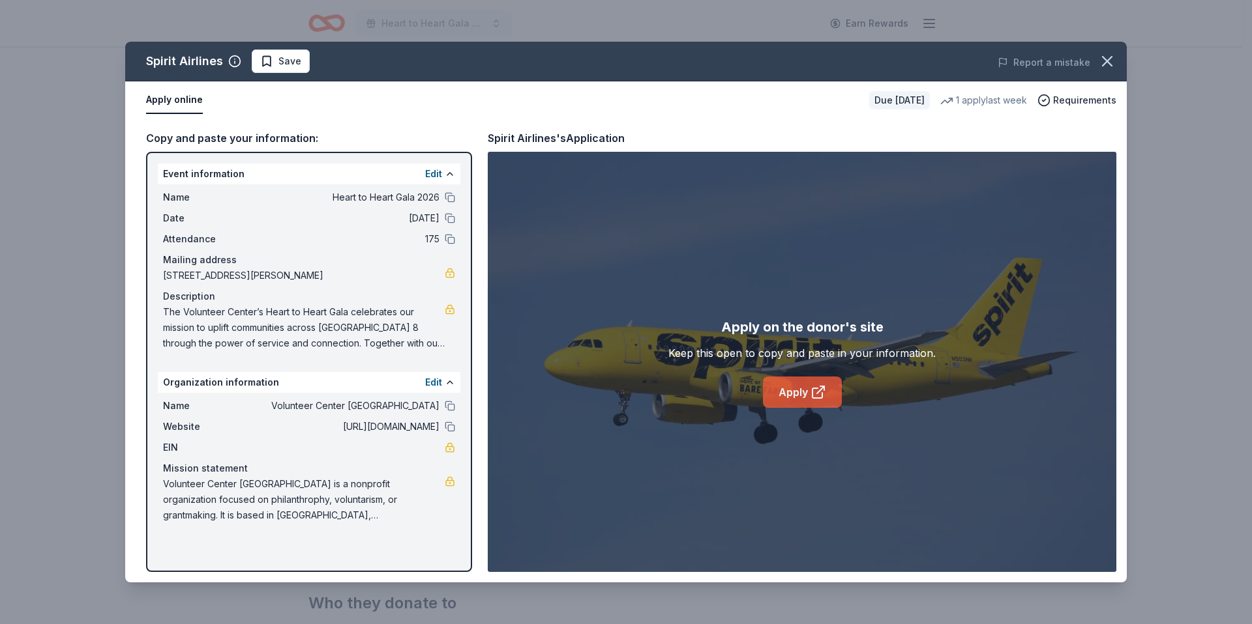
click at [797, 384] on link "Apply" at bounding box center [802, 392] width 79 height 31
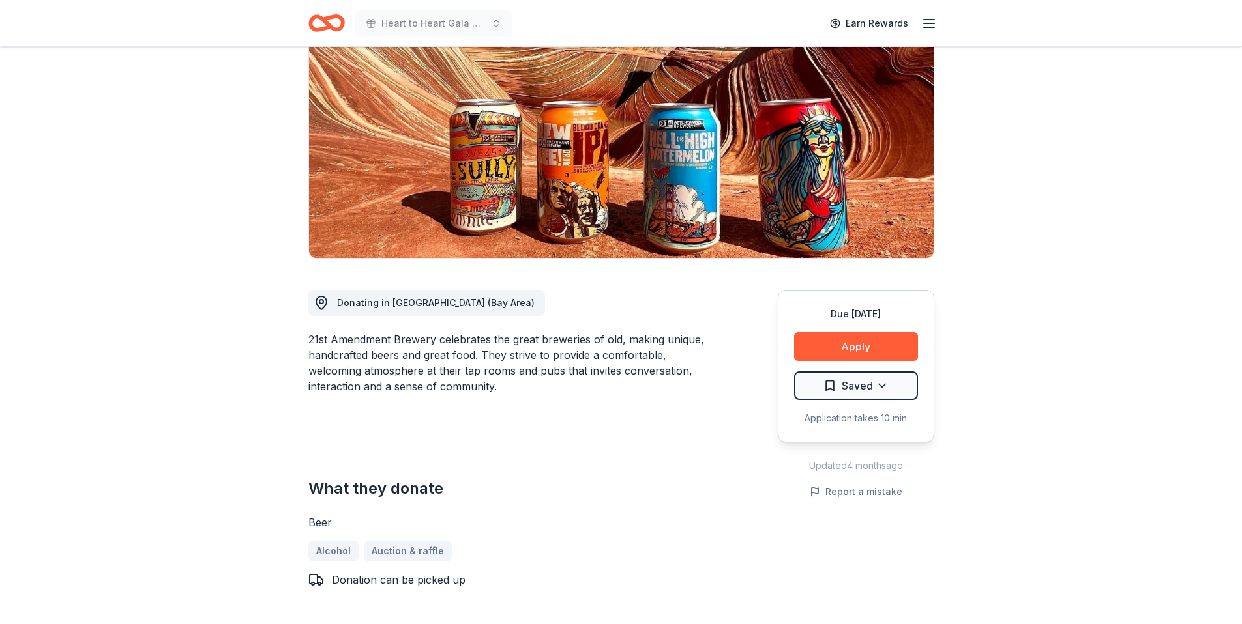
scroll to position [142, 0]
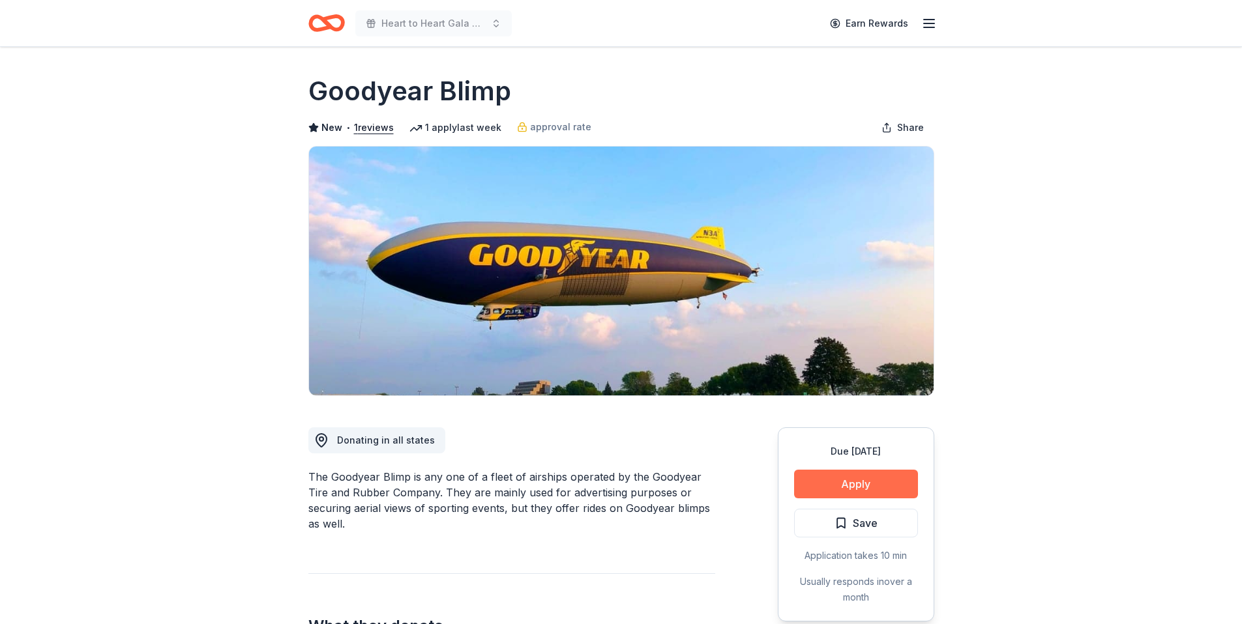
click at [894, 482] on button "Apply" at bounding box center [856, 484] width 124 height 29
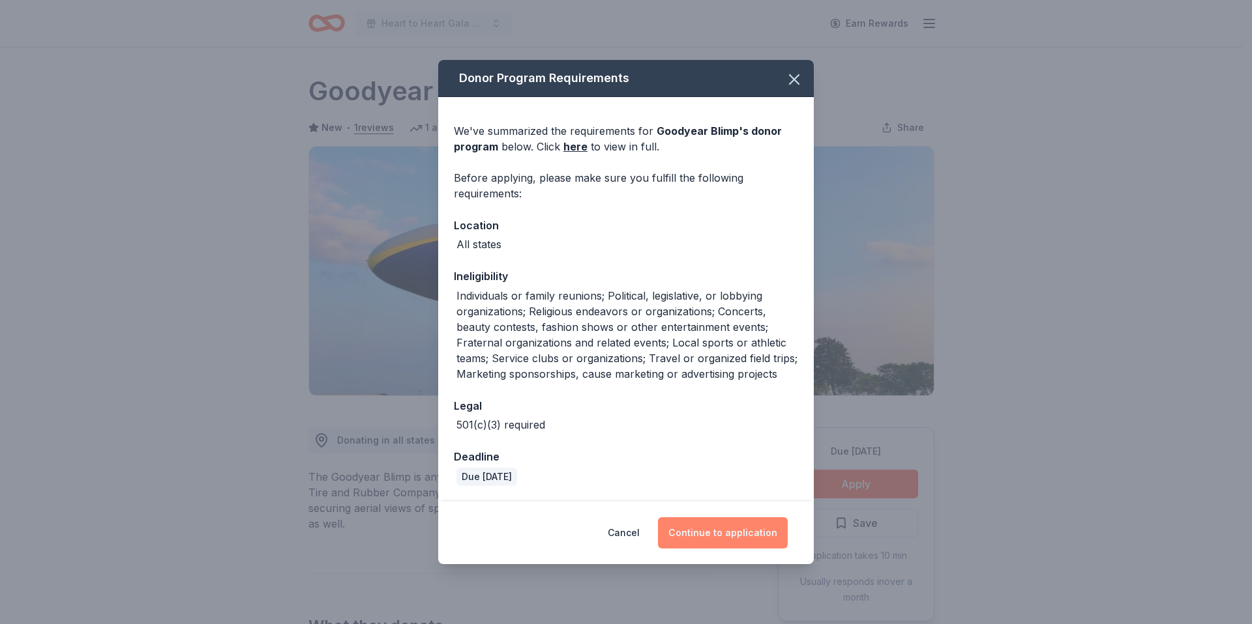
click at [767, 536] on button "Continue to application" at bounding box center [723, 533] width 130 height 31
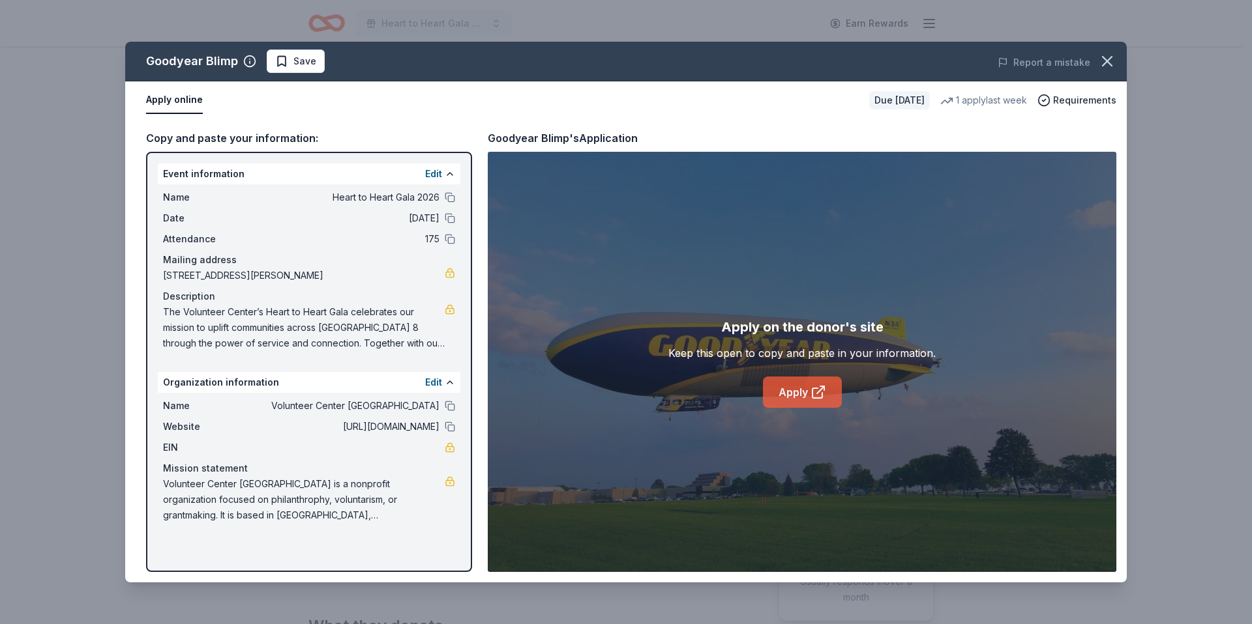
click at [829, 380] on link "Apply" at bounding box center [802, 392] width 79 height 31
click at [799, 387] on link "Apply" at bounding box center [802, 392] width 79 height 31
click at [1106, 64] on icon "button" at bounding box center [1107, 61] width 18 height 18
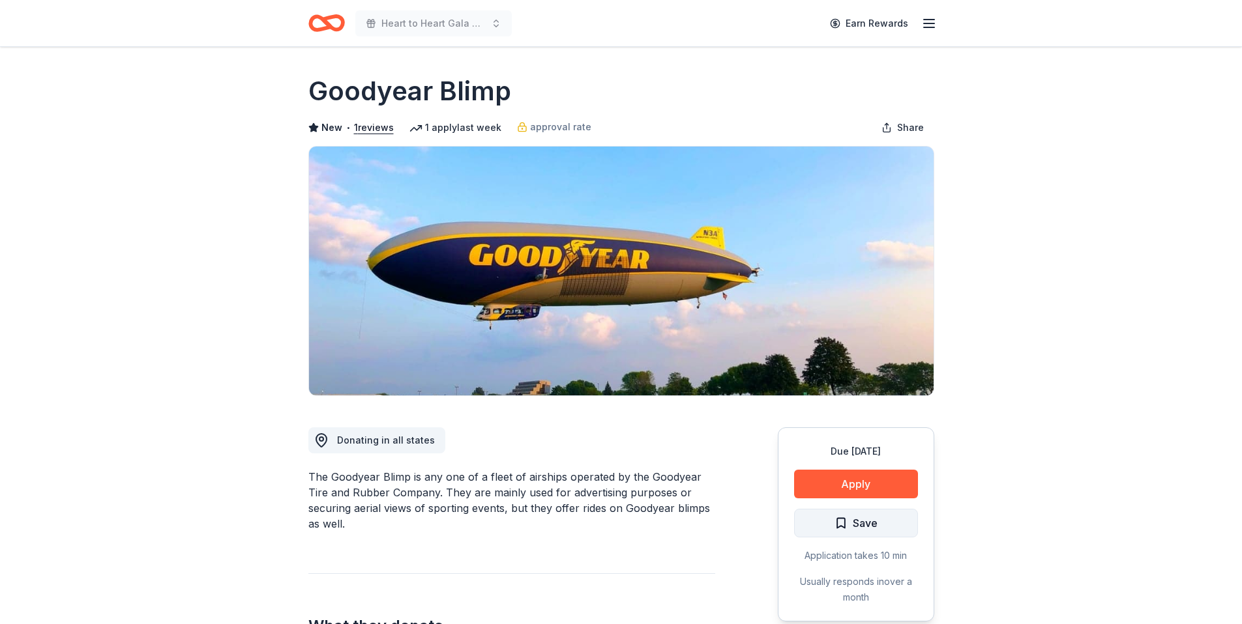
click at [888, 525] on button "Save" at bounding box center [856, 523] width 124 height 29
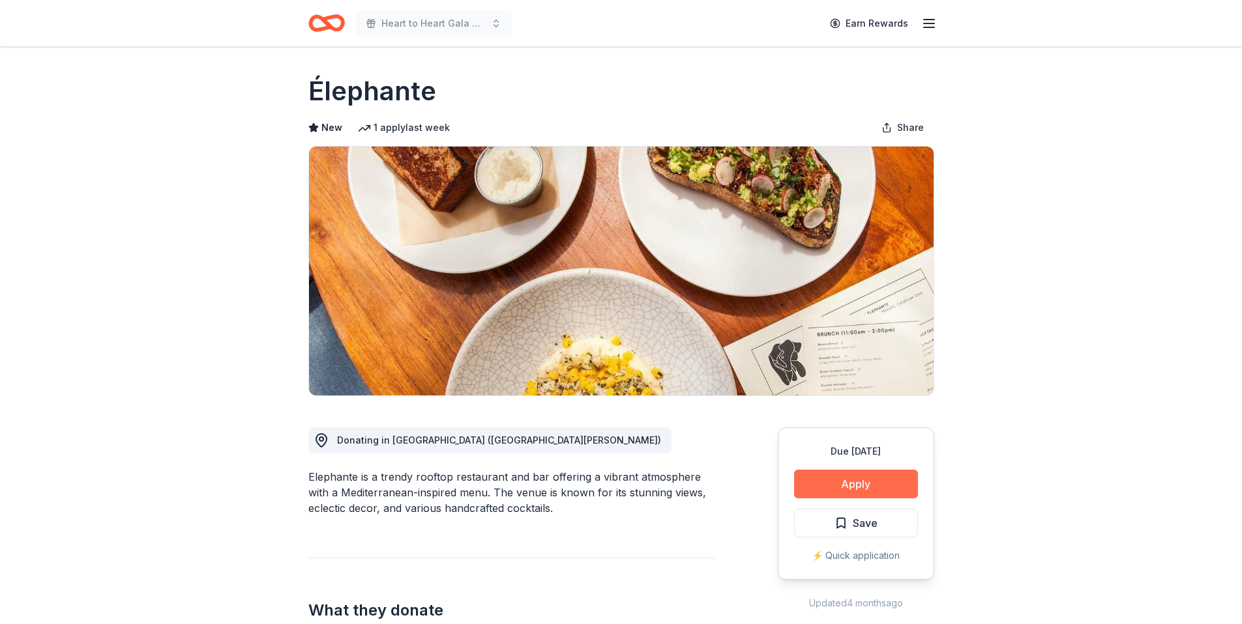
click at [887, 488] on button "Apply" at bounding box center [856, 484] width 124 height 29
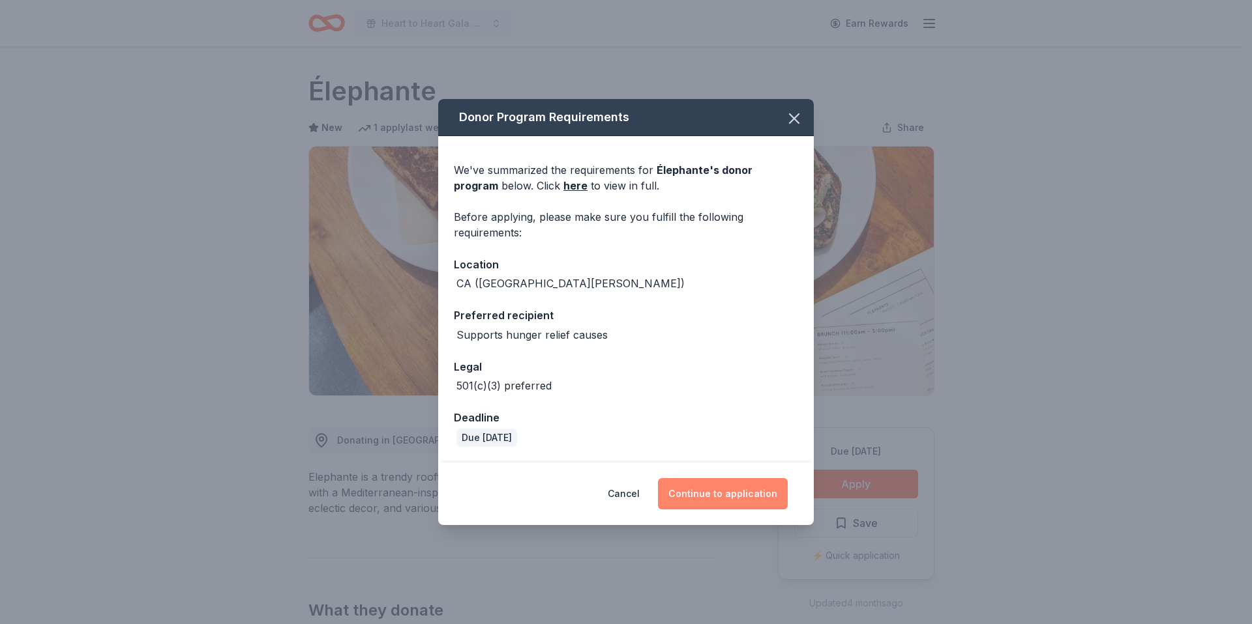
click at [780, 495] on button "Continue to application" at bounding box center [723, 493] width 130 height 31
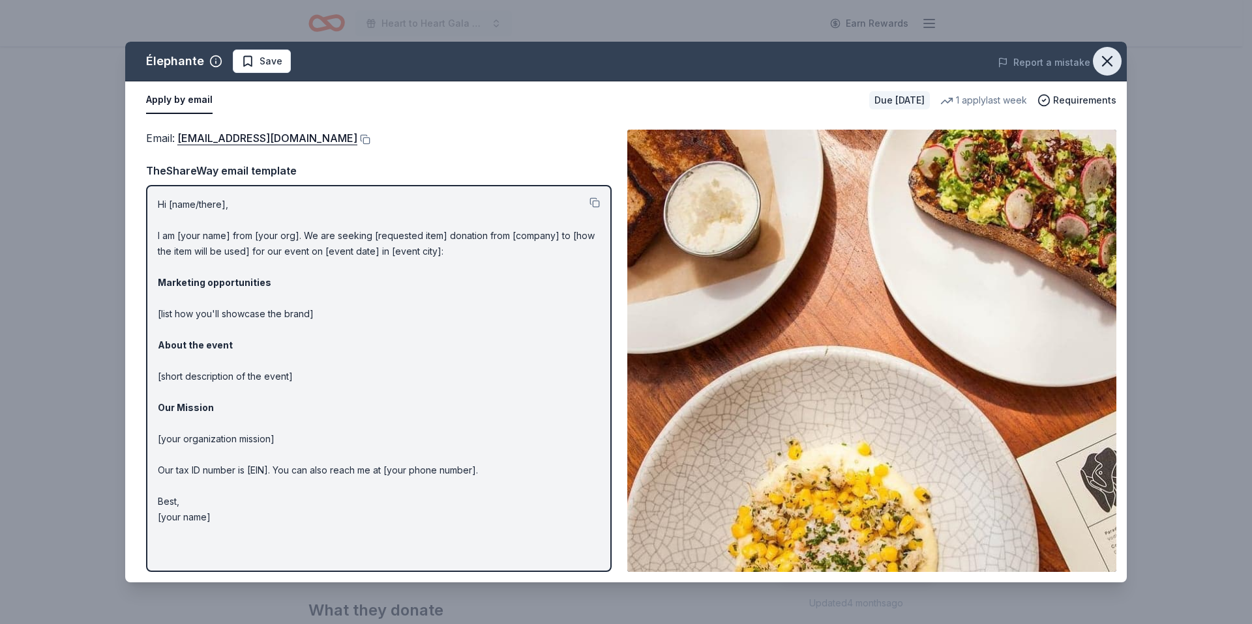
click at [1115, 59] on icon "button" at bounding box center [1107, 61] width 18 height 18
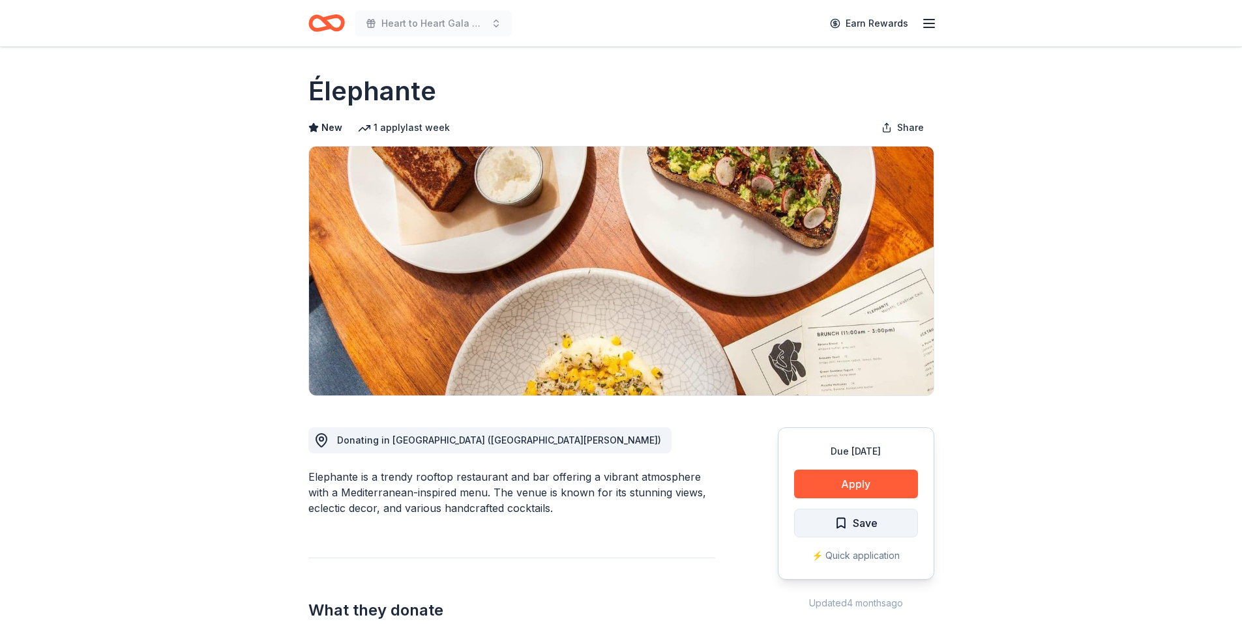
click at [856, 525] on span "Save" at bounding box center [865, 523] width 25 height 17
